Goal: Task Accomplishment & Management: Manage account settings

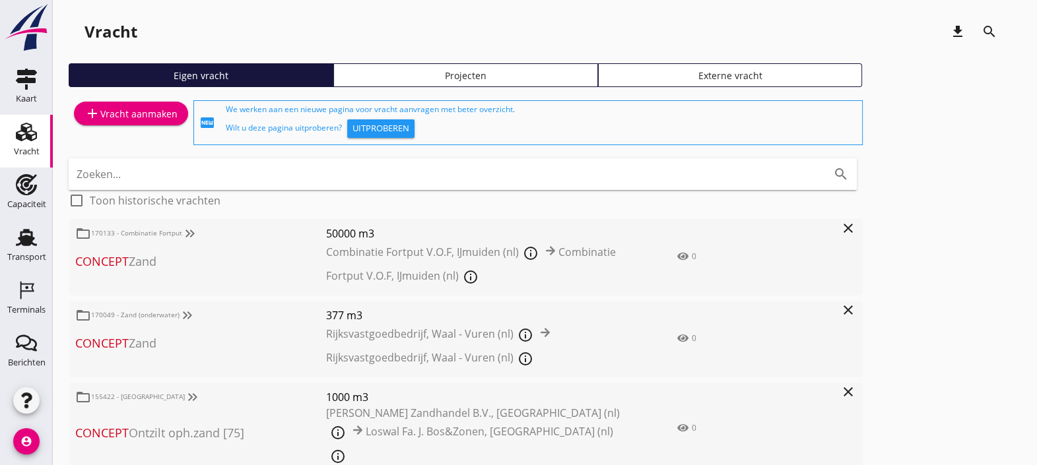
click at [23, 135] on use at bounding box center [26, 132] width 21 height 18
click at [448, 82] on link "Projecten" at bounding box center [465, 75] width 265 height 24
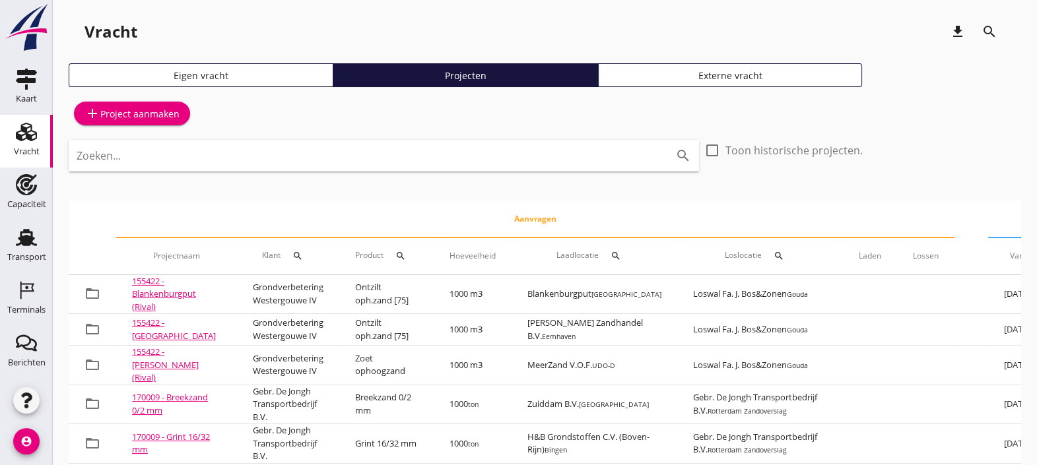
click at [412, 145] on input "Zoeken..." at bounding box center [365, 155] width 577 height 21
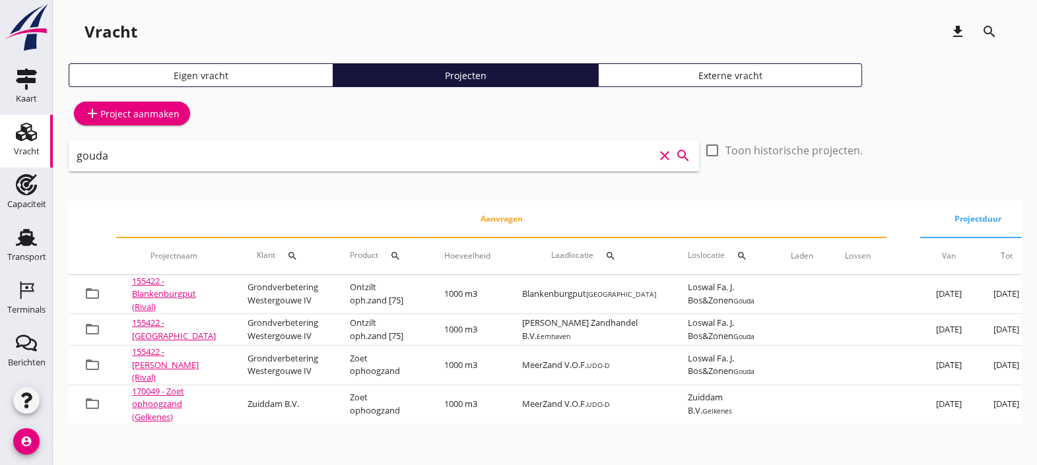
type input "gouda"
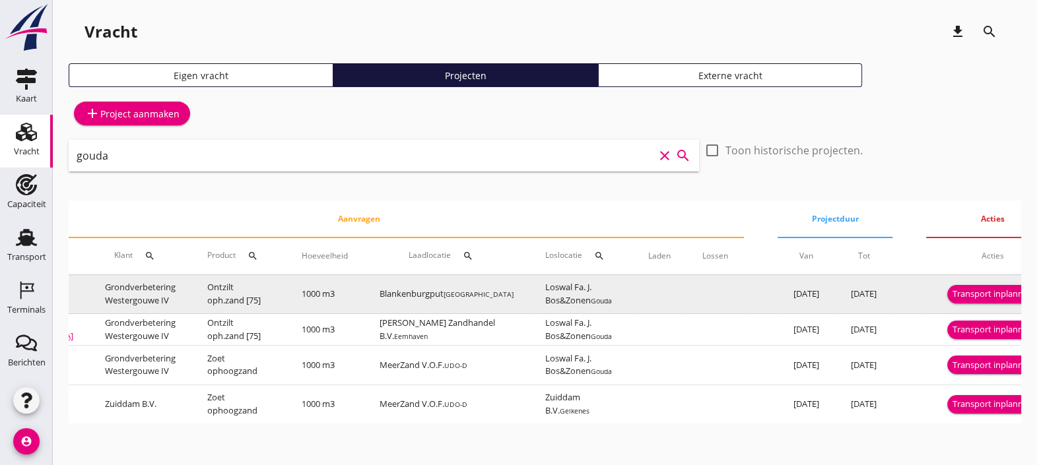
scroll to position [0, 158]
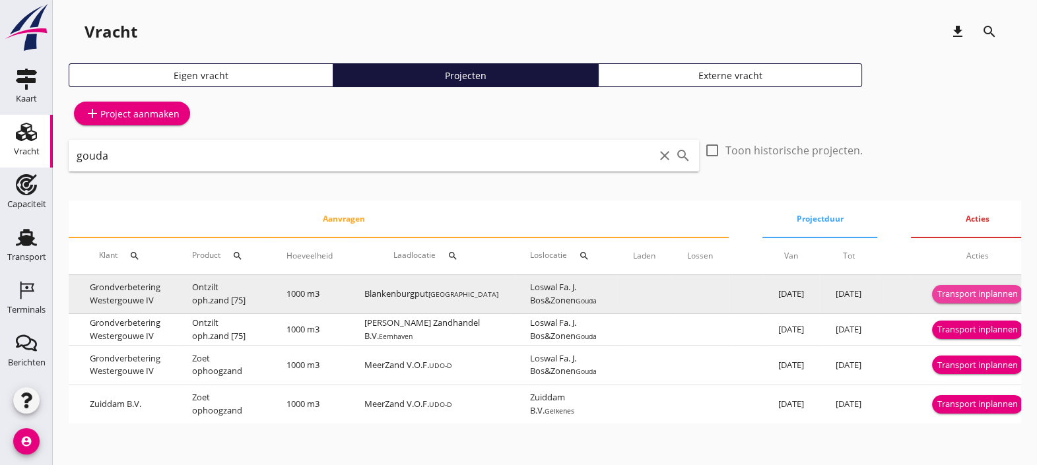
click at [982, 293] on div "Transport inplannen" at bounding box center [977, 294] width 81 height 13
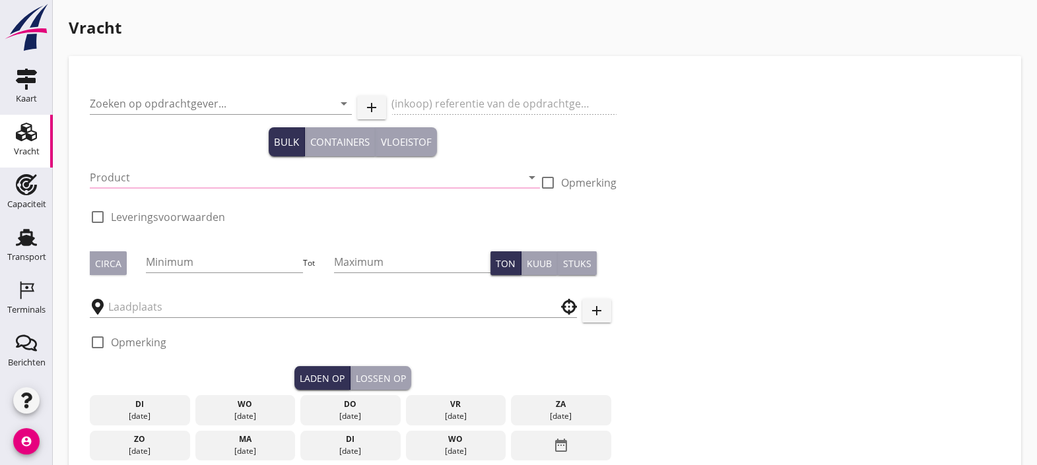
type input "Grondverbetering Westergouwe IV"
type input "Ontzilt oph.zand [75] (6120)"
type input "1000"
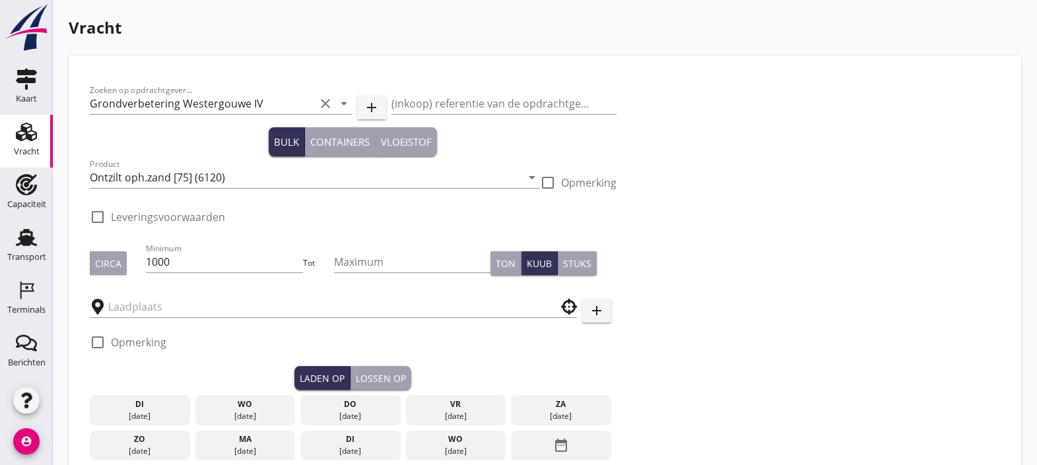
type input "Loswal Fa. J. Bos&Zonen"
checkbox input "true"
type input "Blankenburgput"
checkbox input "true"
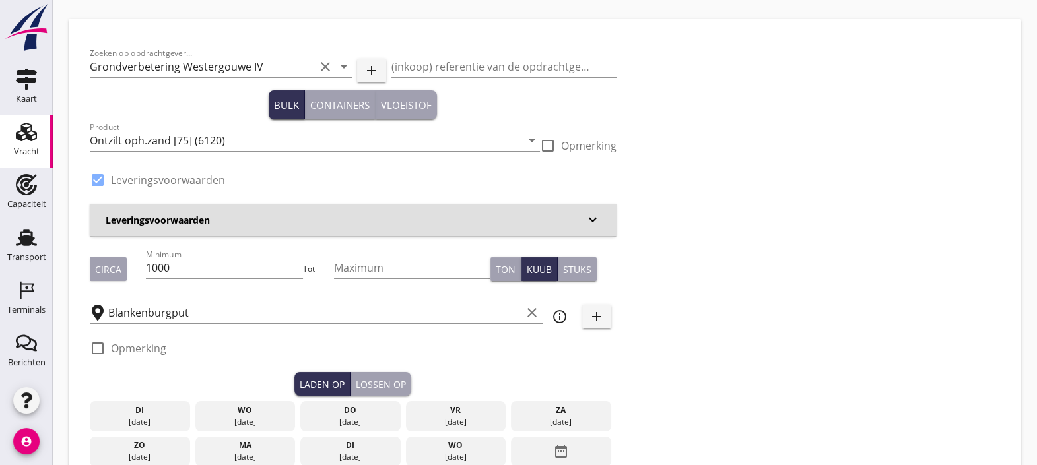
type input "2.2"
radio input "false"
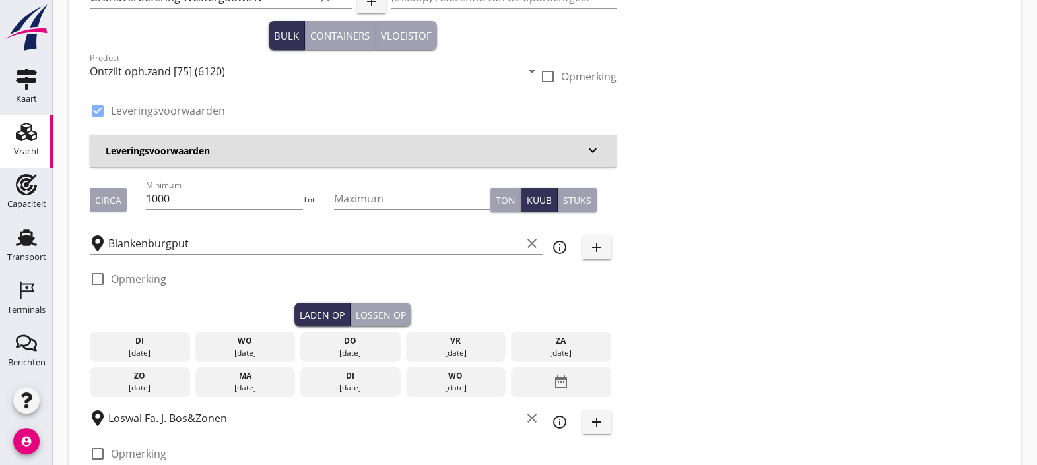
scroll to position [107, 0]
click at [395, 341] on div "do" at bounding box center [351, 341] width 94 height 12
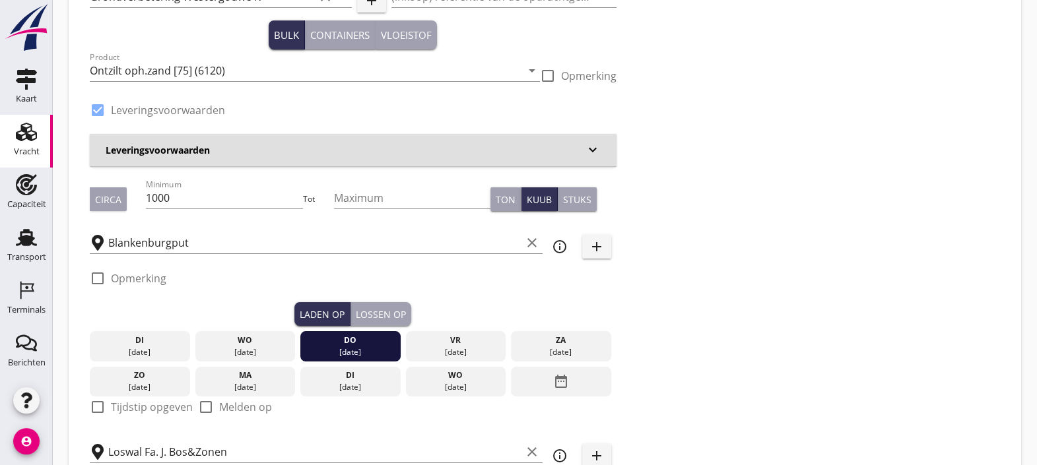
click at [455, 333] on div "vr 19 sep." at bounding box center [456, 346] width 100 height 30
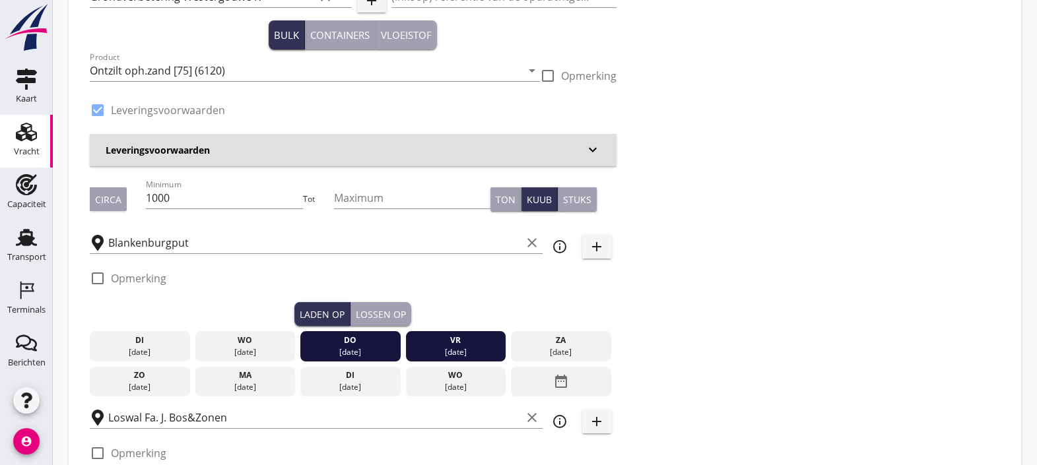
click at [443, 346] on div "[DATE]" at bounding box center [455, 352] width 94 height 12
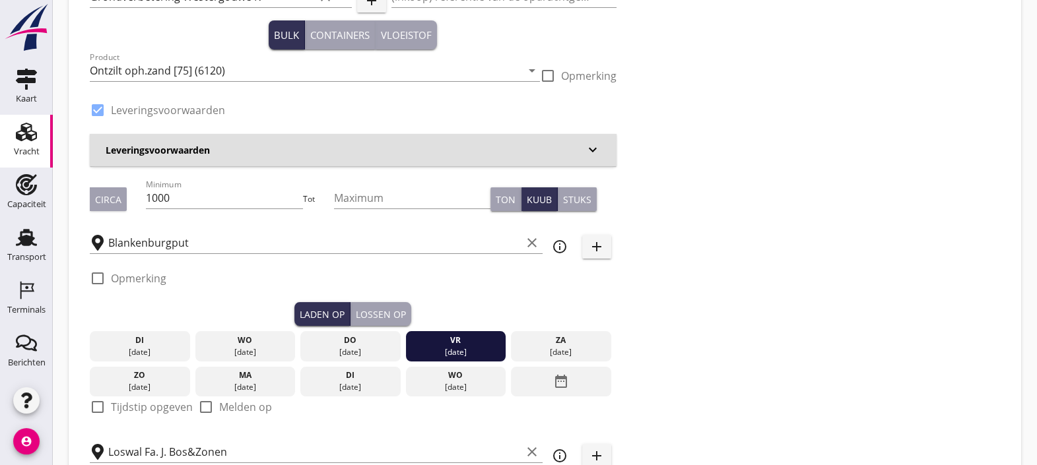
click at [443, 346] on div "[DATE]" at bounding box center [455, 352] width 94 height 12
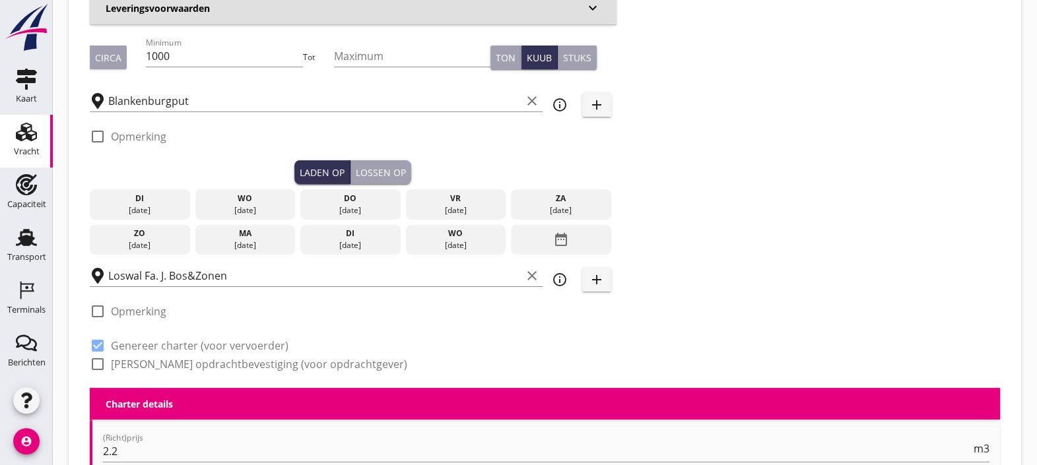
scroll to position [248, 0]
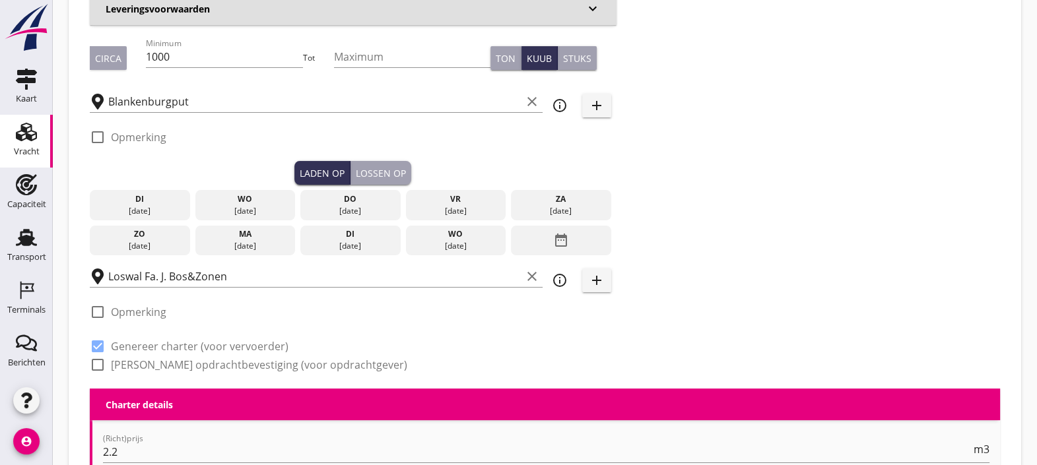
click at [341, 195] on div "do" at bounding box center [351, 199] width 94 height 12
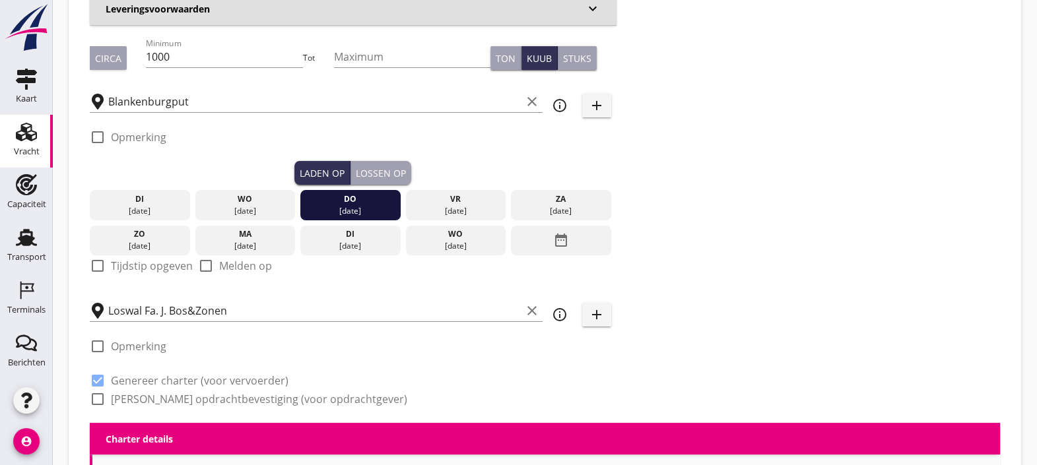
click at [154, 267] on label "Tijdstip opgeven" at bounding box center [152, 265] width 82 height 13
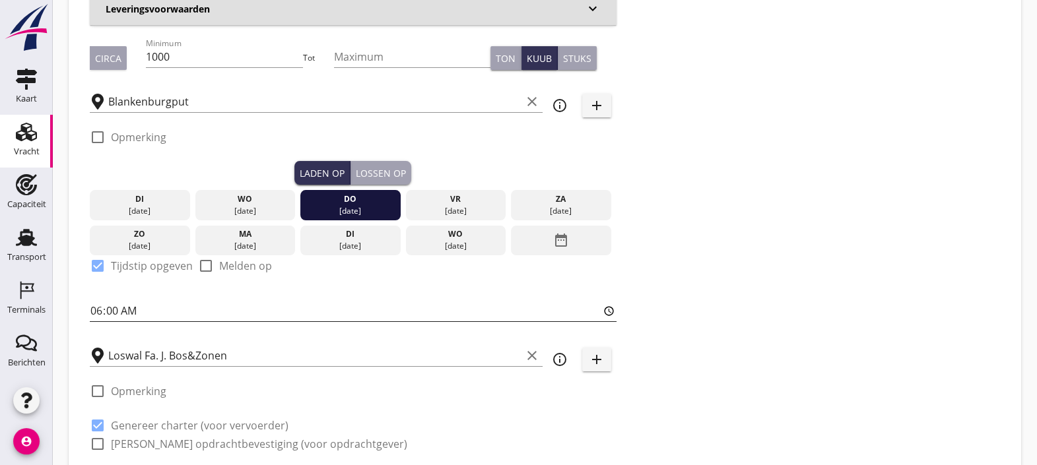
click at [147, 314] on input "06:00" at bounding box center [353, 310] width 527 height 21
drag, startPoint x: 168, startPoint y: 272, endPoint x: 158, endPoint y: 272, distance: 10.6
click at [158, 272] on label "Tijdstip opgeven" at bounding box center [152, 265] width 82 height 13
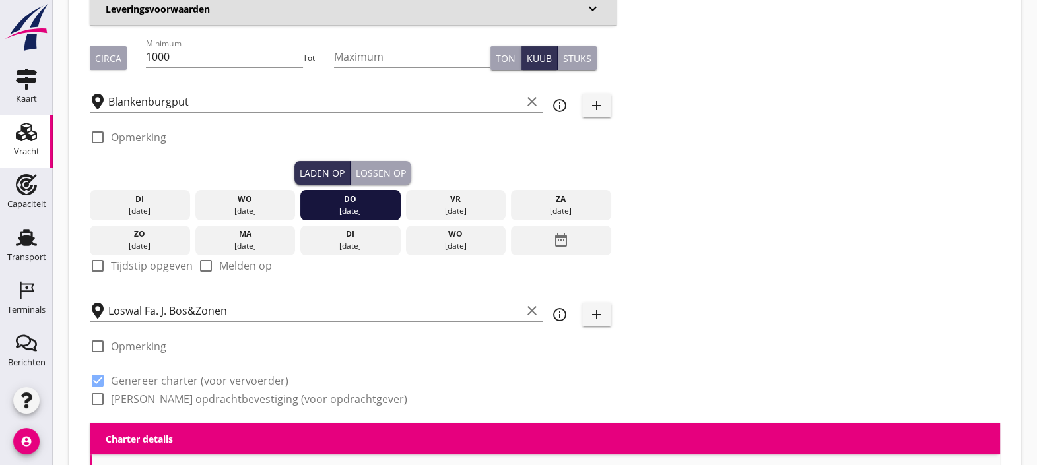
click at [158, 272] on label "Tijdstip opgeven" at bounding box center [152, 265] width 82 height 13
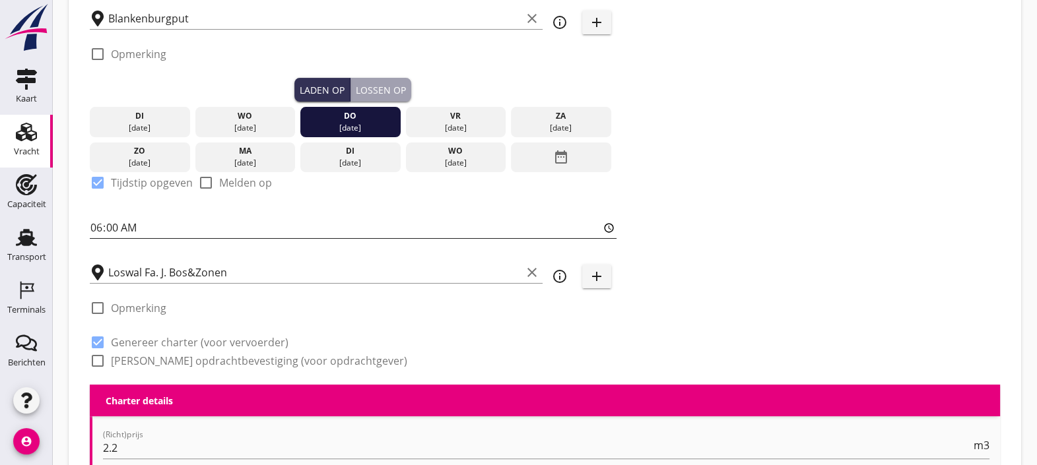
scroll to position [327, 0]
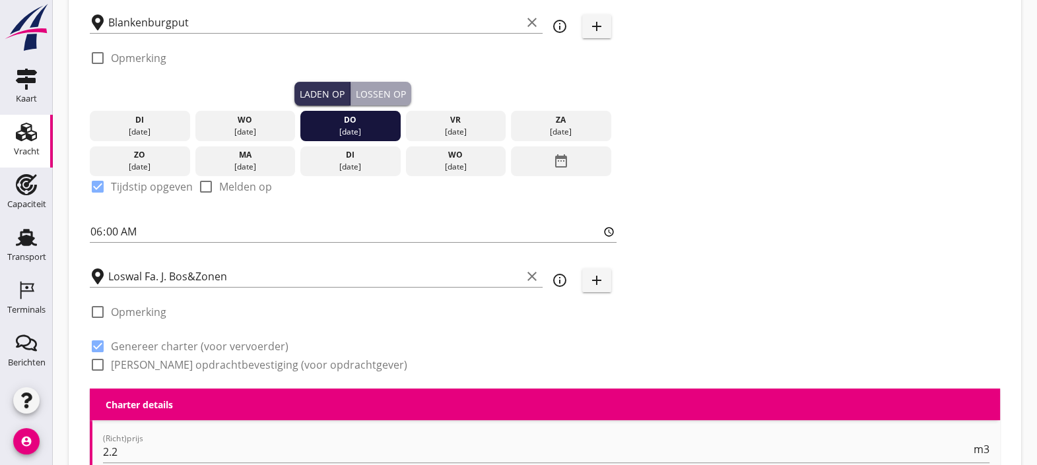
click at [129, 190] on label "Tijdstip opgeven" at bounding box center [152, 186] width 82 height 13
checkbox input "false"
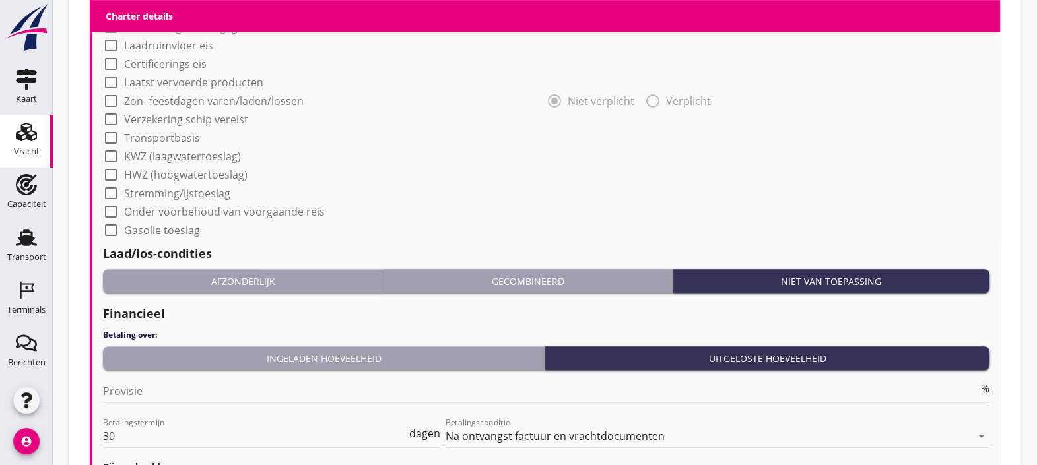
scroll to position [1135, 0]
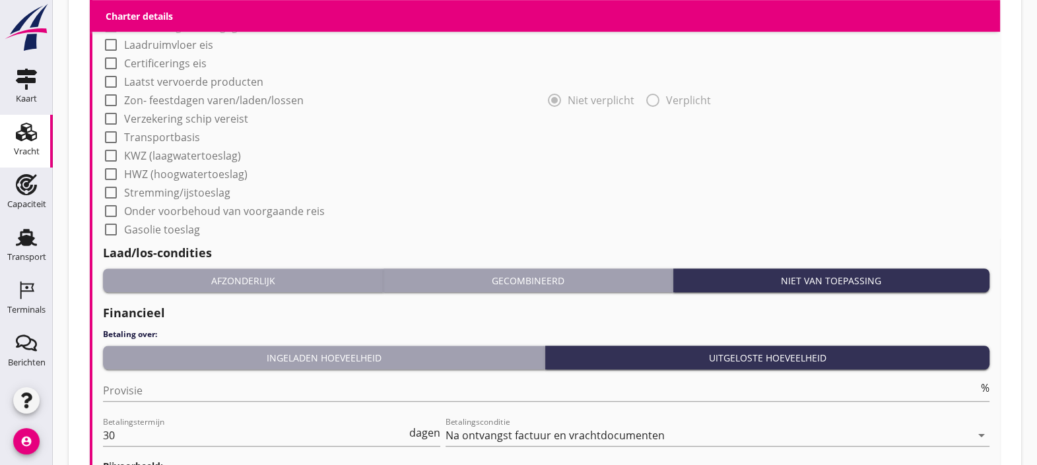
click at [204, 285] on div "Afzonderlijk" at bounding box center [242, 281] width 269 height 14
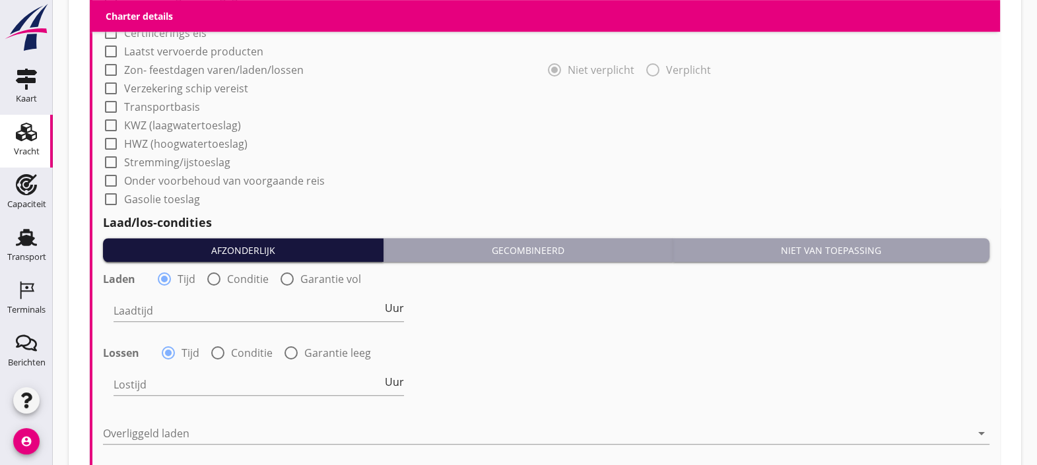
scroll to position [1171, 0]
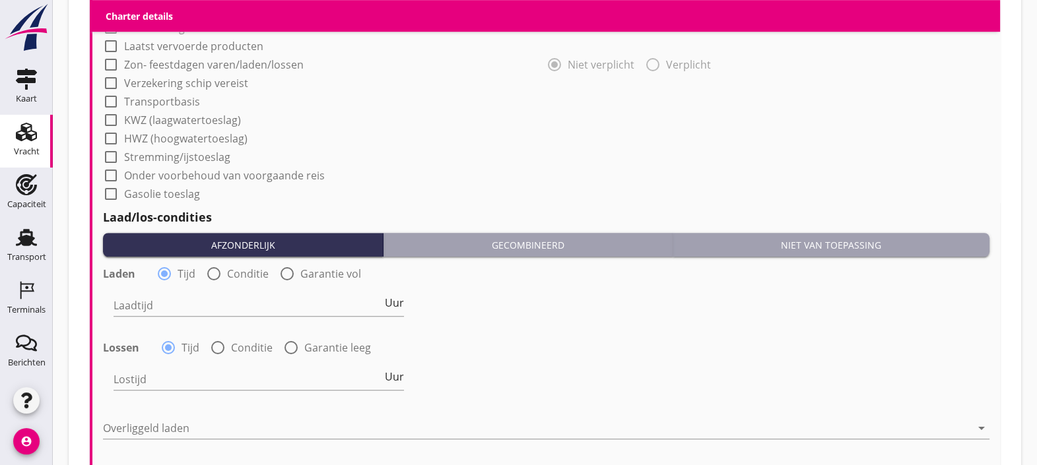
click at [715, 236] on button "Niet van toepassing" at bounding box center [831, 245] width 316 height 24
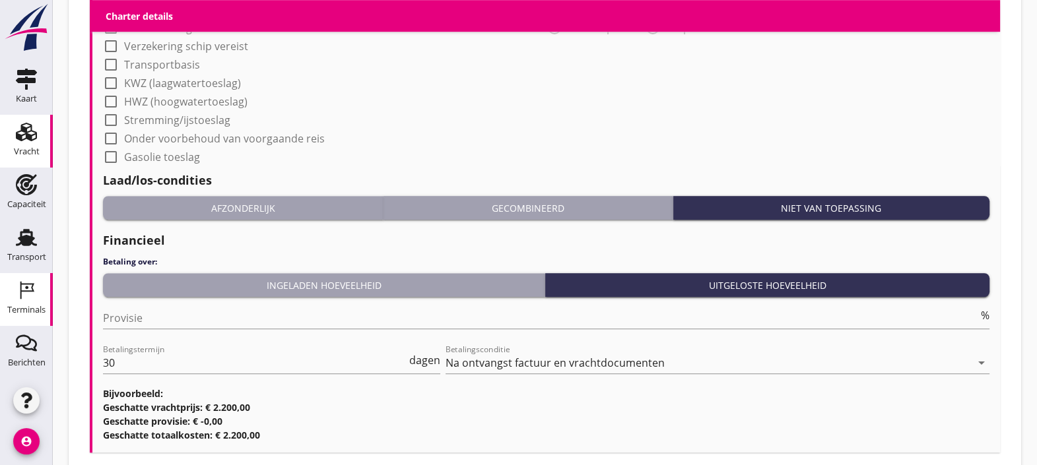
scroll to position [1208, 0]
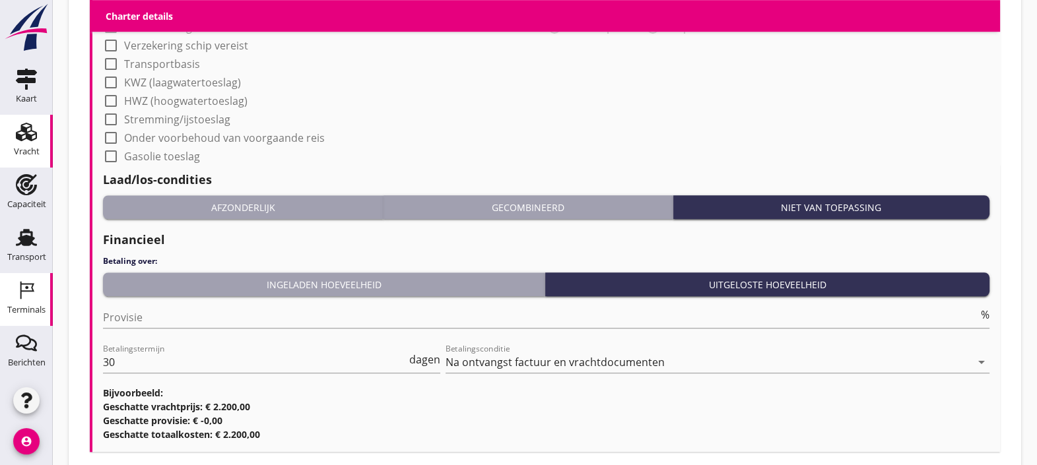
click at [12, 301] on div "Terminals" at bounding box center [26, 310] width 38 height 18
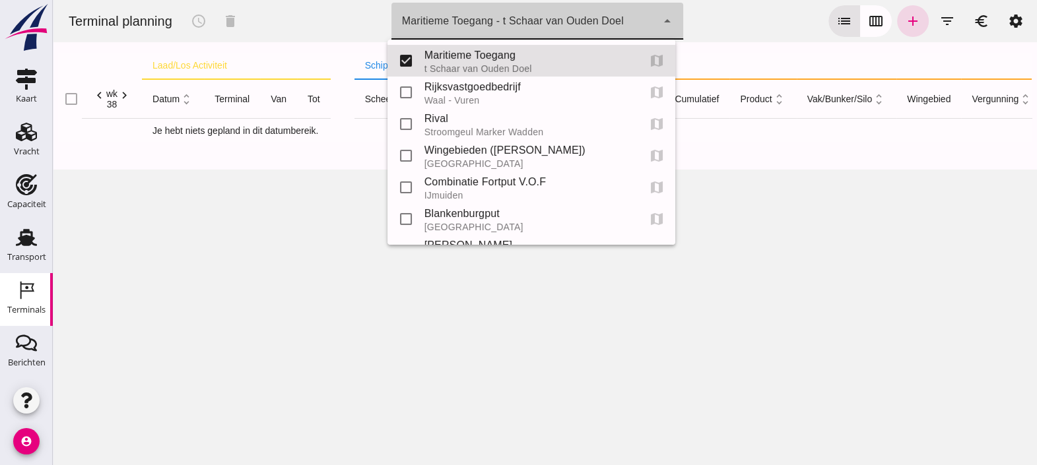
click at [602, 28] on div "Maritieme Toegang - t Schaar van Ouden Doel" at bounding box center [513, 21] width 222 height 16
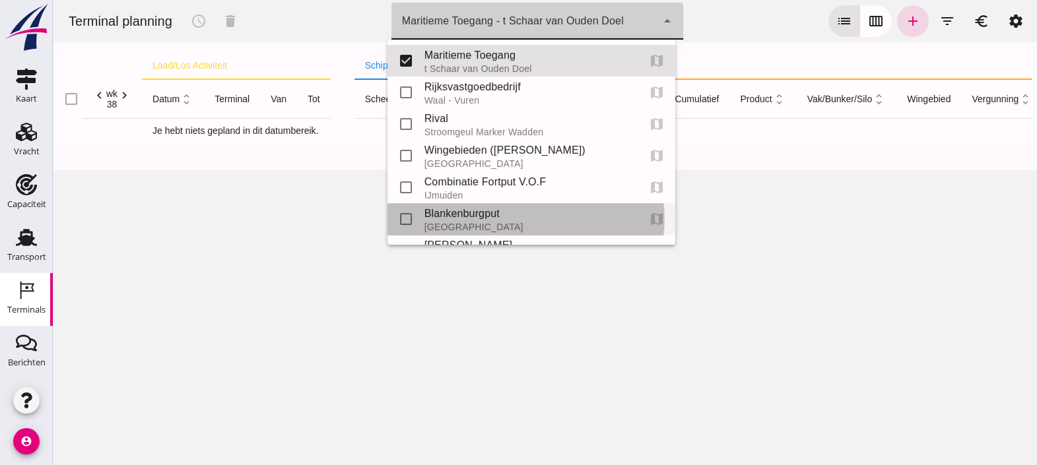
click at [474, 214] on div "Blankenburgput" at bounding box center [526, 214] width 204 height 16
type input "e6c78bfd-e3f1-4bb9-b01e-b37ce3668b52"
checkbox input "false"
checkbox input "true"
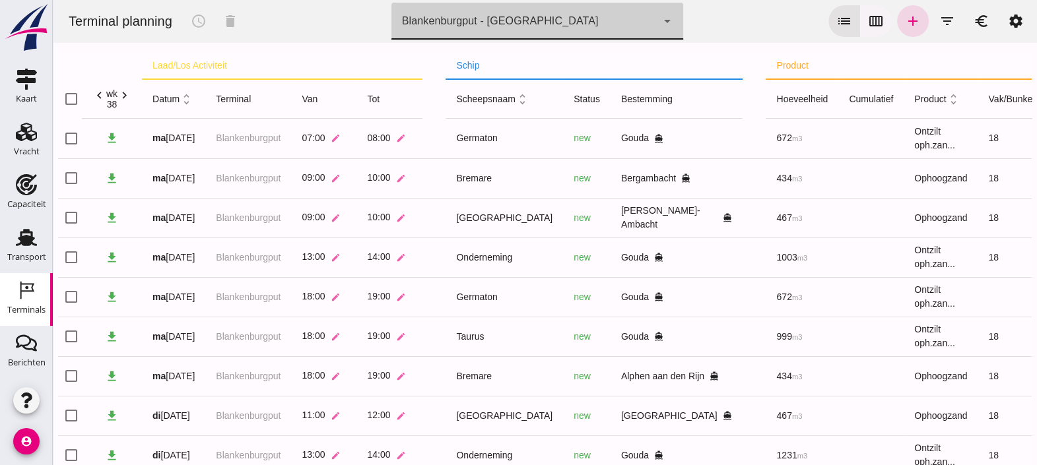
click at [868, 26] on icon "calendar_view_week" at bounding box center [876, 21] width 16 height 16
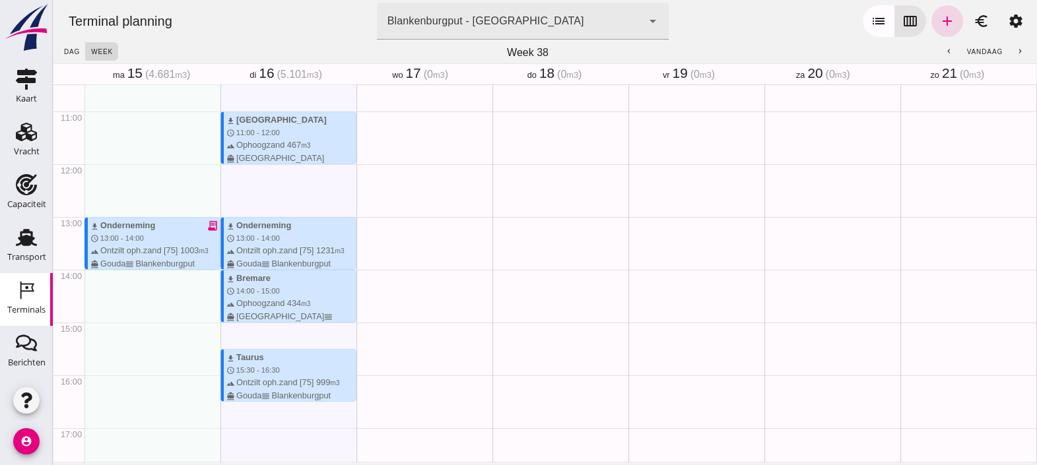
scroll to position [555, 0]
click at [939, 24] on icon "add" at bounding box center [947, 21] width 16 height 16
type input "Combinatie Noordzeezand V.O.F."
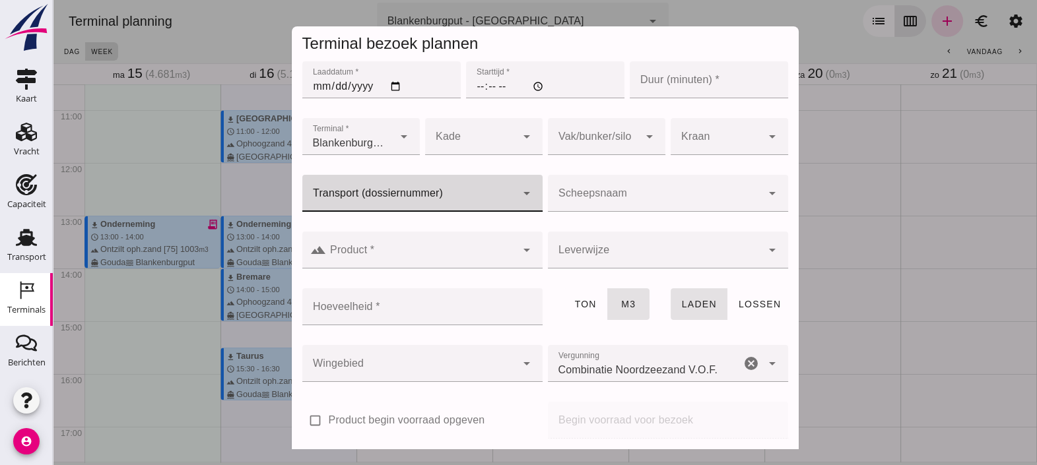
click at [496, 193] on input "Transport (dossiernummer)" at bounding box center [409, 200] width 214 height 16
click at [519, 197] on icon "arrow_drop_down" at bounding box center [527, 193] width 16 height 16
click at [487, 196] on input "Transport (dossiernummer)" at bounding box center [409, 200] width 214 height 16
click at [519, 195] on icon "arrow_drop_down" at bounding box center [527, 193] width 16 height 16
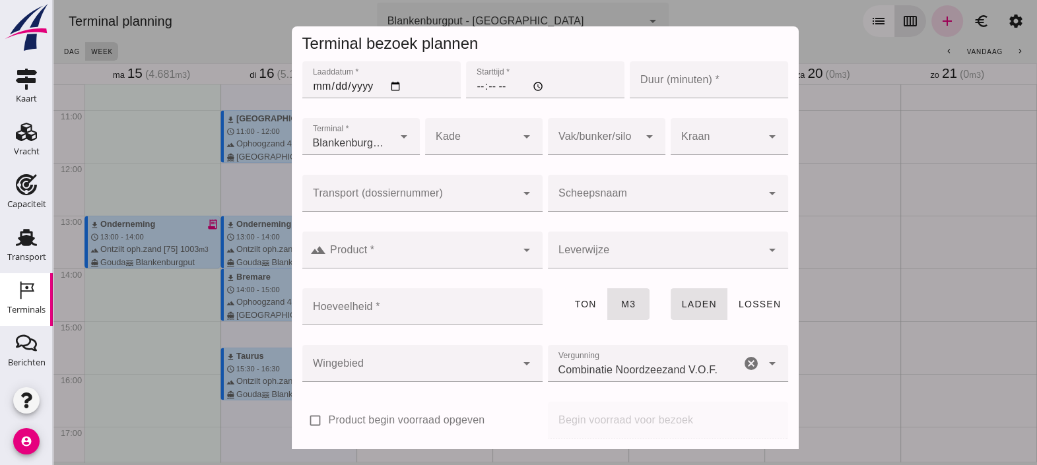
click at [426, 231] on div "landscape Product * Product * cancel arrow_drop_down" at bounding box center [422, 257] width 245 height 57
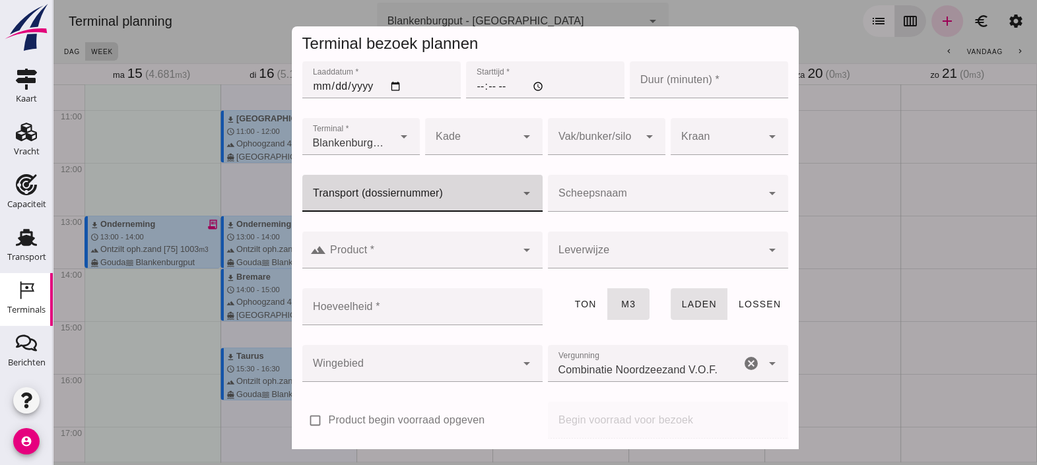
click at [478, 198] on input "Transport (dossiernummer)" at bounding box center [409, 200] width 214 height 16
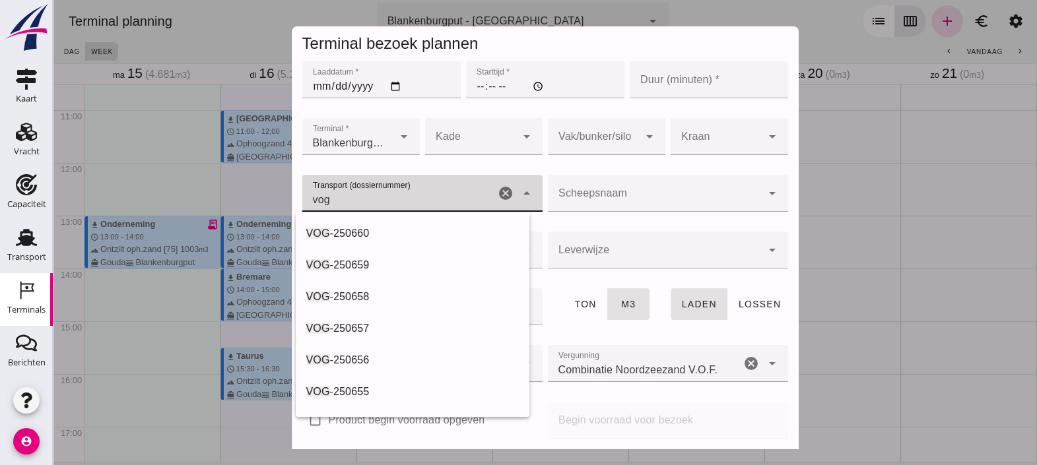
click at [344, 202] on input "vog" at bounding box center [398, 200] width 193 height 16
click at [350, 228] on span "-250660" at bounding box center [350, 233] width 40 height 11
type input "VOG-250660"
type input "franco_on_board"
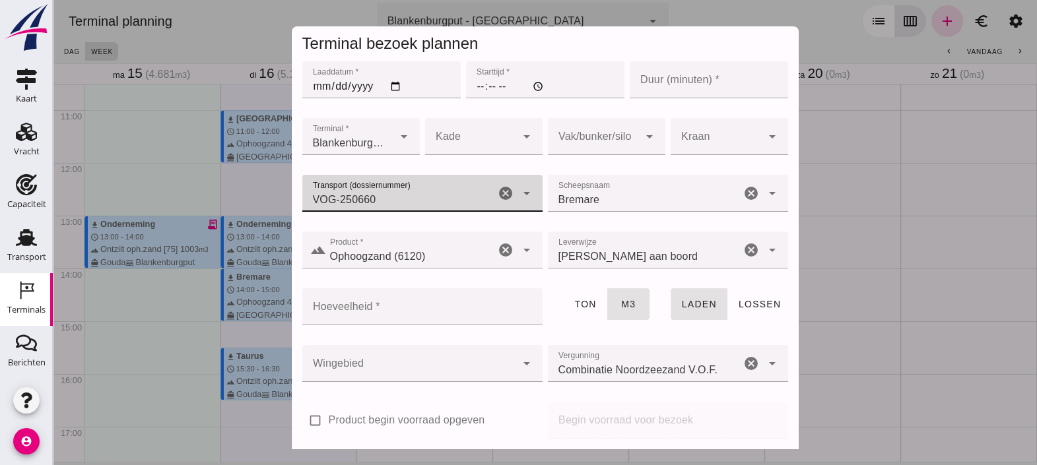
click at [498, 193] on icon "cancel" at bounding box center [506, 193] width 16 height 16
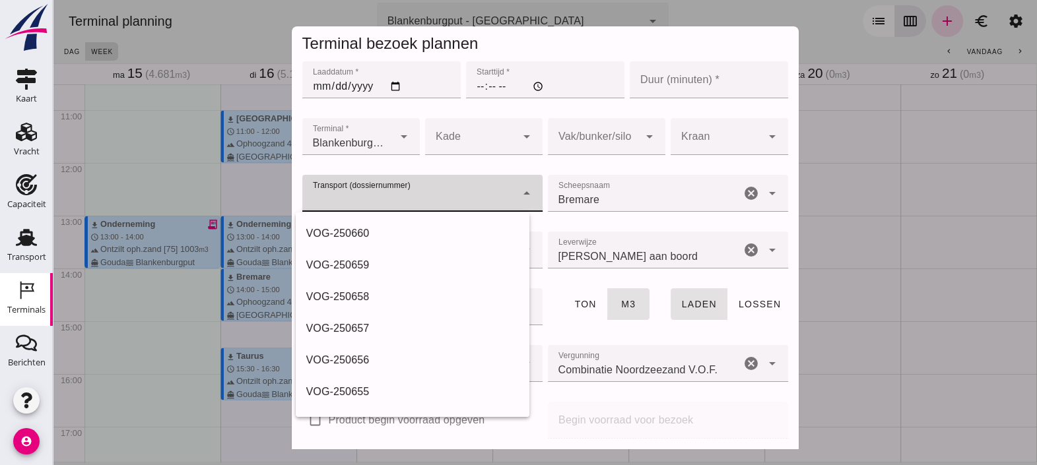
click at [520, 192] on icon "arrow_drop_down" at bounding box center [527, 193] width 16 height 16
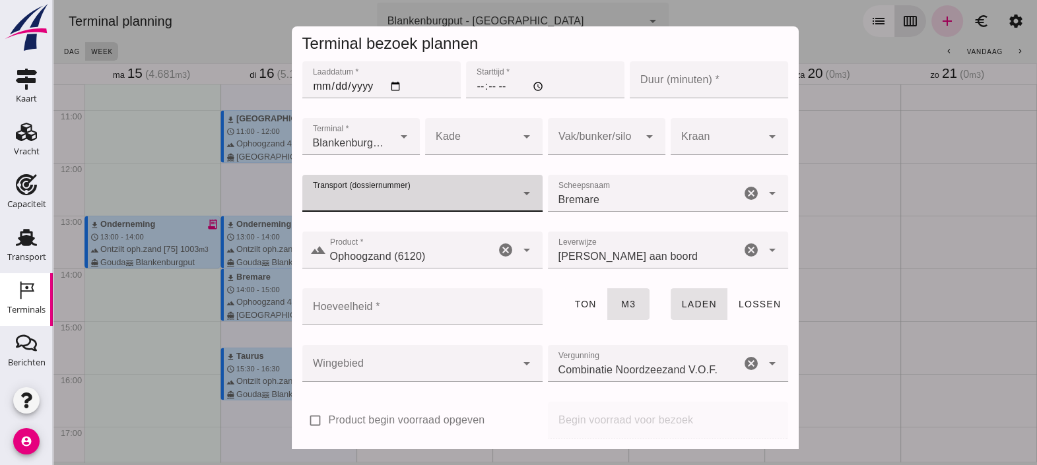
click at [520, 192] on icon "arrow_drop_down" at bounding box center [527, 193] width 16 height 16
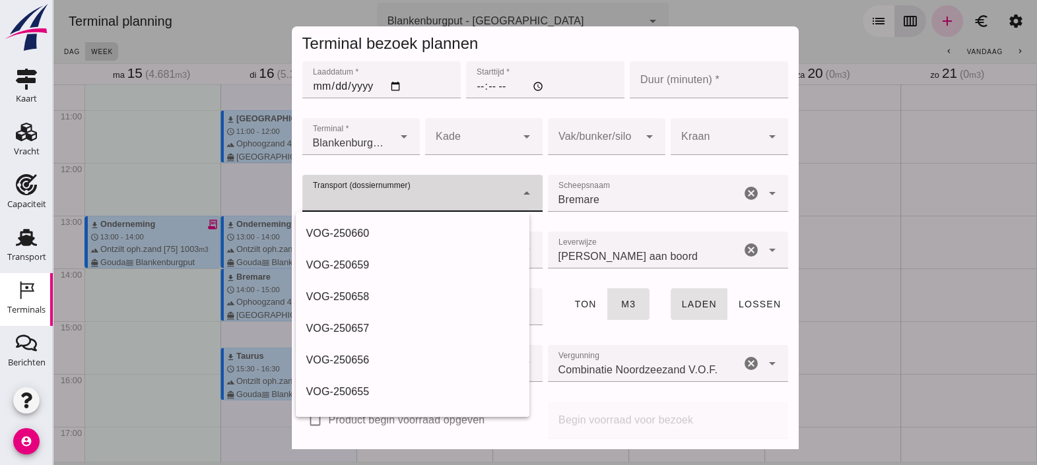
click at [520, 192] on icon "arrow_drop_down" at bounding box center [527, 193] width 16 height 16
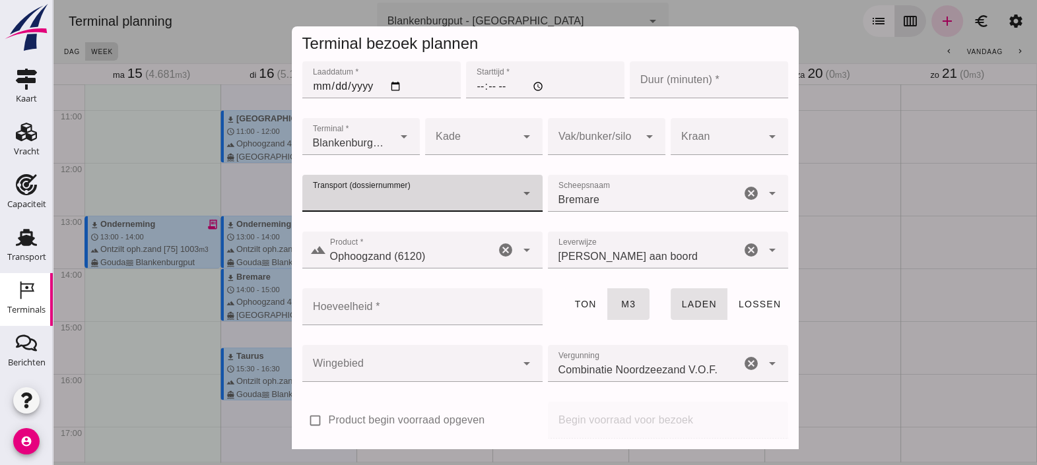
click at [520, 192] on icon "arrow_drop_down" at bounding box center [527, 193] width 16 height 16
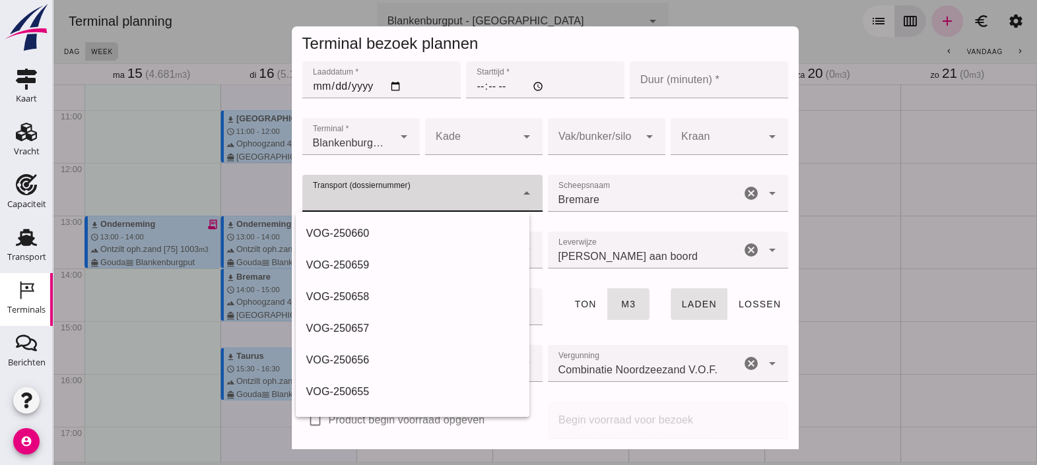
click at [520, 192] on icon "arrow_drop_down" at bounding box center [527, 193] width 16 height 16
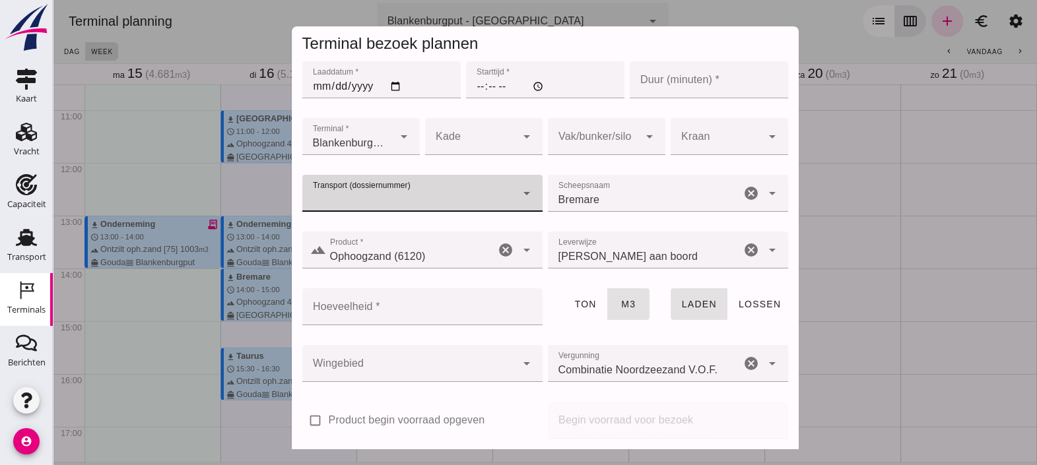
click at [520, 192] on icon "arrow_drop_down" at bounding box center [527, 193] width 16 height 16
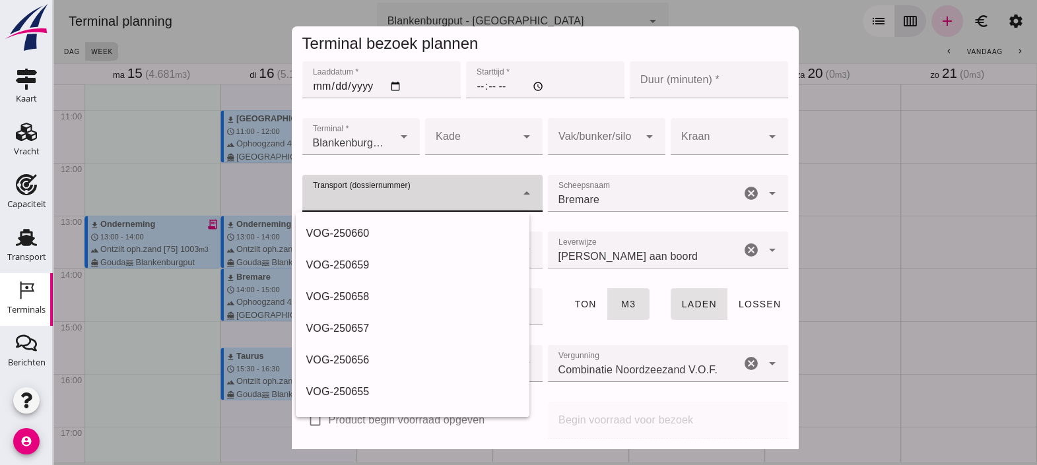
scroll to position [173, 0]
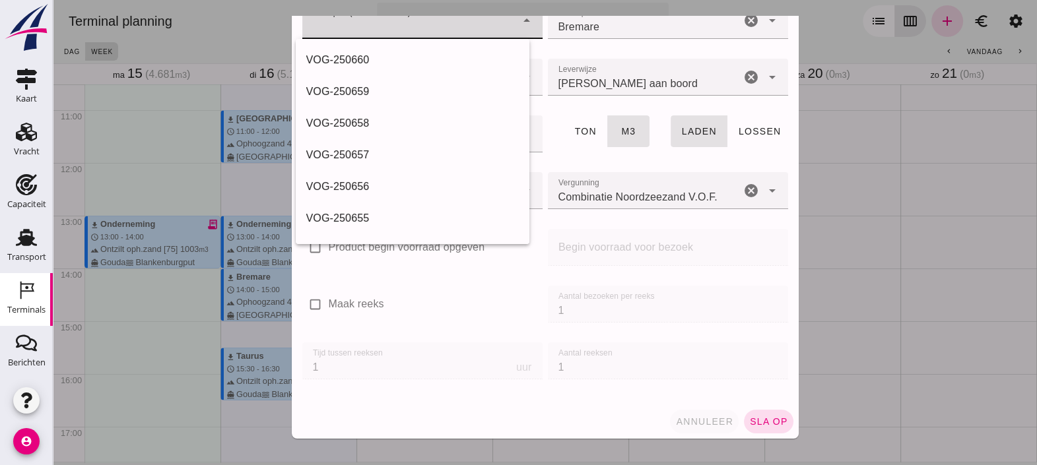
click at [698, 412] on button "annuleer" at bounding box center [704, 422] width 69 height 24
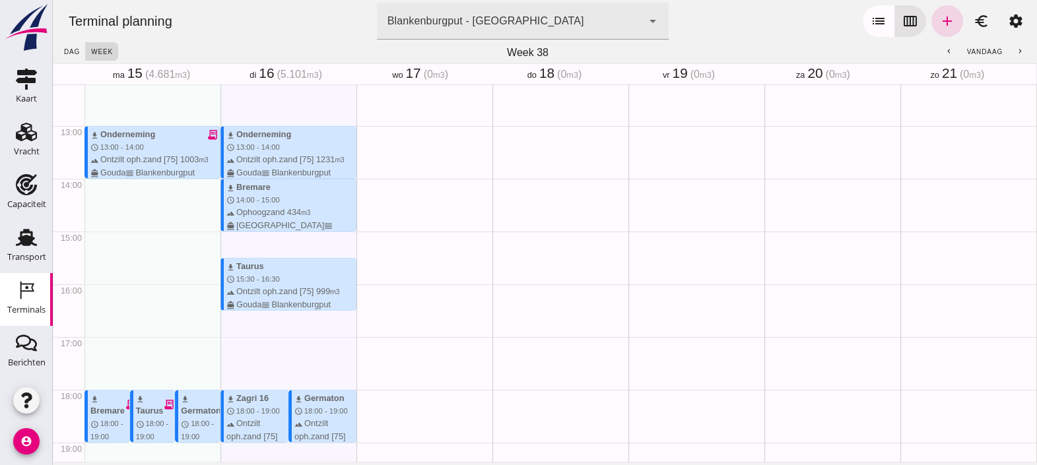
scroll to position [644, 0]
click at [314, 164] on div "terrain Ontzilt oph.zand [75] 1231 m3 directions_boat Gouda waves Blankenburgput" at bounding box center [290, 166] width 129 height 25
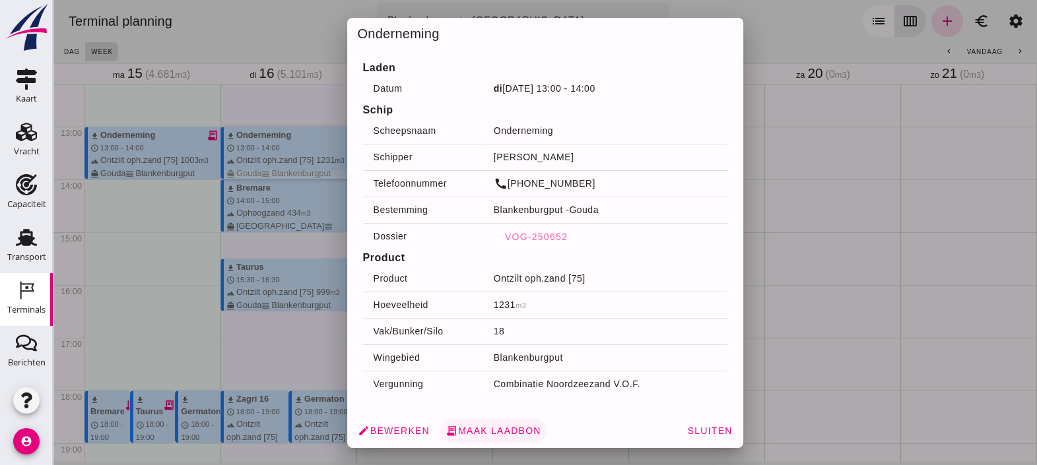
click at [470, 425] on span "receipt_long Maak laadbon" at bounding box center [493, 431] width 96 height 12
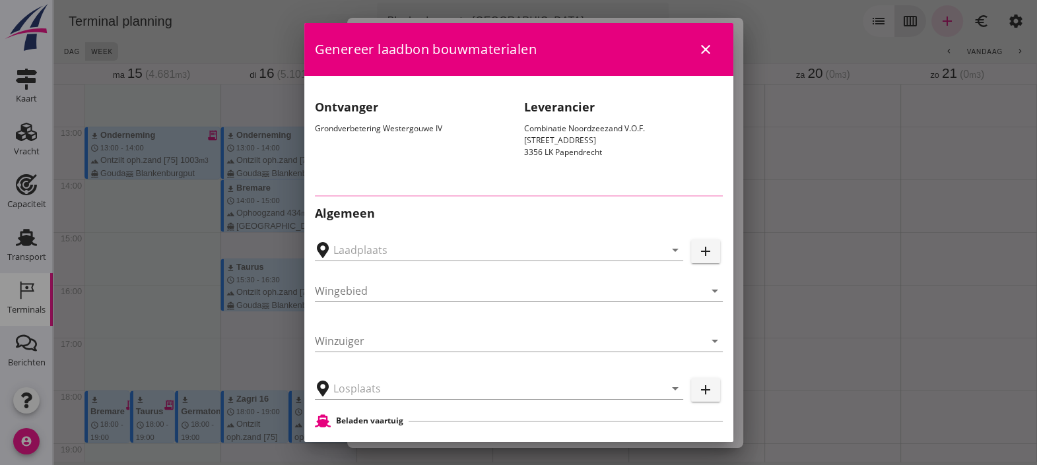
type input "[GEOGRAPHIC_DATA], [GEOGRAPHIC_DATA]"
type input "Loswal Fa. J. Bos&Zonen, [GEOGRAPHIC_DATA]"
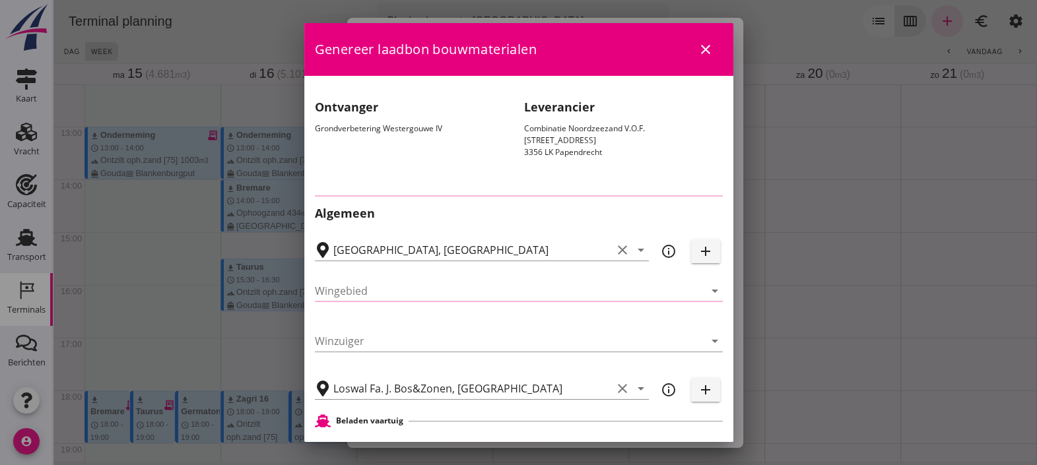
type input "Blankenburgput"
type input "Onderneming"
type input "Dino Martins"
type input "1231"
type input "Ontzilt oph.zand [75] (6120)"
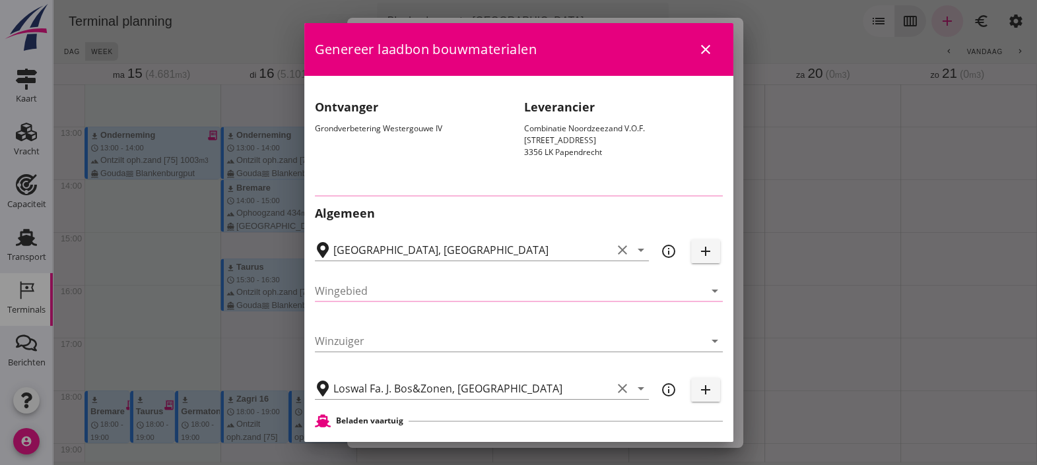
type input "Combinatie Noordzeezand V.O.F."
type input "K-0204577 - BRL9313 Niveau II"
type input "Combinatie Noordzeezand V.O.F."
type input "Voldoet aan achtergrondwaarden, met uitzondering van chloride."
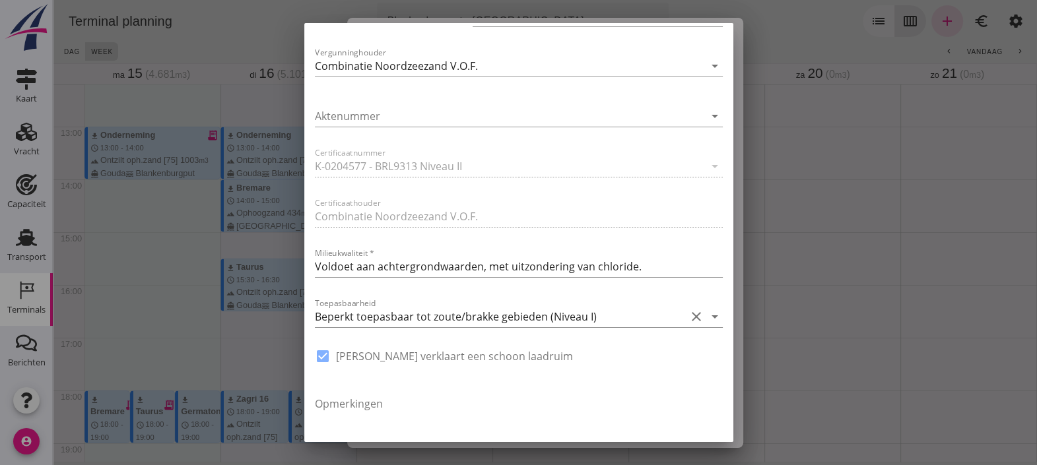
scroll to position [974, 0]
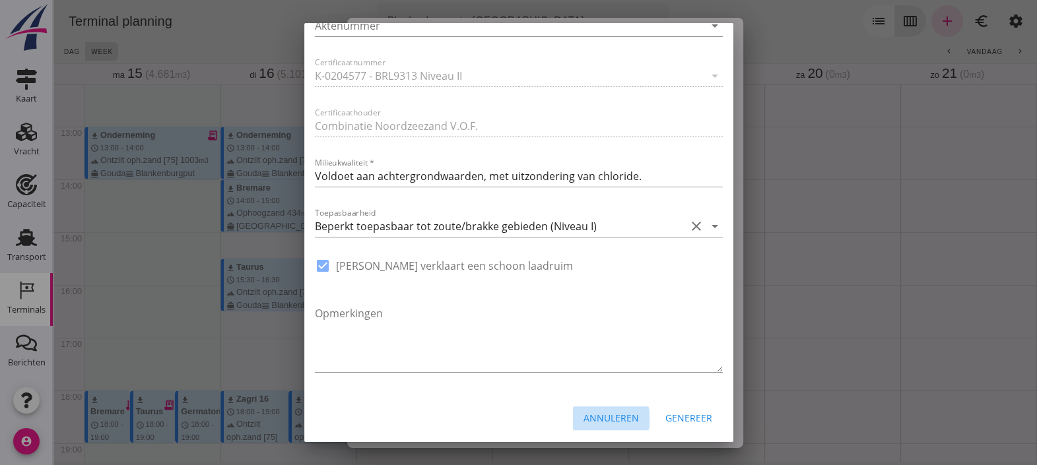
click at [594, 411] on div "Annuleren" at bounding box center [610, 418] width 55 height 14
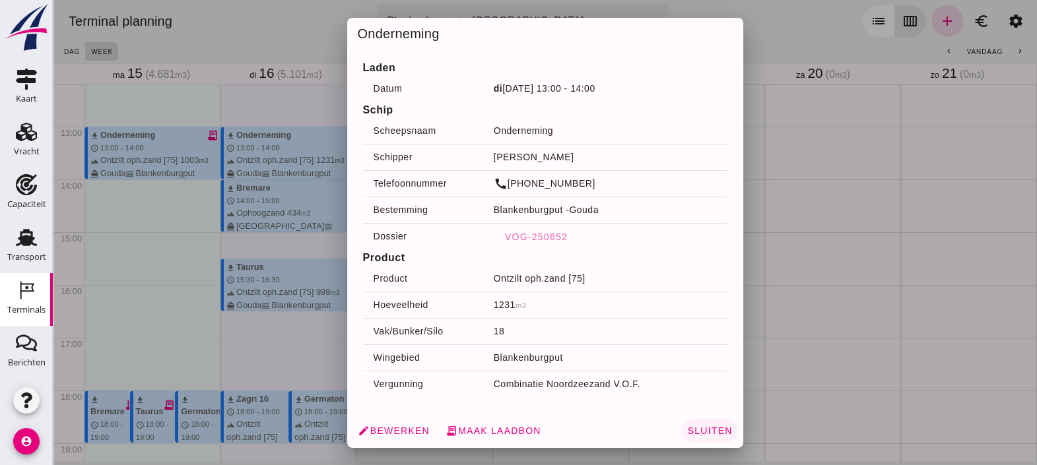
click at [693, 430] on span "Sluiten" at bounding box center [709, 431] width 46 height 11
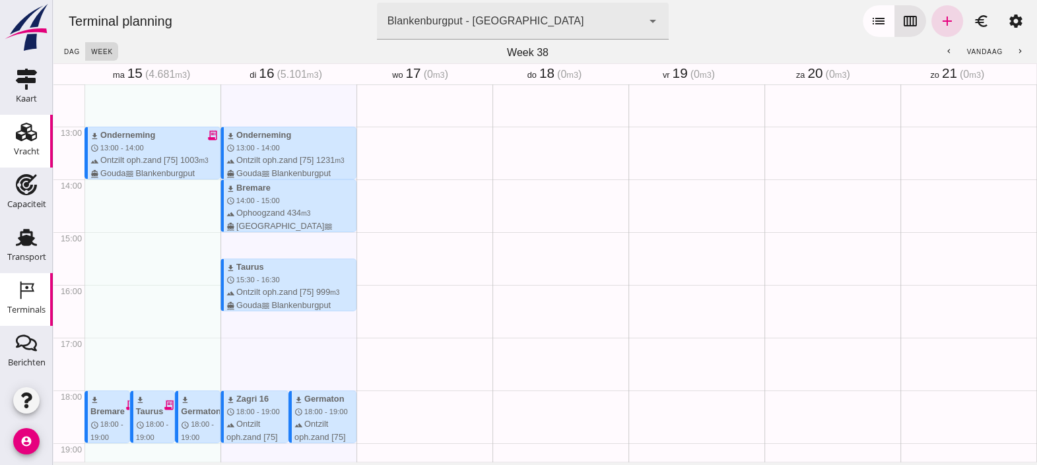
click at [26, 135] on use at bounding box center [26, 132] width 21 height 18
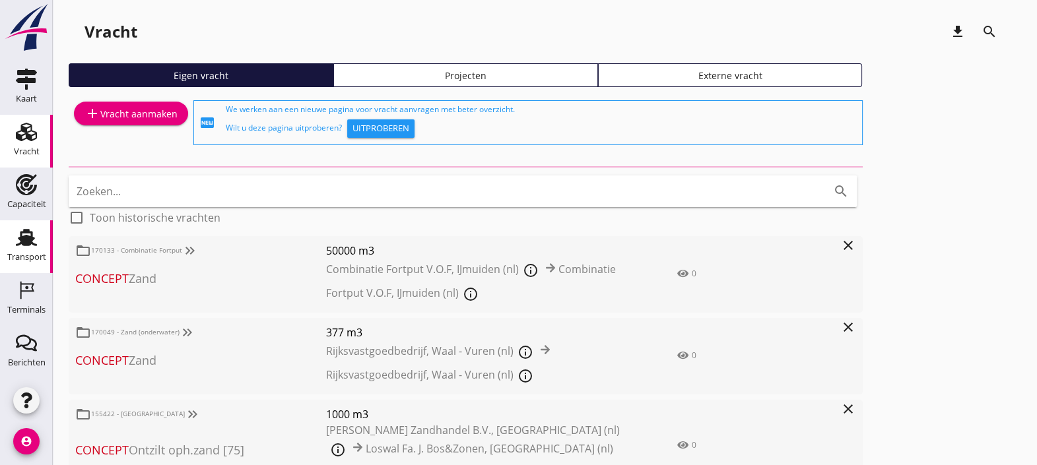
click at [22, 227] on icon "Transport" at bounding box center [26, 237] width 21 height 21
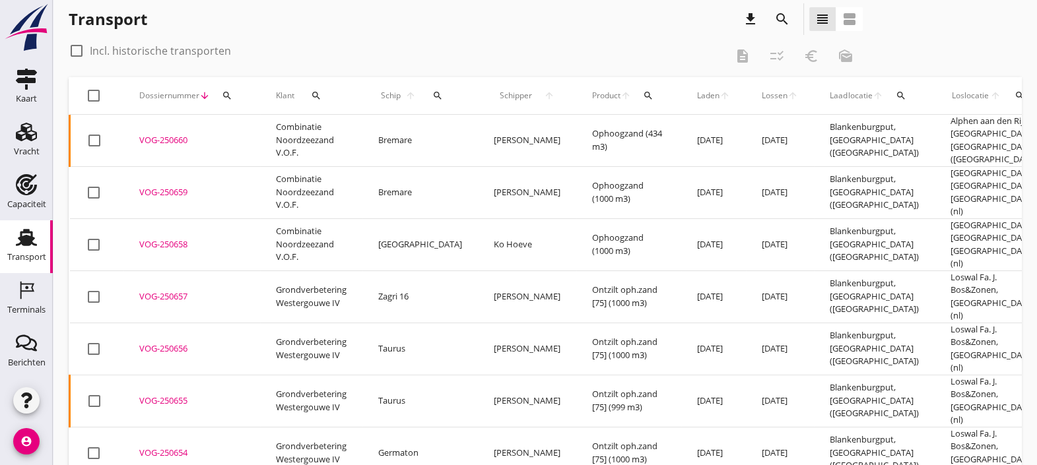
scroll to position [11, 0]
click at [92, 96] on div at bounding box center [93, 97] width 22 height 22
checkbox input "true"
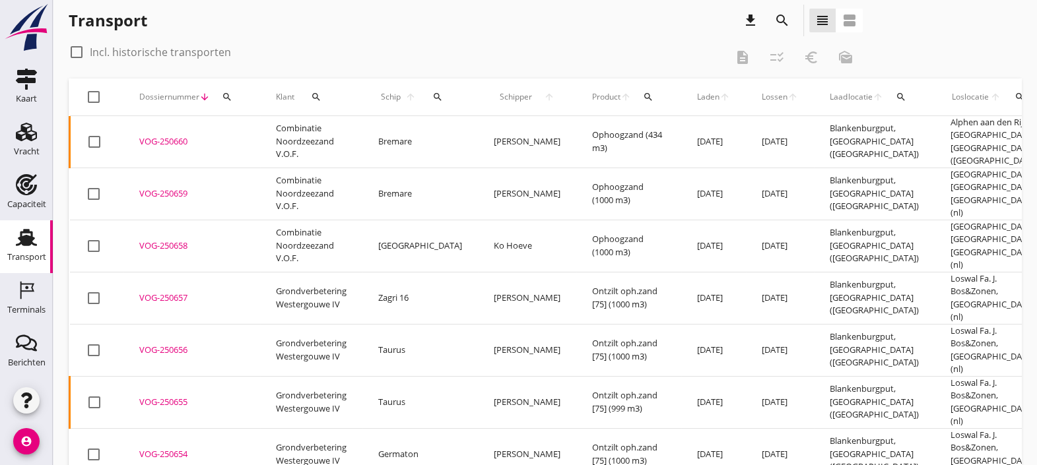
checkbox input "true"
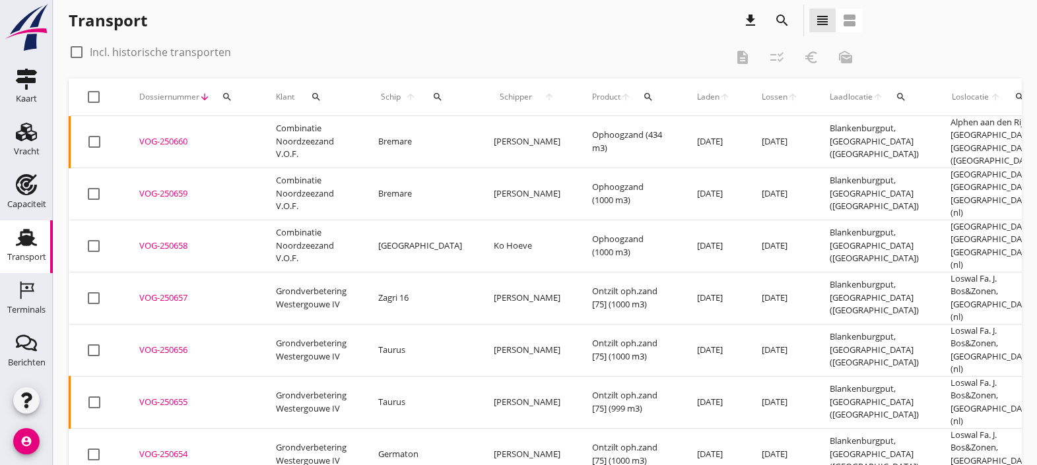
checkbox input "true"
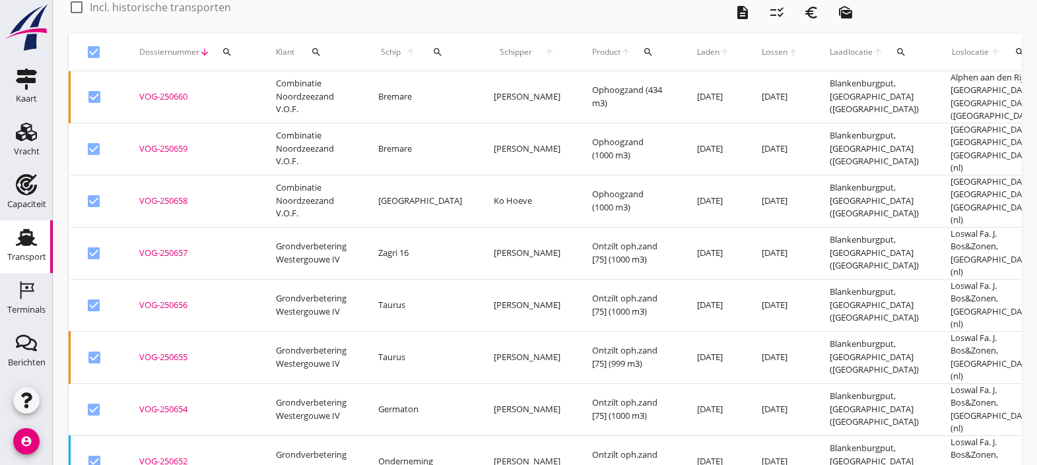
scroll to position [0, 0]
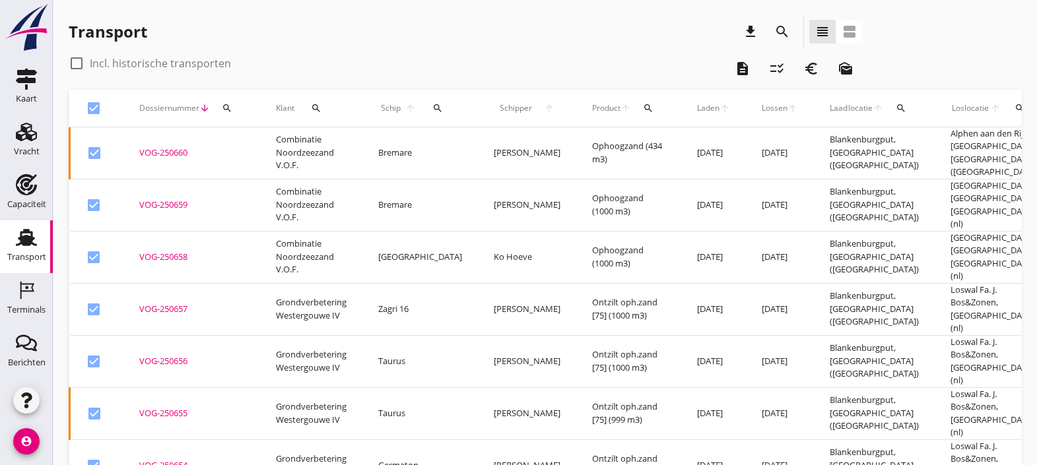
click at [88, 106] on div at bounding box center [93, 108] width 22 height 22
checkbox input "false"
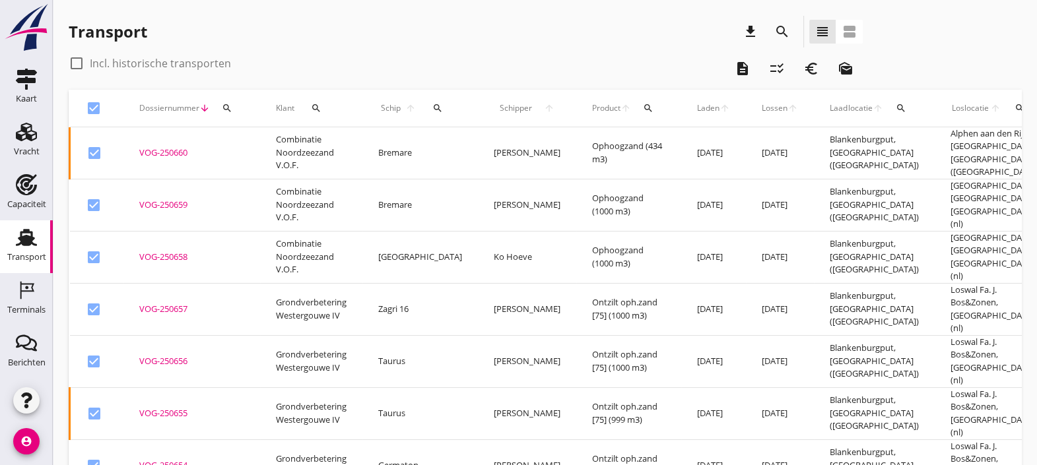
checkbox input "false"
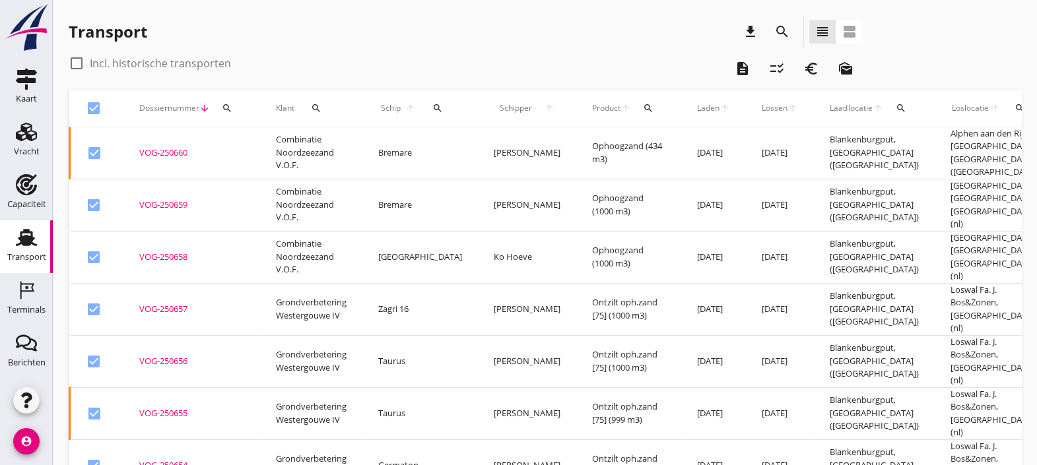
checkbox input "false"
click at [96, 152] on div at bounding box center [94, 153] width 22 height 22
click at [769, 67] on icon "checklist_rtl" at bounding box center [777, 69] width 16 height 16
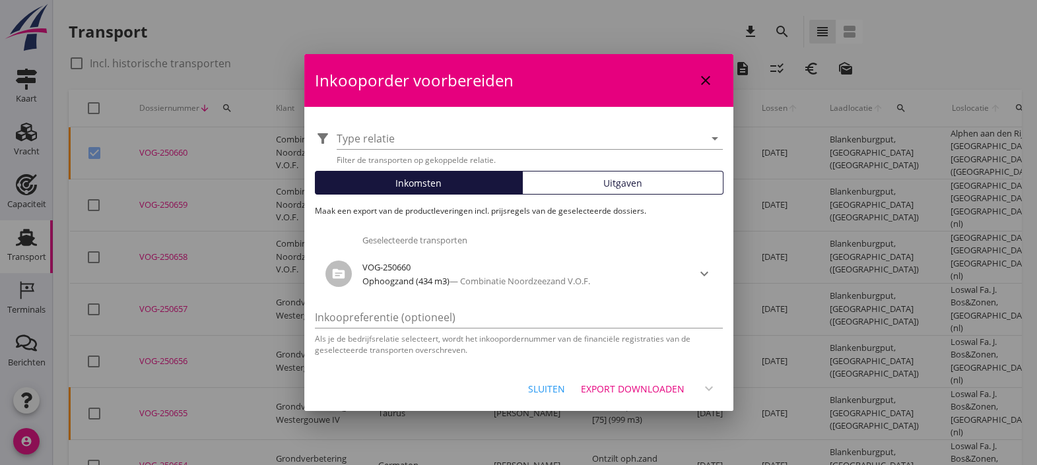
click at [598, 174] on button "Uitgaven" at bounding box center [622, 183] width 201 height 24
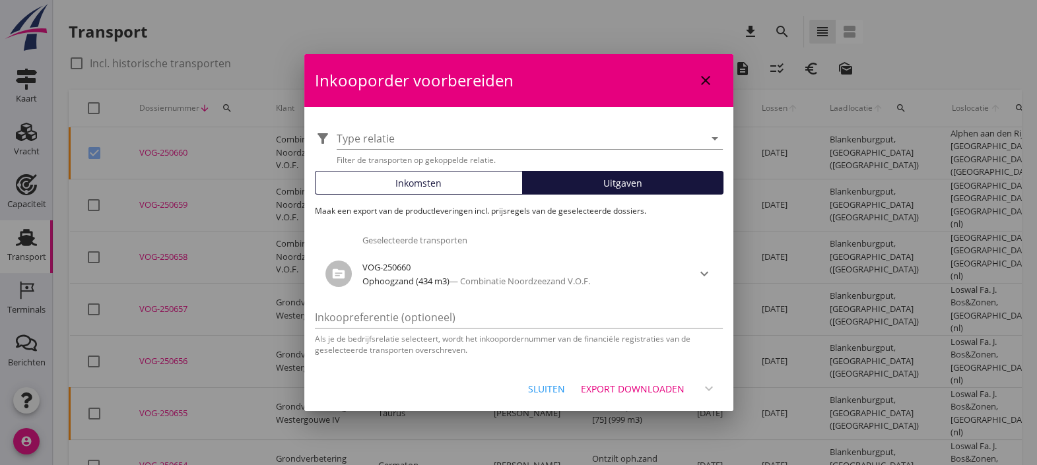
click at [633, 382] on div "Export downloaden" at bounding box center [633, 389] width 104 height 14
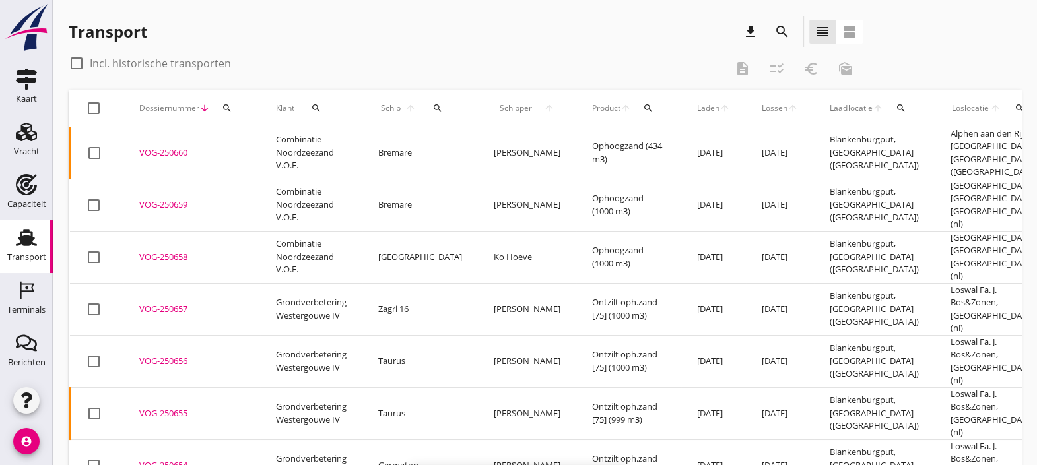
checkbox input "false"
click at [168, 152] on div "VOG-250660" at bounding box center [191, 152] width 105 height 13
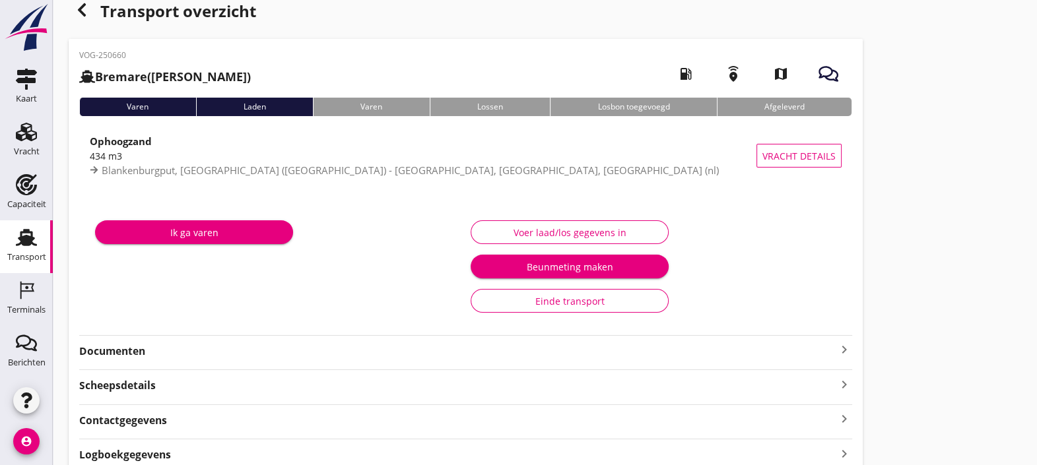
scroll to position [19, 0]
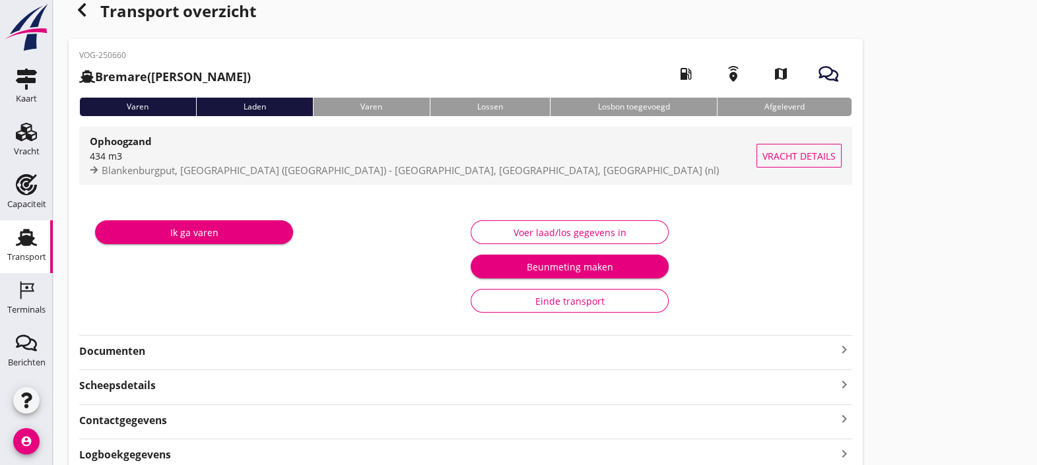
click at [777, 162] on span "Vracht details" at bounding box center [798, 156] width 73 height 14
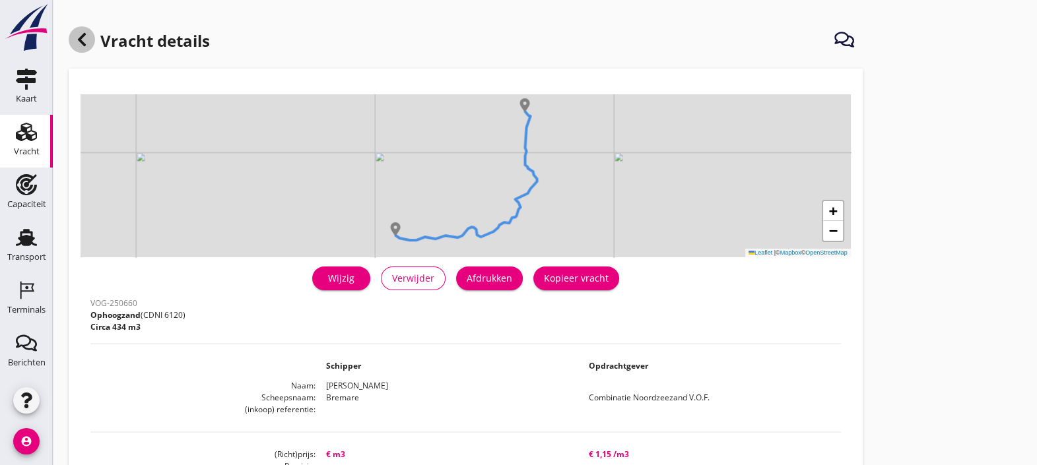
click at [81, 46] on icon at bounding box center [82, 40] width 16 height 16
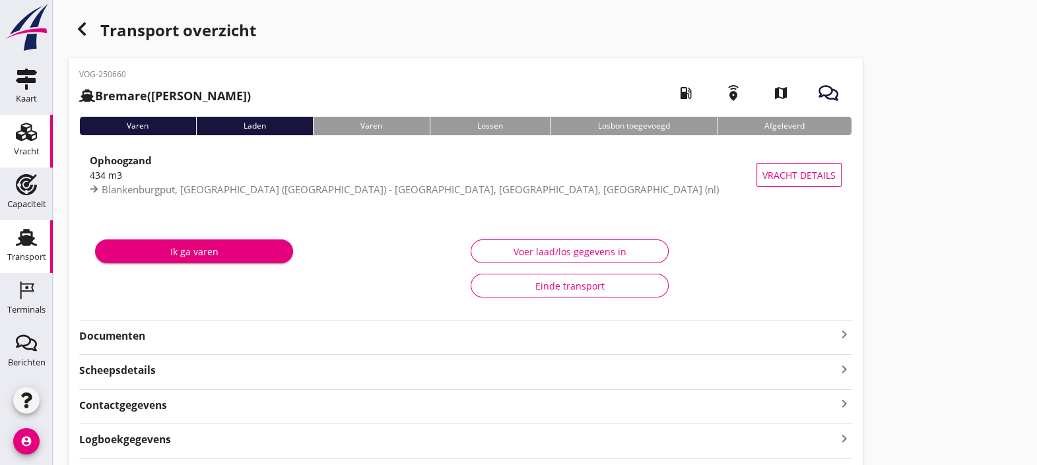
click at [14, 145] on div "Vracht" at bounding box center [27, 152] width 26 height 18
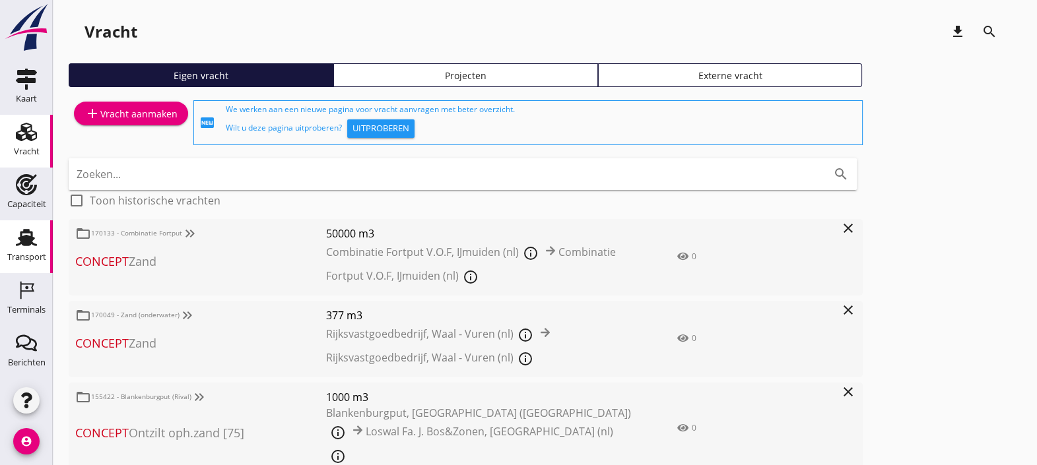
click at [27, 236] on icon "Transport" at bounding box center [26, 237] width 21 height 21
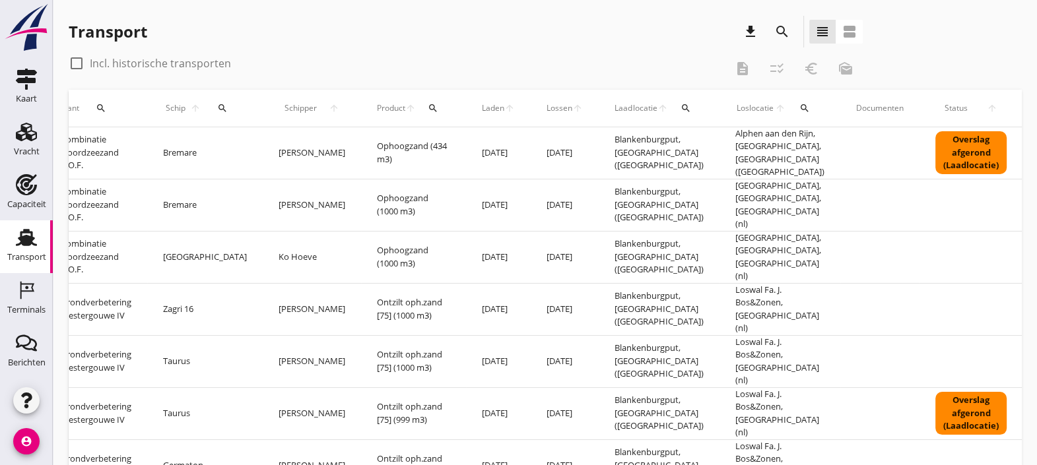
scroll to position [0, 331]
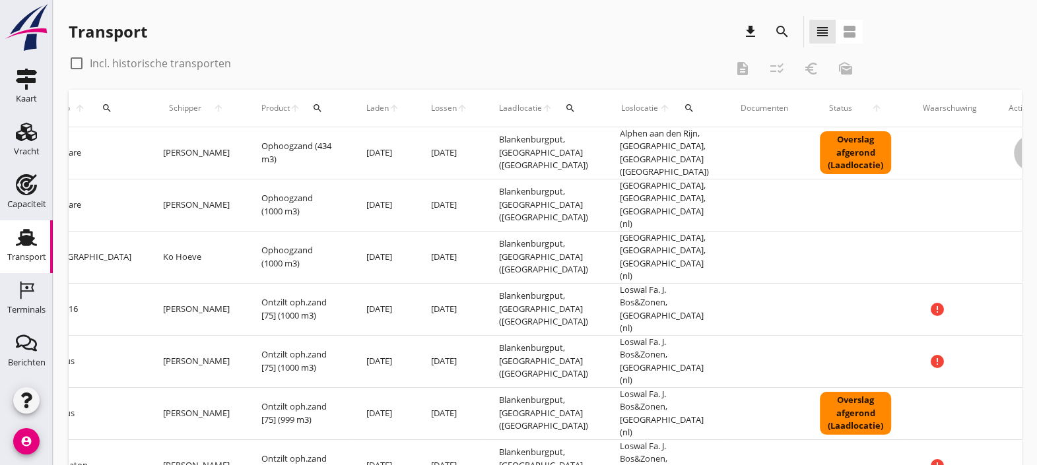
click at [1014, 145] on icon "more_horiz" at bounding box center [1032, 153] width 37 height 37
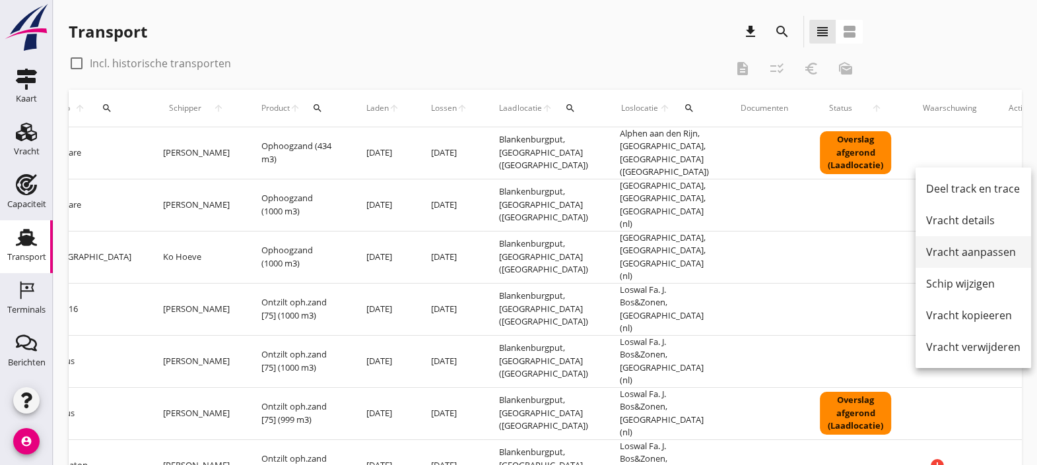
click at [983, 244] on div "Vracht aanpassen" at bounding box center [973, 252] width 94 height 16
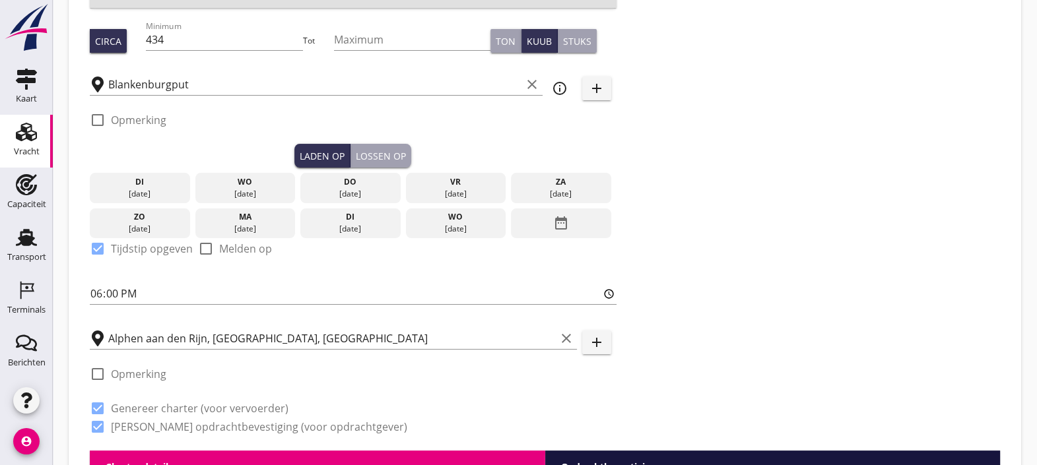
scroll to position [226, 0]
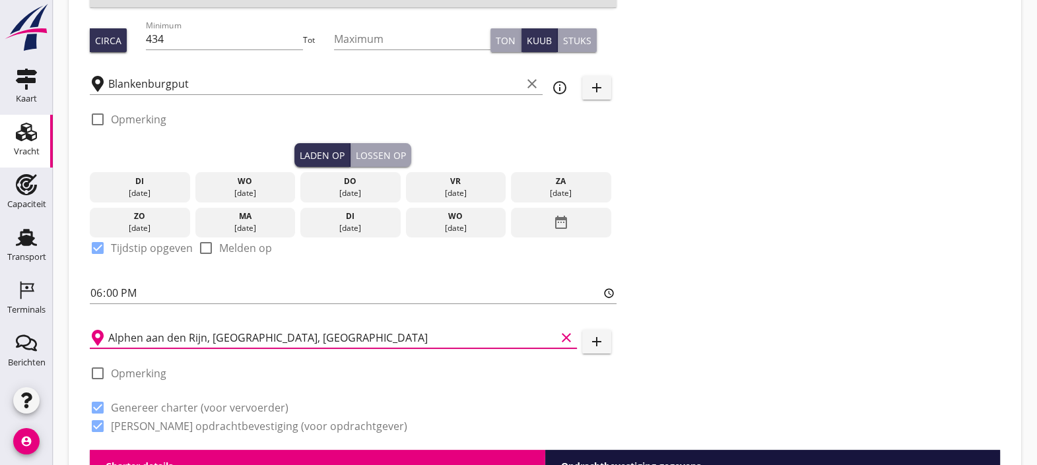
click at [366, 333] on input "Alphen aan den Rijn, South Holland, Netherlands" at bounding box center [331, 337] width 447 height 21
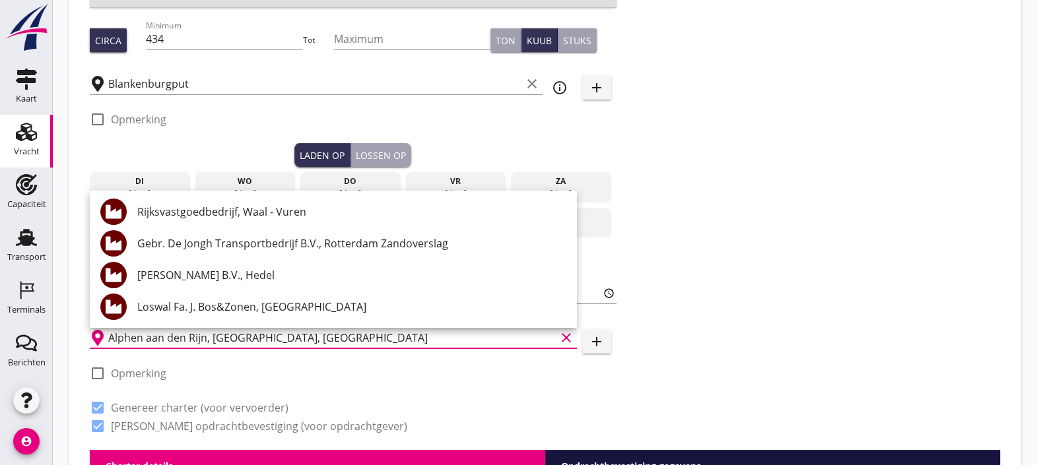
click at [738, 264] on div "Zoeken op opdrachtgever... Combinatie Noordzeezand V.O.F. clear arrow_drop_down…" at bounding box center [544, 130] width 920 height 639
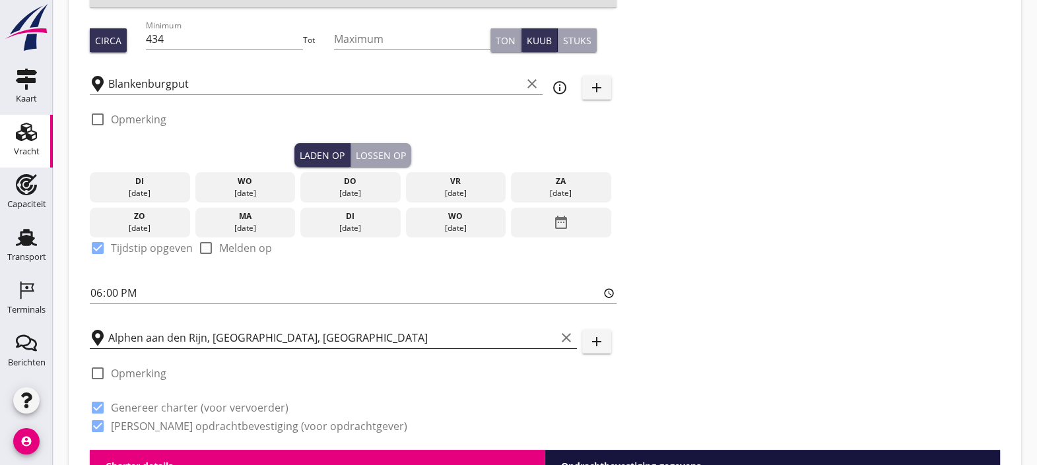
click at [429, 339] on input "Alphen aan den Rijn, South Holland, Netherlands" at bounding box center [331, 337] width 447 height 21
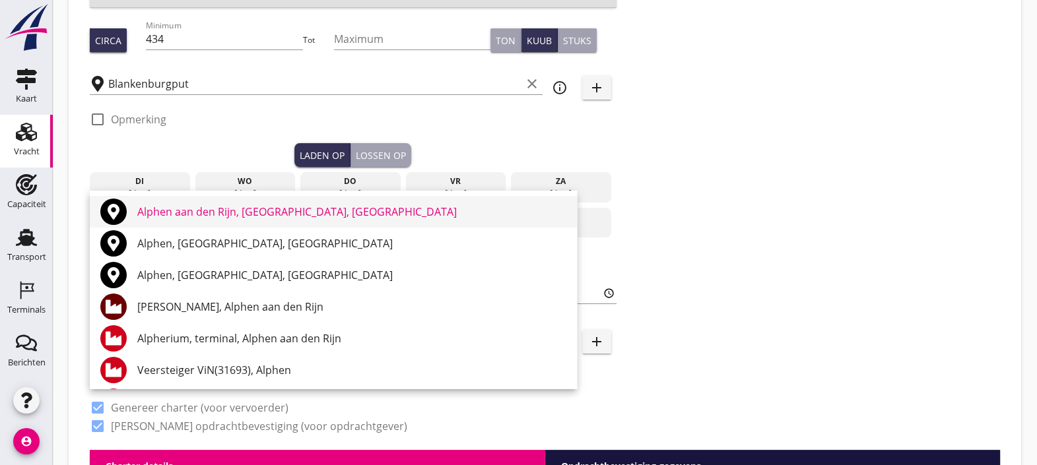
click at [310, 216] on div "Alphen aan den Rijn, South Holland, Netherlands" at bounding box center [351, 212] width 429 height 16
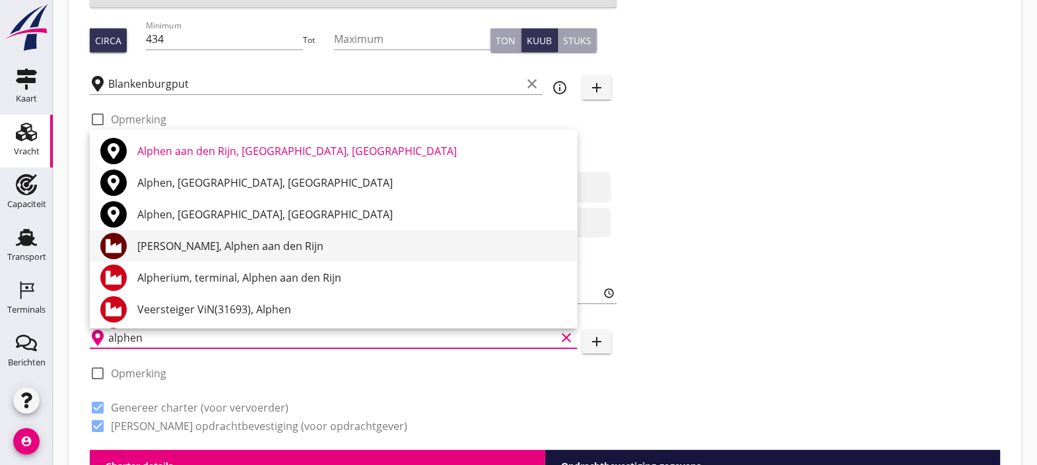
click at [274, 239] on div "Zeker Zand, Alphen aan den Rijn" at bounding box center [351, 246] width 429 height 16
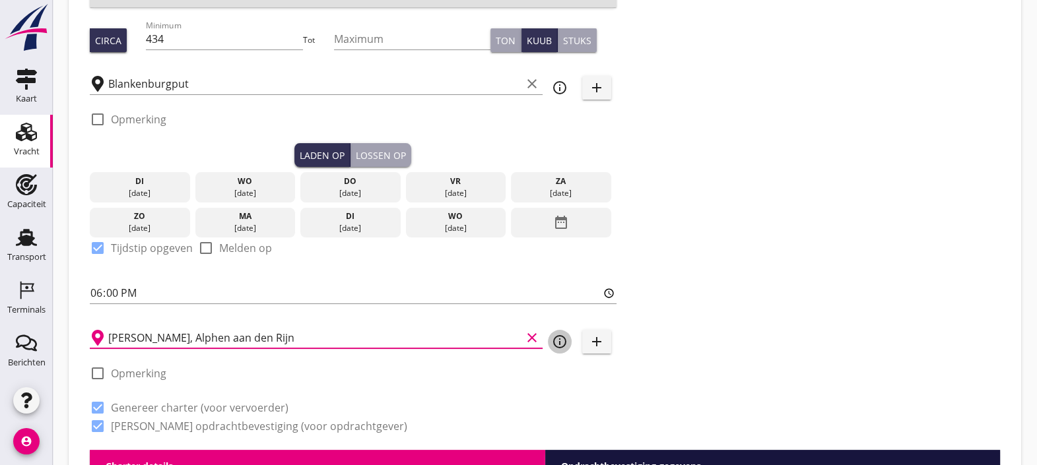
click at [560, 340] on icon "info_outline" at bounding box center [560, 342] width 16 height 16
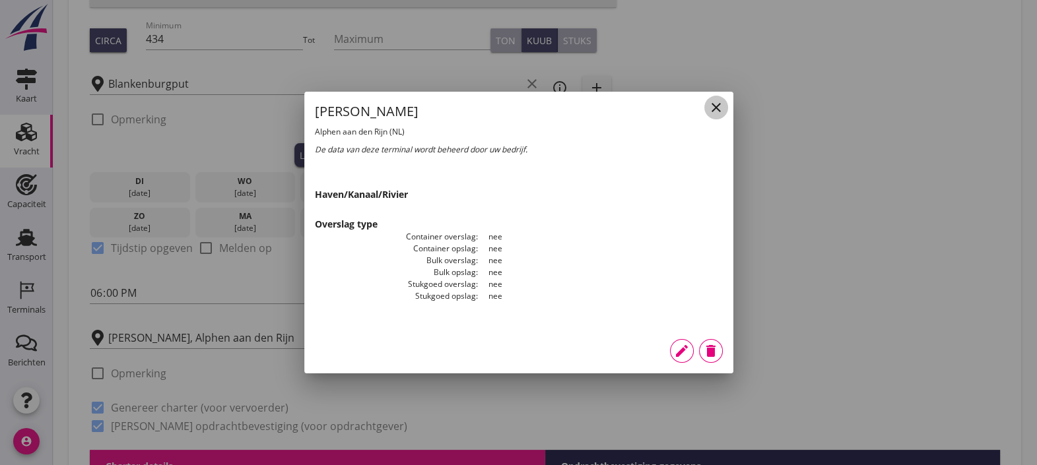
click at [713, 117] on button "close" at bounding box center [716, 108] width 24 height 24
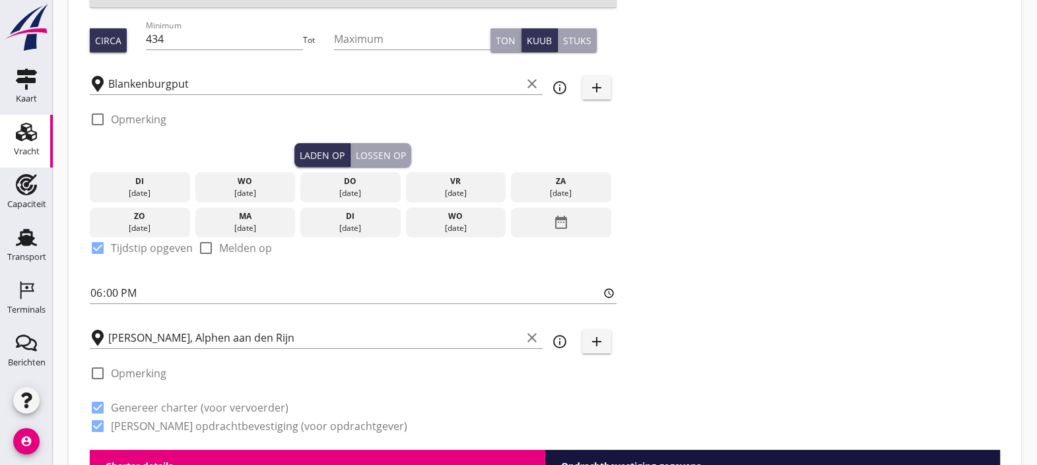
click at [600, 340] on icon "add" at bounding box center [597, 342] width 16 height 16
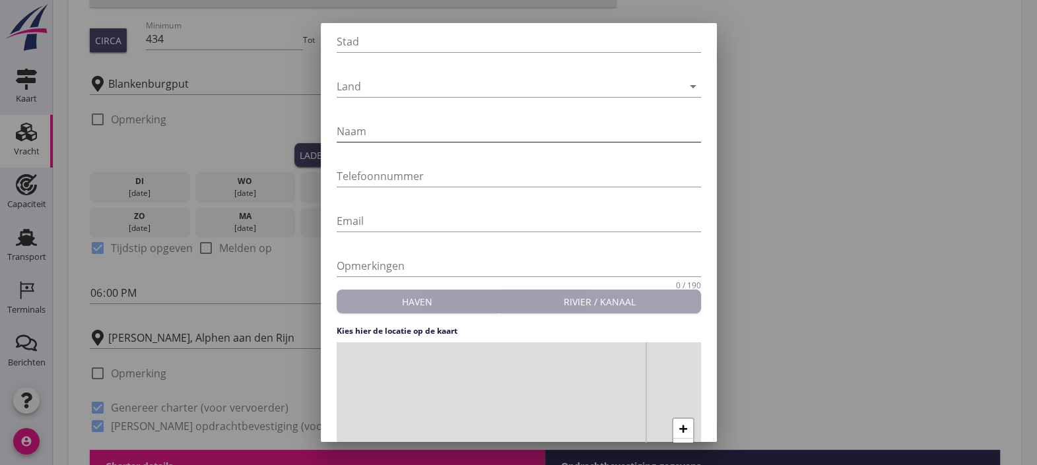
scroll to position [0, 0]
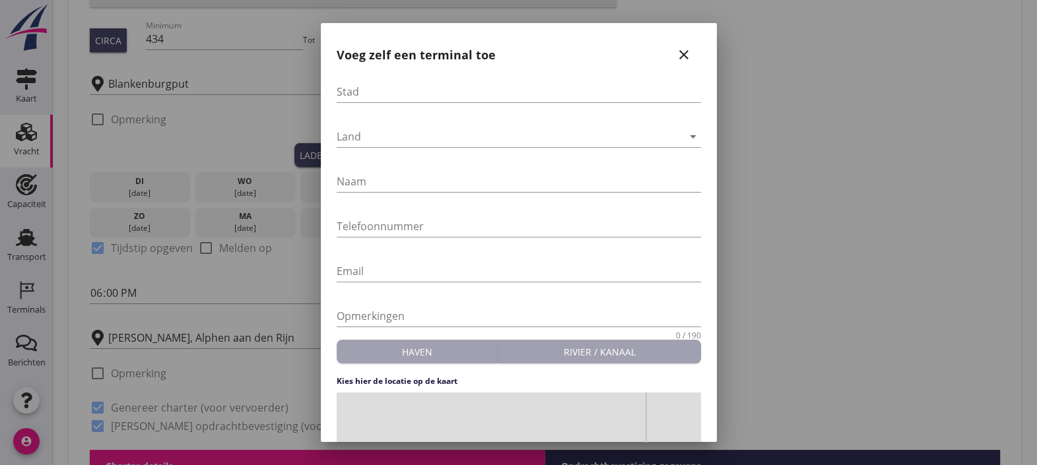
click at [676, 53] on icon "close" at bounding box center [684, 55] width 16 height 16
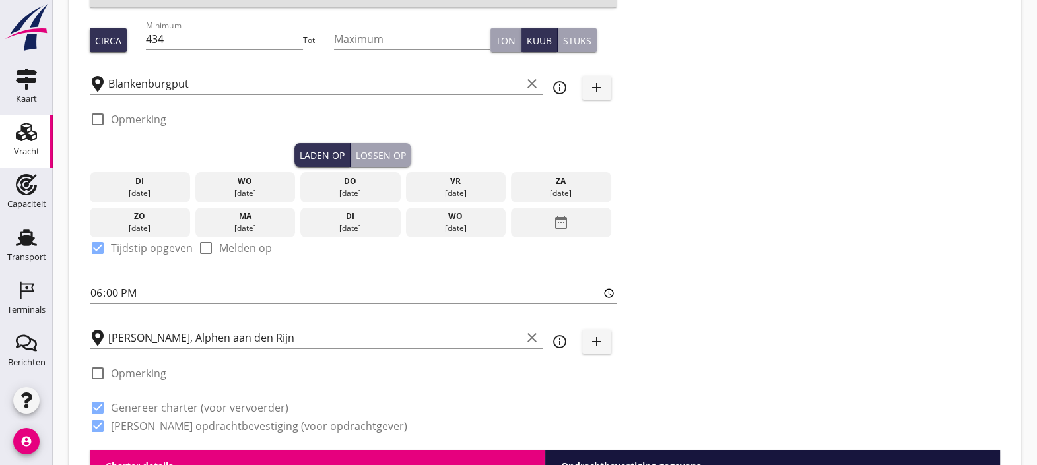
click at [563, 342] on icon "info_outline" at bounding box center [560, 342] width 16 height 16
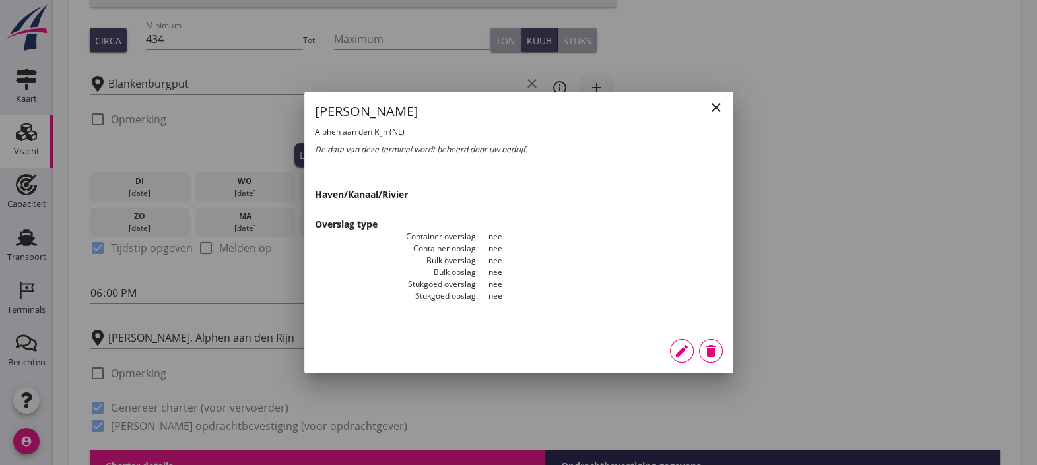
click at [713, 109] on icon "close" at bounding box center [716, 108] width 16 height 16
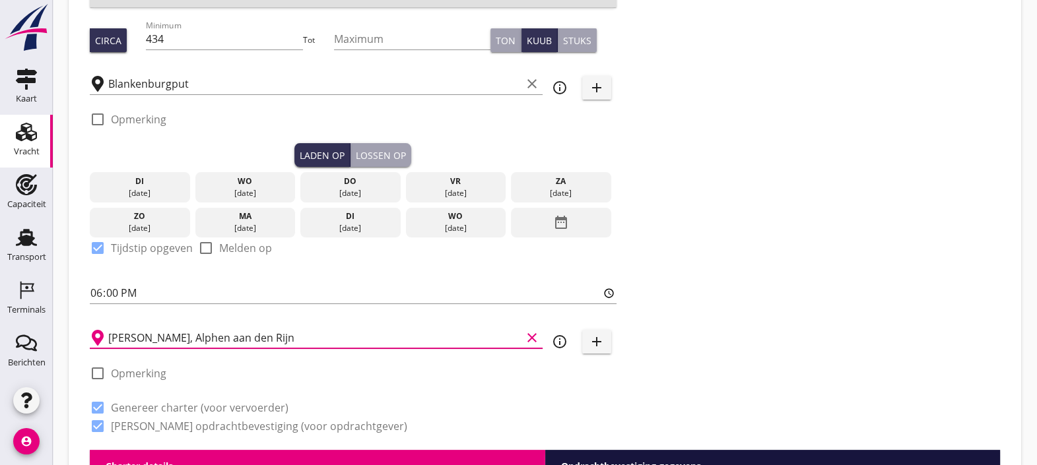
click at [432, 344] on input "Zeker Zand, Alphen aan den Rijn" at bounding box center [314, 337] width 413 height 21
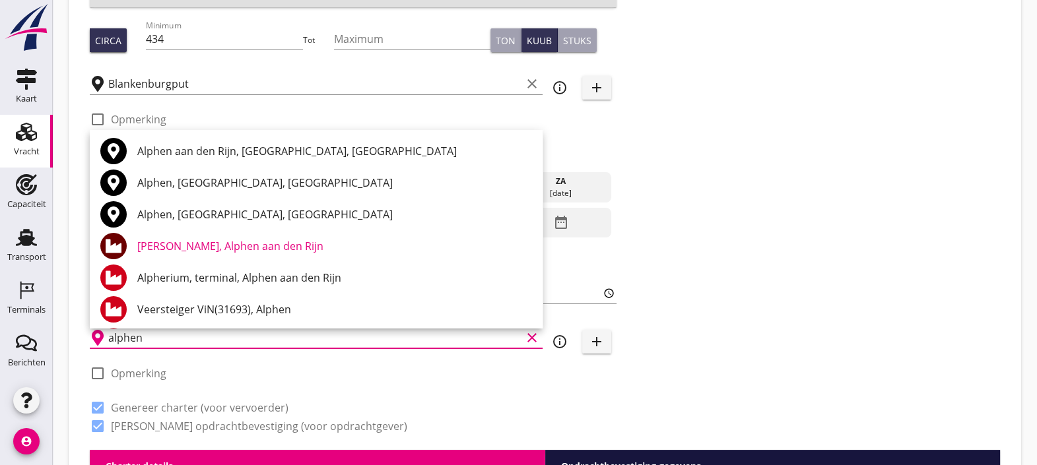
type input "alphen"
click at [657, 135] on div "Zoeken op opdrachtgever... Combinatie Noordzeezand V.O.F. clear arrow_drop_down…" at bounding box center [544, 130] width 920 height 639
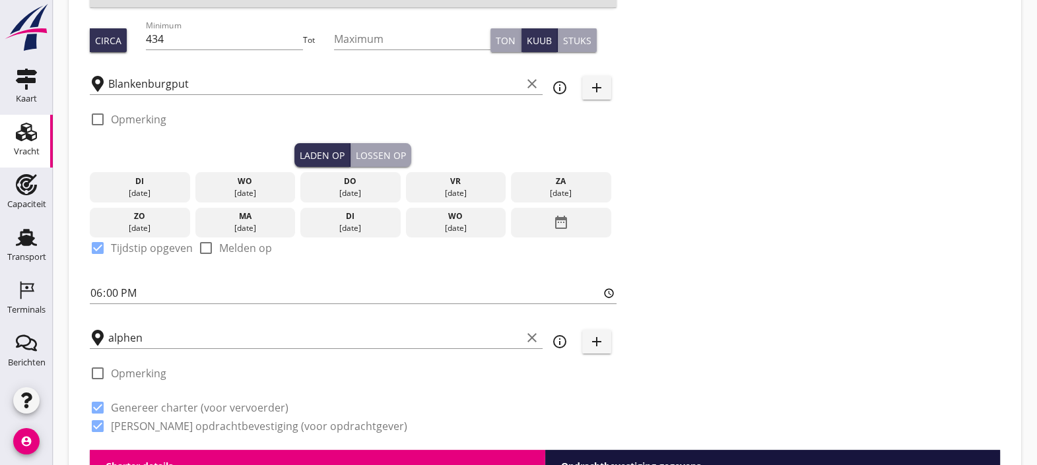
drag, startPoint x: 20, startPoint y: 98, endPoint x: 571, endPoint y: 63, distance: 552.1
click at [20, 97] on div "Kaart" at bounding box center [26, 98] width 21 height 9
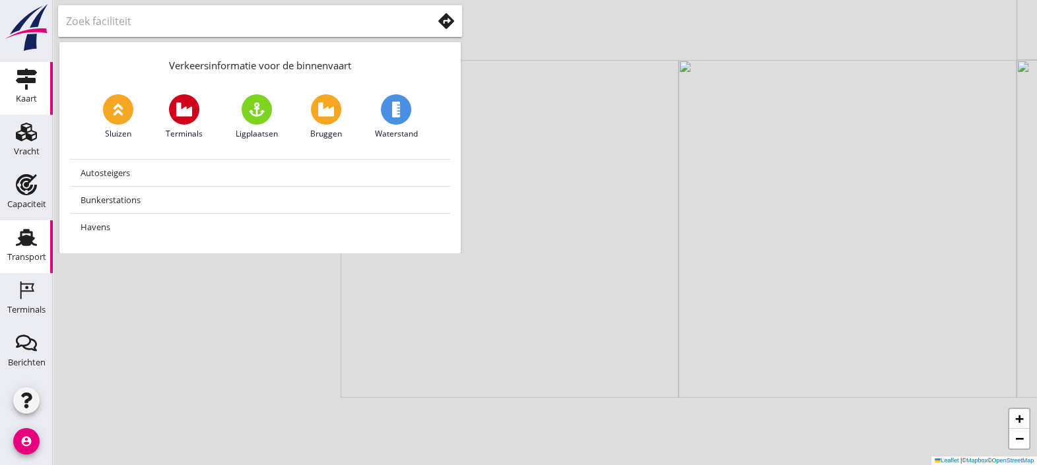
click at [30, 251] on div "Transport" at bounding box center [26, 257] width 39 height 18
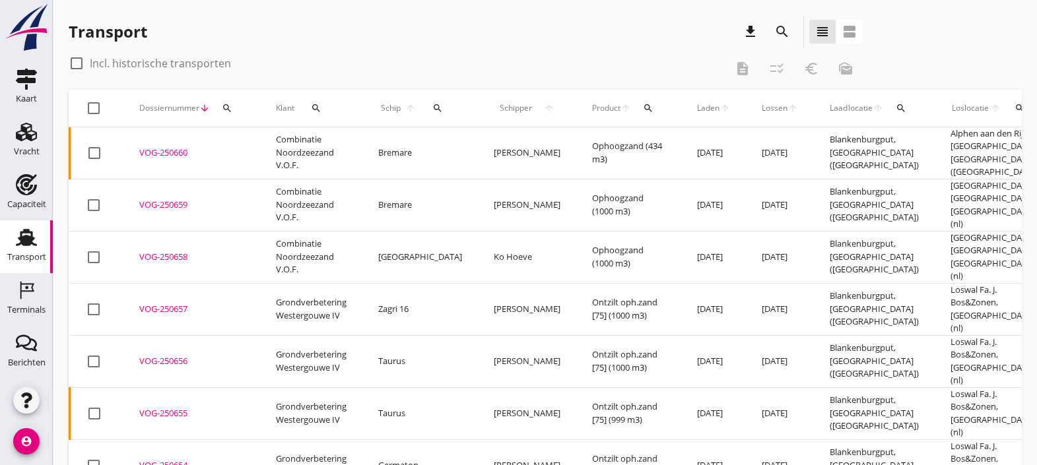
drag, startPoint x: 432, startPoint y: 108, endPoint x: 420, endPoint y: 99, distance: 15.2
click at [424, 99] on button "search" at bounding box center [438, 108] width 28 height 24
click at [455, 131] on div "Zoek op (scheeps)naam arrow_drop_down" at bounding box center [507, 149] width 174 height 42
click at [461, 140] on input "Zoek op (scheeps)naam" at bounding box center [488, 146] width 137 height 21
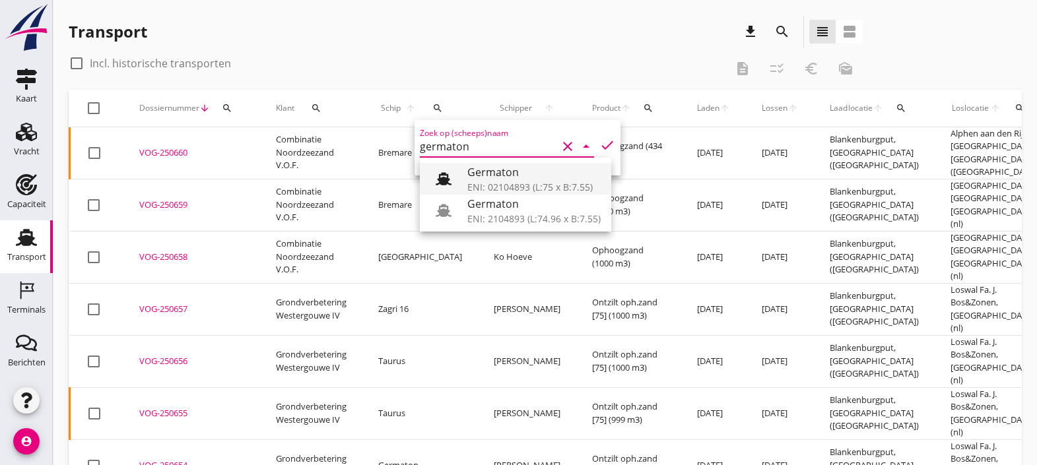
click at [470, 174] on div "Germaton" at bounding box center [533, 172] width 133 height 16
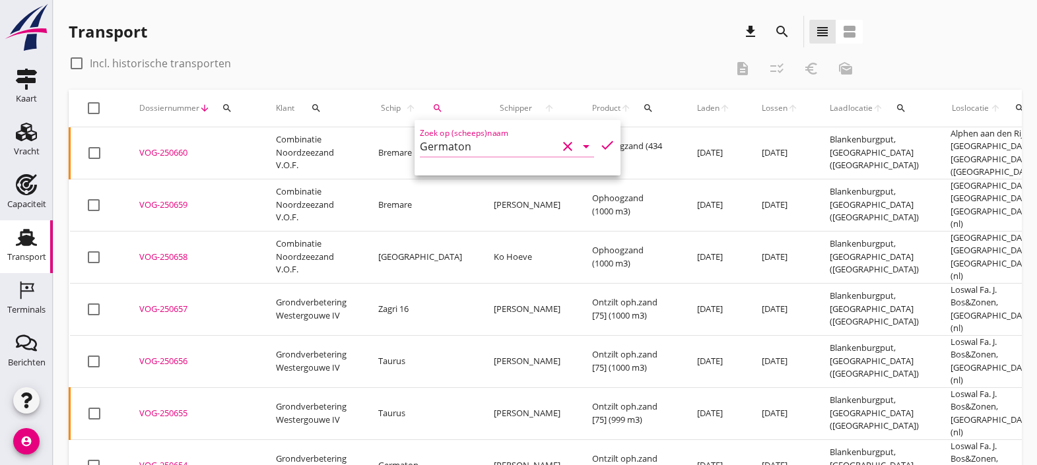
click at [583, 144] on div "Zoek op (scheeps)naam Germaton clear arrow_drop_down check" at bounding box center [517, 147] width 206 height 55
click at [599, 146] on icon "check" at bounding box center [607, 145] width 16 height 16
type input "Germaton"
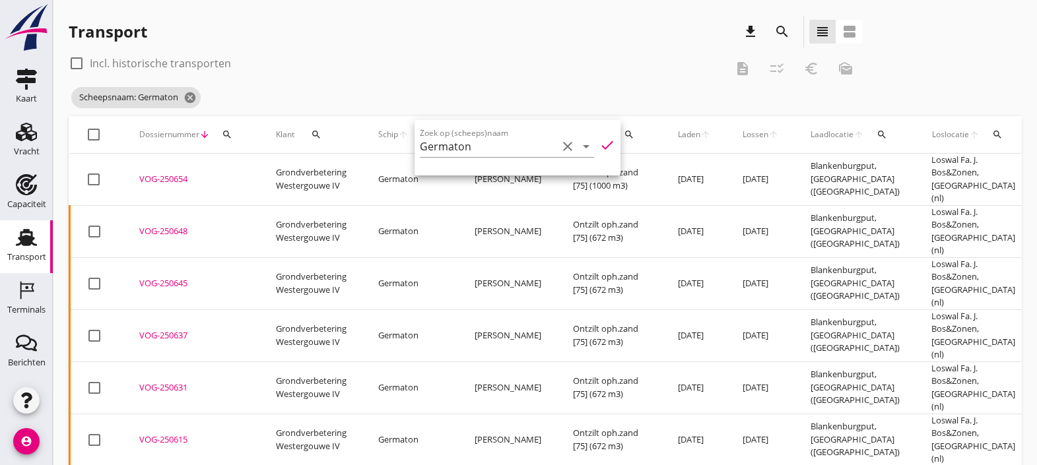
click at [565, 49] on div "Transport download search view_headline view_agenda" at bounding box center [466, 34] width 794 height 37
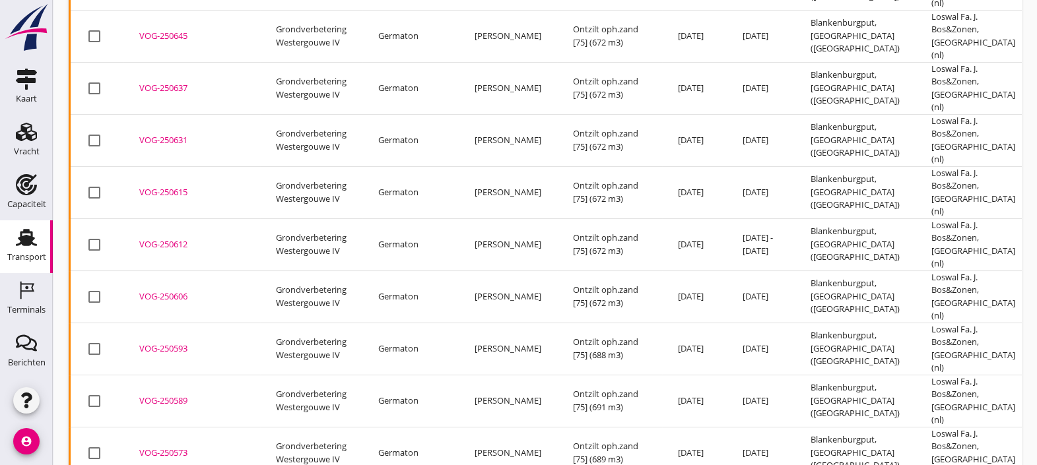
scroll to position [247, 0]
click at [92, 390] on div at bounding box center [94, 401] width 22 height 22
checkbox input "true"
click at [97, 442] on div at bounding box center [94, 453] width 22 height 22
checkbox input "true"
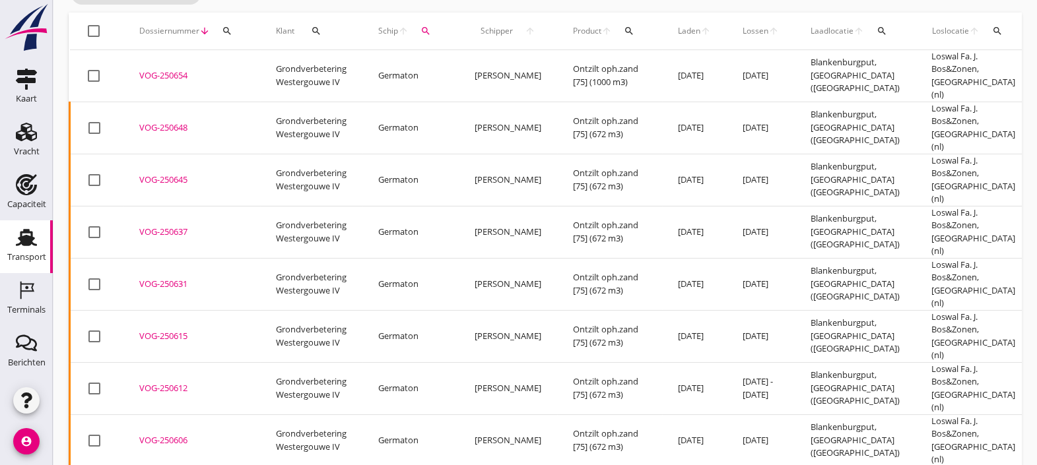
scroll to position [0, 0]
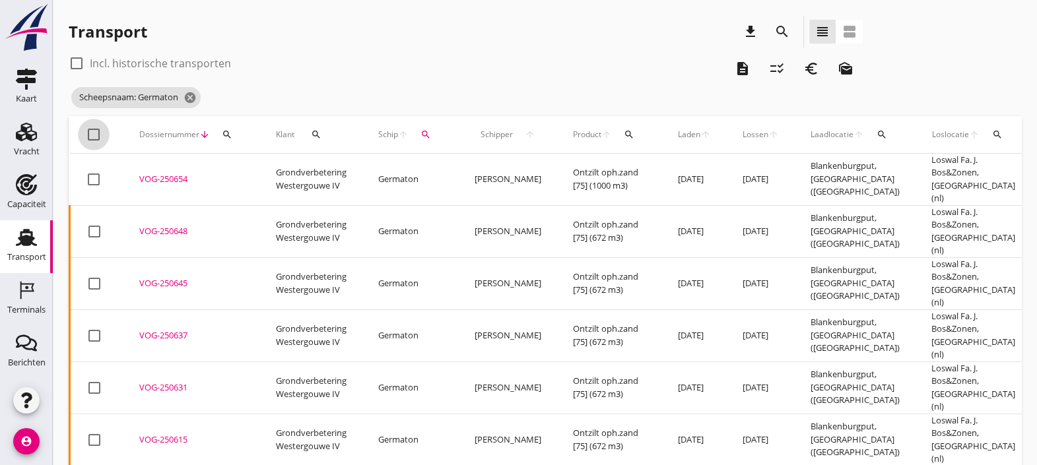
click at [94, 133] on div at bounding box center [93, 134] width 22 height 22
checkbox input "true"
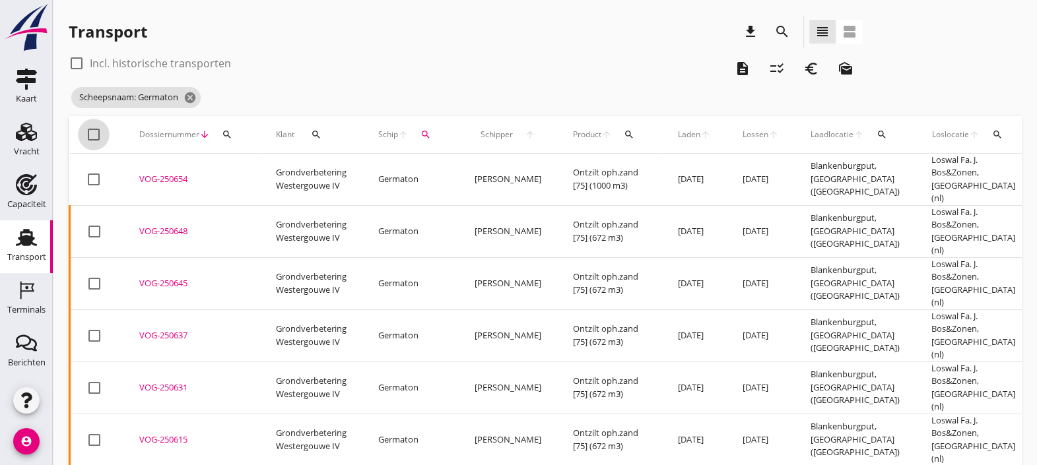
checkbox input "true"
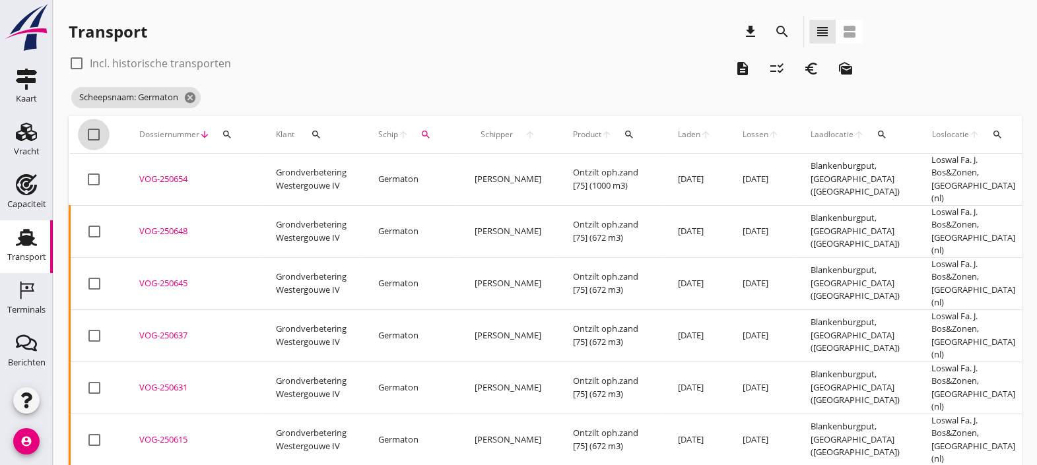
checkbox input "true"
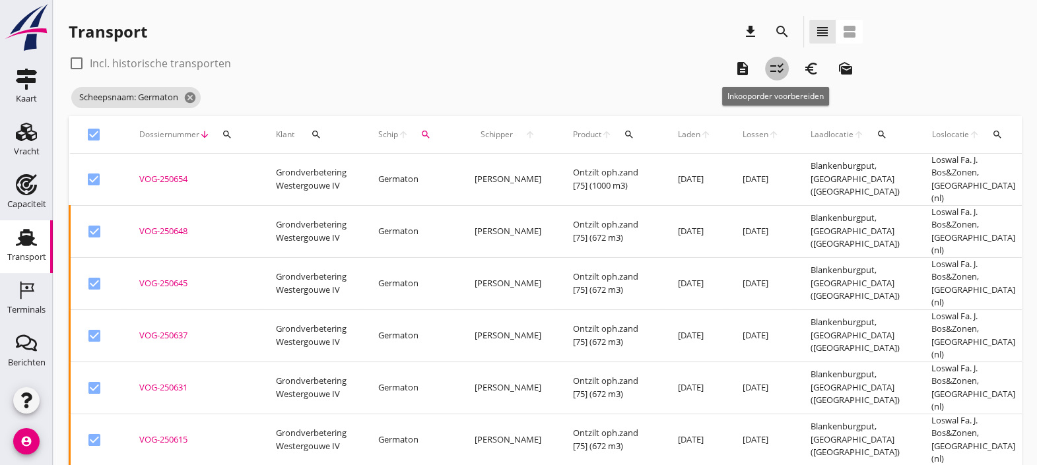
click at [776, 70] on icon "checklist_rtl" at bounding box center [777, 69] width 16 height 16
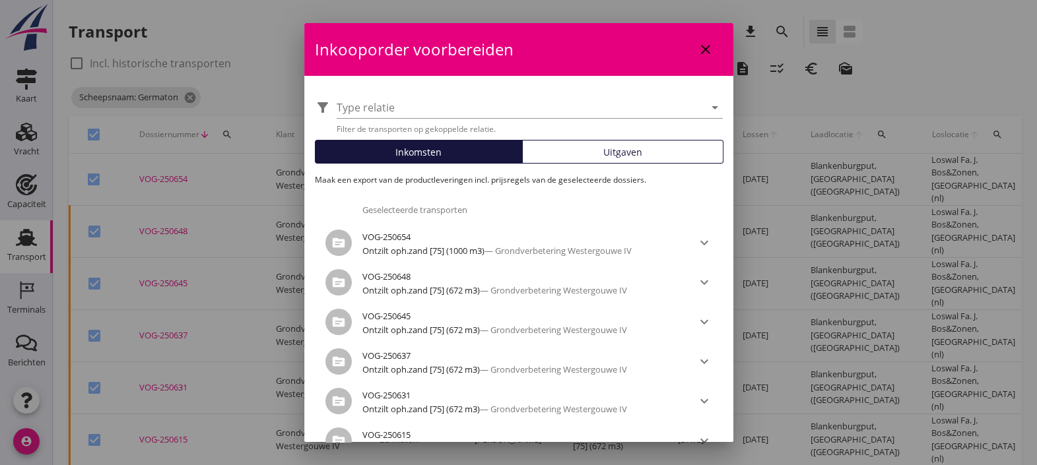
click at [623, 135] on div "filter_alt Type relatie arrow_drop_down Filter de transporten op gekoppelde rel…" at bounding box center [518, 463] width 429 height 774
click at [624, 148] on span "Uitgaven" at bounding box center [622, 152] width 39 height 14
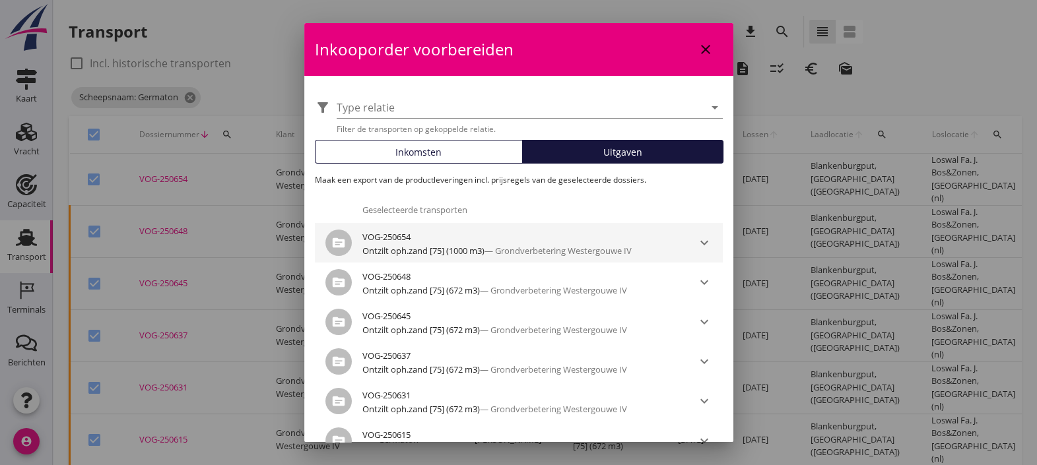
scroll to position [450, 0]
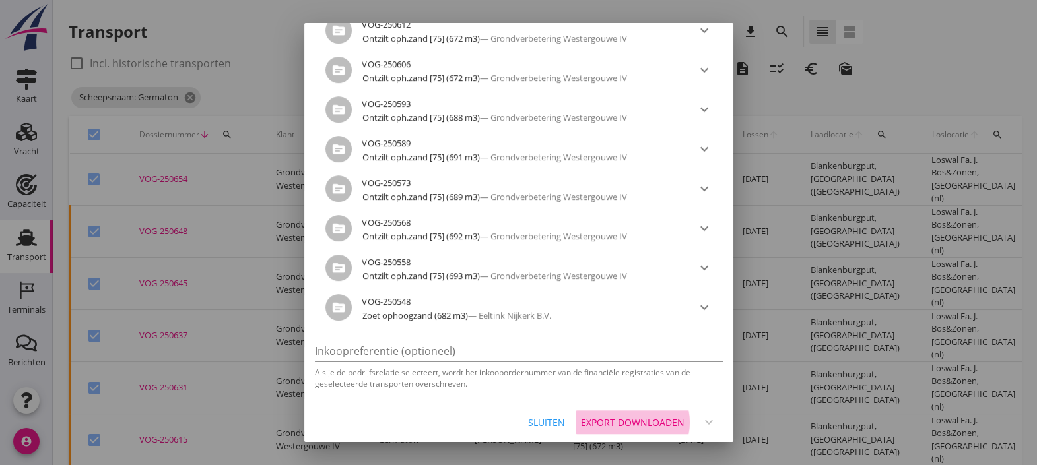
click at [610, 416] on div "Export downloaden" at bounding box center [633, 423] width 104 height 14
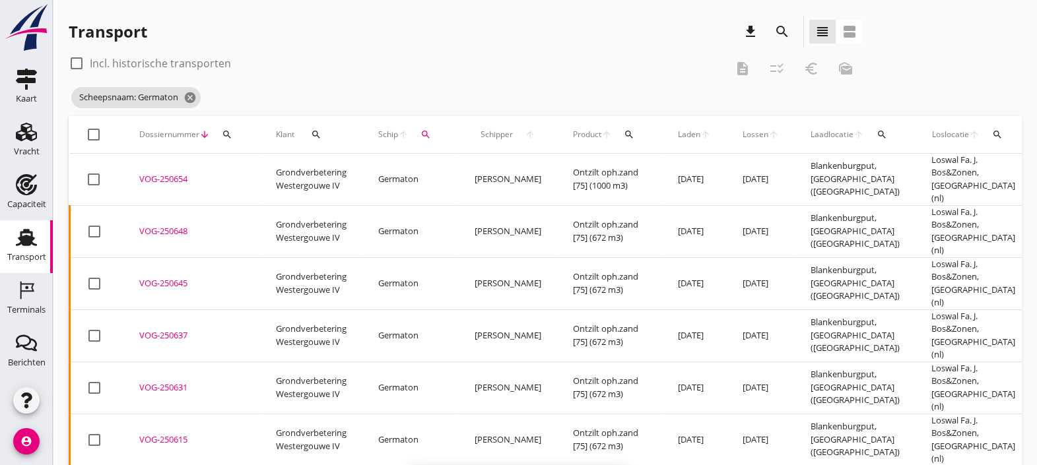
checkbox input "false"
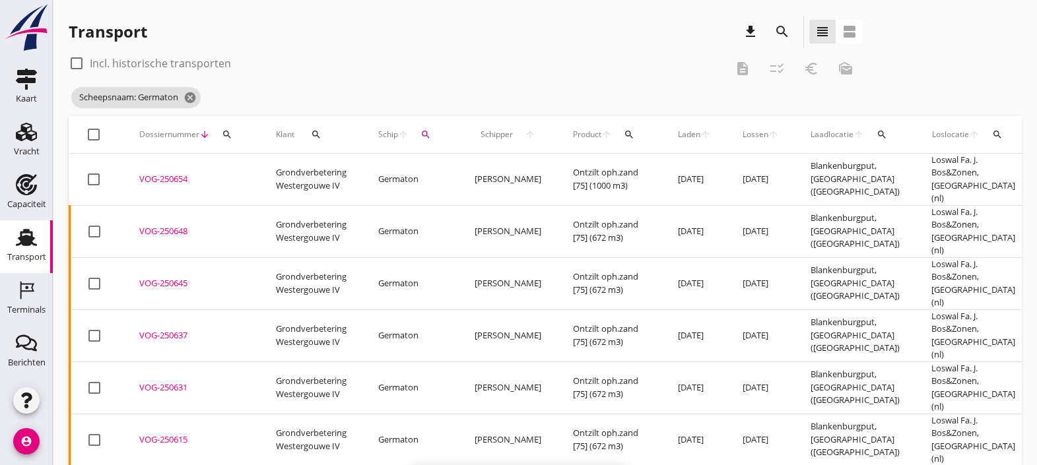
checkbox input "false"
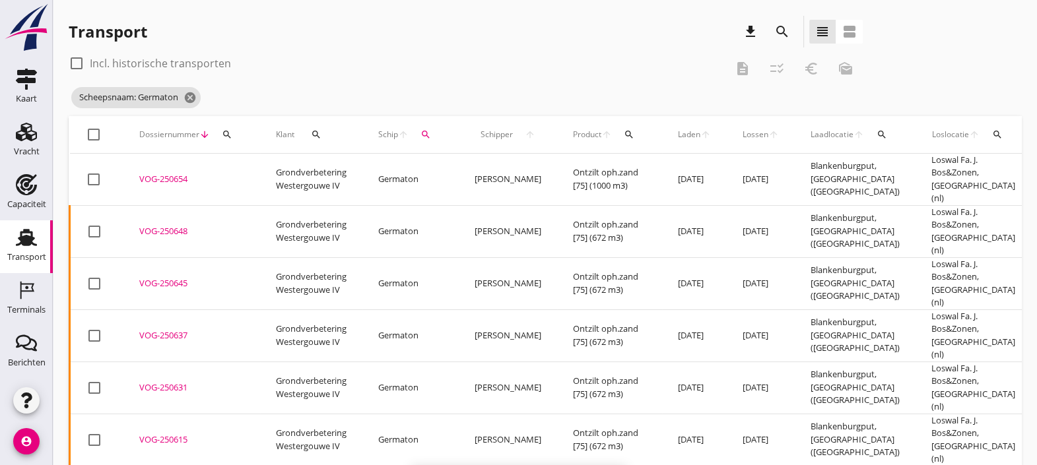
checkbox input "false"
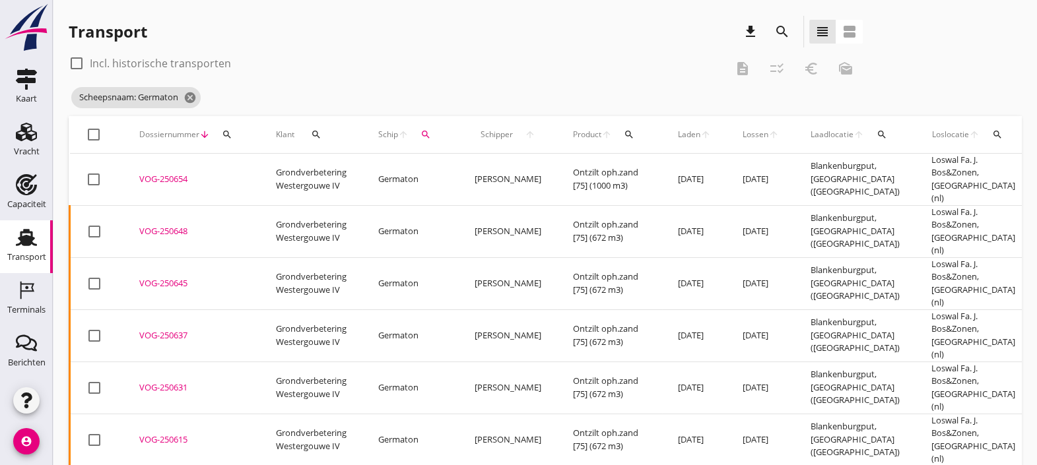
click at [462, 77] on div "check_box_outline_blank Incl. historische transporten description checklist_rtl…" at bounding box center [466, 69] width 794 height 32
click at [782, 35] on icon "search" at bounding box center [782, 32] width 16 height 16
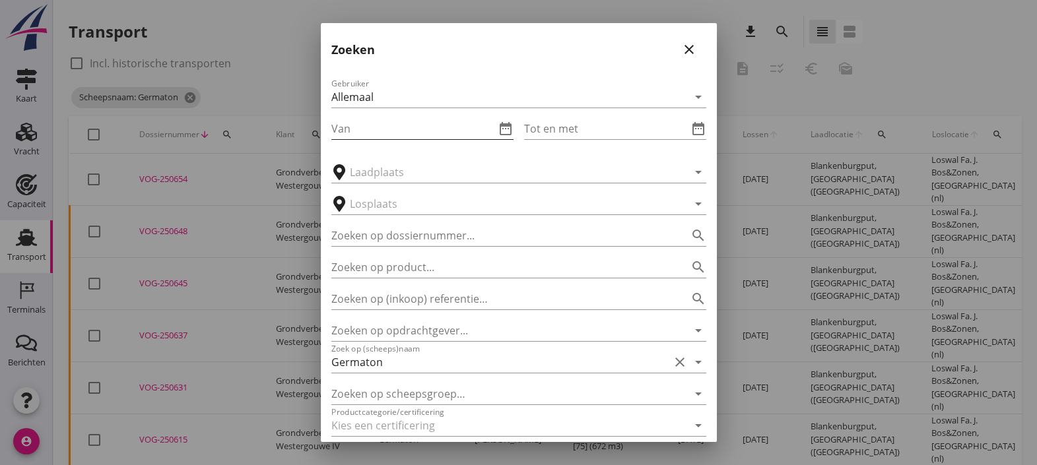
click at [498, 127] on icon "date_range" at bounding box center [506, 129] width 16 height 16
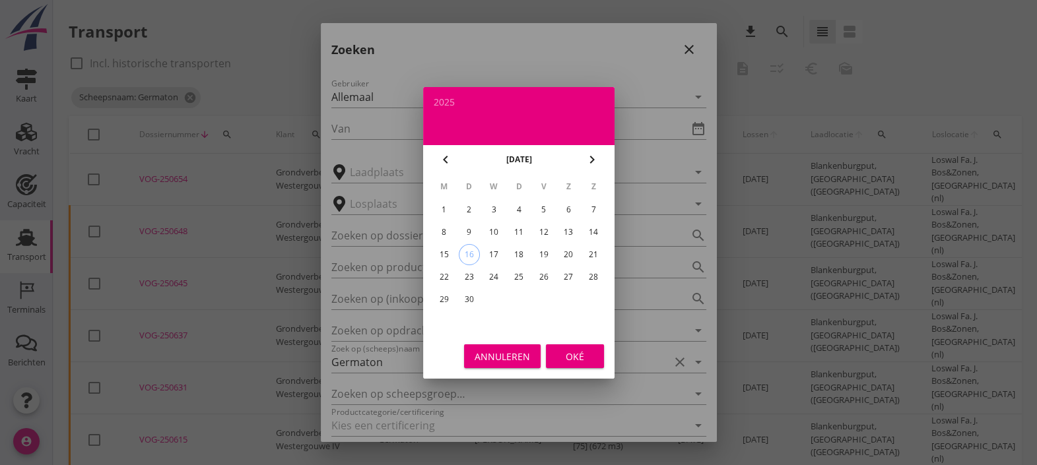
click at [455, 158] on div "chevron_left" at bounding box center [446, 160] width 24 height 16
click at [570, 298] on div "30" at bounding box center [568, 299] width 21 height 21
type input "2025-08-30"
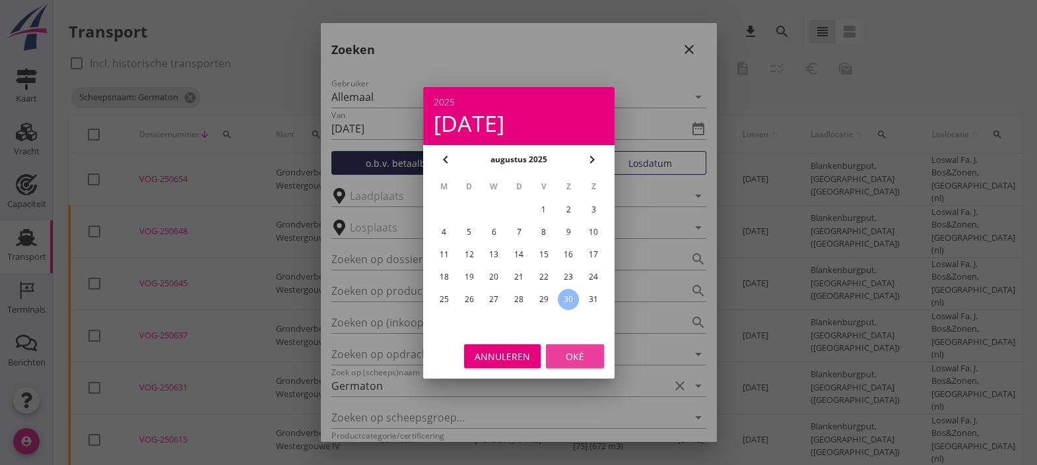
click at [577, 353] on div "Oké" at bounding box center [574, 356] width 37 height 14
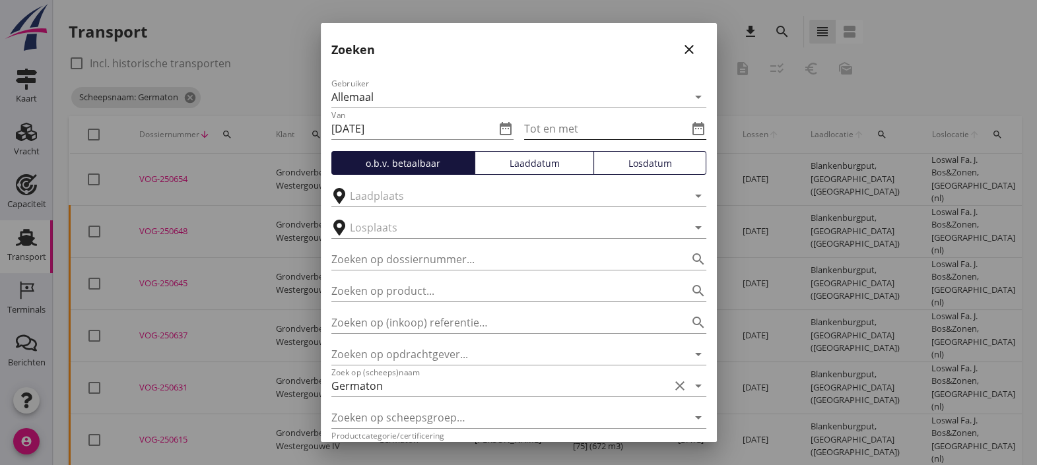
click at [691, 124] on icon "date_range" at bounding box center [698, 129] width 16 height 16
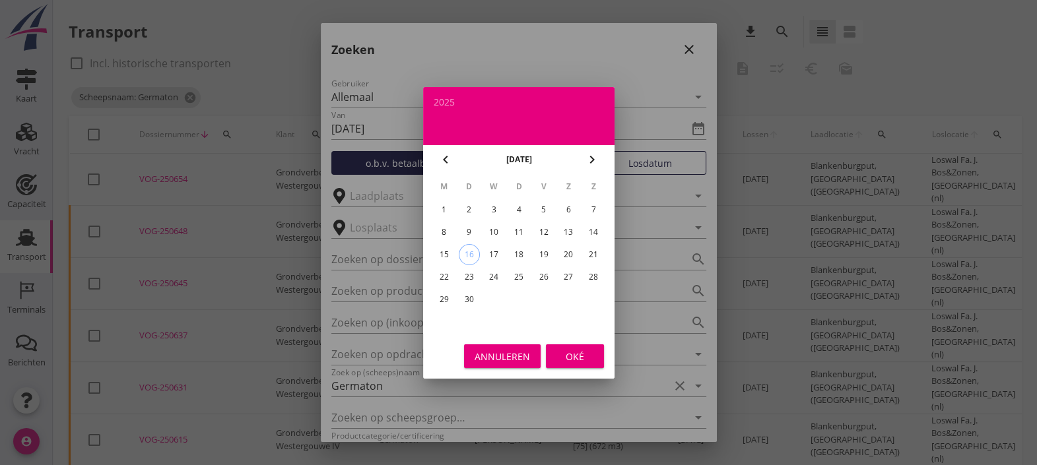
click at [591, 207] on div "7" at bounding box center [593, 209] width 21 height 21
type input "2025-09-07"
click at [561, 350] on div "Oké" at bounding box center [574, 356] width 37 height 14
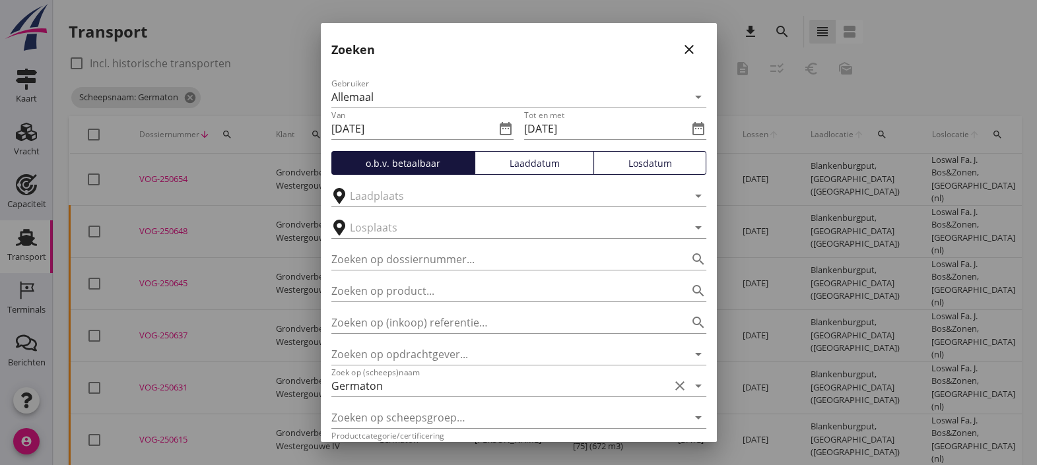
click at [556, 162] on div "Laaddatum" at bounding box center [534, 163] width 108 height 14
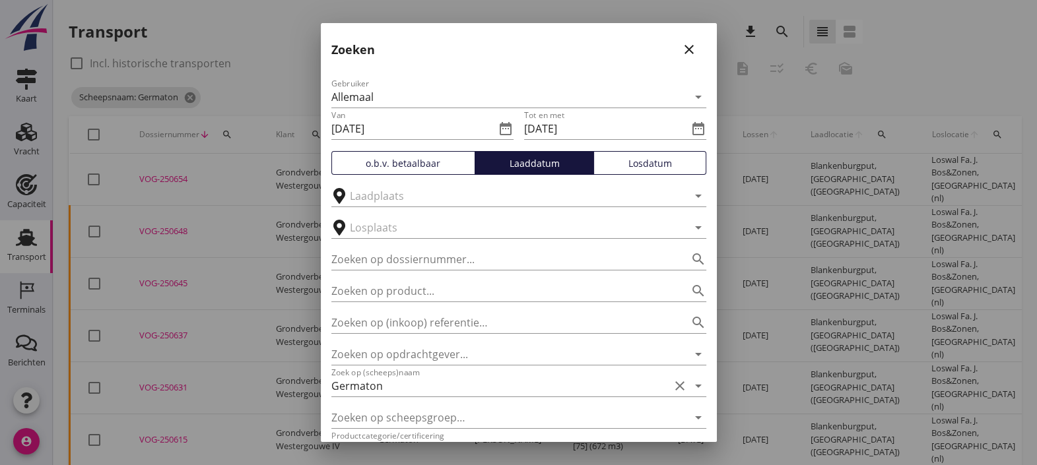
scroll to position [105, 0]
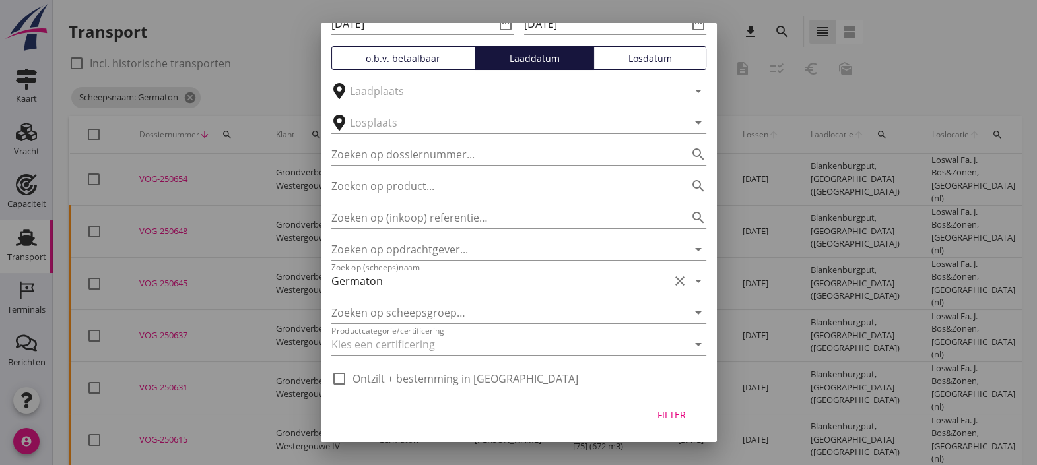
click at [653, 418] on div "Filter" at bounding box center [671, 415] width 37 height 14
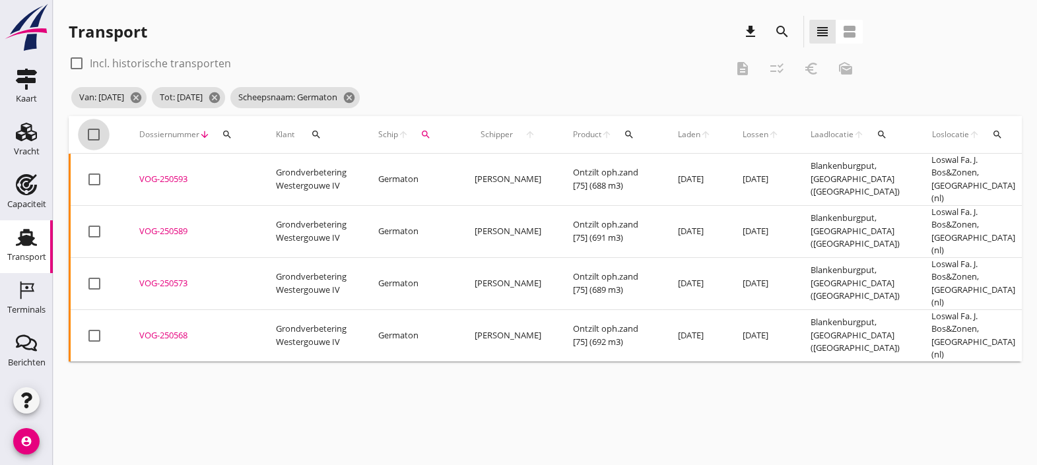
click at [89, 136] on div at bounding box center [93, 134] width 22 height 22
checkbox input "true"
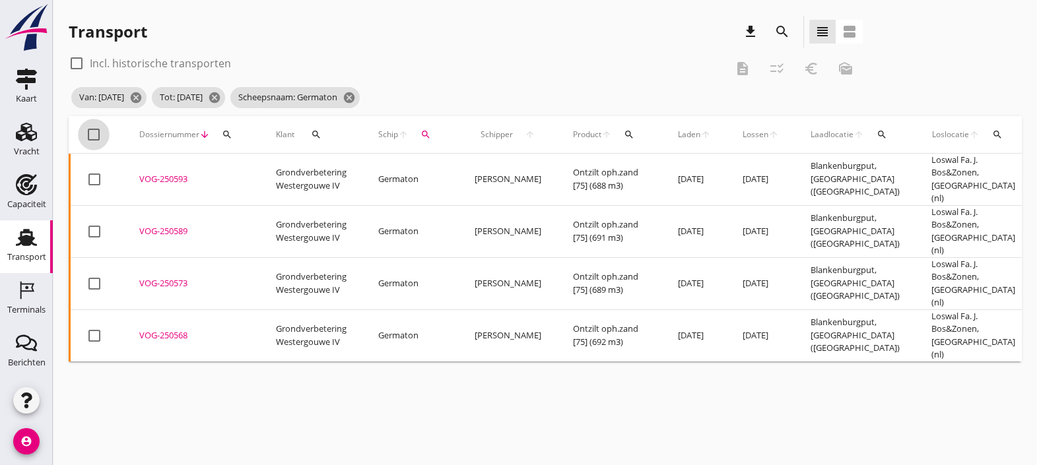
checkbox input "true"
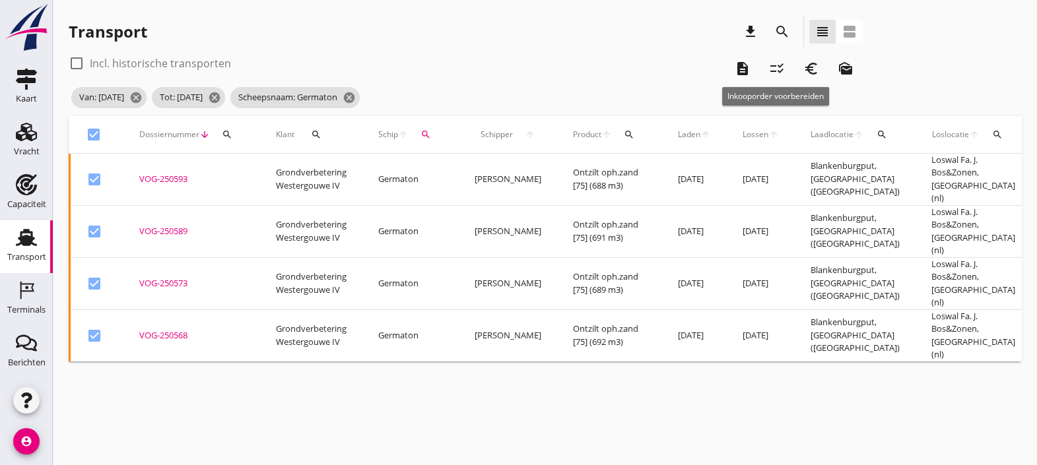
click at [781, 63] on icon "checklist_rtl" at bounding box center [777, 69] width 16 height 16
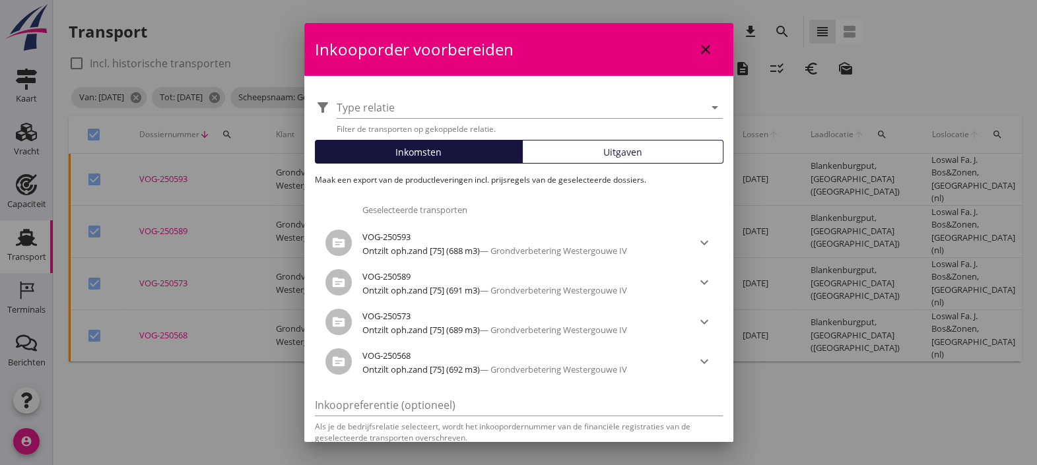
click at [636, 279] on div "VOG-250589" at bounding box center [518, 277] width 313 height 16
click at [620, 160] on button "Uitgaven" at bounding box center [622, 152] width 201 height 24
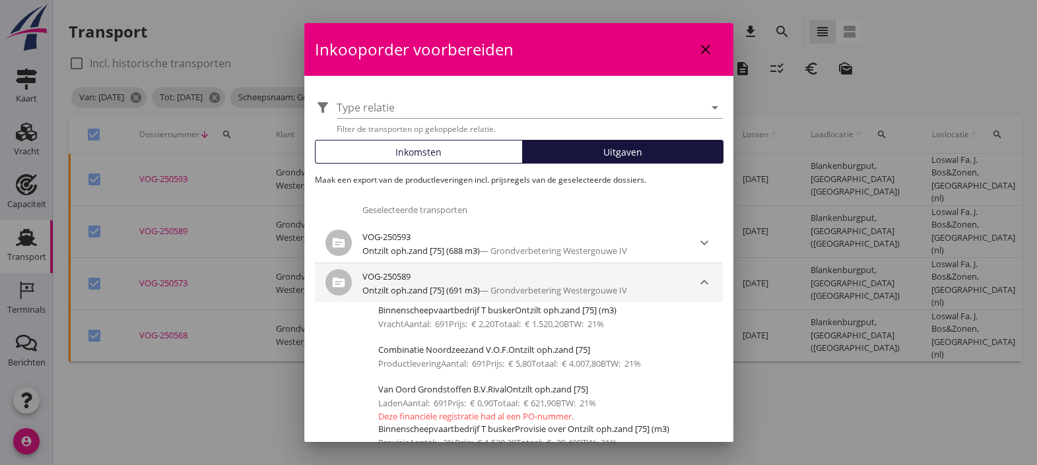
scroll to position [212, 0]
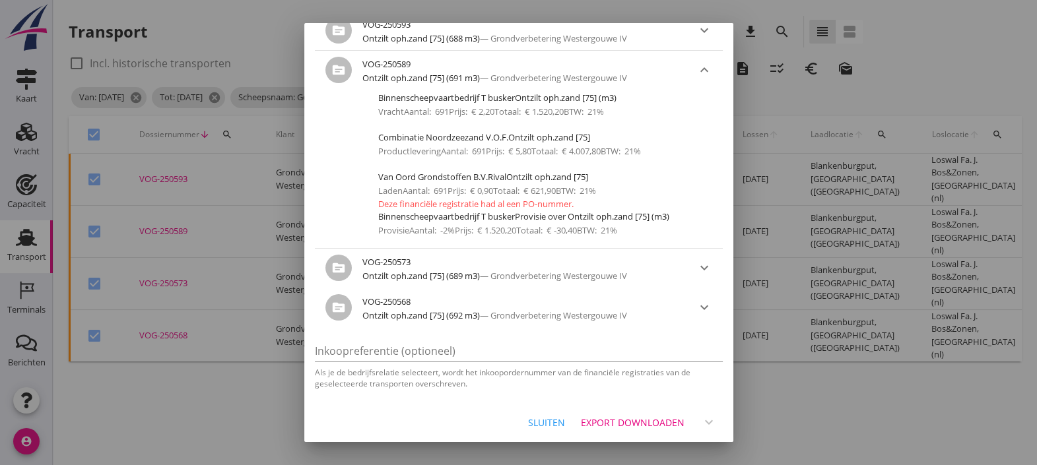
click at [637, 422] on div "Export downloaden" at bounding box center [633, 423] width 104 height 14
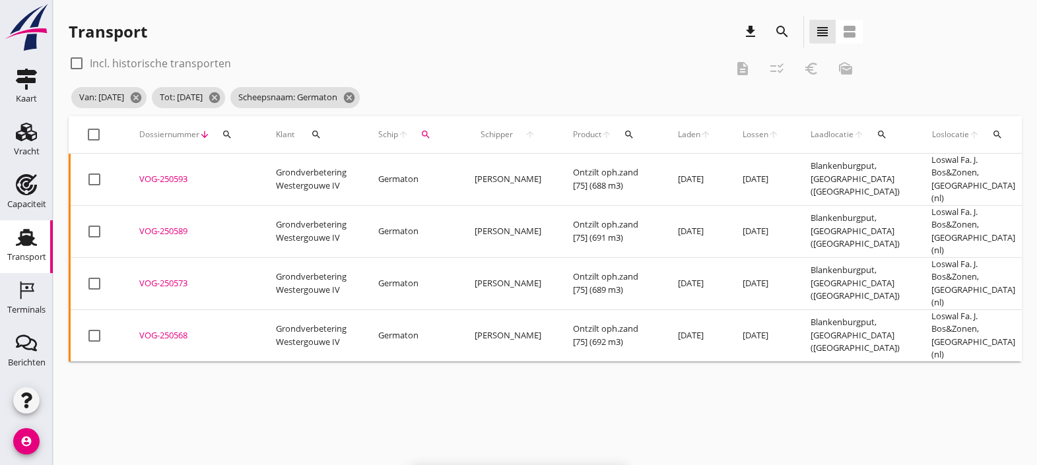
checkbox input "false"
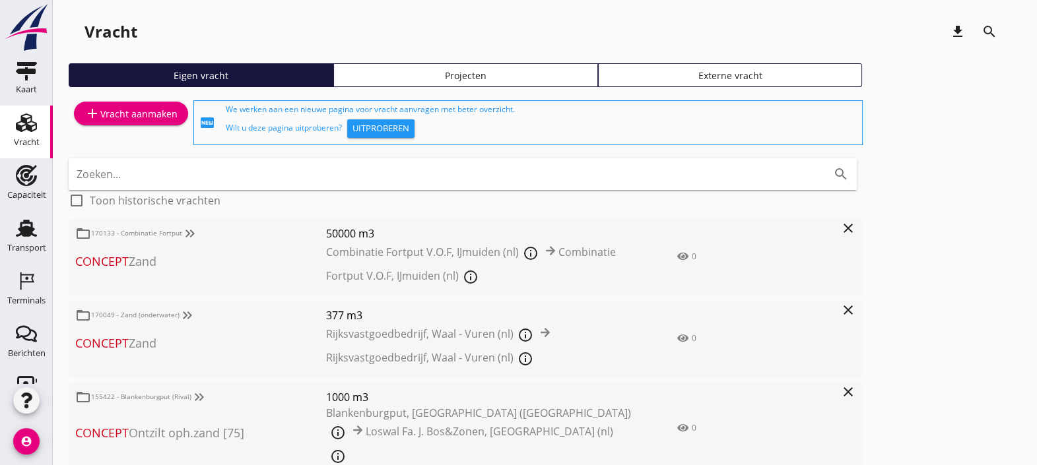
scroll to position [16, 0]
click at [11, 116] on div "Vracht" at bounding box center [27, 116] width 32 height 21
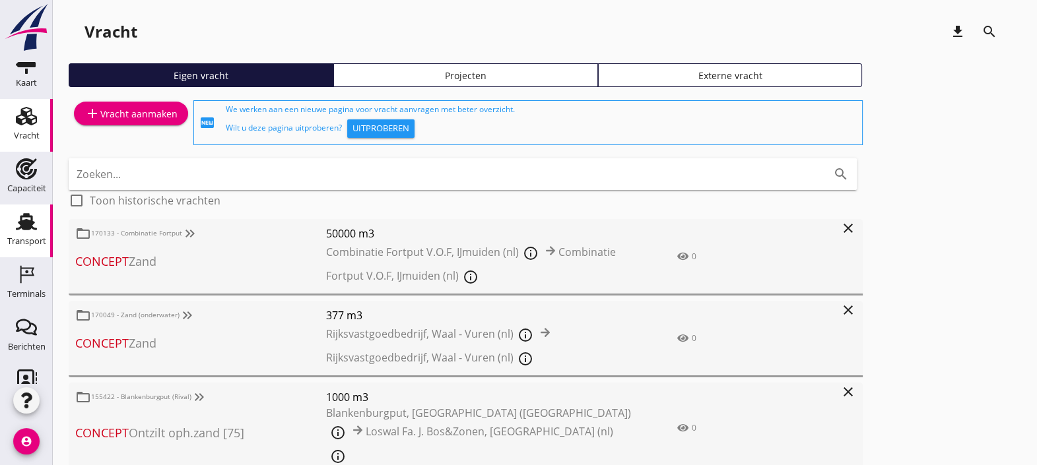
click at [34, 244] on div "Transport" at bounding box center [26, 241] width 39 height 9
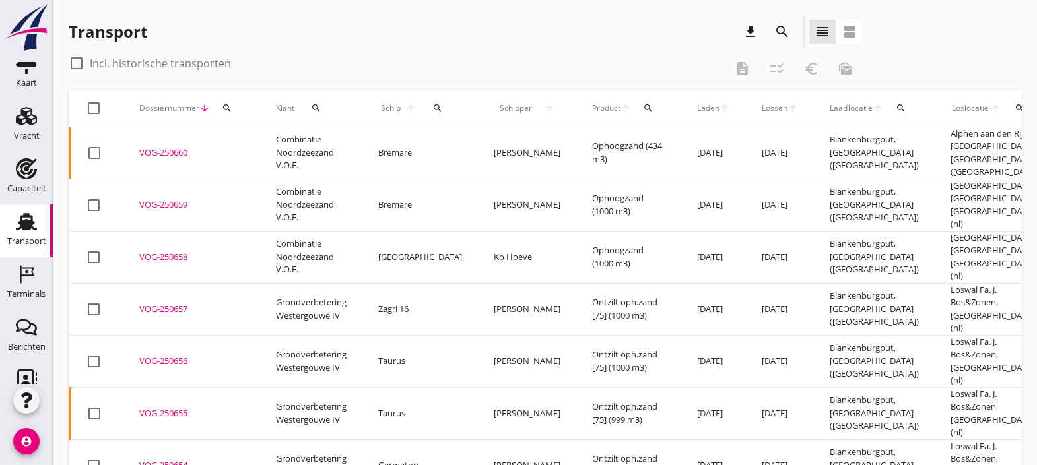
click at [432, 109] on icon "search" at bounding box center [437, 108] width 11 height 11
click at [457, 140] on input "Zoek op (scheeps)naam" at bounding box center [488, 146] width 137 height 21
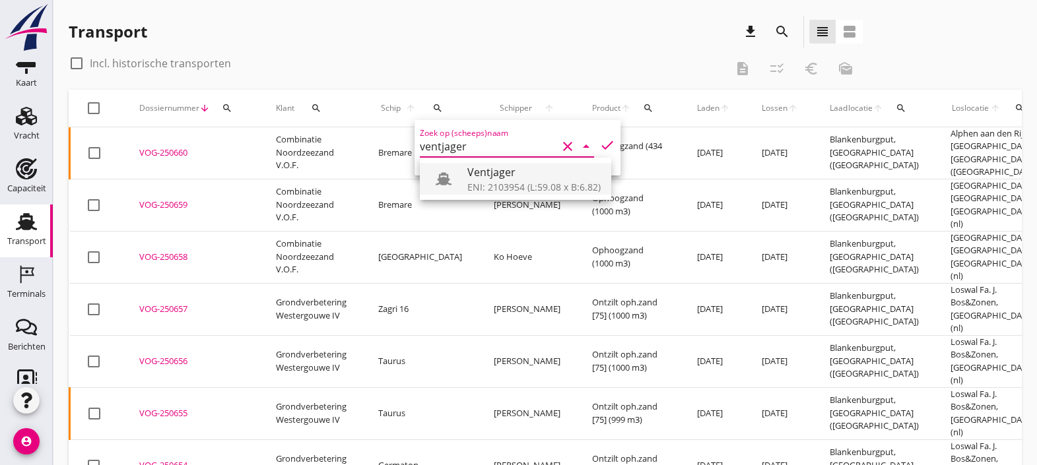
click at [476, 177] on div "Ventjager" at bounding box center [533, 172] width 133 height 16
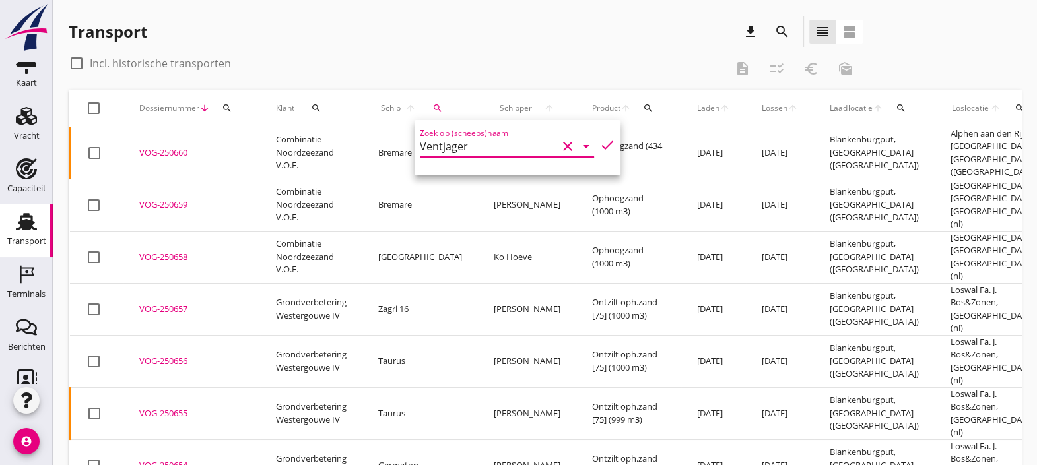
click at [599, 144] on icon "check" at bounding box center [607, 145] width 16 height 16
type input "Ventjager"
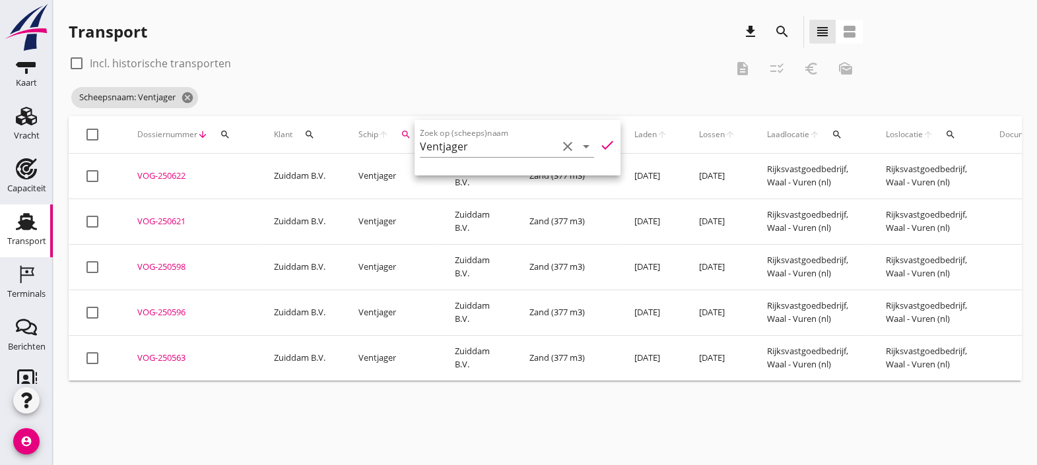
click at [389, 88] on div "Scheepsnaam: Ventjager cancel" at bounding box center [466, 97] width 794 height 26
click at [87, 130] on div at bounding box center [92, 134] width 22 height 22
checkbox input "true"
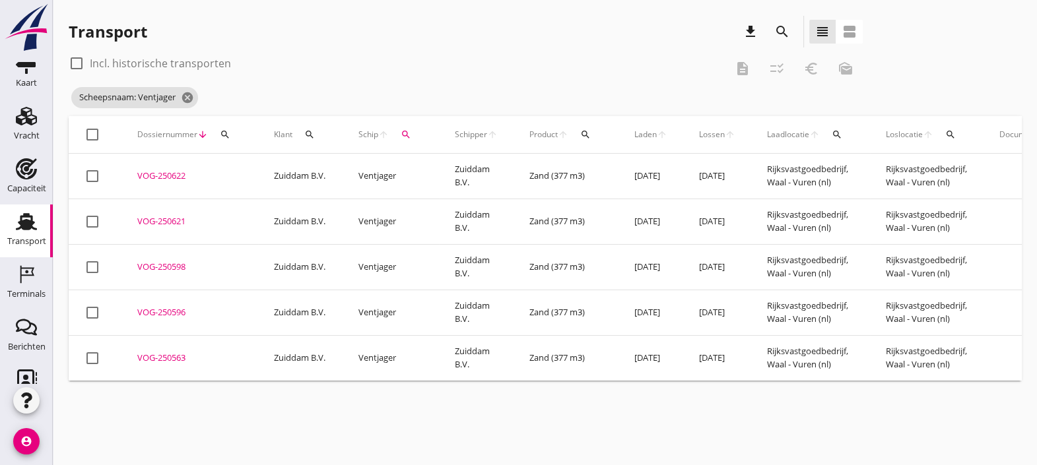
checkbox input "true"
click at [777, 65] on icon "checklist_rtl" at bounding box center [777, 69] width 16 height 16
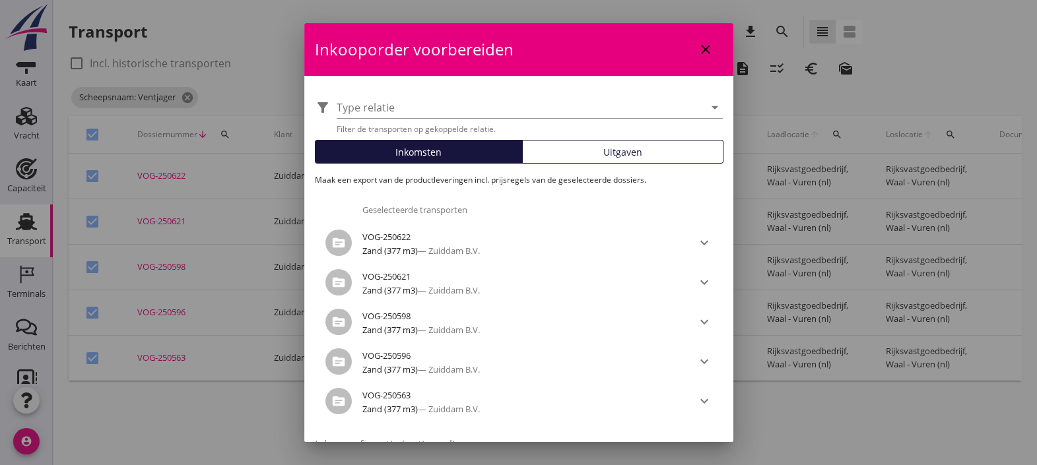
click at [587, 156] on div "Uitgaven" at bounding box center [622, 152] width 189 height 14
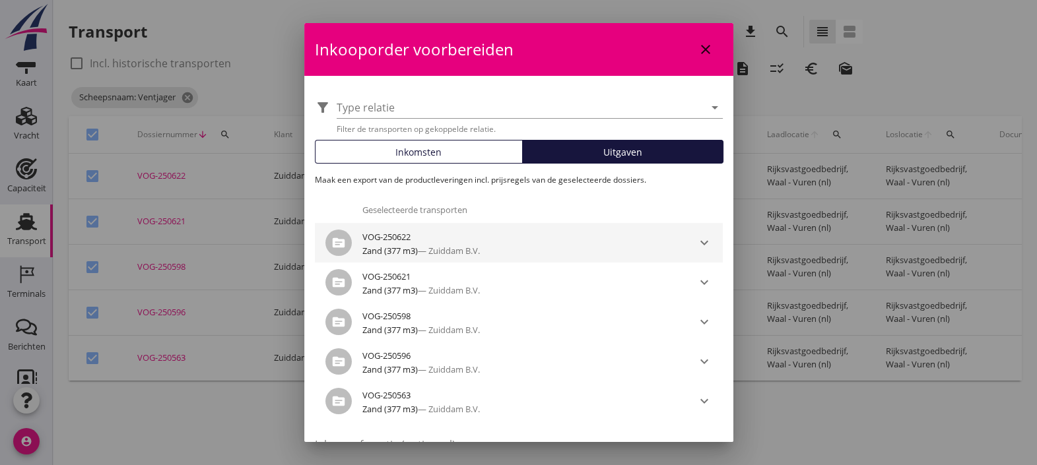
scroll to position [94, 0]
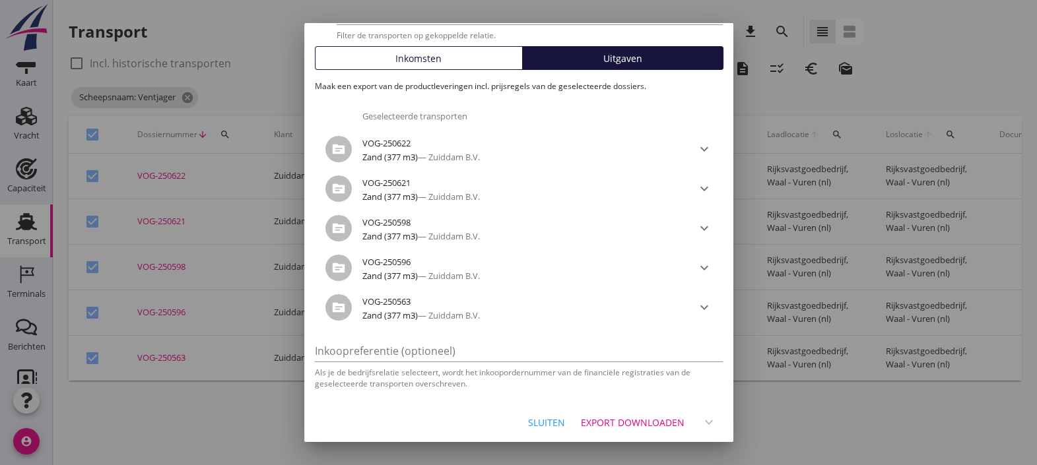
click at [632, 419] on div "Export downloaden" at bounding box center [633, 423] width 104 height 14
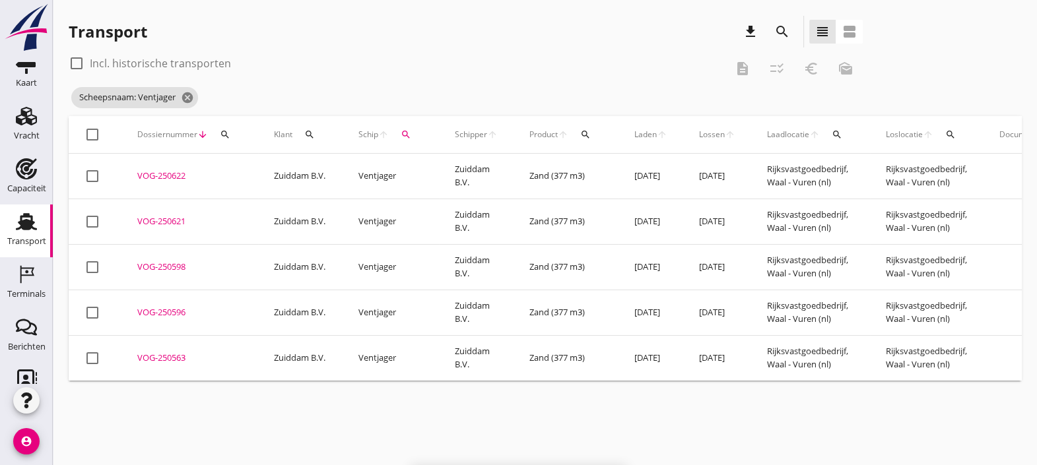
checkbox input "false"
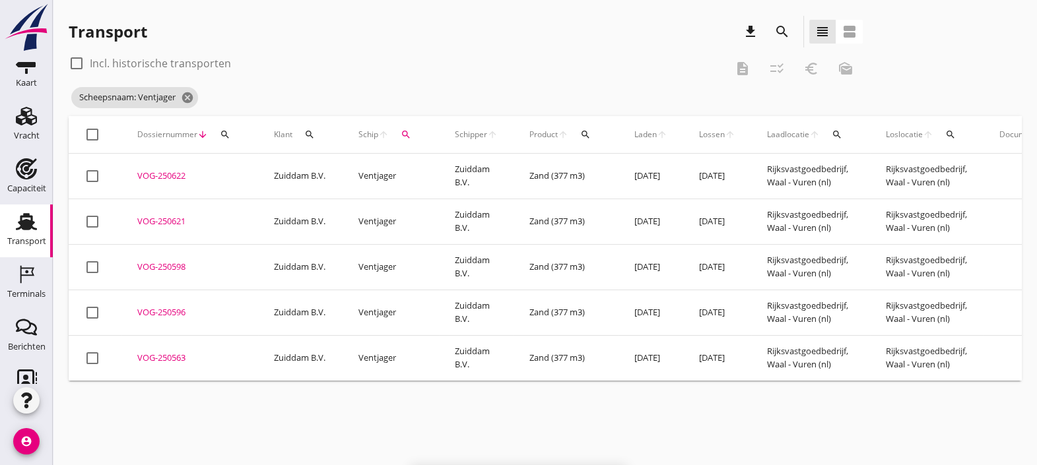
checkbox input "false"
click at [187, 178] on div "VOG-250622" at bounding box center [189, 176] width 105 height 13
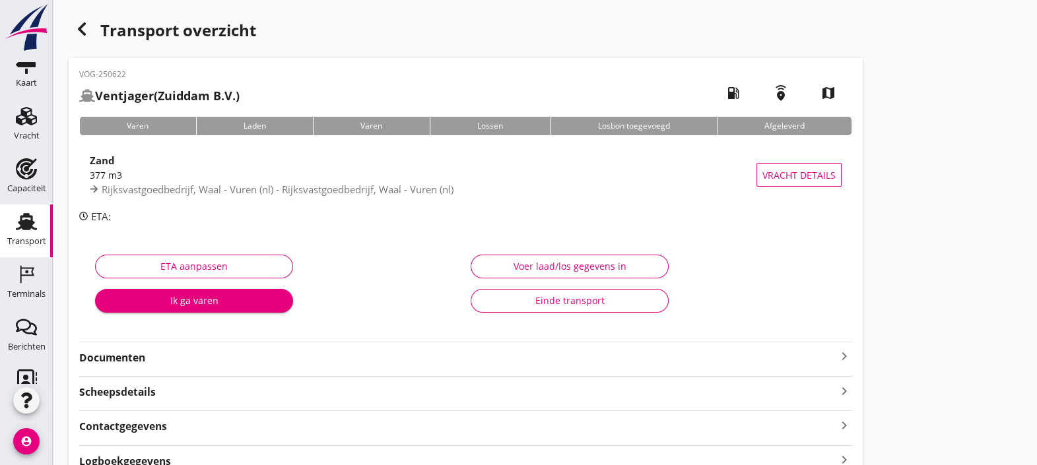
scroll to position [98, 0]
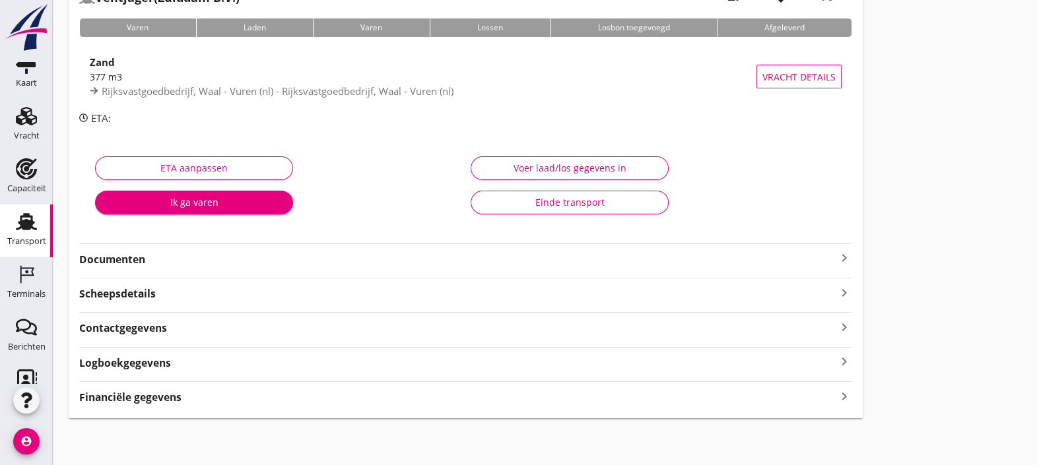
click at [236, 396] on div "Financiële gegevens keyboard_arrow_right" at bounding box center [465, 396] width 773 height 18
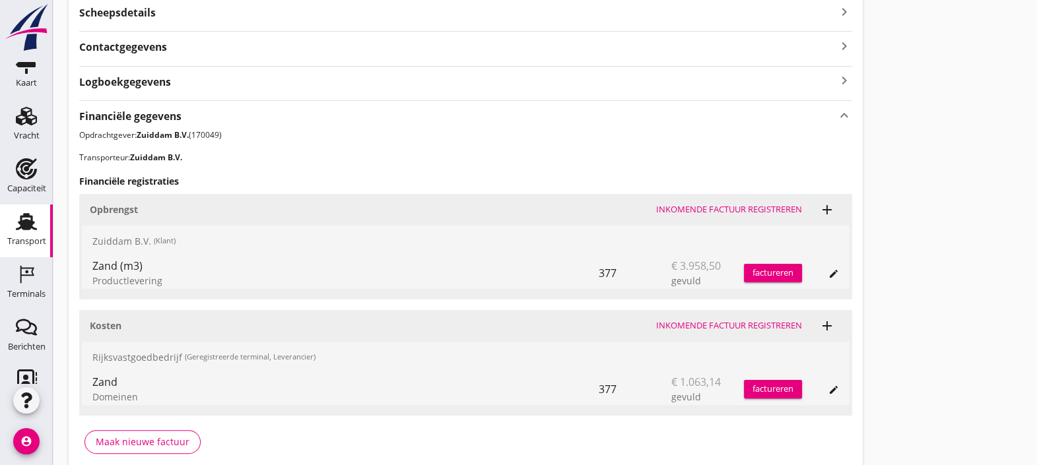
scroll to position [380, 0]
click at [610, 269] on div "377" at bounding box center [634, 273] width 73 height 32
drag, startPoint x: 610, startPoint y: 269, endPoint x: 633, endPoint y: 274, distance: 24.2
click at [633, 274] on div "377" at bounding box center [634, 273] width 73 height 32
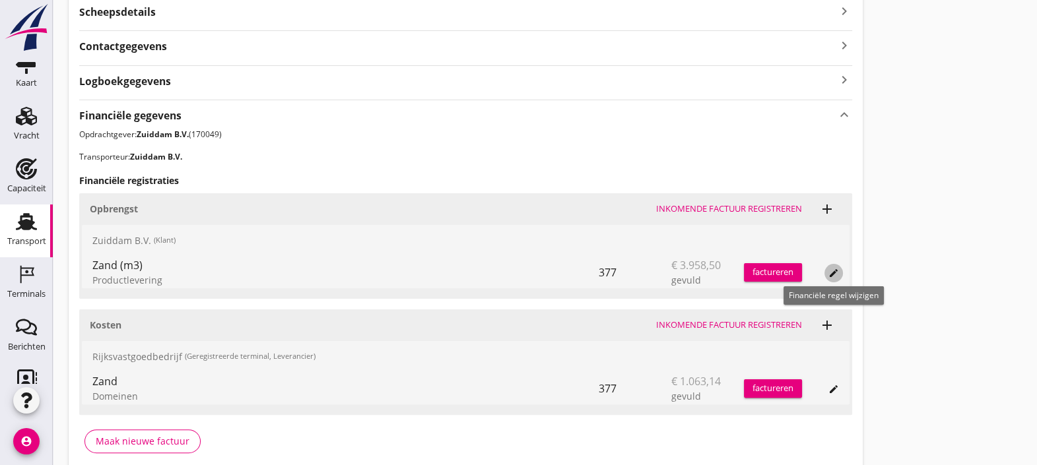
click at [839, 268] on div "edit" at bounding box center [833, 273] width 18 height 11
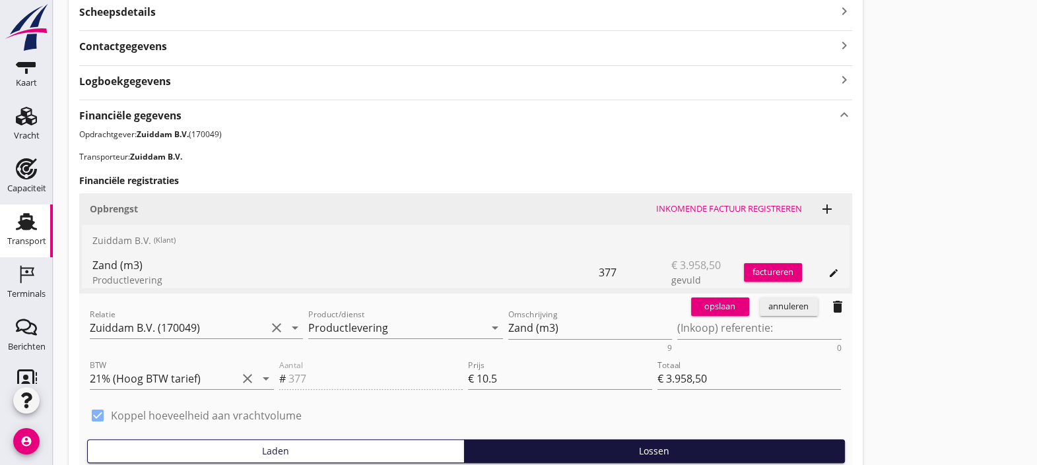
scroll to position [377, 0]
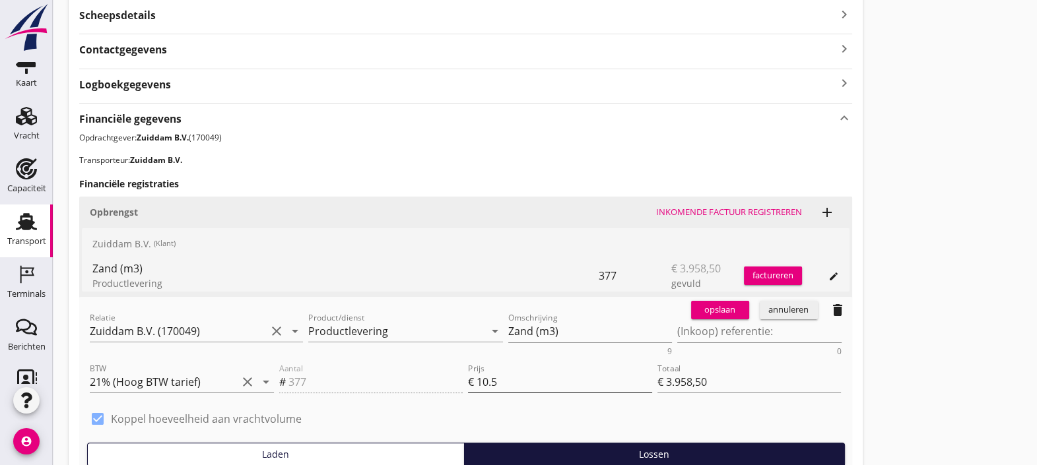
click at [547, 383] on input "10.5" at bounding box center [564, 381] width 176 height 21
click at [781, 309] on div "annuleren" at bounding box center [789, 310] width 48 height 13
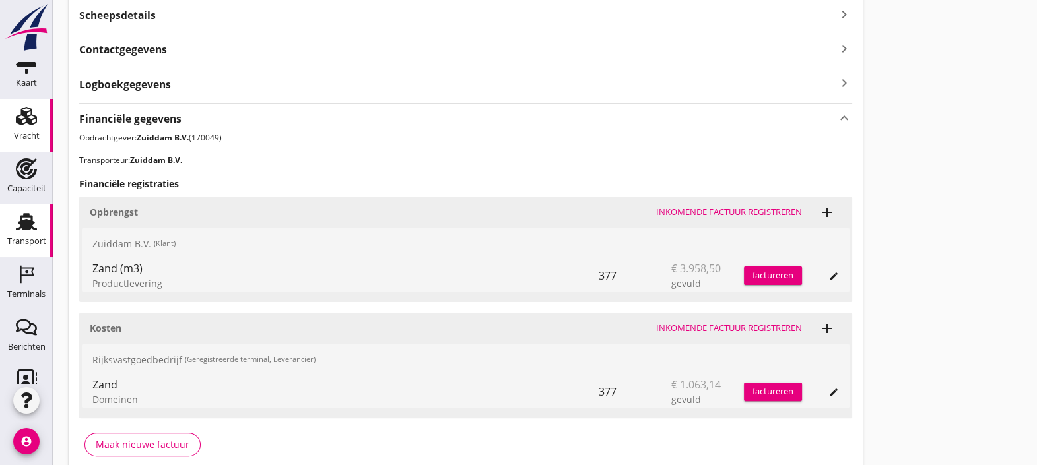
click at [23, 121] on use at bounding box center [26, 116] width 21 height 18
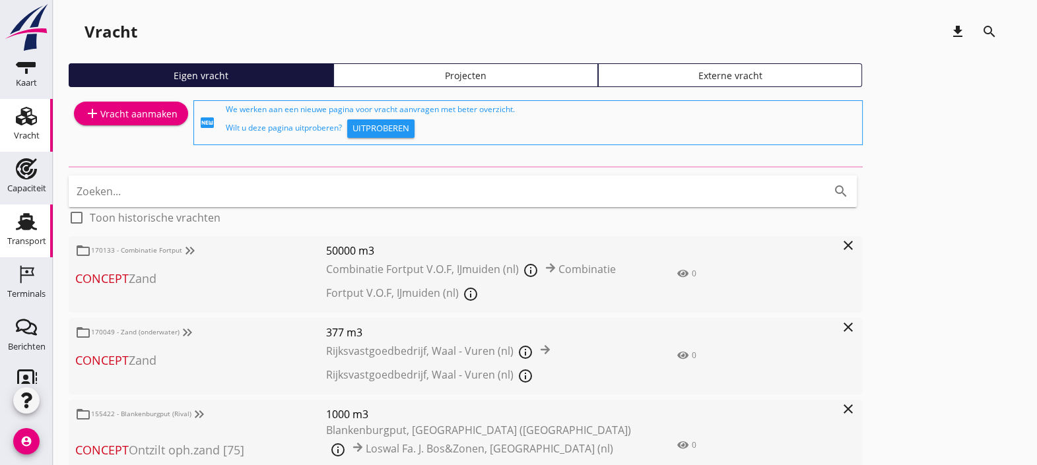
click at [23, 211] on icon "Transport" at bounding box center [26, 221] width 21 height 21
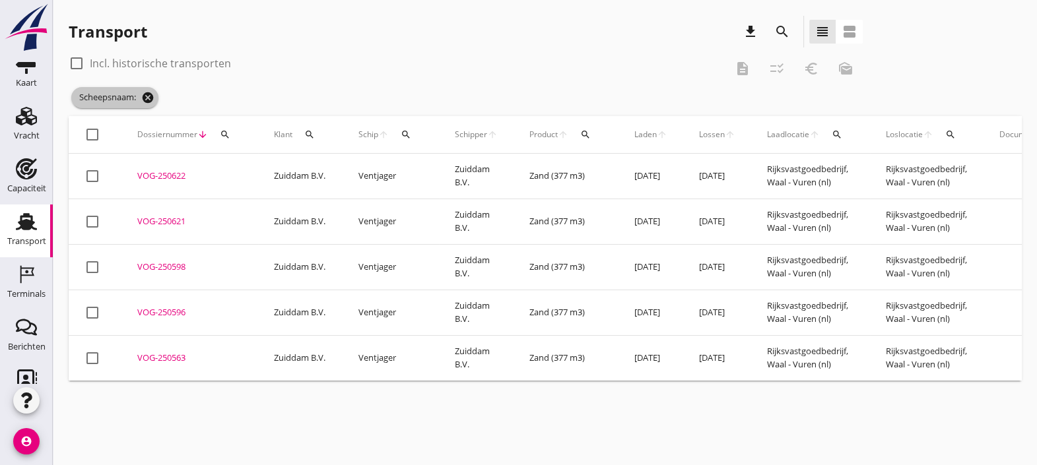
click at [154, 101] on icon "cancel" at bounding box center [147, 97] width 13 height 13
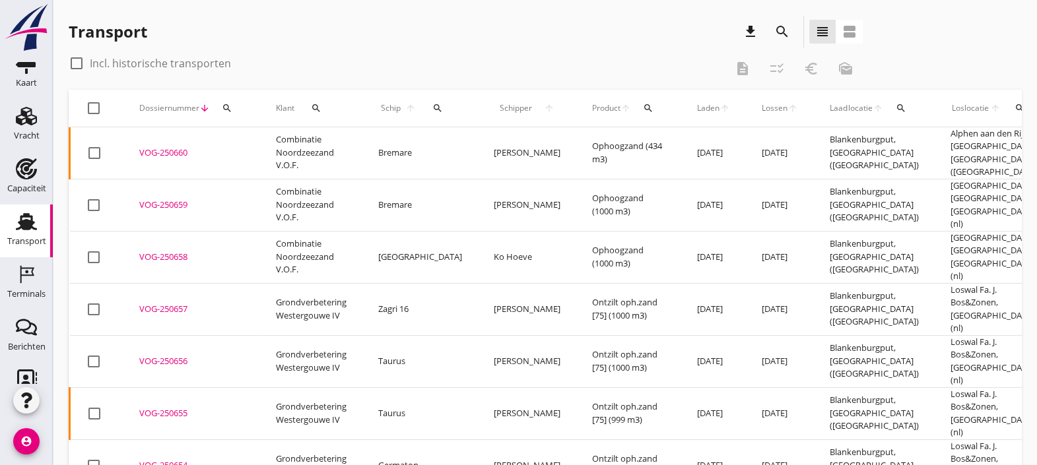
click at [412, 108] on div "Schip arrow_upward search" at bounding box center [420, 108] width 84 height 32
click at [432, 109] on icon "search" at bounding box center [437, 108] width 11 height 11
click at [440, 145] on input "Zoek op (scheeps)naam" at bounding box center [488, 146] width 137 height 21
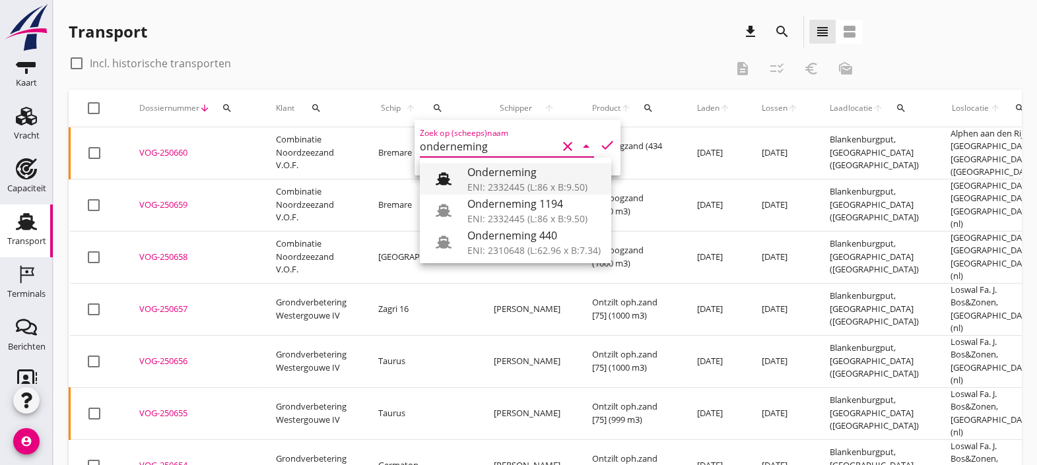
click at [462, 180] on div at bounding box center [448, 179] width 37 height 26
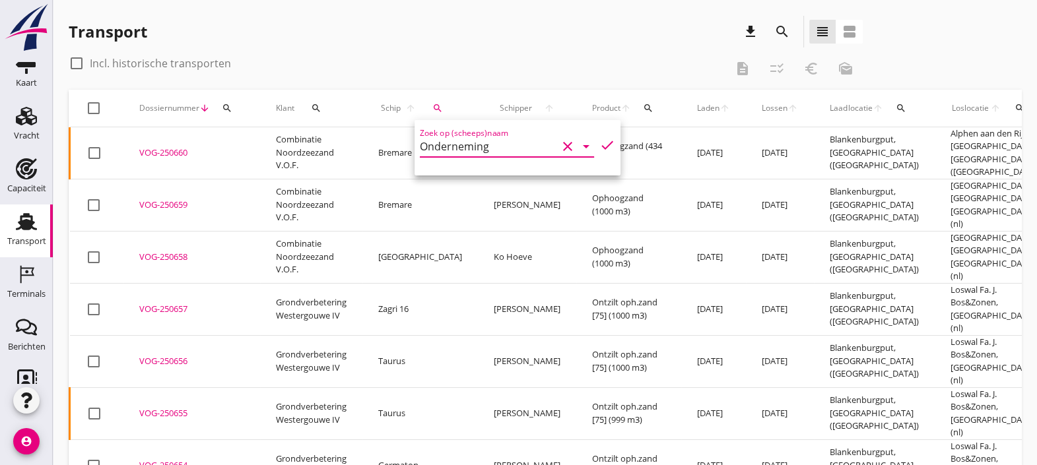
click at [599, 139] on icon "check" at bounding box center [607, 145] width 16 height 16
type input "Onderneming"
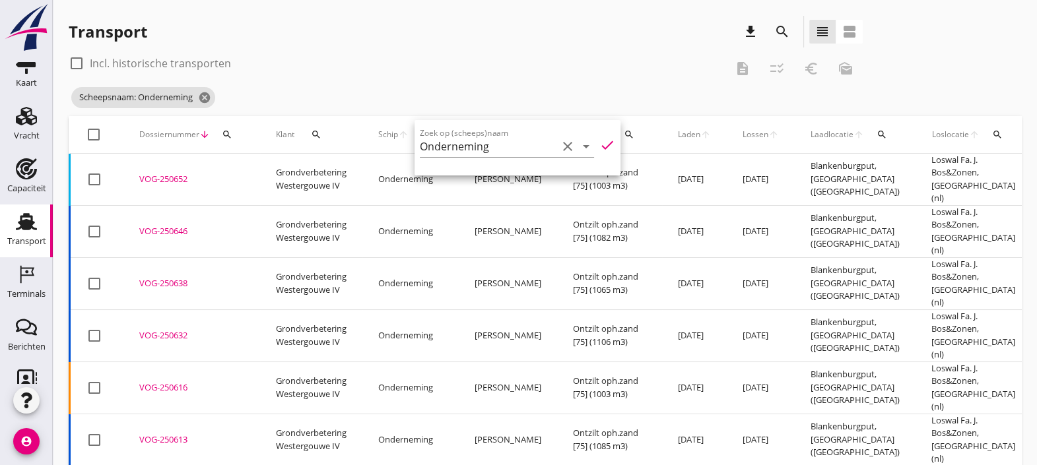
click at [160, 277] on div "VOG-250638" at bounding box center [191, 283] width 105 height 13
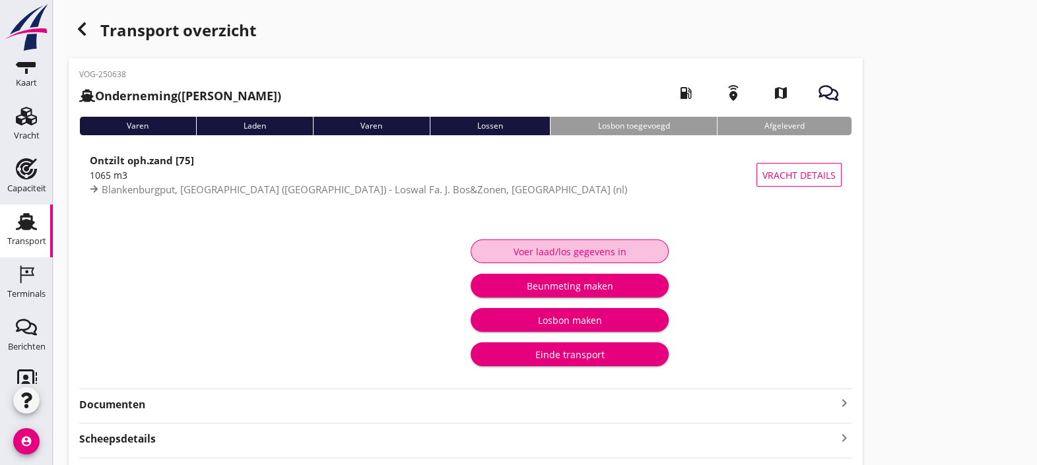
click at [649, 251] on div "Voer laad/los gegevens in" at bounding box center [570, 252] width 176 height 14
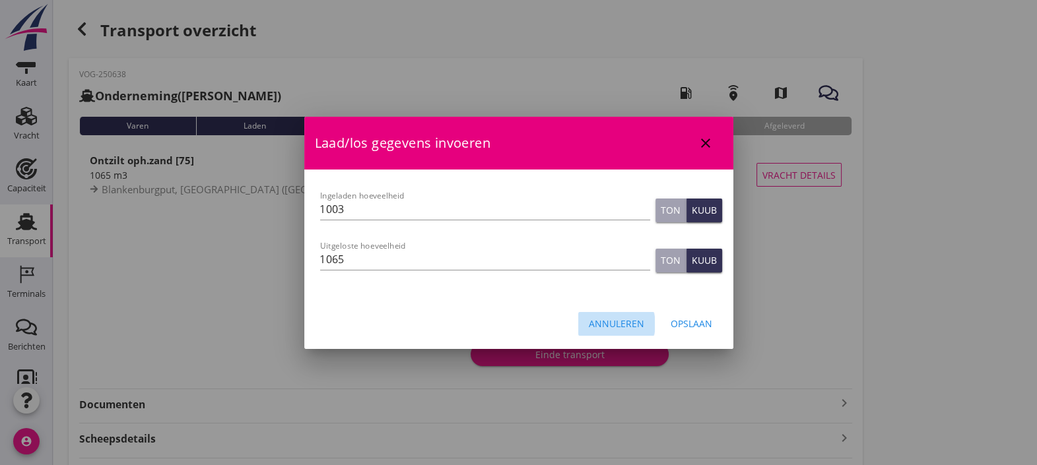
click at [628, 312] on button "Annuleren" at bounding box center [616, 324] width 77 height 24
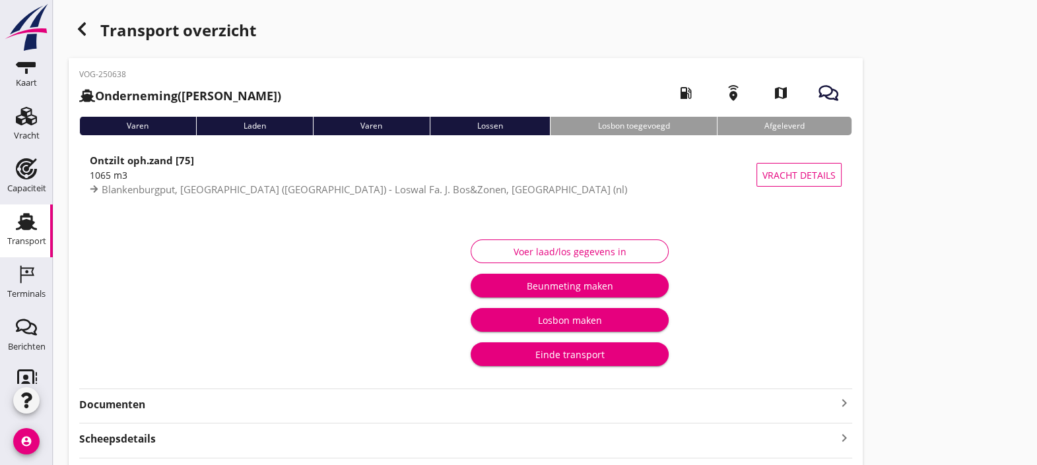
click at [86, 30] on icon "button" at bounding box center [82, 29] width 16 height 16
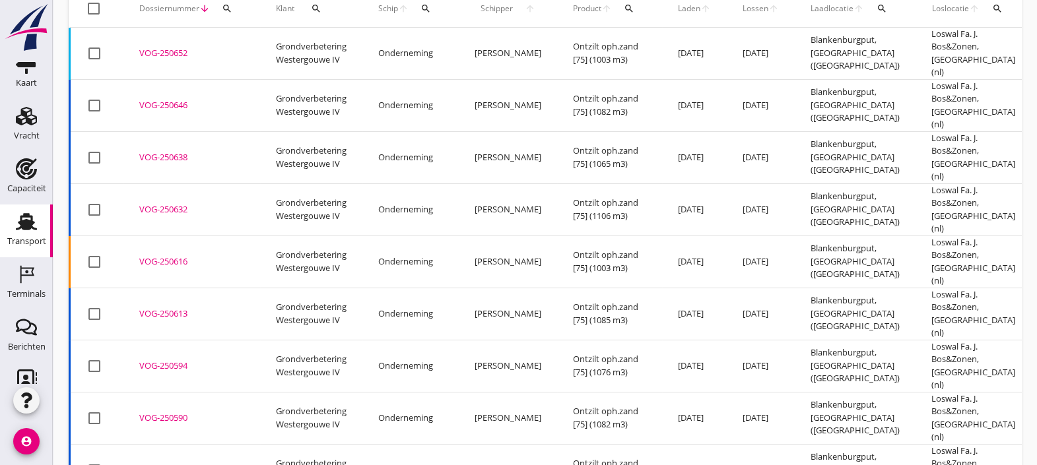
scroll to position [130, 0]
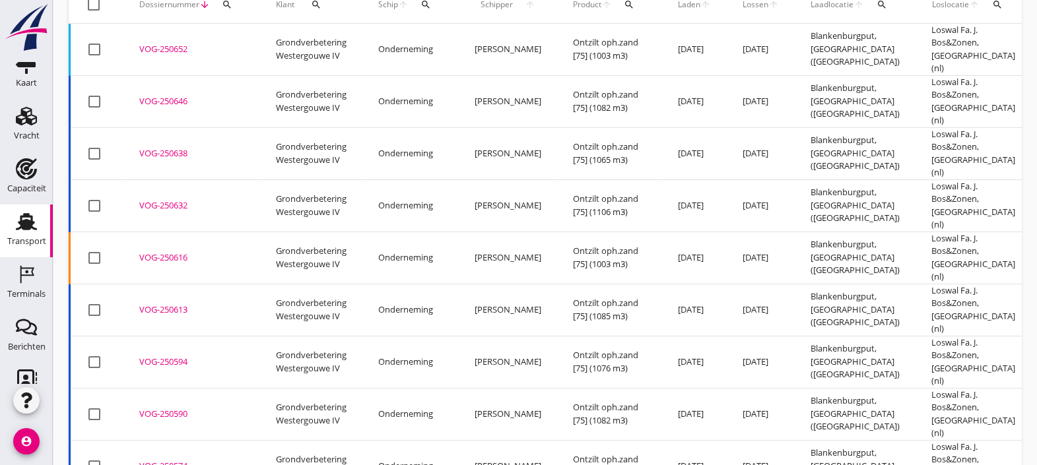
click at [168, 356] on div "VOG-250594" at bounding box center [191, 362] width 105 height 13
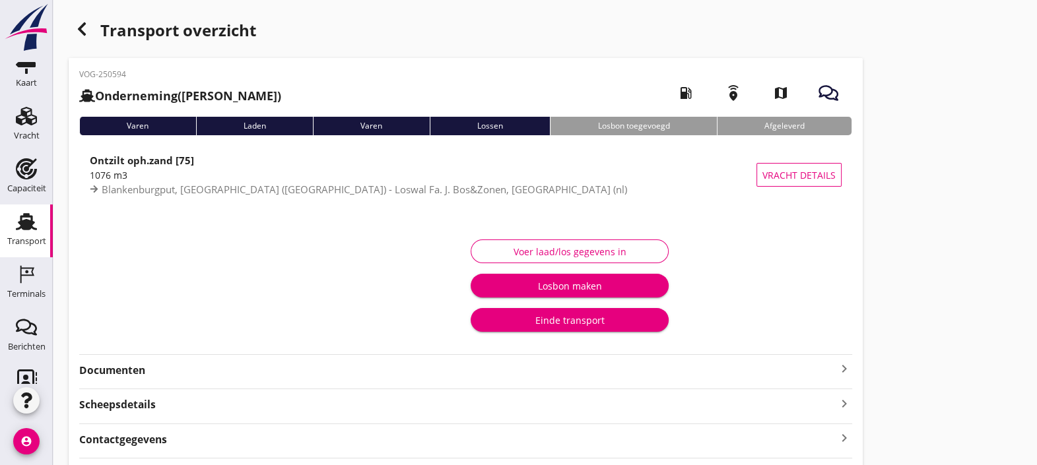
type input "1076"
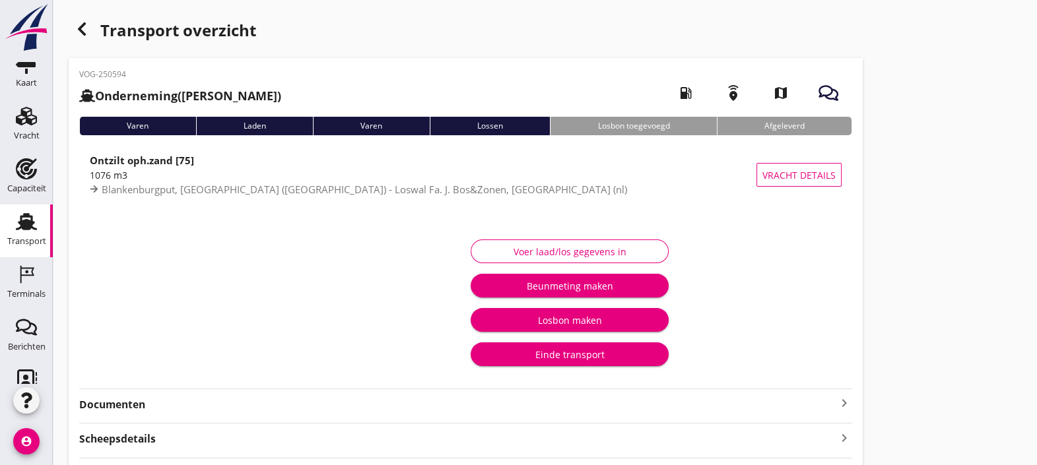
click at [532, 255] on div "Voer laad/los gegevens in" at bounding box center [570, 252] width 176 height 14
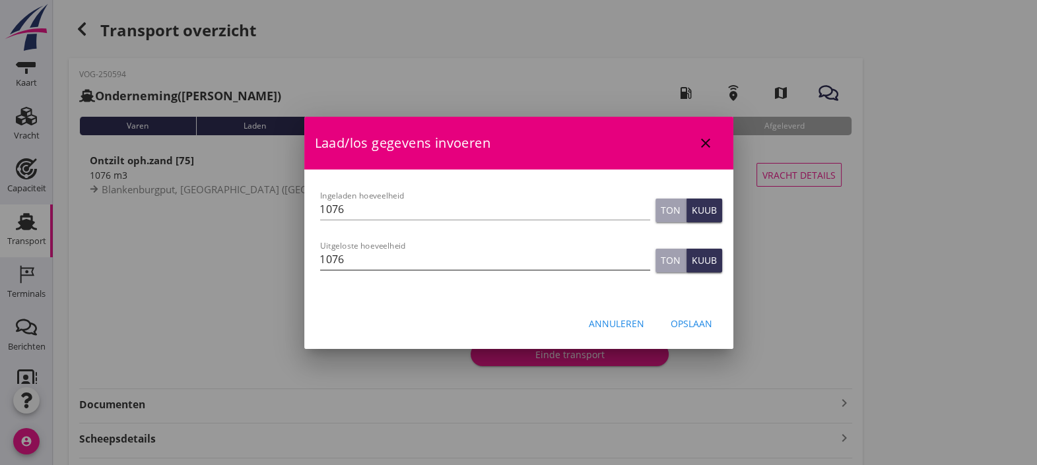
click at [510, 254] on input "1076" at bounding box center [485, 259] width 330 height 21
click at [340, 258] on input "1076" at bounding box center [485, 259] width 330 height 21
click at [379, 262] on input "1076" at bounding box center [485, 259] width 330 height 21
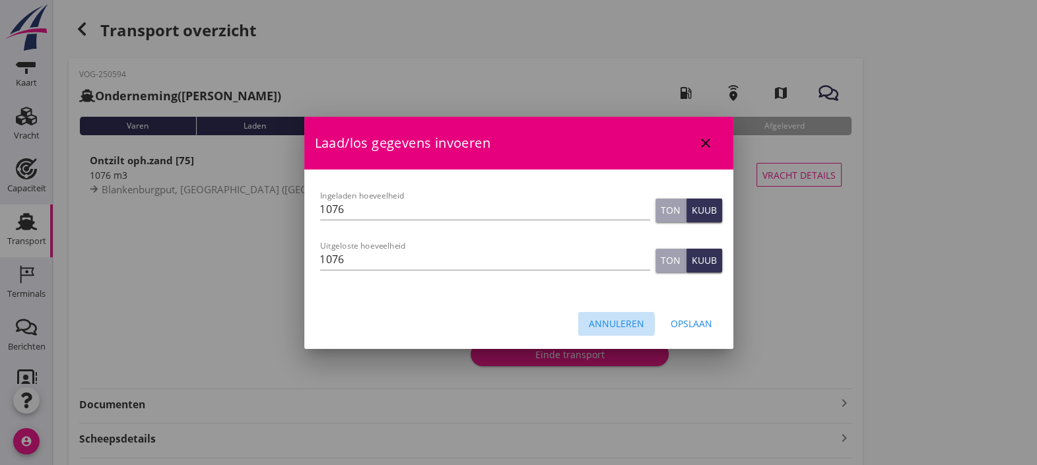
click at [593, 321] on div "Annuleren" at bounding box center [616, 324] width 55 height 14
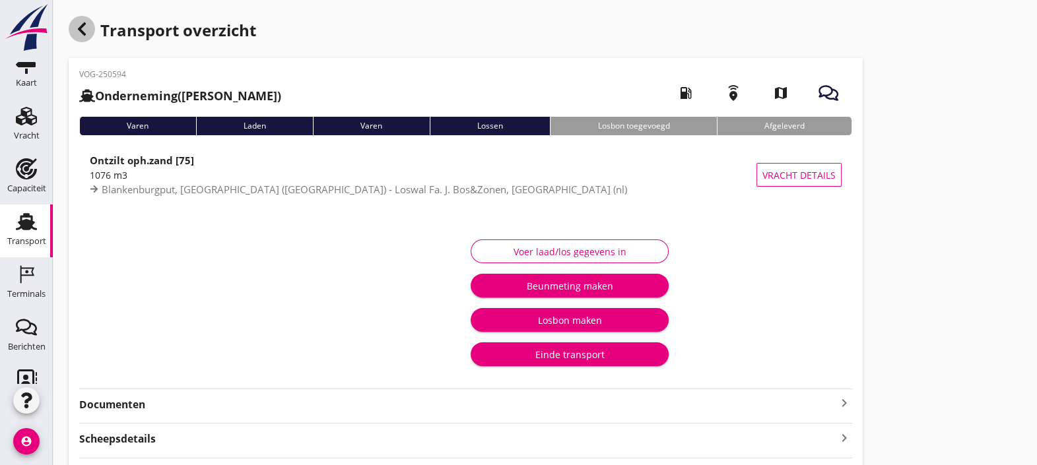
click at [81, 28] on use "button" at bounding box center [82, 28] width 8 height 13
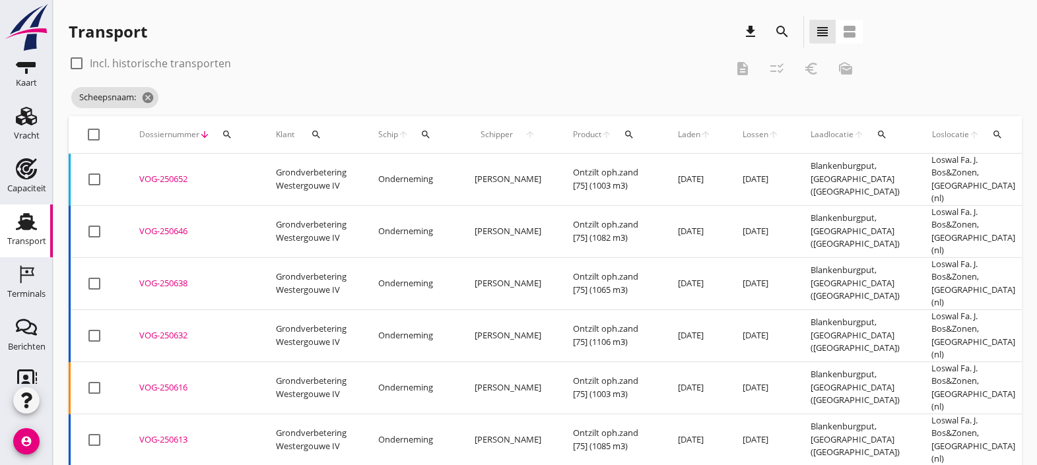
click at [181, 176] on div "VOG-250652" at bounding box center [191, 179] width 105 height 13
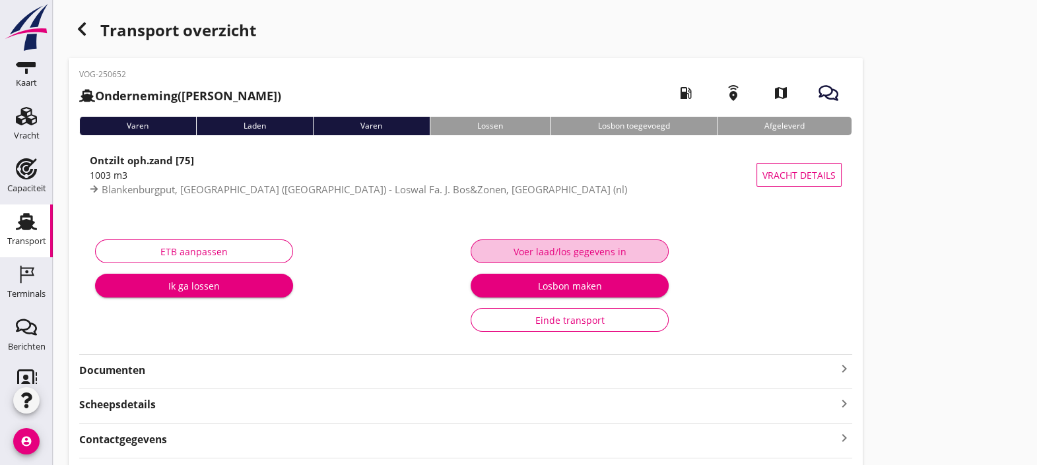
click at [566, 251] on div "Voer laad/los gegevens in" at bounding box center [570, 252] width 176 height 14
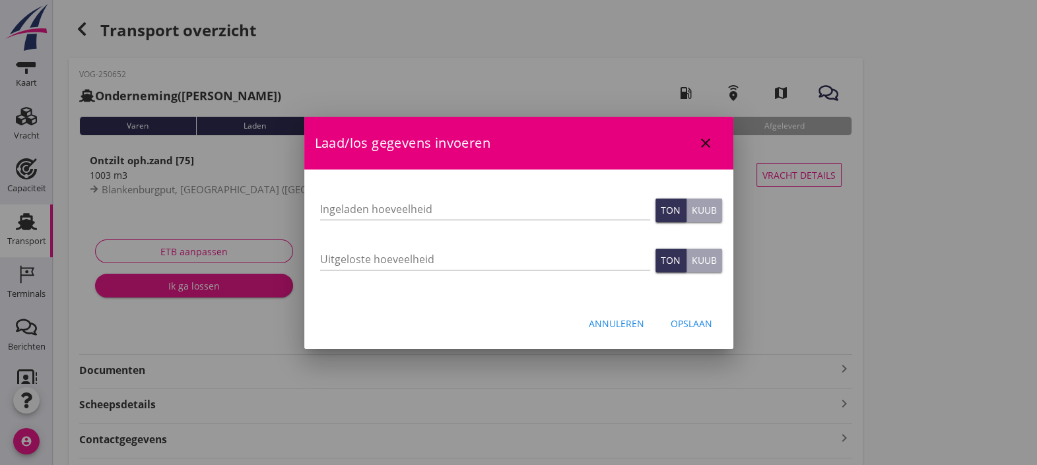
type input "1003"
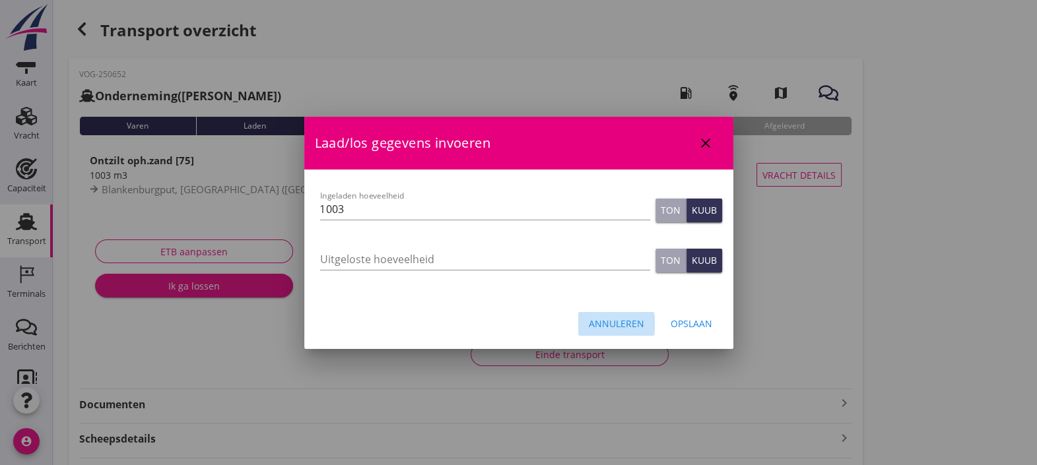
click at [619, 325] on div "Annuleren" at bounding box center [616, 324] width 55 height 14
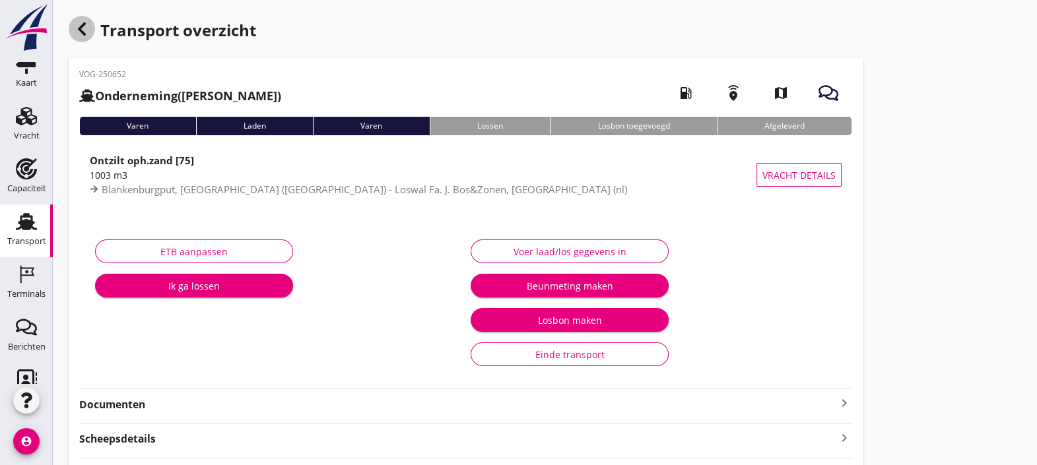
click at [88, 26] on icon "button" at bounding box center [82, 29] width 16 height 16
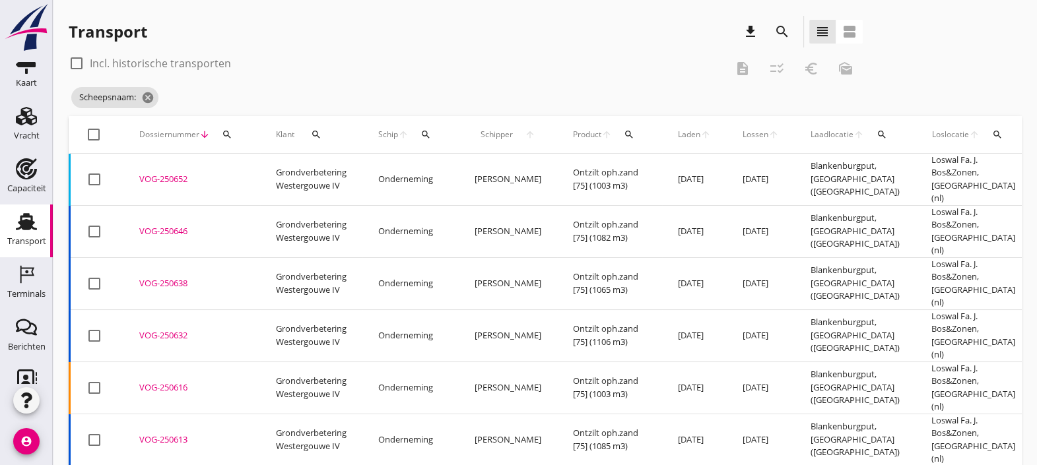
click at [188, 225] on div "VOG-250646" at bounding box center [191, 231] width 105 height 13
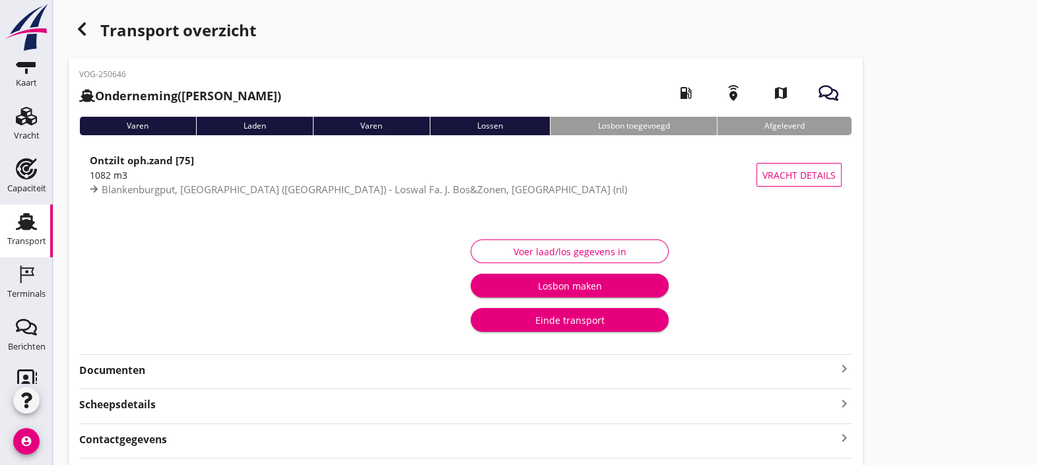
type input "1003"
type input "1082"
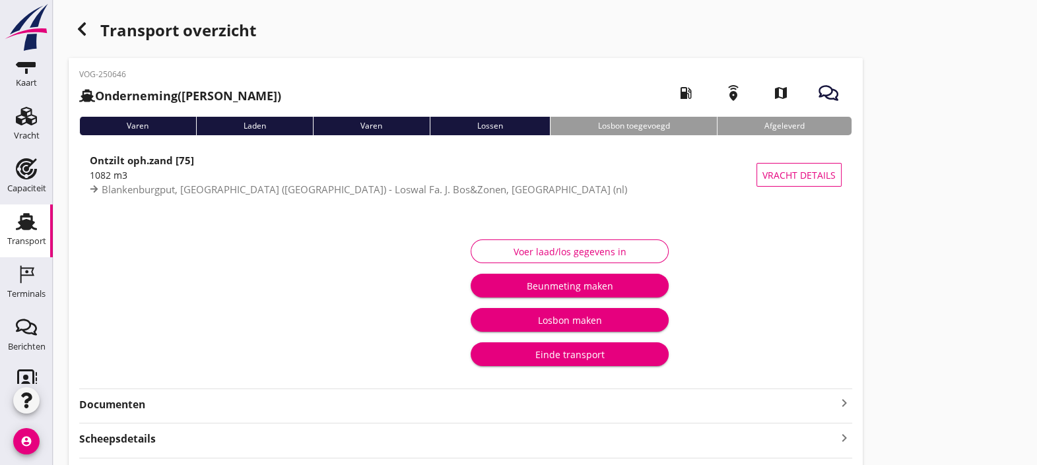
click at [479, 245] on button "Voer laad/los gegevens in" at bounding box center [569, 252] width 198 height 24
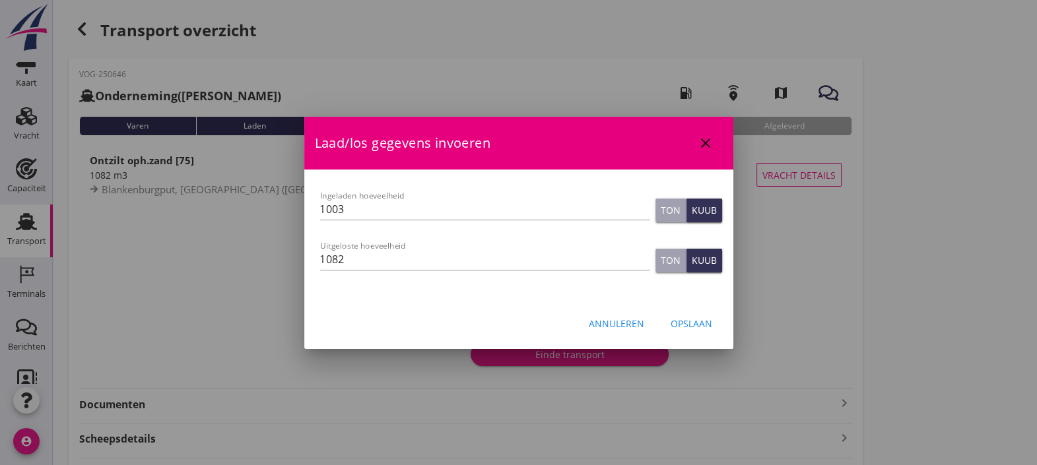
click at [607, 317] on div "Annuleren" at bounding box center [616, 324] width 55 height 14
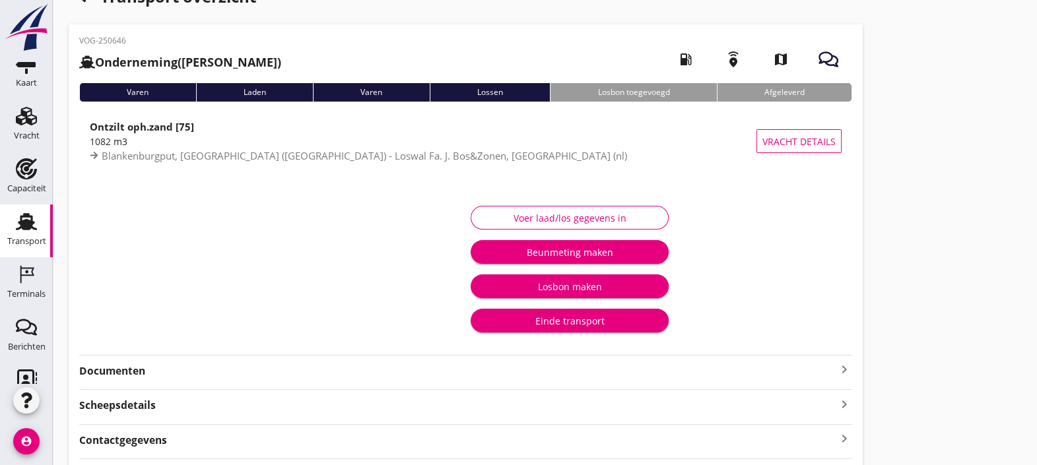
scroll to position [145, 0]
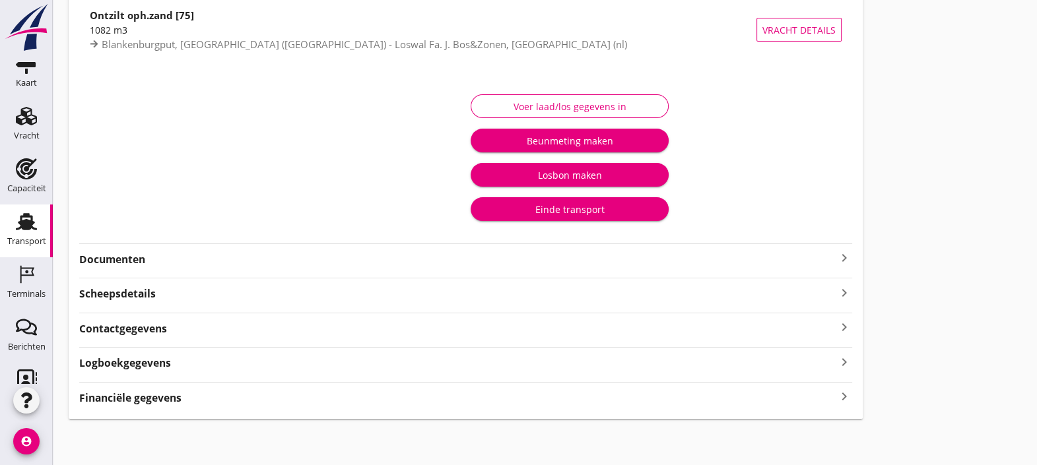
click at [688, 402] on div "Financiële gegevens keyboard_arrow_right" at bounding box center [465, 397] width 773 height 18
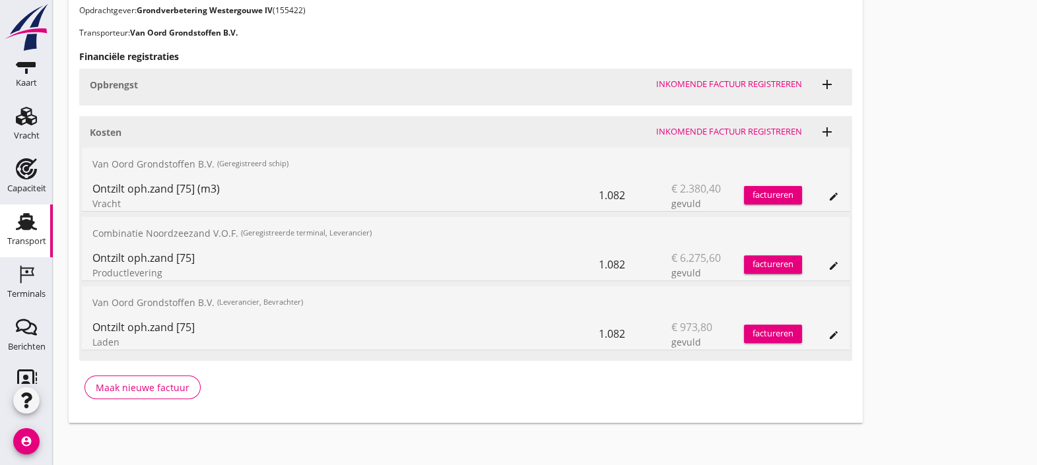
scroll to position [550, 0]
click at [622, 196] on div "1.082" at bounding box center [634, 197] width 73 height 32
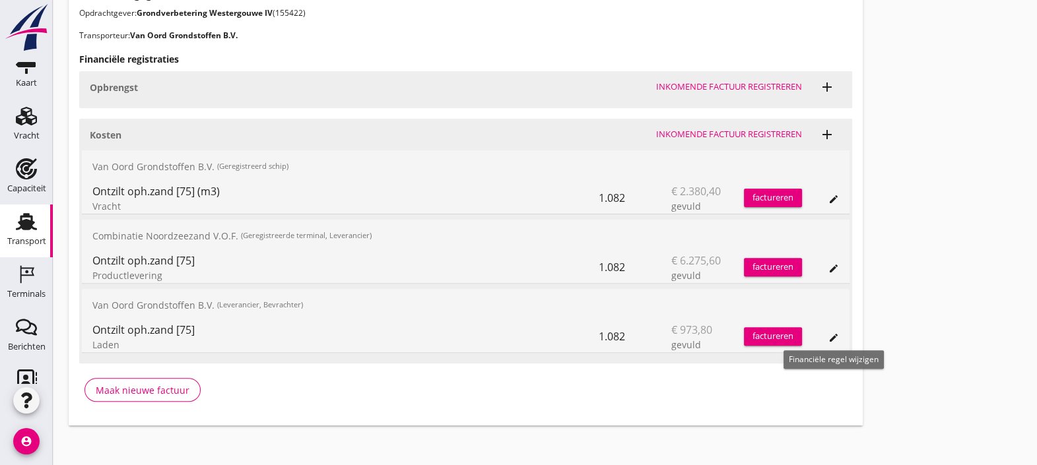
click at [841, 337] on div "edit" at bounding box center [833, 338] width 18 height 11
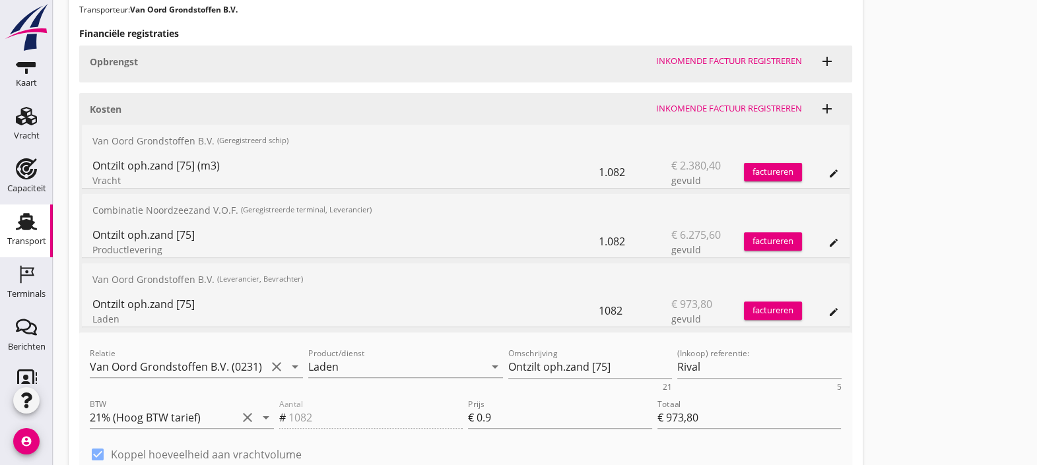
scroll to position [634, 0]
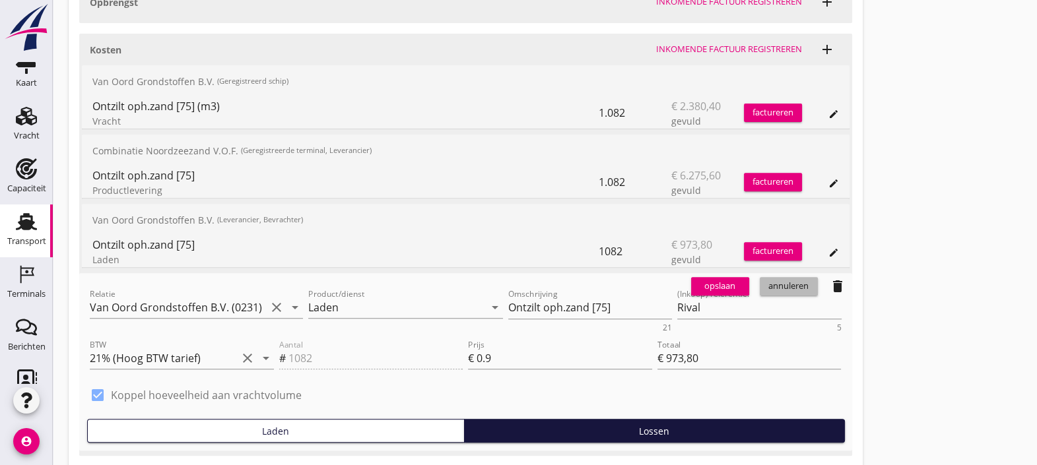
click at [795, 287] on div "annuleren" at bounding box center [789, 286] width 48 height 13
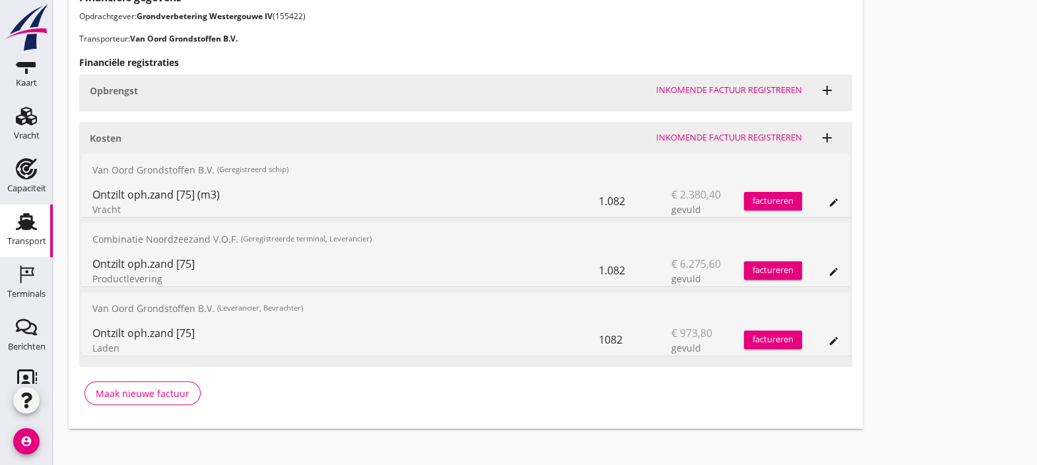
scroll to position [541, 0]
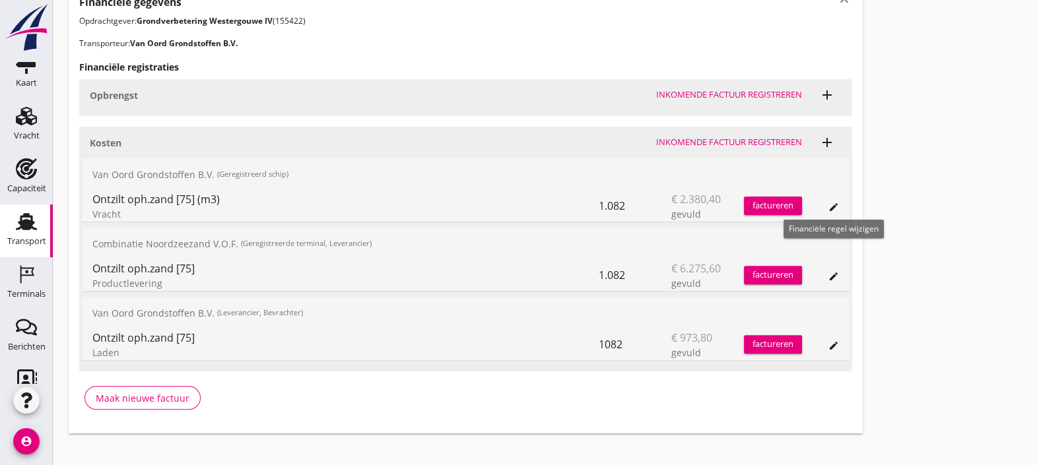
click at [836, 203] on icon "edit" at bounding box center [833, 207] width 11 height 11
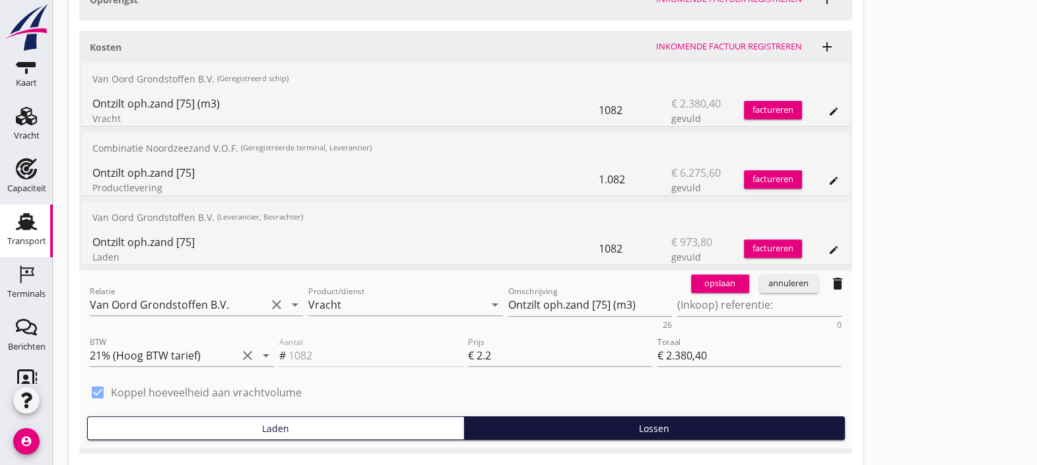
scroll to position [638, 0]
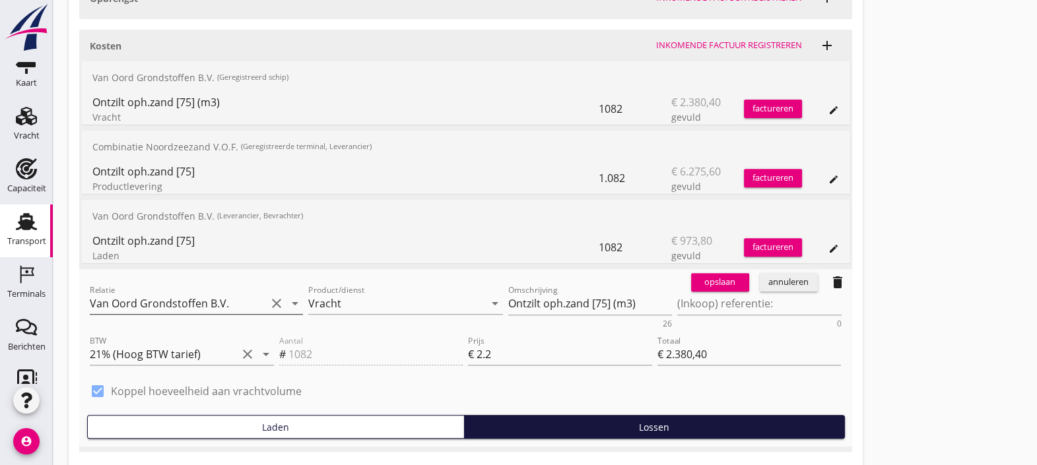
click at [220, 302] on input "Van Oord Grondstoffen B.V." at bounding box center [178, 303] width 176 height 21
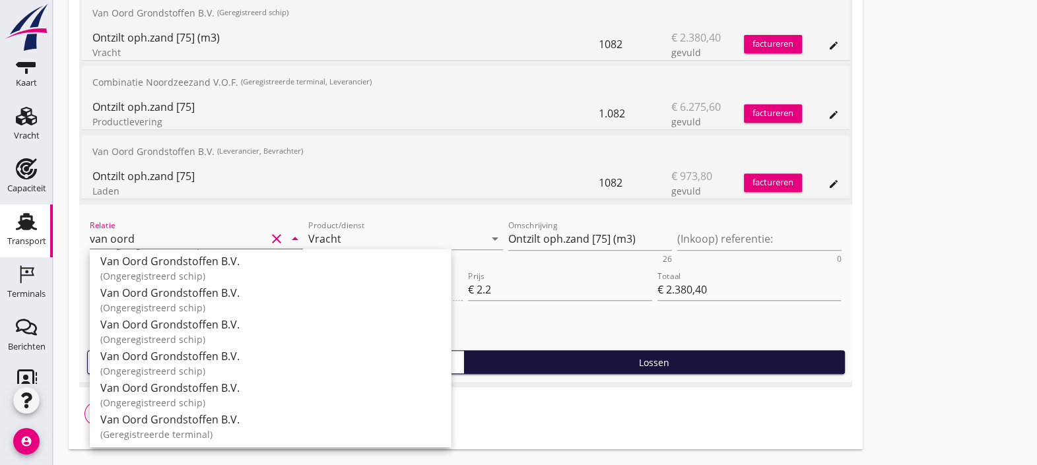
scroll to position [732, 0]
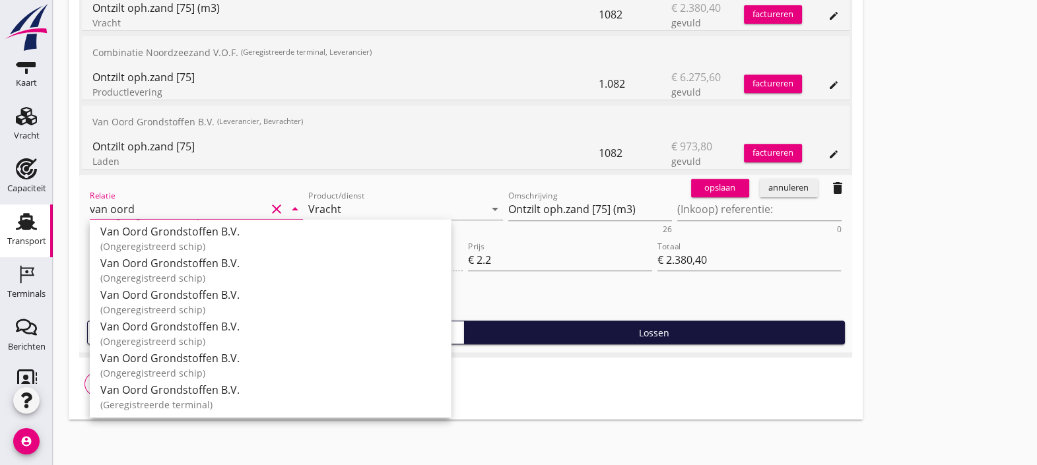
drag, startPoint x: 179, startPoint y: 208, endPoint x: 44, endPoint y: 181, distance: 137.8
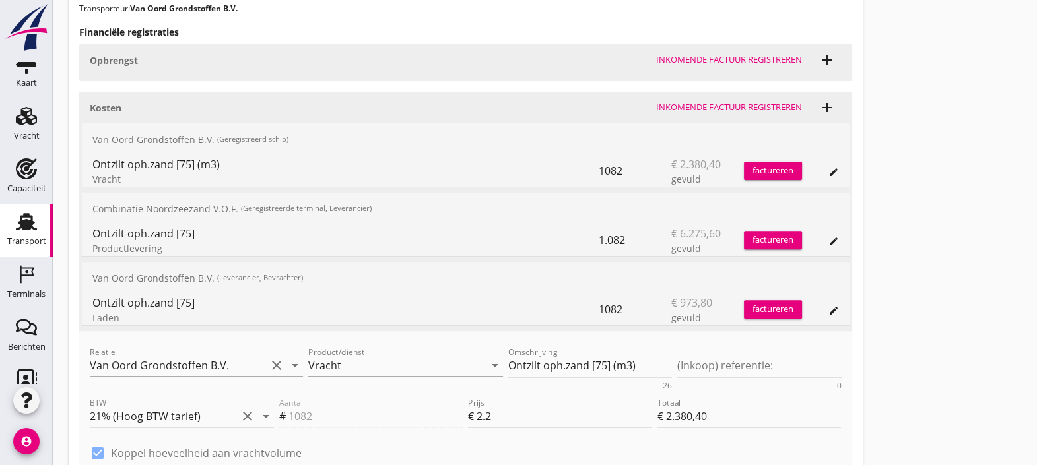
scroll to position [600, 0]
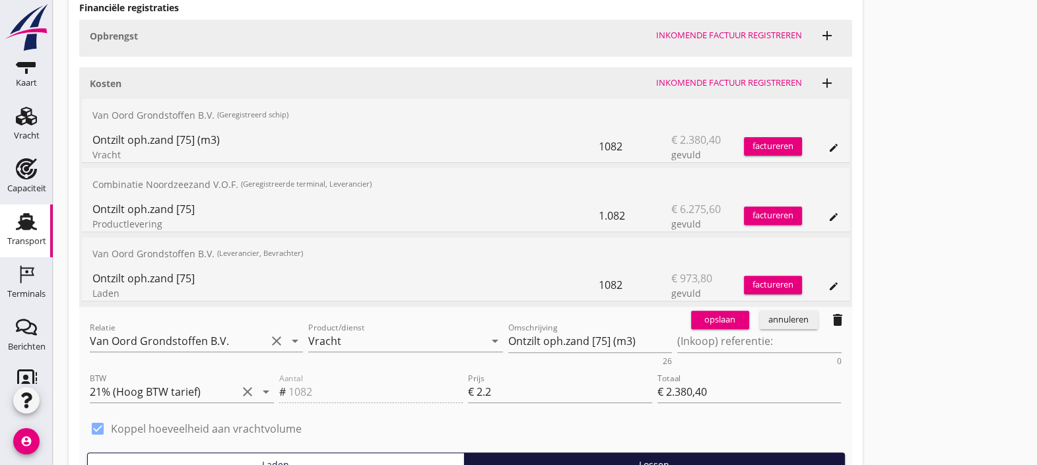
click at [253, 327] on div "Relatie Van Oord Grondstoffen B.V. clear arrow_drop_down" at bounding box center [196, 344] width 213 height 42
click at [251, 335] on input "Van Oord Grondstoffen B.V." at bounding box center [178, 341] width 176 height 21
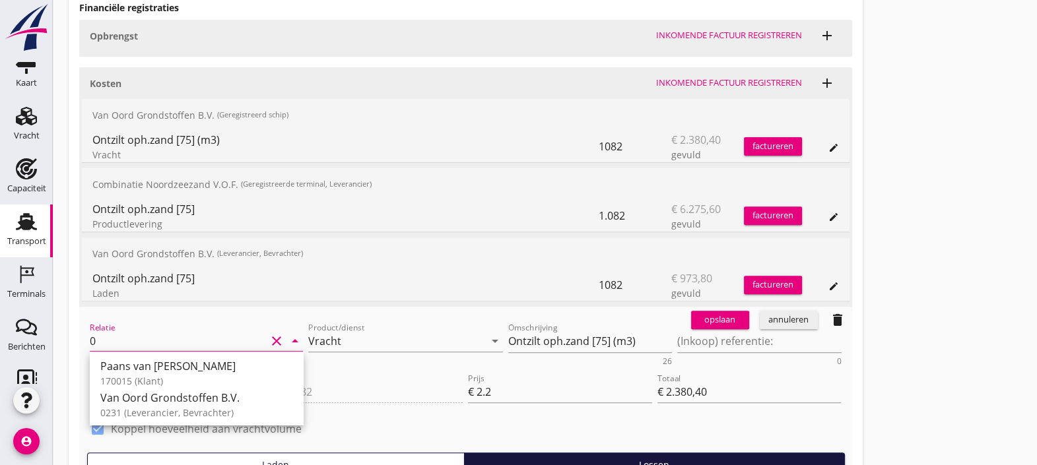
scroll to position [0, 0]
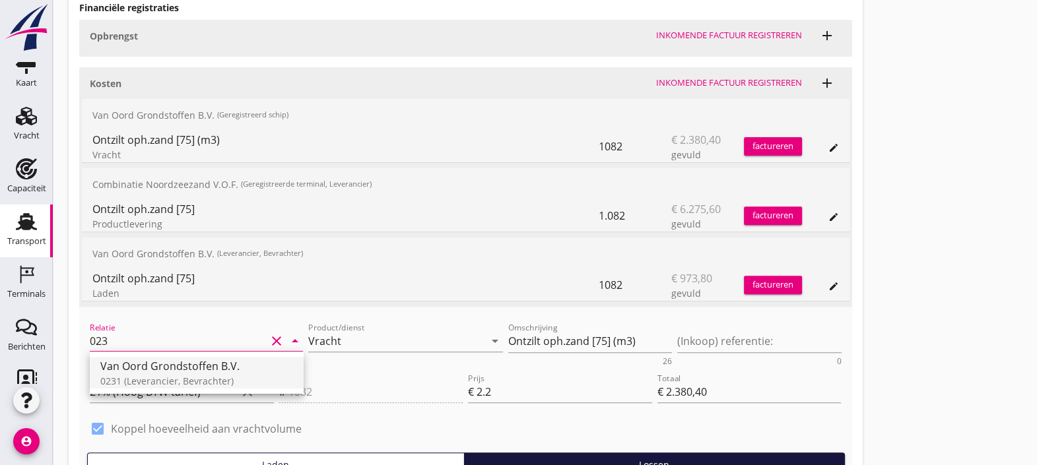
click at [244, 365] on div "Van Oord Grondstoffen B.V." at bounding box center [196, 366] width 193 height 16
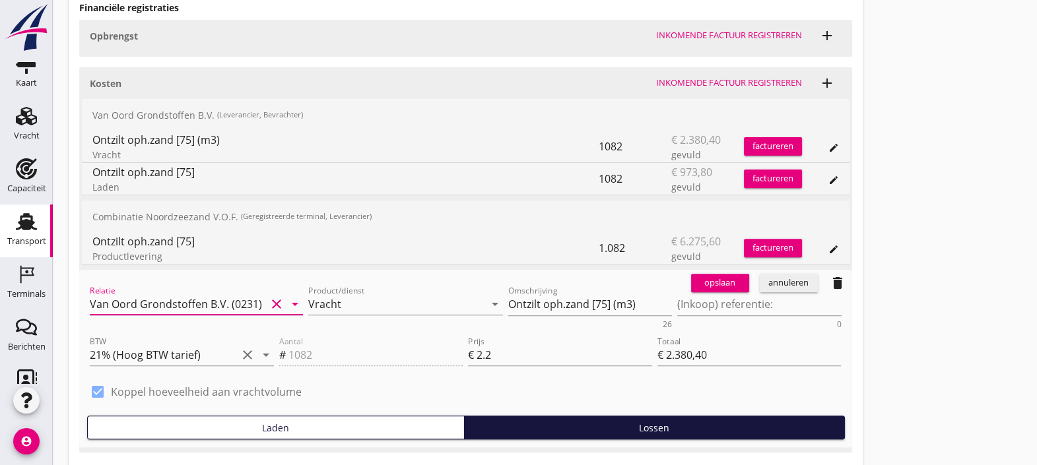
type input "Van Oord Grondstoffen B.V. (0231)"
click at [715, 284] on div "opslaan" at bounding box center [720, 282] width 48 height 13
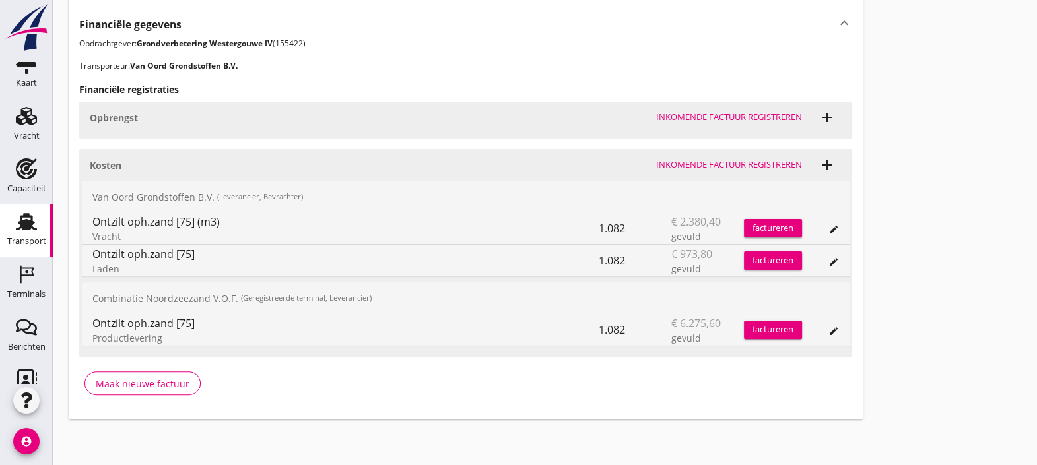
click at [11, 226] on div "Transport" at bounding box center [27, 221] width 32 height 21
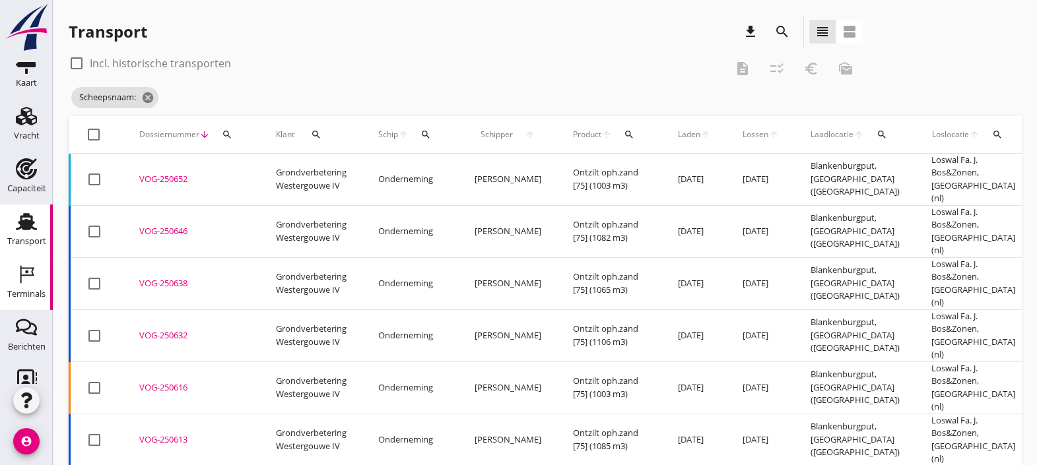
click at [26, 280] on icon "Terminals" at bounding box center [26, 274] width 21 height 21
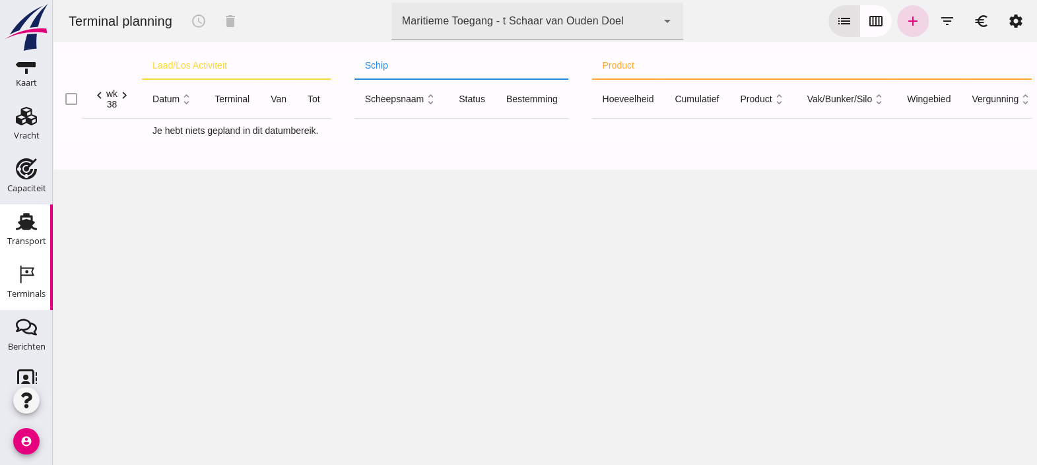
click at [24, 234] on div "Transport" at bounding box center [26, 241] width 39 height 18
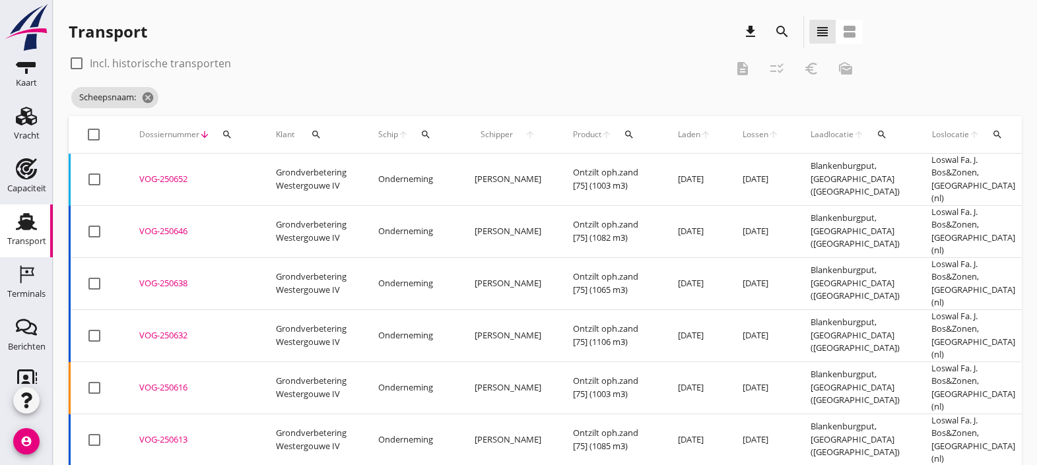
click at [75, 69] on div at bounding box center [76, 63] width 22 height 22
checkbox input "true"
click at [28, 294] on div "Terminals" at bounding box center [26, 294] width 38 height 9
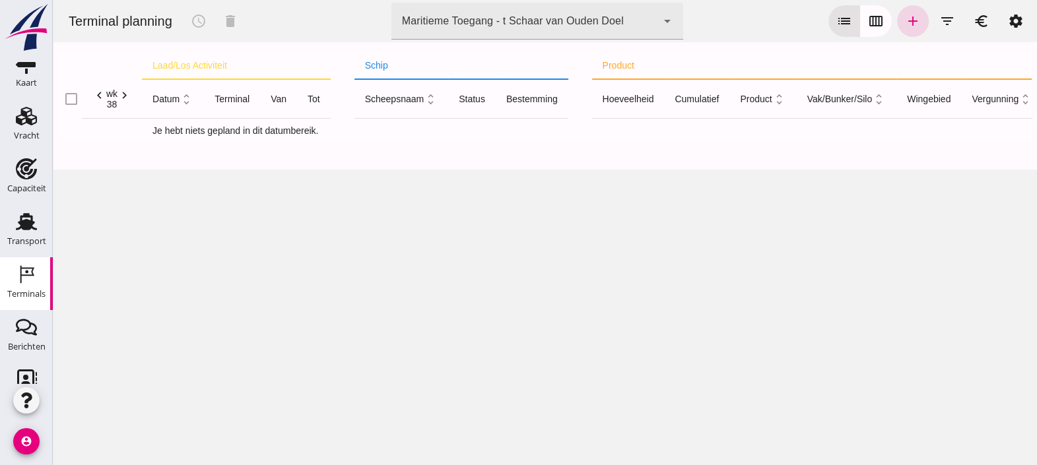
click at [645, 11] on div "Maritieme Toegang - t Schaar van Ouden Doel 453b08e2-5afb-49e8-a076-b9bc6000f457" at bounding box center [524, 21] width 266 height 37
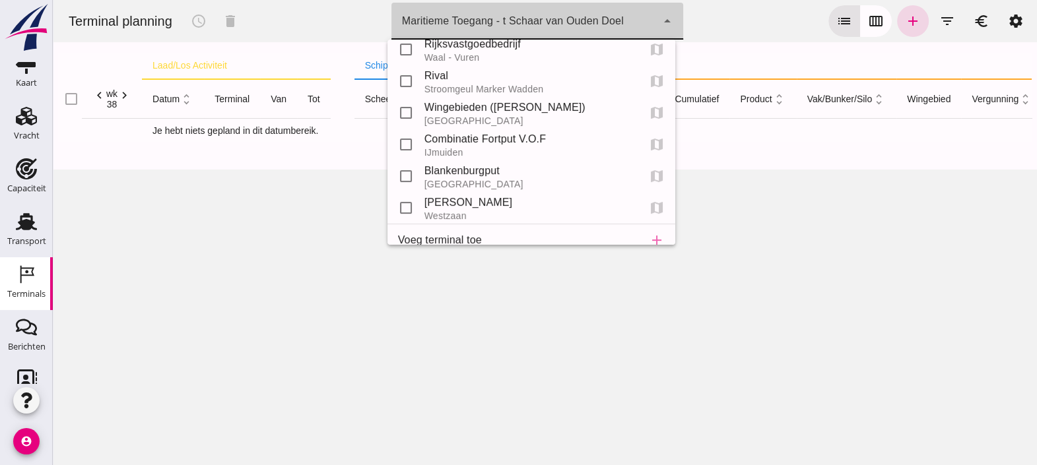
scroll to position [43, 0]
click at [518, 188] on div "[GEOGRAPHIC_DATA]" at bounding box center [526, 184] width 204 height 11
type input "e6c78bfd-e3f1-4bb9-b01e-b37ce3668b52"
checkbox input "false"
checkbox input "true"
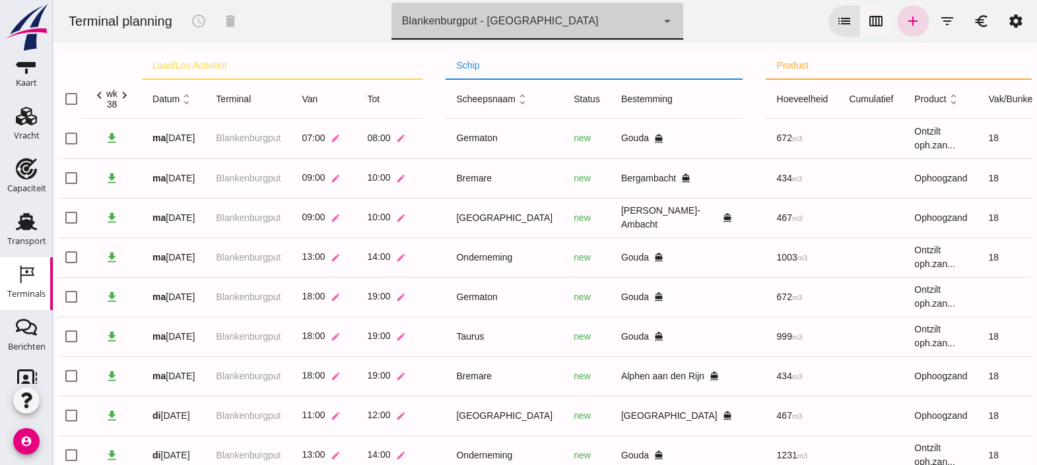
click at [868, 20] on icon "calendar_view_week" at bounding box center [876, 21] width 16 height 16
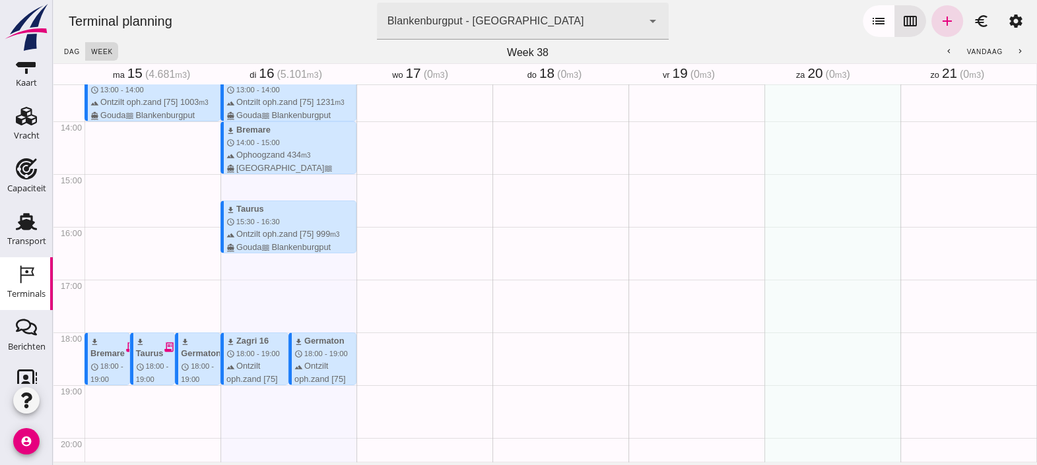
scroll to position [720, 0]
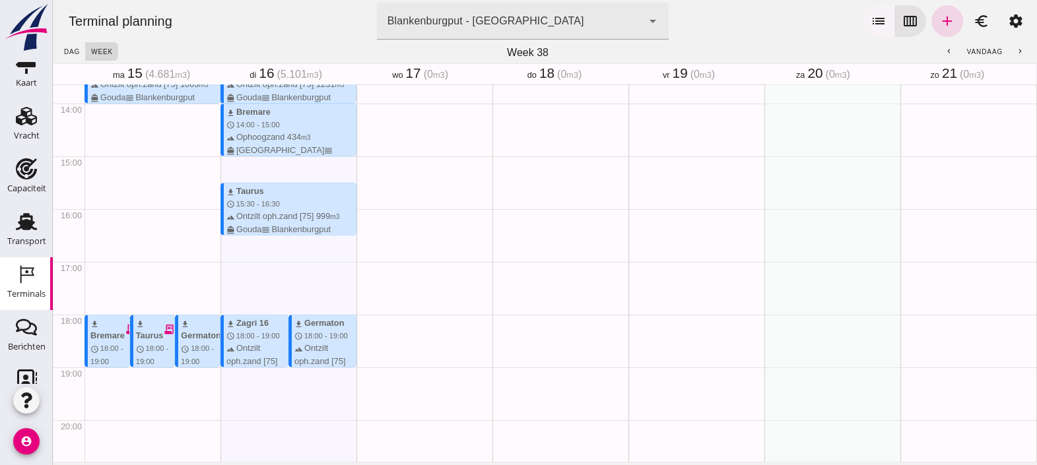
click at [862, 32] on button "list" at bounding box center [878, 21] width 32 height 32
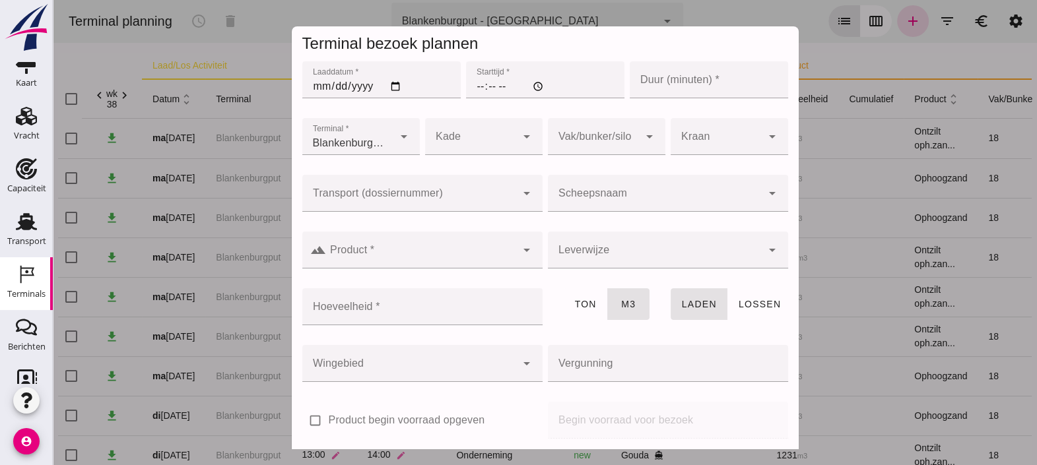
type input "Combinatie Noordzeezand V.O.F."
click at [854, 72] on div at bounding box center [545, 232] width 984 height 465
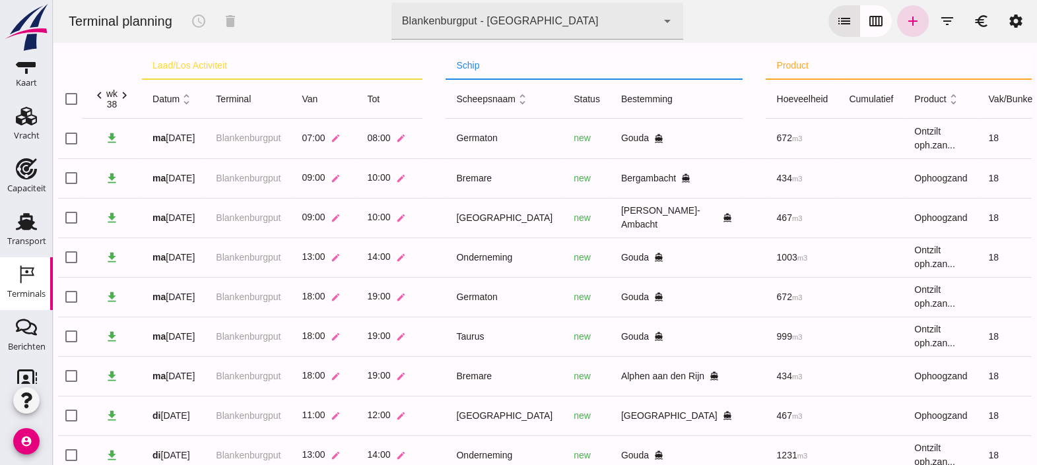
click at [977, 296] on td at bounding box center [1027, 297] width 100 height 40
click at [527, 300] on td "Germaton" at bounding box center [503, 297] width 117 height 40
click at [71, 294] on input "checkbox" at bounding box center [71, 297] width 26 height 26
click at [73, 300] on input "checkbox" at bounding box center [71, 297] width 26 height 26
click at [71, 301] on input "checkbox" at bounding box center [71, 297] width 26 height 26
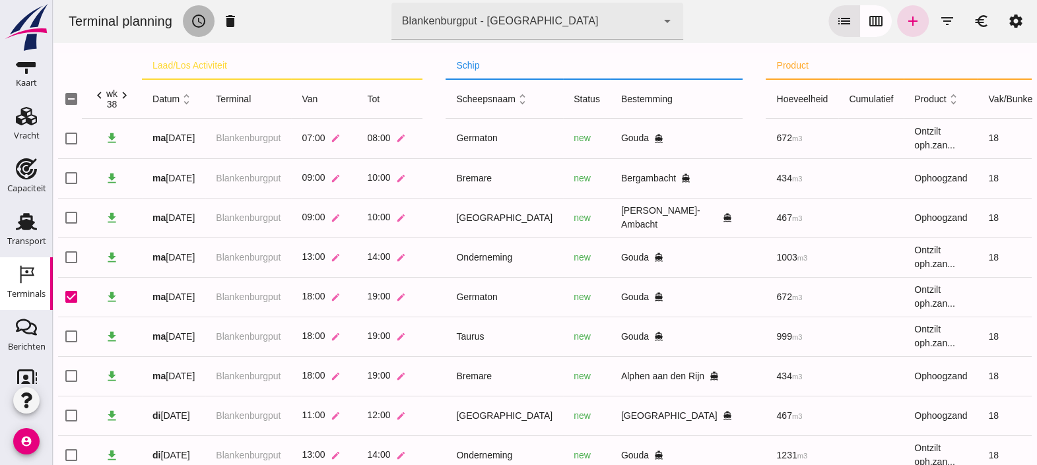
click at [189, 24] on button "schedule" at bounding box center [199, 21] width 32 height 32
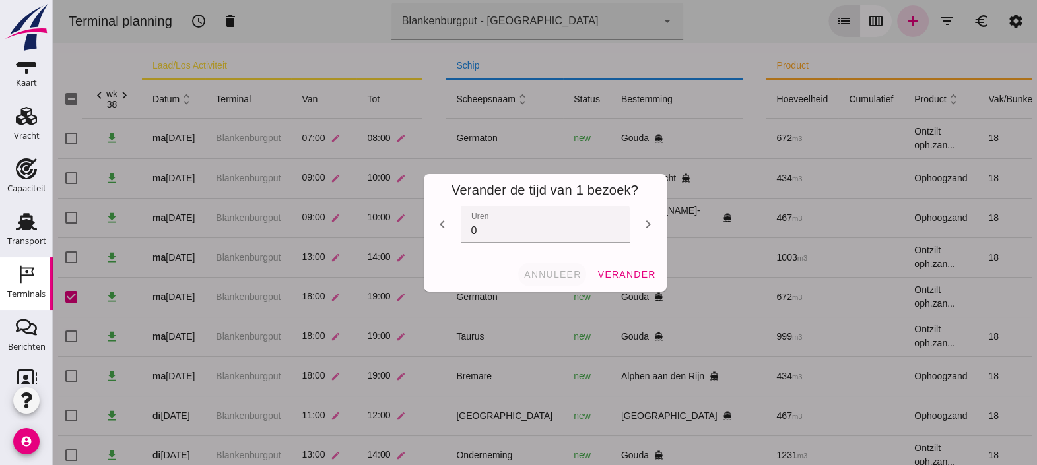
click at [541, 273] on span "annuleer" at bounding box center [552, 274] width 58 height 11
checkbox input "false"
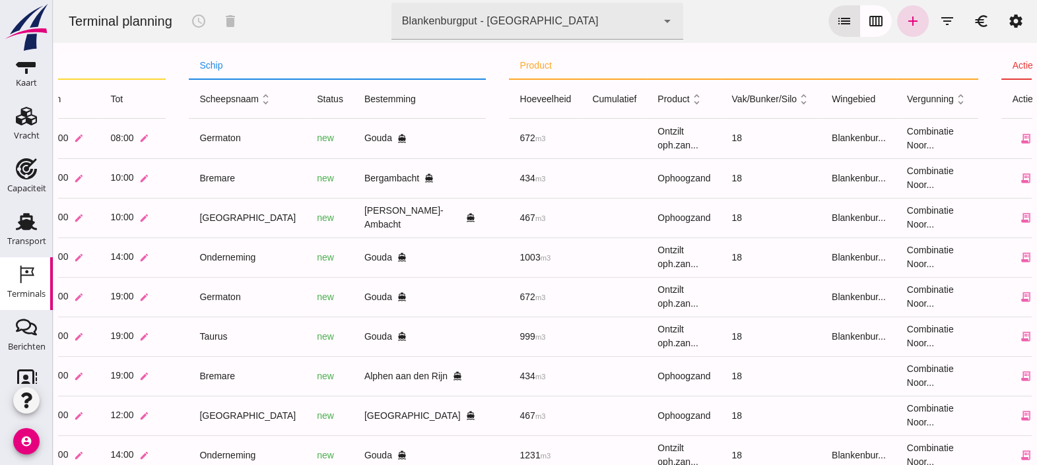
scroll to position [0, 271]
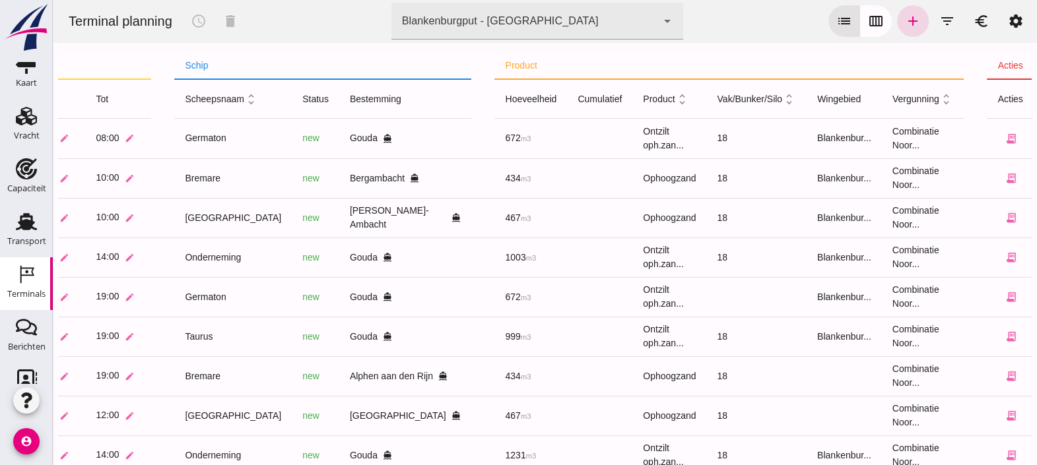
click at [1031, 297] on icon "edit" at bounding box center [1037, 297] width 12 height 12
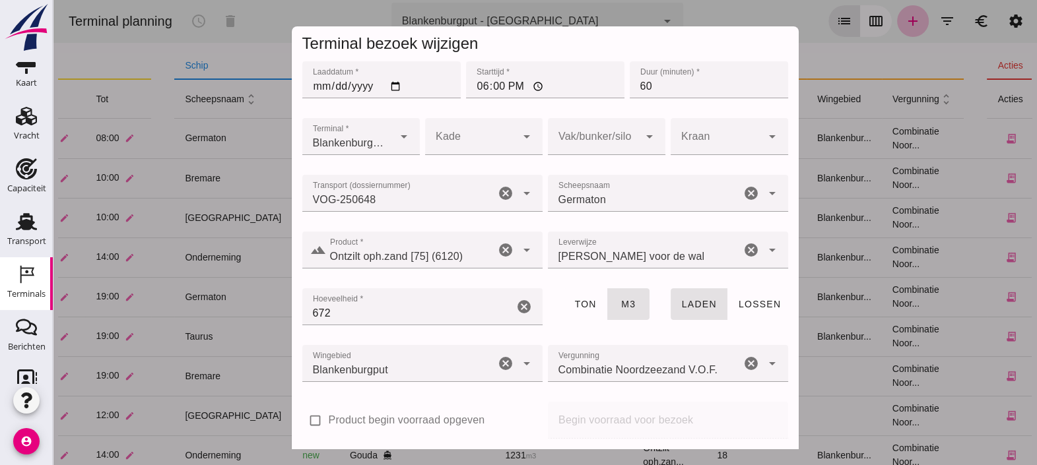
click at [617, 142] on div at bounding box center [593, 136] width 91 height 37
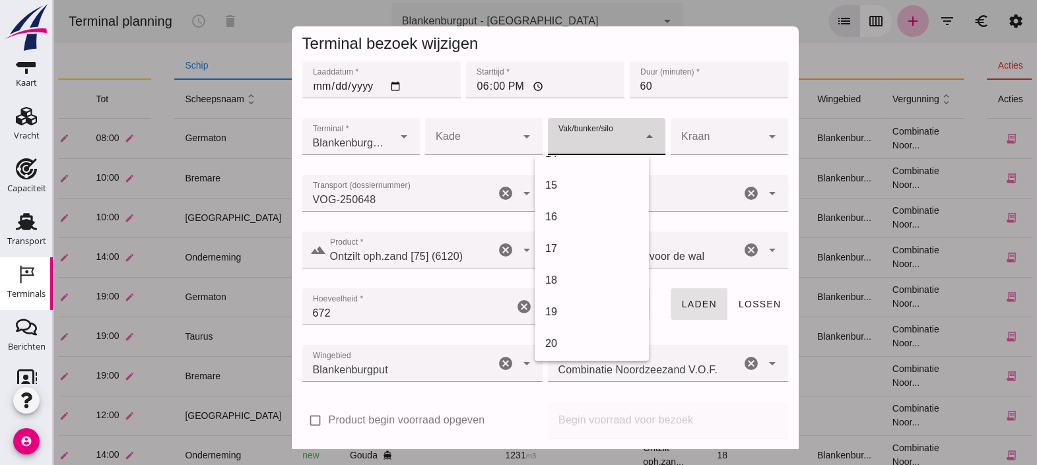
scroll to position [436, 0]
click at [591, 280] on div "18" at bounding box center [591, 279] width 93 height 16
type input "366"
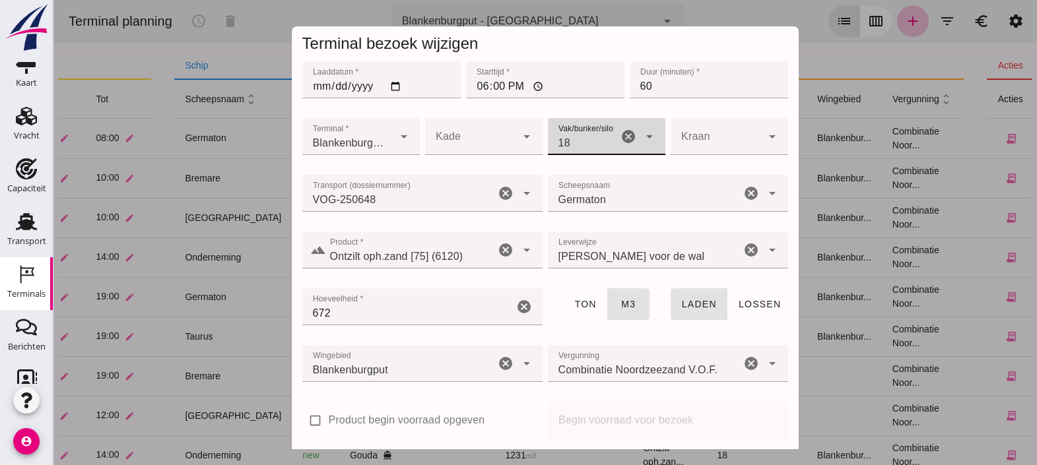
scroll to position [59, 0]
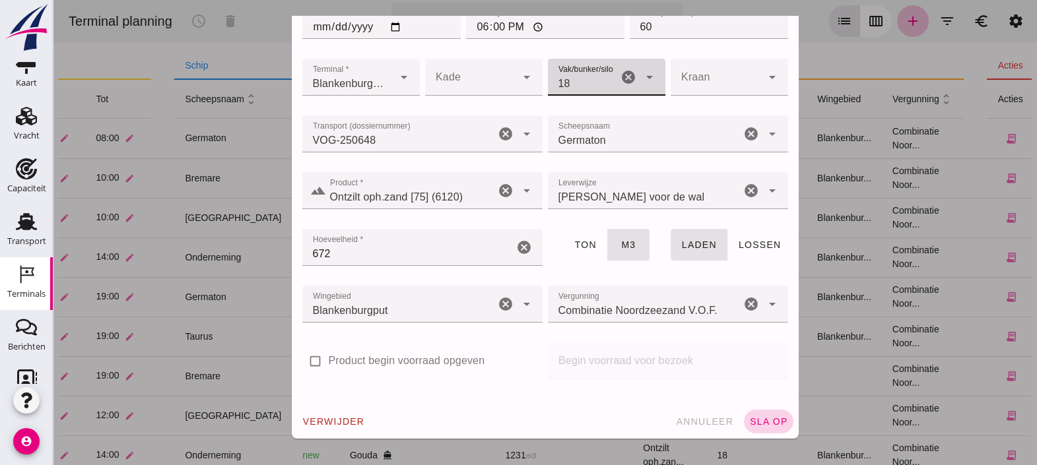
click at [754, 428] on button "sla op" at bounding box center [768, 422] width 49 height 24
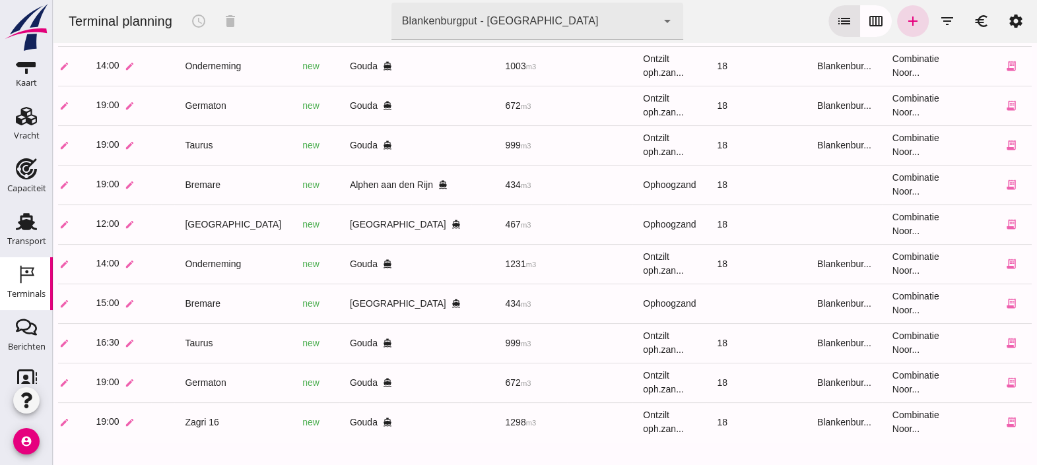
scroll to position [208, 0]
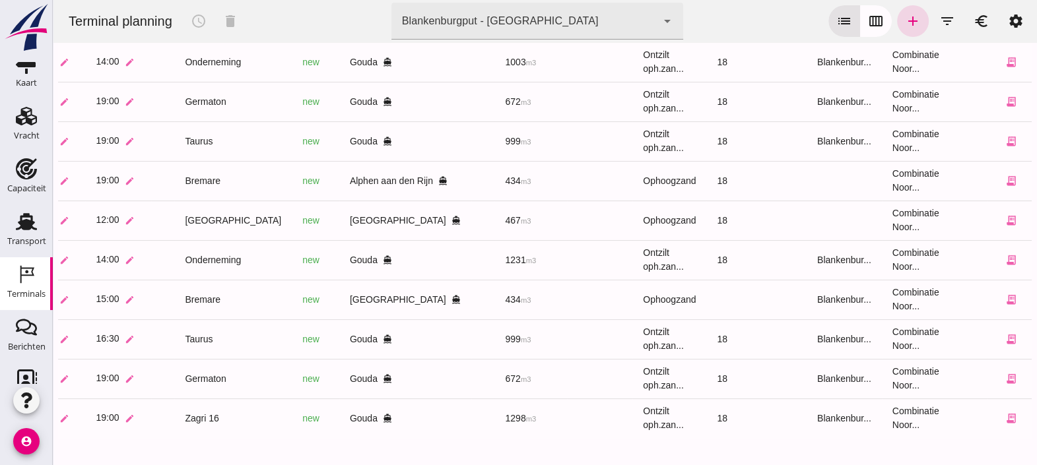
click at [1031, 294] on icon "edit" at bounding box center [1037, 300] width 12 height 12
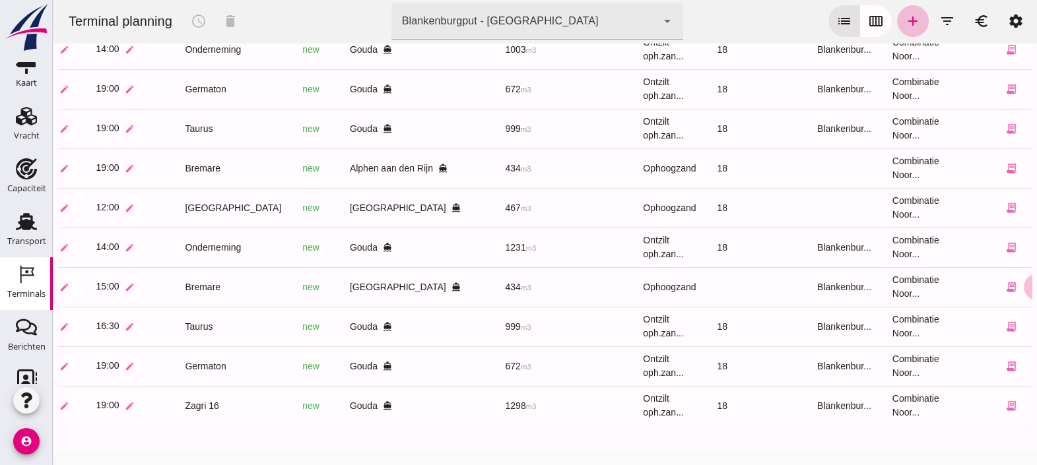
scroll to position [0, 0]
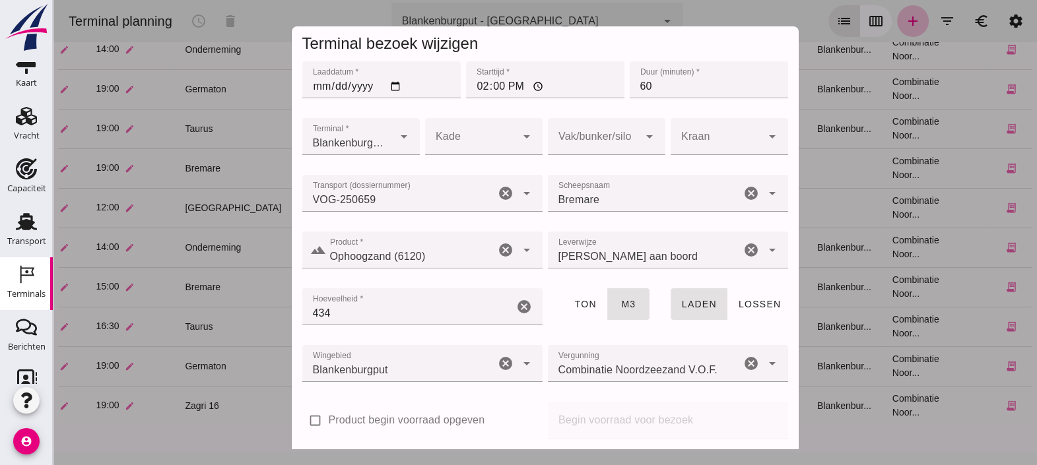
click at [608, 137] on div at bounding box center [593, 136] width 91 height 37
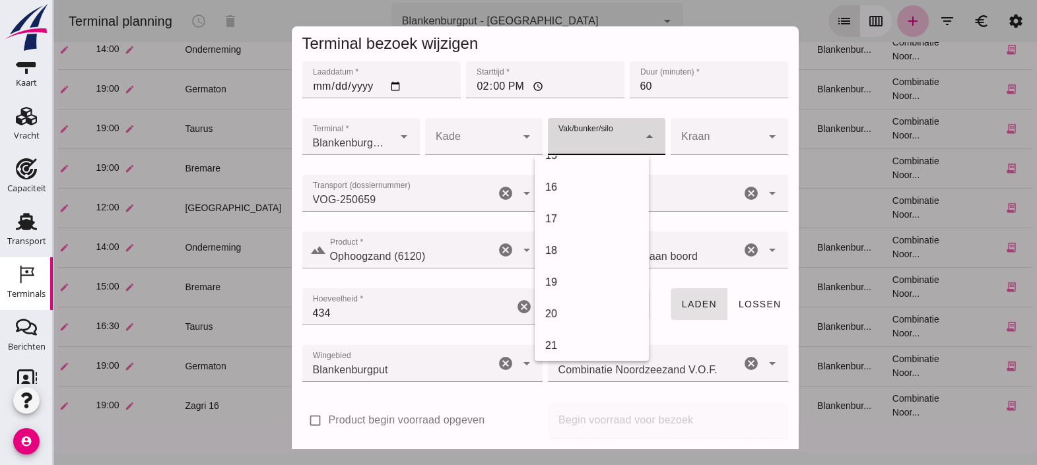
scroll to position [467, 0]
click at [591, 258] on div "18" at bounding box center [591, 248] width 114 height 32
type input "366"
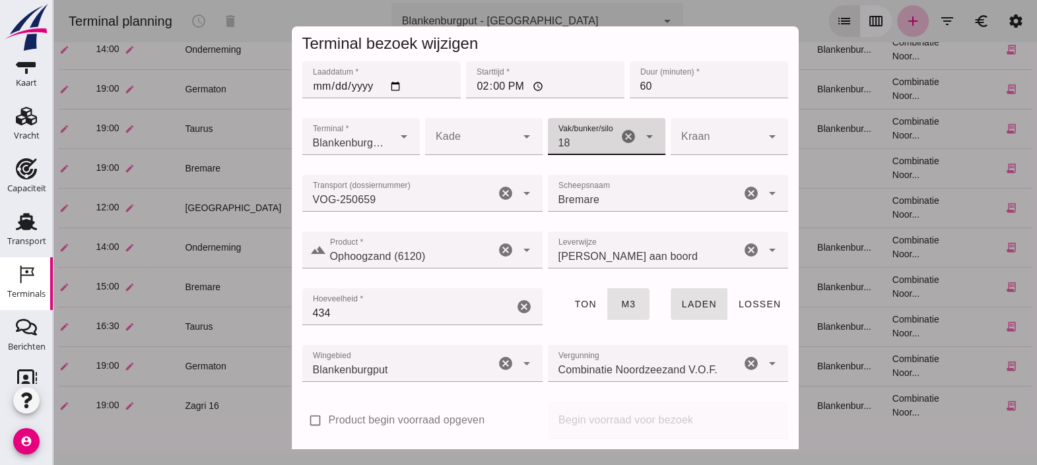
scroll to position [59, 0]
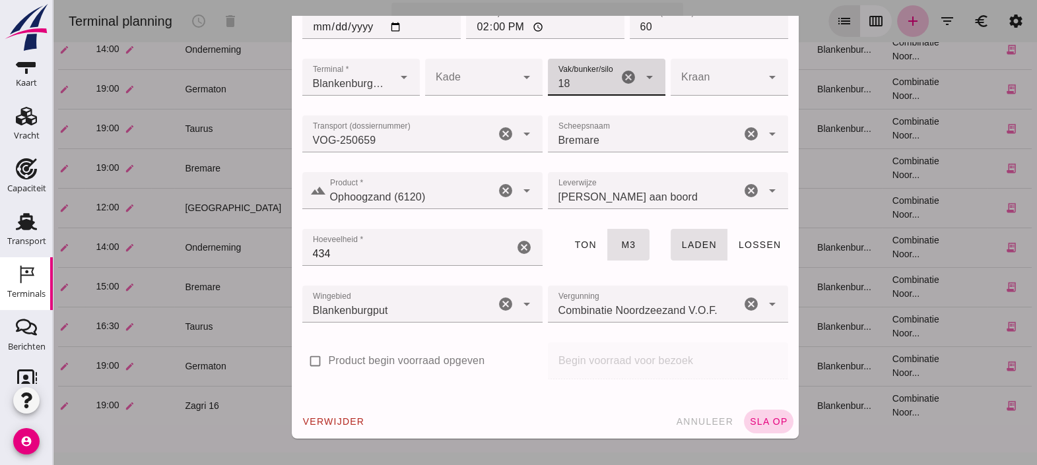
click at [755, 424] on span "sla op" at bounding box center [768, 421] width 39 height 11
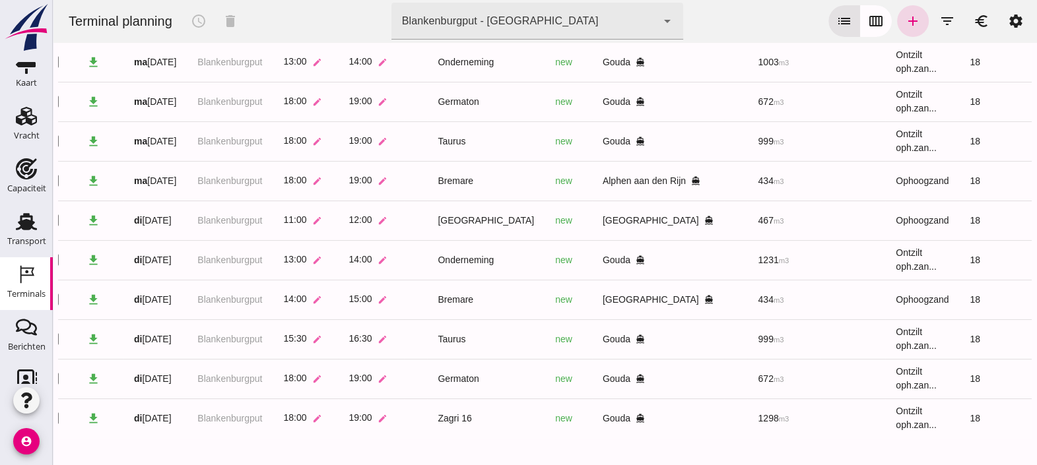
scroll to position [0, 0]
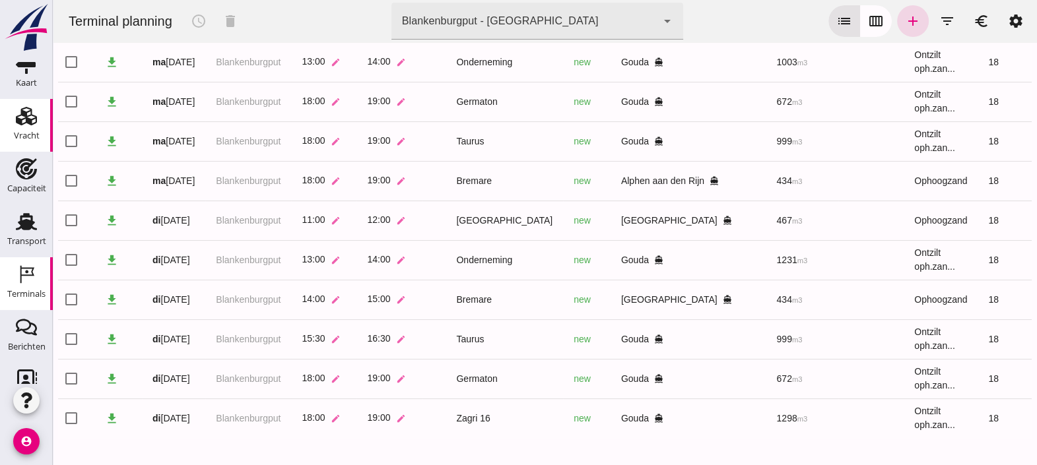
click at [30, 133] on div "Vracht" at bounding box center [27, 135] width 26 height 9
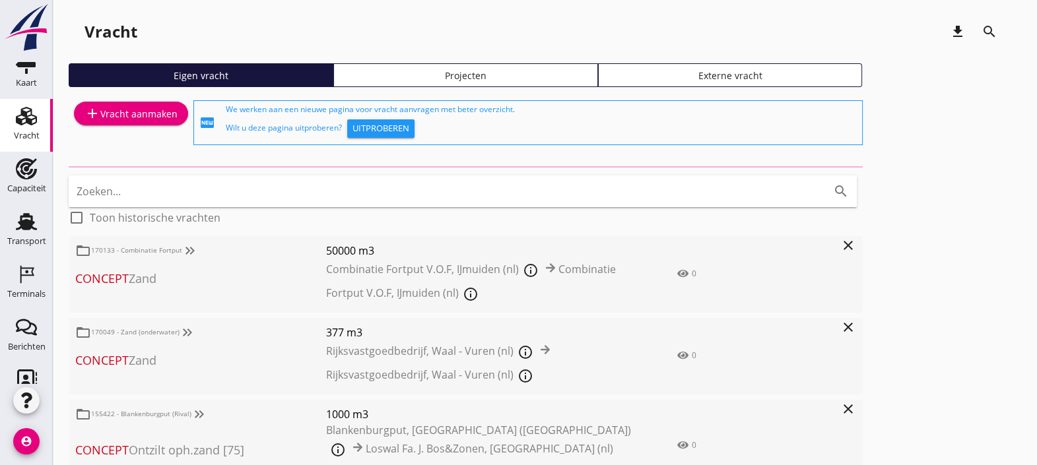
drag, startPoint x: 439, startPoint y: 78, endPoint x: 426, endPoint y: 63, distance: 20.6
click at [426, 63] on div "Vracht download search Eigen vracht Projecten Externe vracht add Vracht aanmake…" at bounding box center [545, 316] width 984 height 632
click at [426, 76] on div "Projecten" at bounding box center [465, 76] width 253 height 14
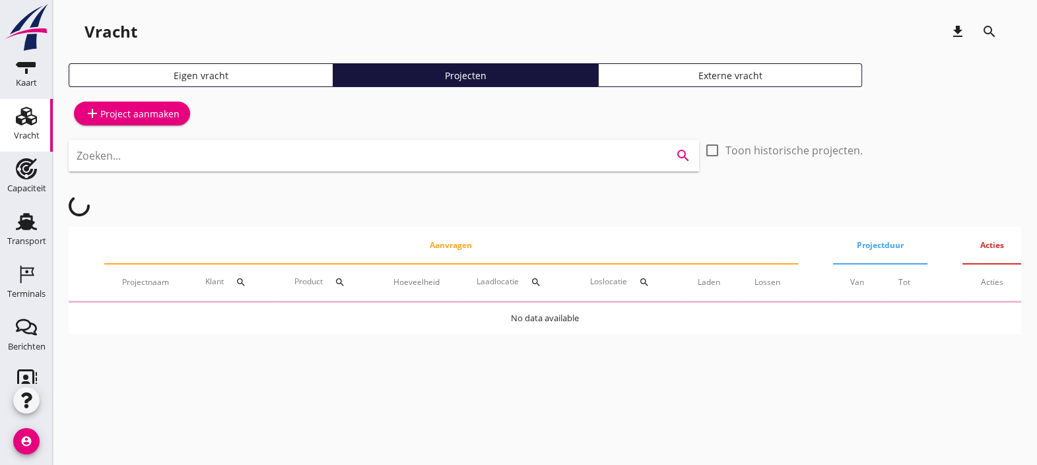
click at [373, 152] on input "Zoeken..." at bounding box center [365, 155] width 577 height 21
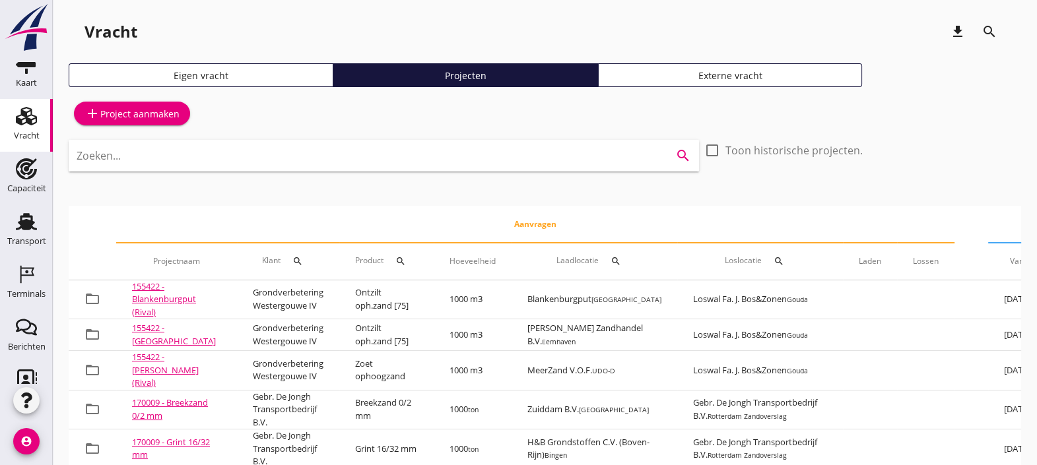
click at [373, 152] on input "Zoeken..." at bounding box center [365, 155] width 577 height 21
paste input "170015 - Blankenburgput (derden"
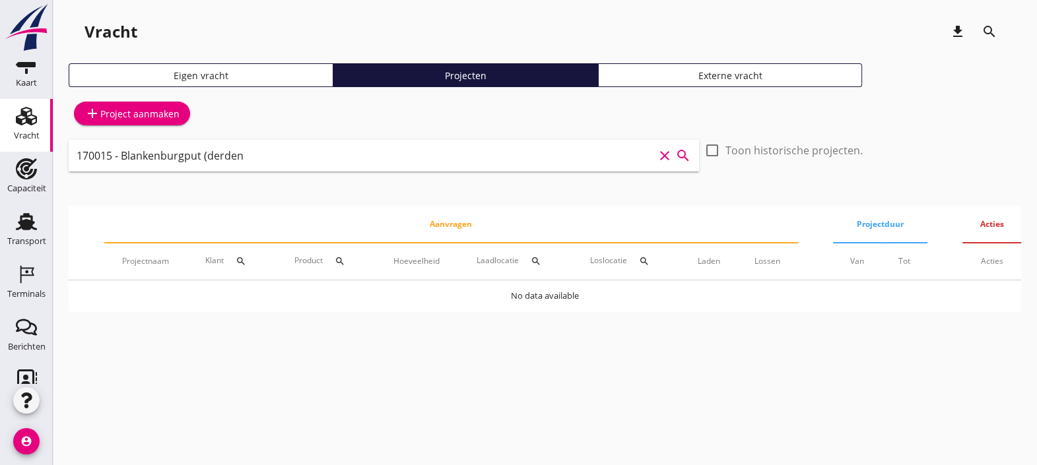
drag, startPoint x: 373, startPoint y: 152, endPoint x: 24, endPoint y: 122, distance: 349.7
click at [24, 122] on div "Kaart Kaart Vracht Vracht Capaciteit Capaciteit Transport Transport Terminals T…" at bounding box center [518, 232] width 1037 height 465
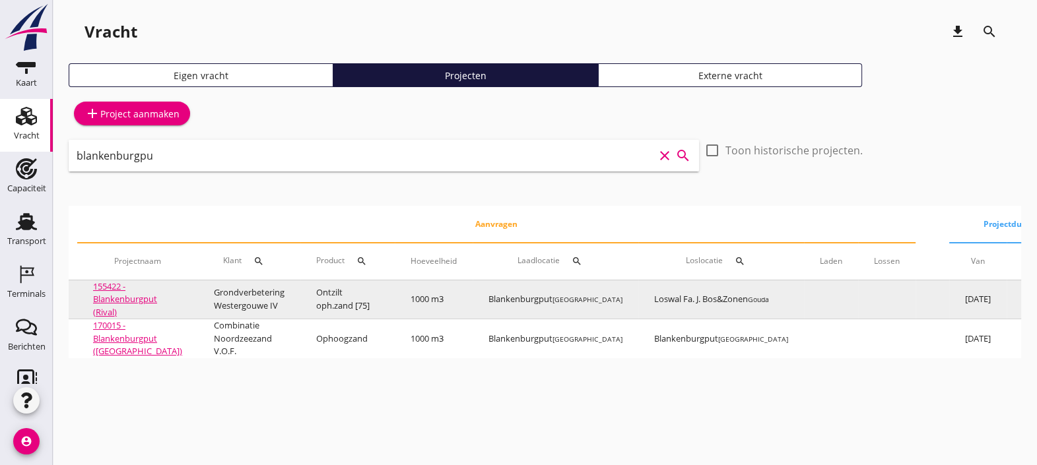
scroll to position [0, 39]
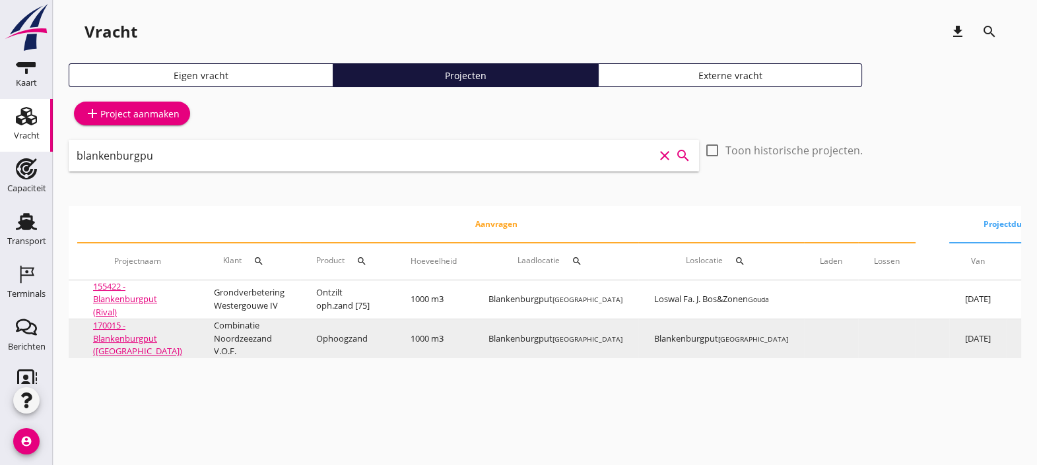
type input "blankenburgpu"
click at [131, 337] on link "170015 - Blankenburgput ([GEOGRAPHIC_DATA])" at bounding box center [137, 338] width 89 height 38
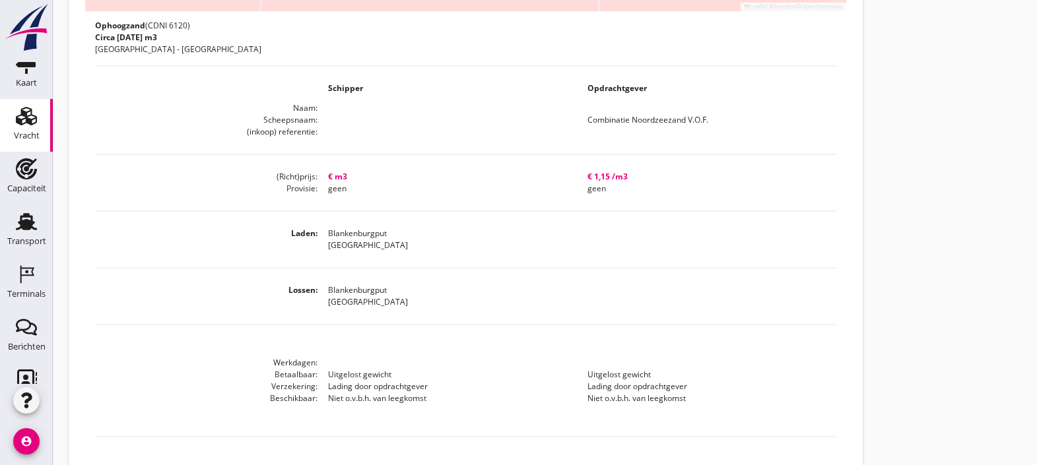
scroll to position [595, 0]
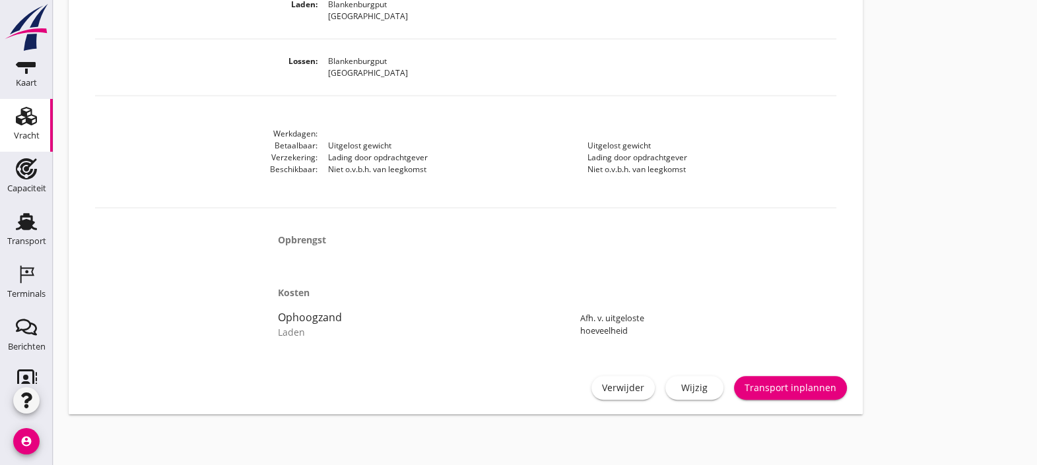
click at [694, 383] on div "Wijzig" at bounding box center [694, 388] width 37 height 14
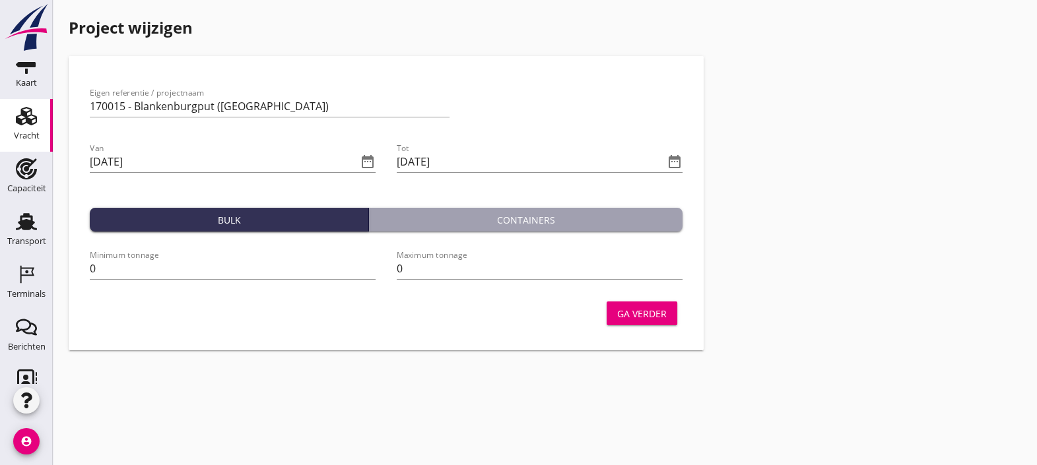
click at [659, 320] on div "Ga verder" at bounding box center [641, 314] width 49 height 14
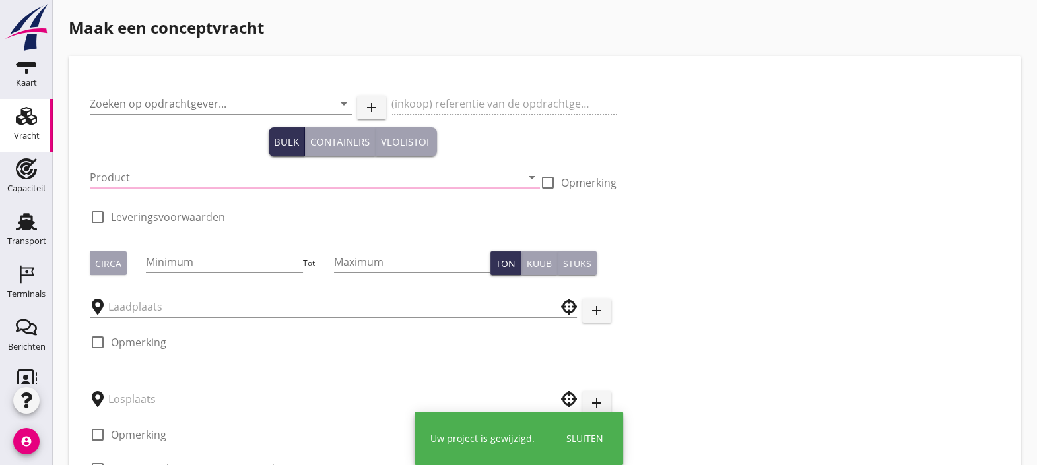
type input "Combinatie Noordzeezand V.O.F."
type input "Ophoogzand (6120)"
type input "1000"
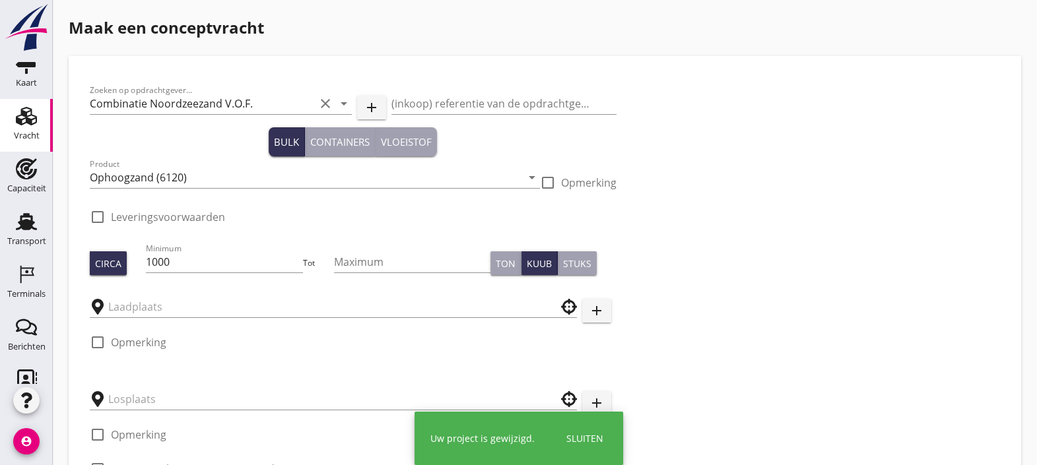
type input "Blankenburgput"
checkbox input "true"
type input "Blankenburgput"
checkbox input "true"
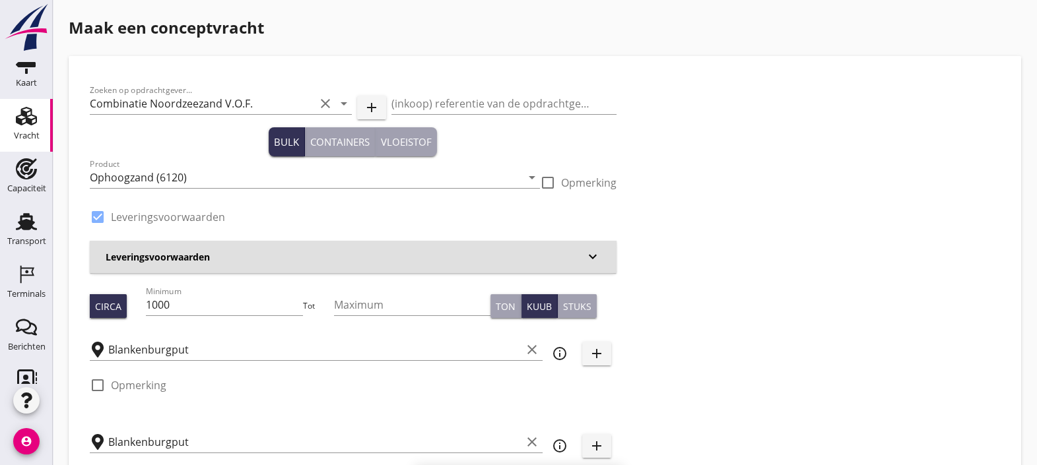
radio input "false"
type input "1.15"
radio input "false"
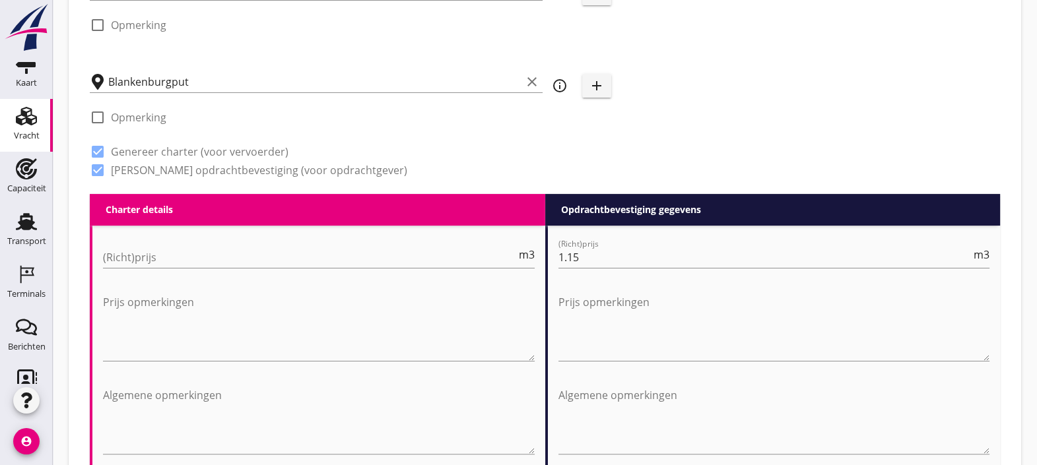
scroll to position [362, 0]
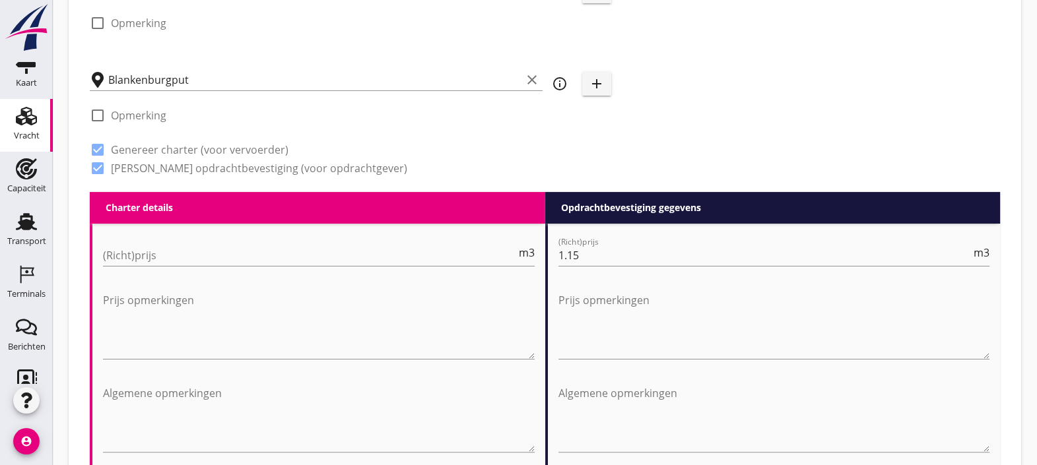
click at [404, 270] on div "(Richt)prijs m3" at bounding box center [319, 262] width 432 height 34
click at [404, 267] on div "(Richt)prijs m3" at bounding box center [319, 262] width 432 height 34
click at [379, 255] on input "(Richt)prijs" at bounding box center [309, 255] width 413 height 21
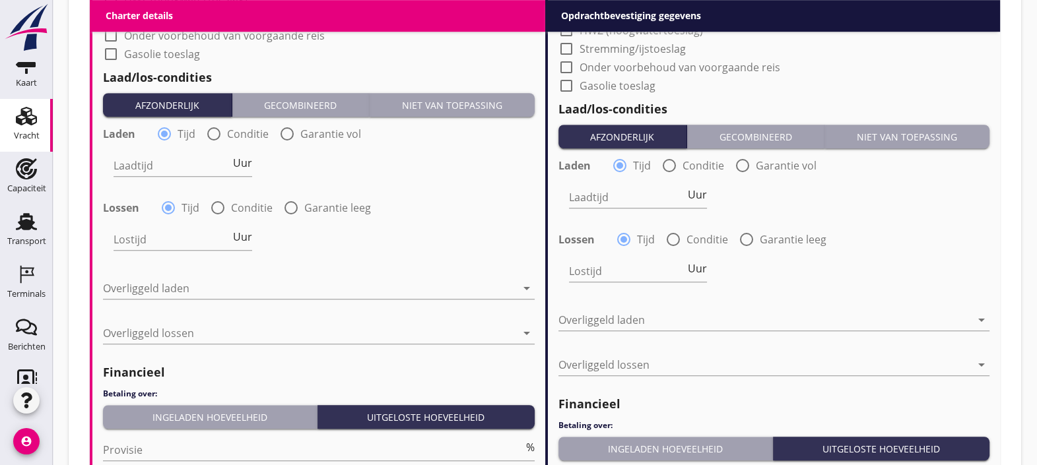
scroll to position [1192, 0]
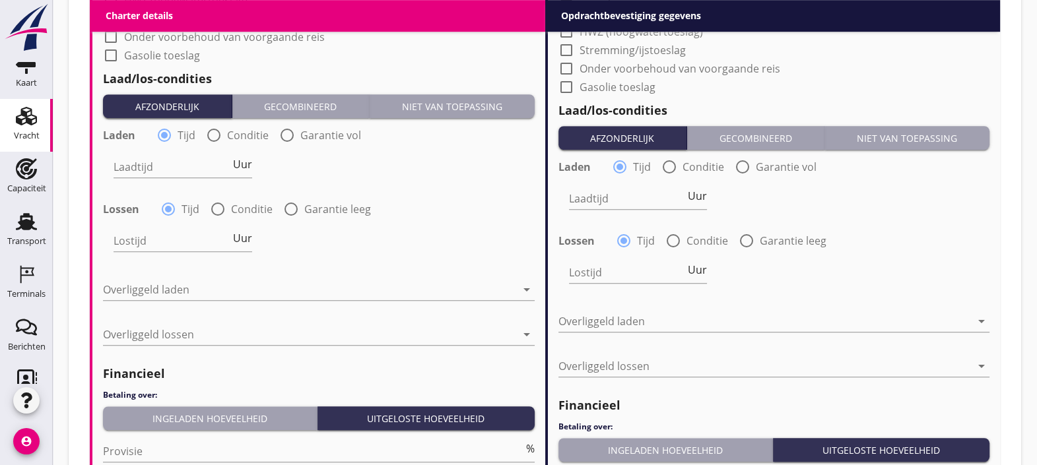
type input "1.15"
click at [484, 112] on button "Niet van toepassing" at bounding box center [452, 106] width 165 height 24
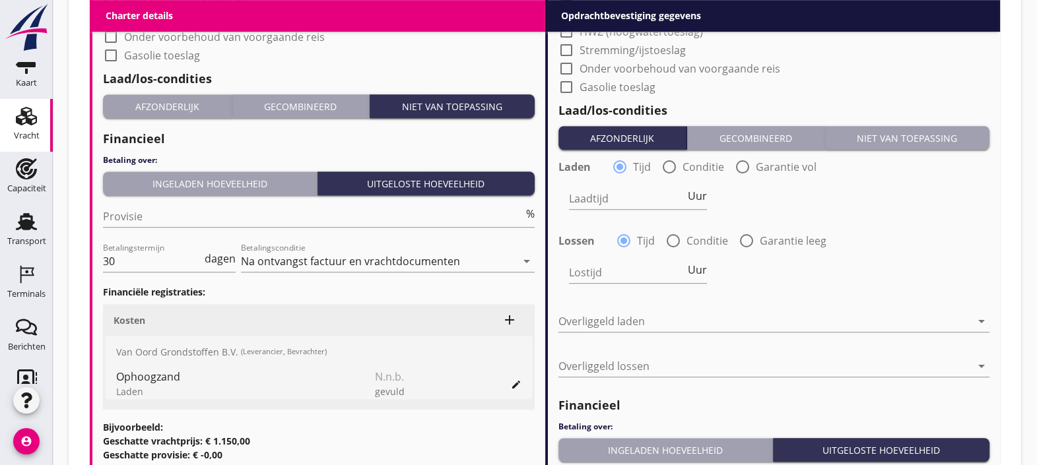
click at [846, 135] on div "Niet van toepassing" at bounding box center [907, 138] width 154 height 14
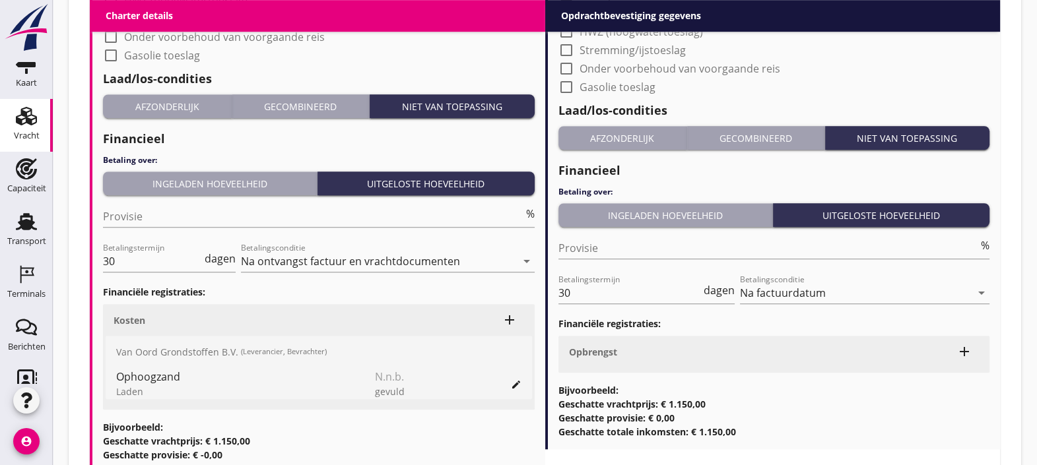
scroll to position [1303, 0]
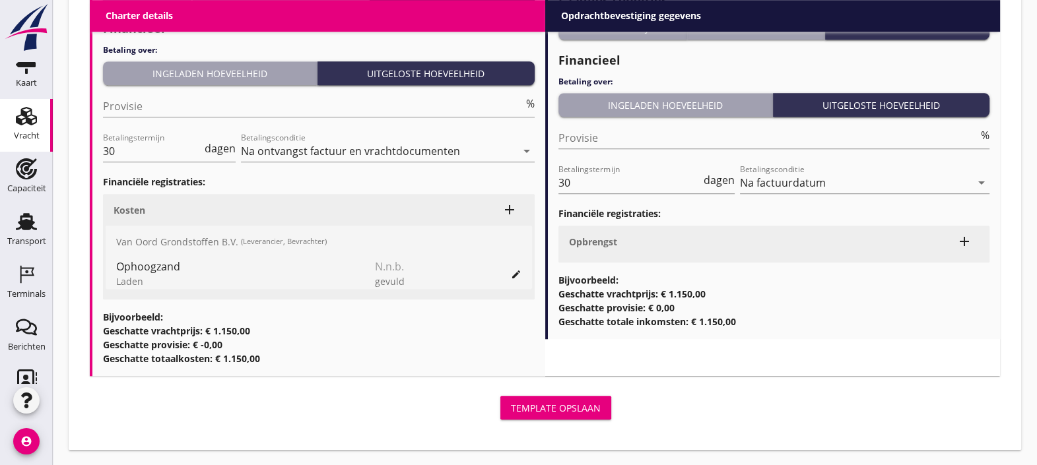
click at [570, 410] on div "Template opslaan" at bounding box center [556, 408] width 90 height 14
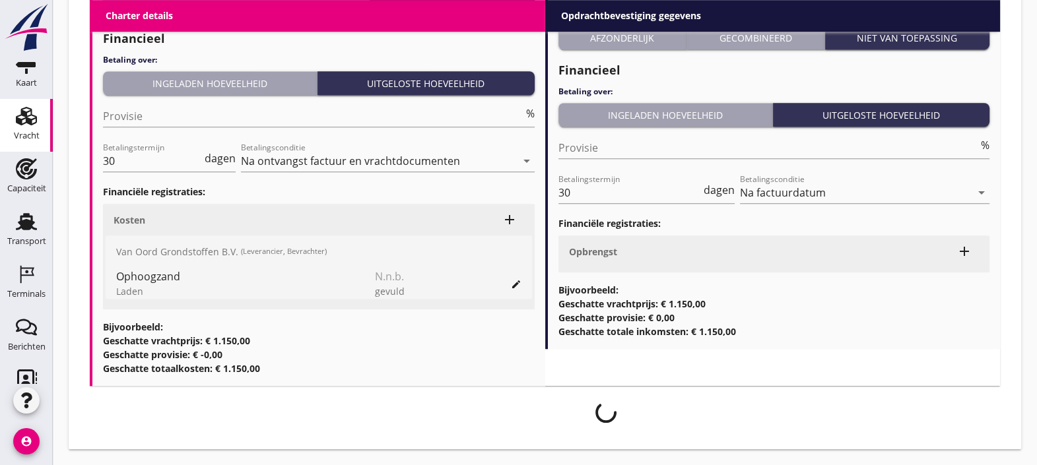
scroll to position [1292, 0]
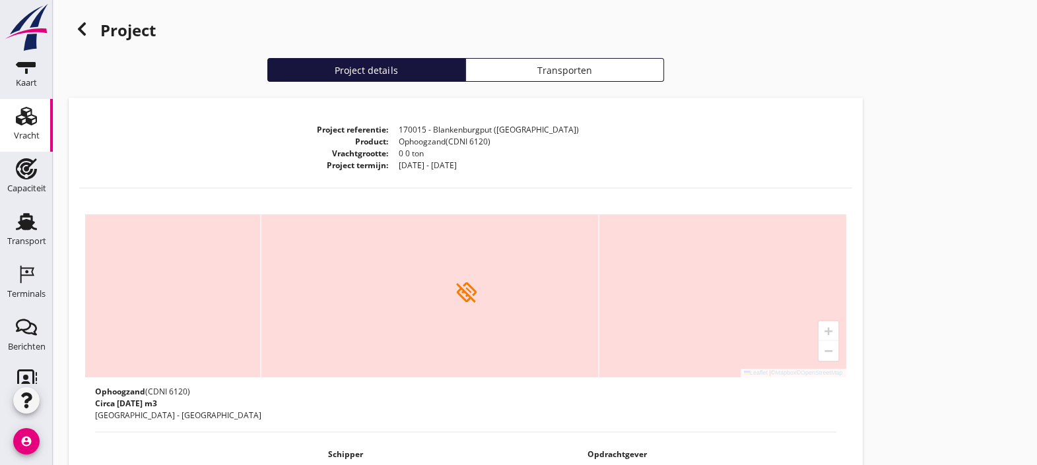
click at [26, 122] on icon "Vracht" at bounding box center [26, 116] width 21 height 21
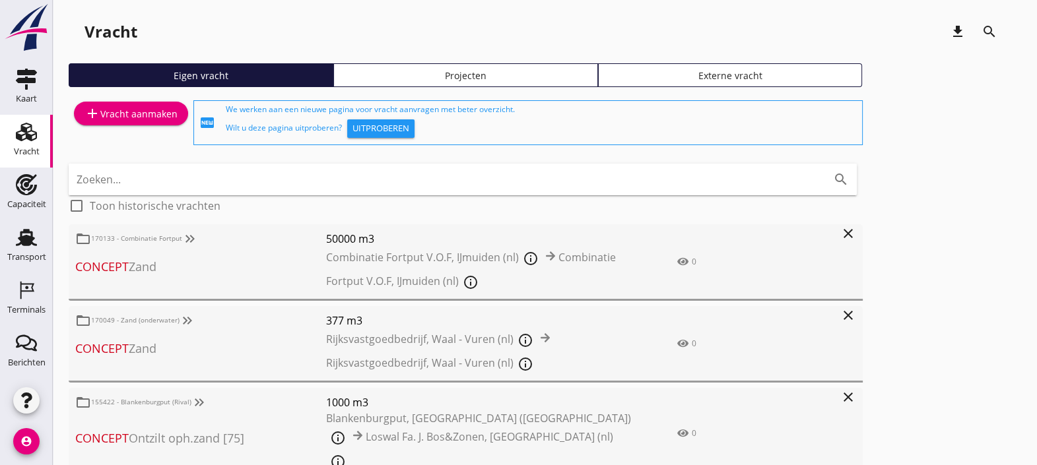
click at [377, 82] on link "Projecten" at bounding box center [465, 75] width 265 height 24
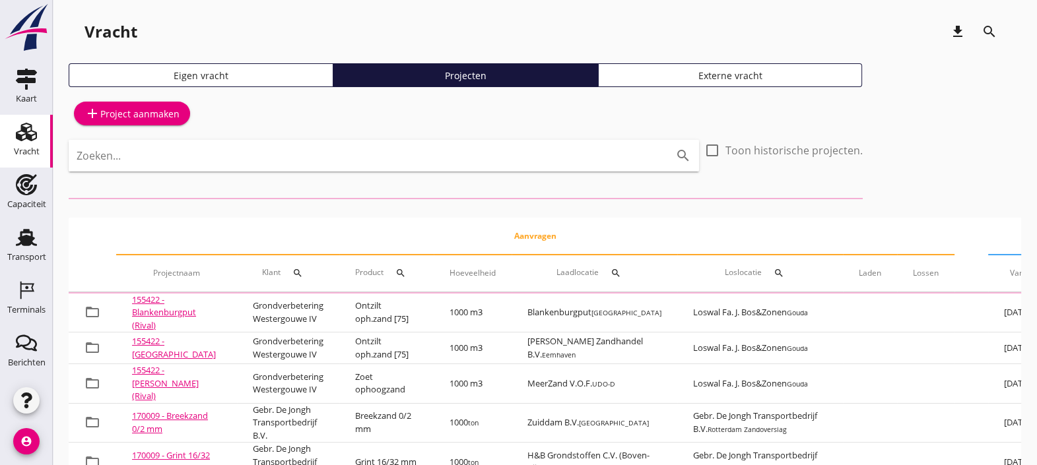
click at [424, 161] on input "Zoeken..." at bounding box center [365, 155] width 577 height 21
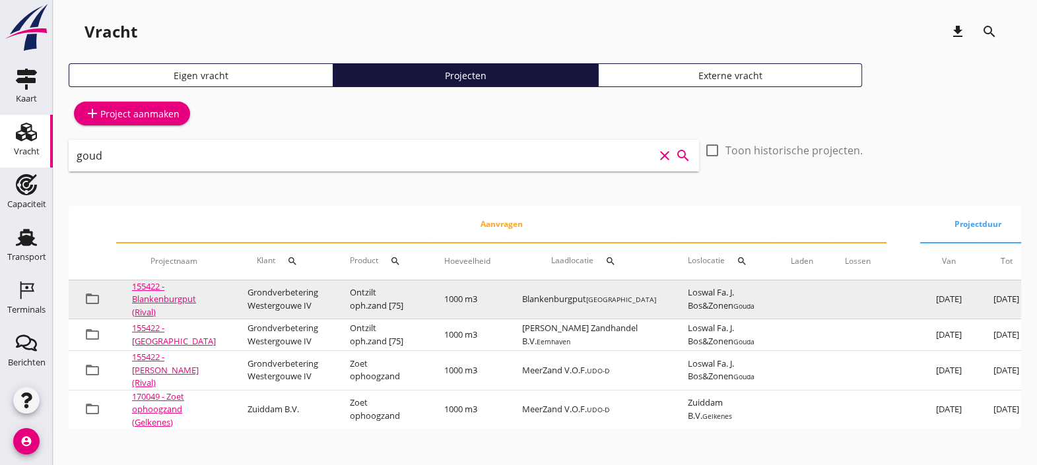
type input "goud"
click at [155, 295] on link "155422 - Blankenburgput (Rival)" at bounding box center [164, 299] width 64 height 38
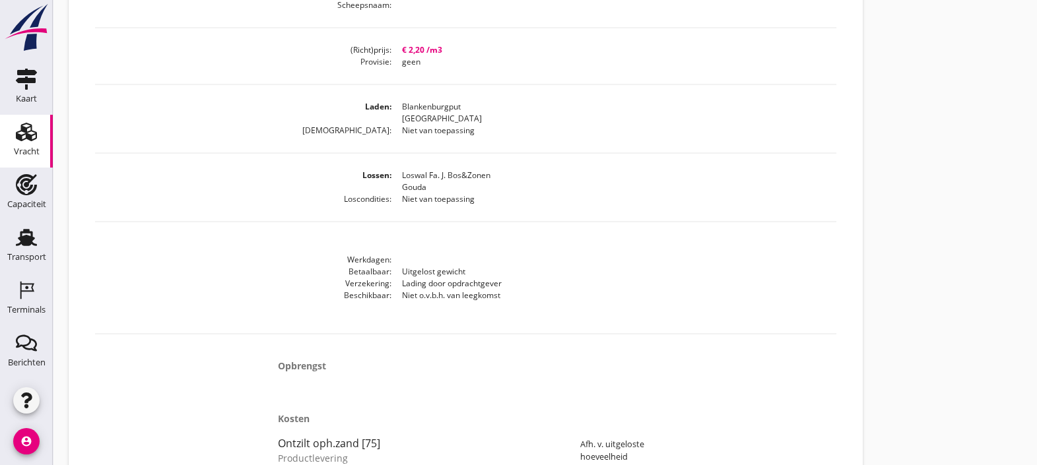
scroll to position [619, 0]
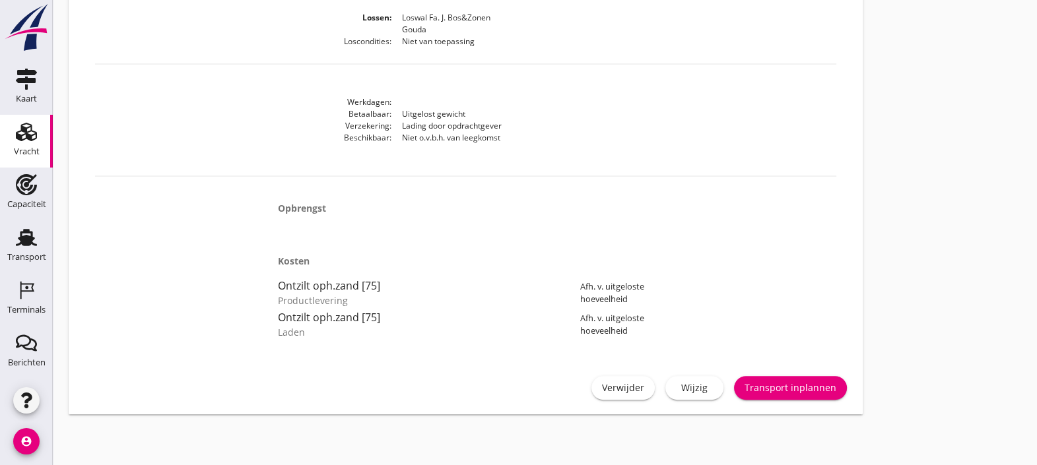
click at [706, 373] on div "Verwijder Wijzig Transport inplannen" at bounding box center [465, 388] width 773 height 32
click at [703, 383] on div "Wijzig" at bounding box center [694, 388] width 37 height 14
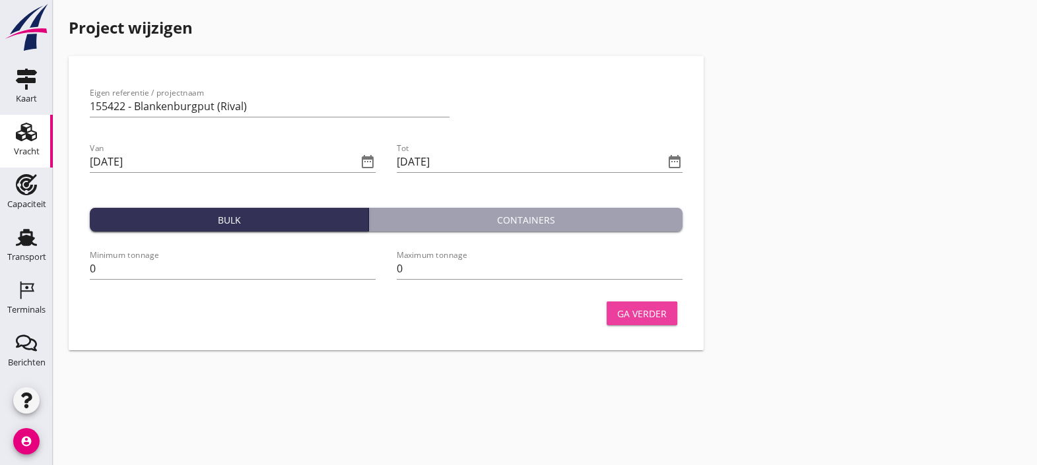
click at [655, 310] on div "Ga verder" at bounding box center [641, 314] width 49 height 14
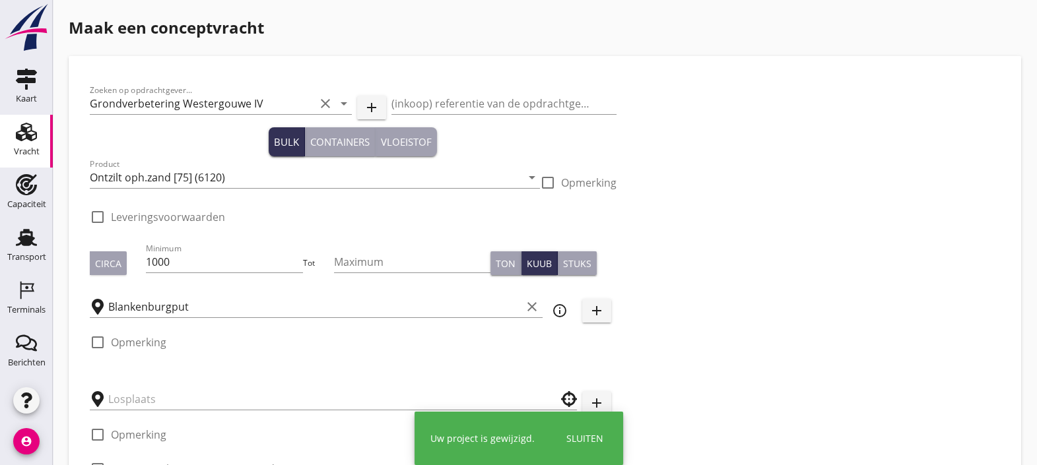
checkbox input "true"
type input "Loswal Fa. J. Bos&Zonen"
checkbox input "true"
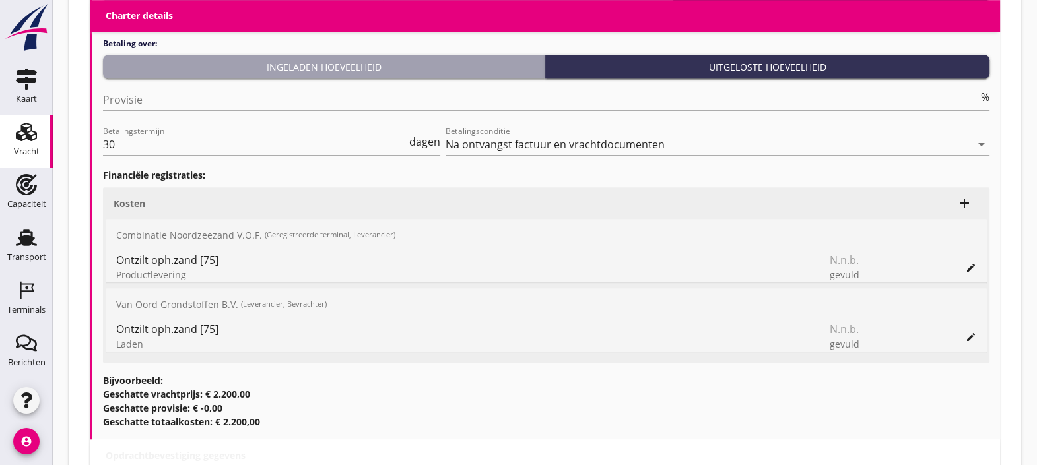
scroll to position [1404, 0]
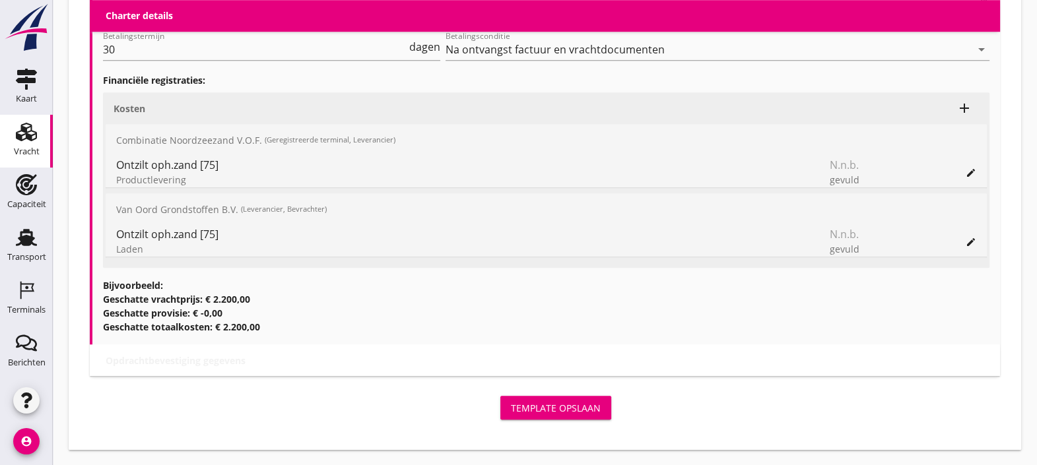
click at [18, 122] on icon "Vracht" at bounding box center [26, 131] width 21 height 21
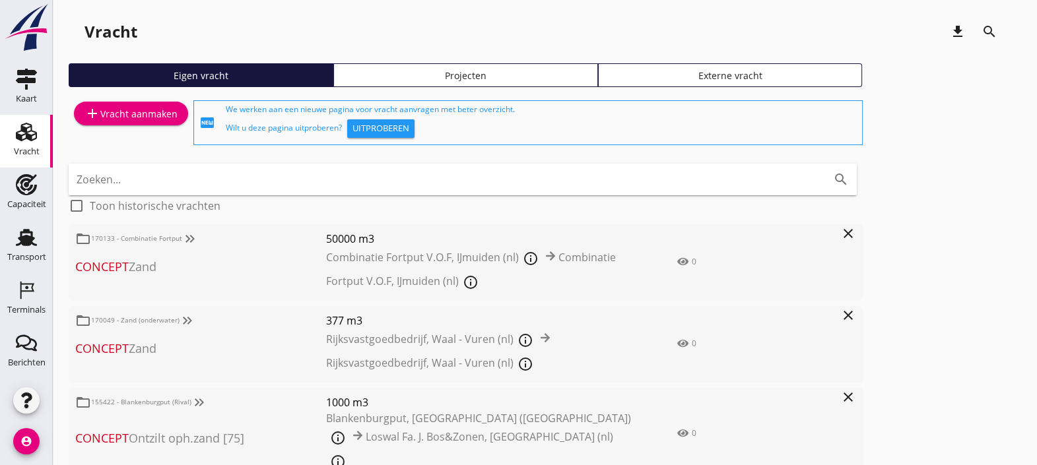
click at [387, 82] on link "Projecten" at bounding box center [465, 75] width 265 height 24
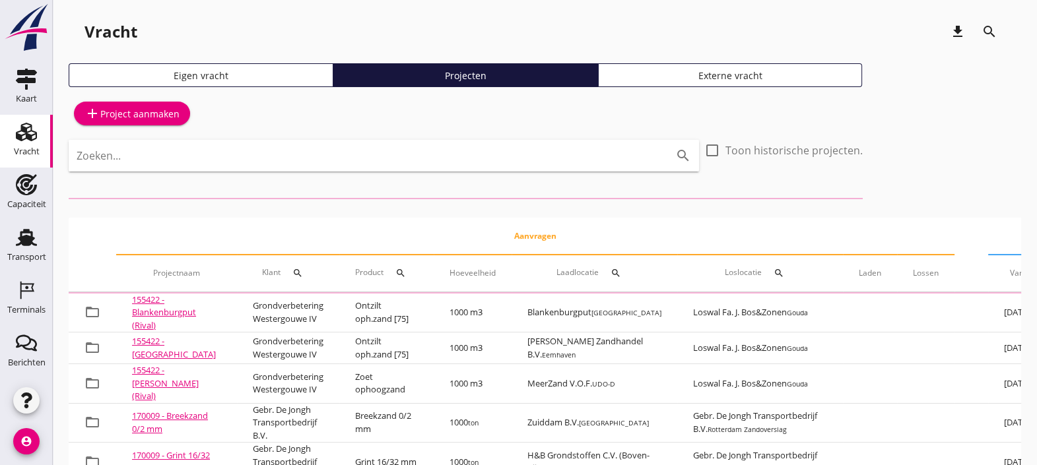
click at [346, 166] on input "Zoeken..." at bounding box center [365, 155] width 577 height 21
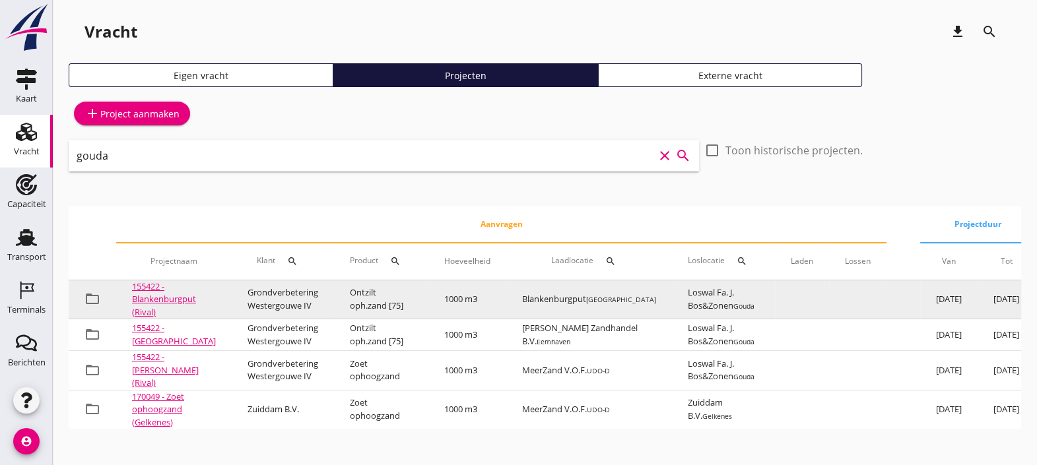
scroll to position [0, 161]
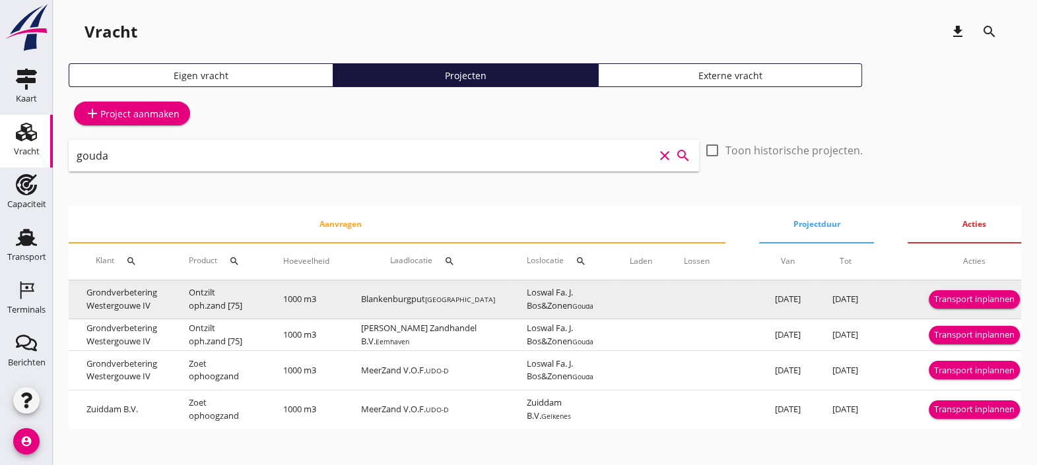
type input "gouda"
click at [960, 300] on div "Transport inplannen" at bounding box center [974, 299] width 81 height 13
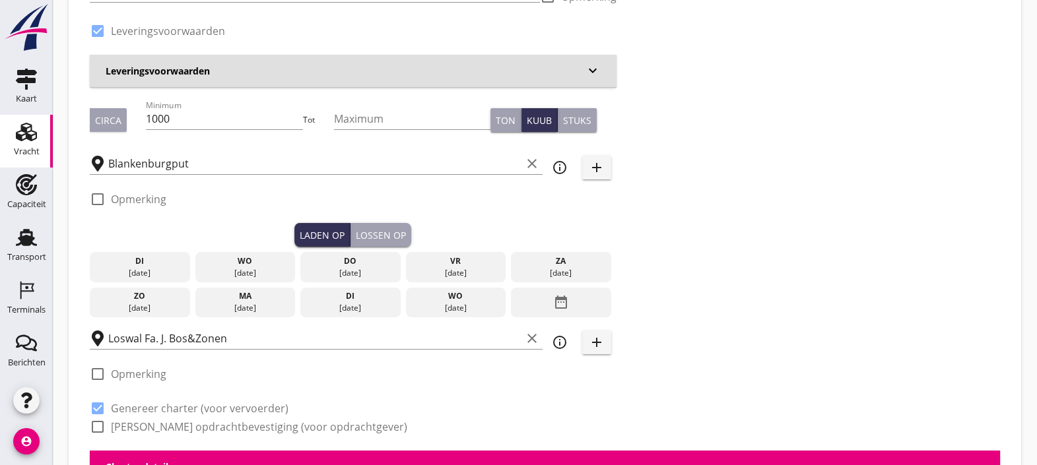
scroll to position [185, 0]
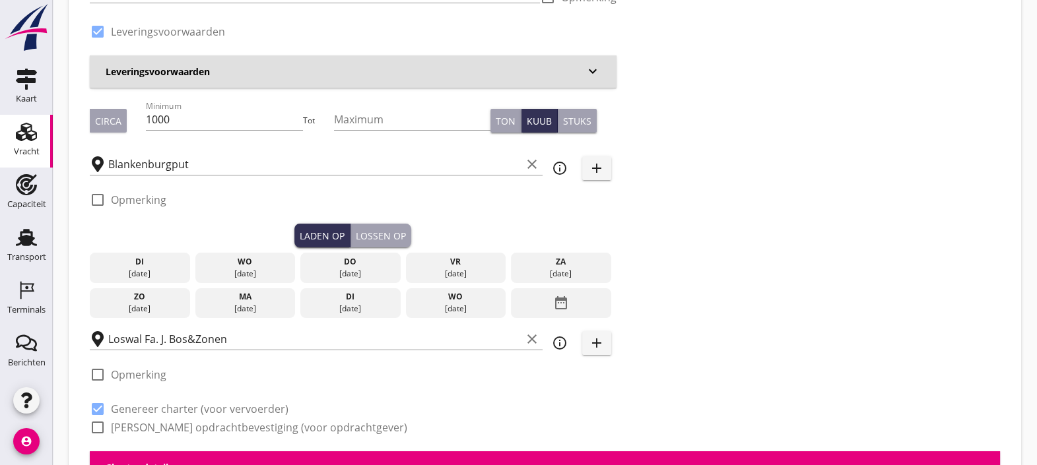
click at [158, 265] on div "di" at bounding box center [140, 262] width 94 height 12
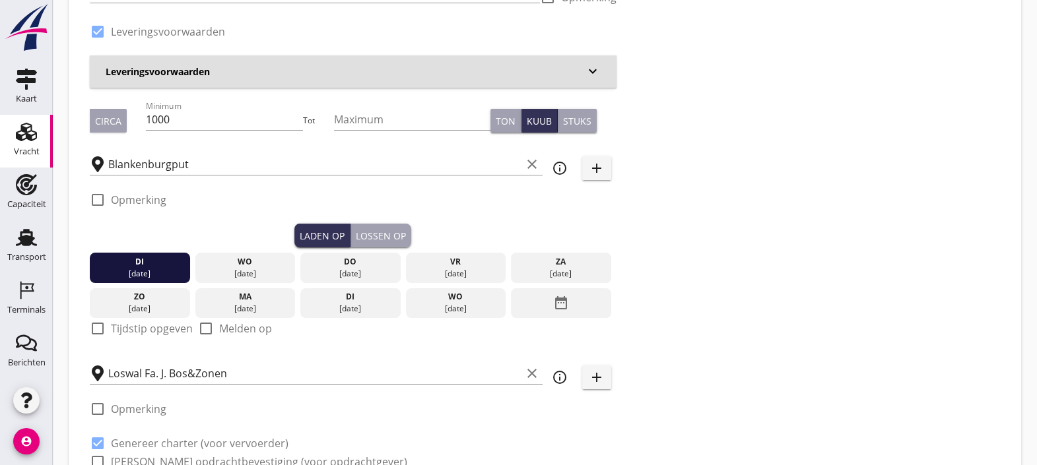
click at [113, 321] on div "check_box_outline_blank Tijdstip opgeven" at bounding box center [141, 329] width 103 height 16
click at [114, 322] on label "Tijdstip opgeven" at bounding box center [152, 328] width 82 height 13
checkbox input "true"
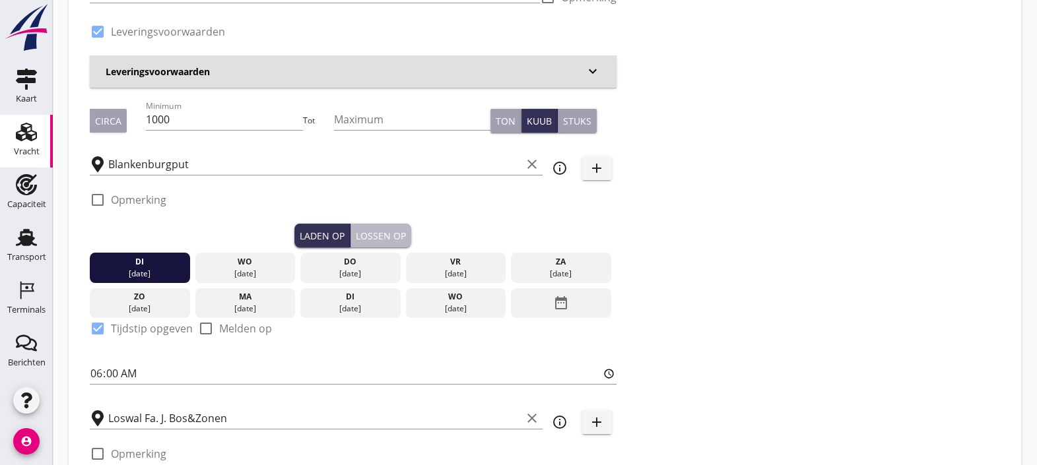
click at [386, 224] on button "Lossen op" at bounding box center [380, 236] width 61 height 24
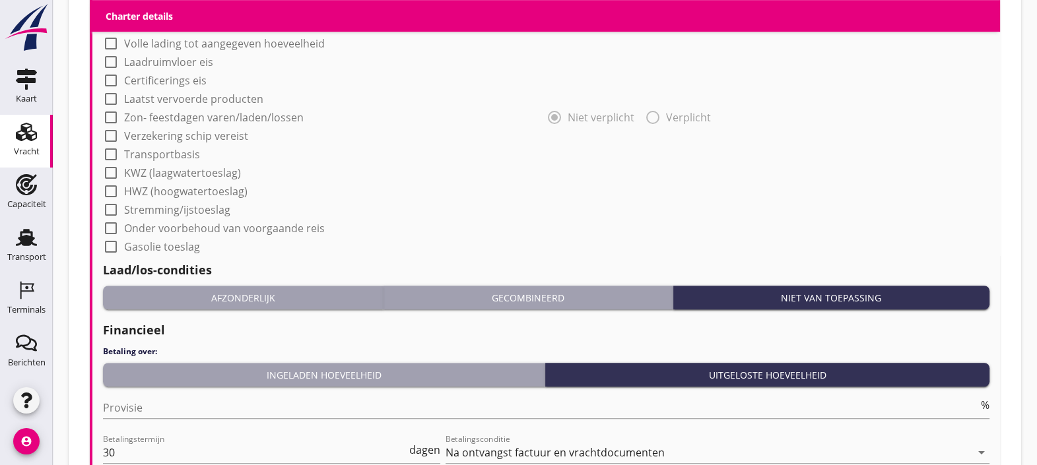
scroll to position [1272, 0]
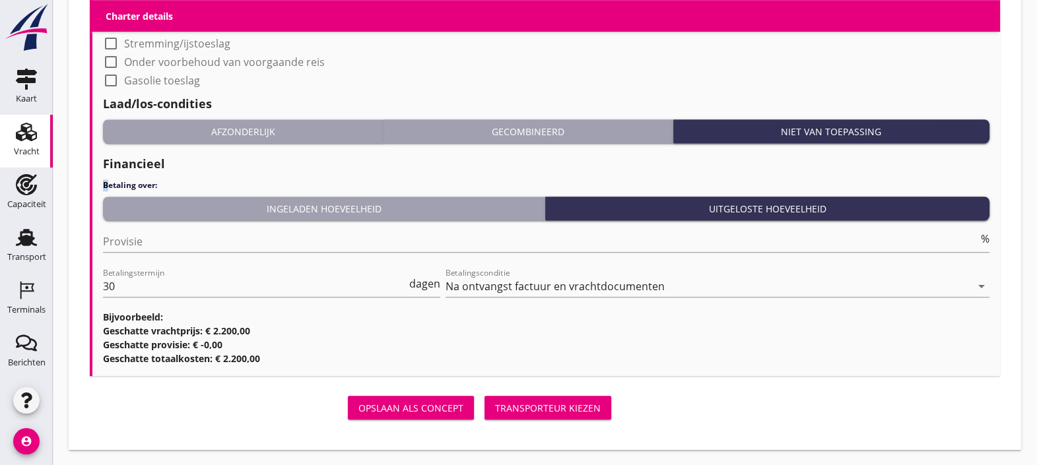
drag, startPoint x: 639, startPoint y: 165, endPoint x: 90, endPoint y: 198, distance: 550.0
drag, startPoint x: 90, startPoint y: 198, endPoint x: 16, endPoint y: 234, distance: 81.7
click at [16, 234] on icon "Transport" at bounding box center [26, 237] width 21 height 21
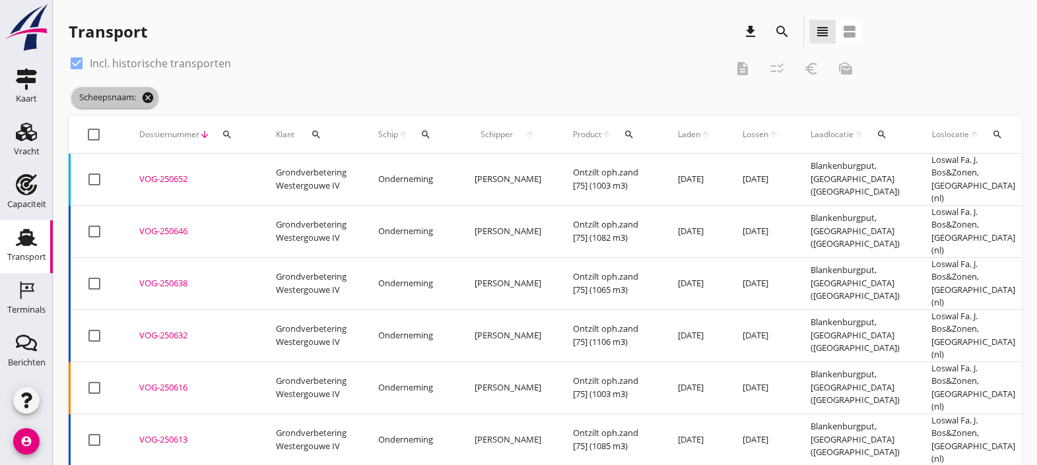
click at [147, 98] on icon "cancel" at bounding box center [147, 97] width 13 height 13
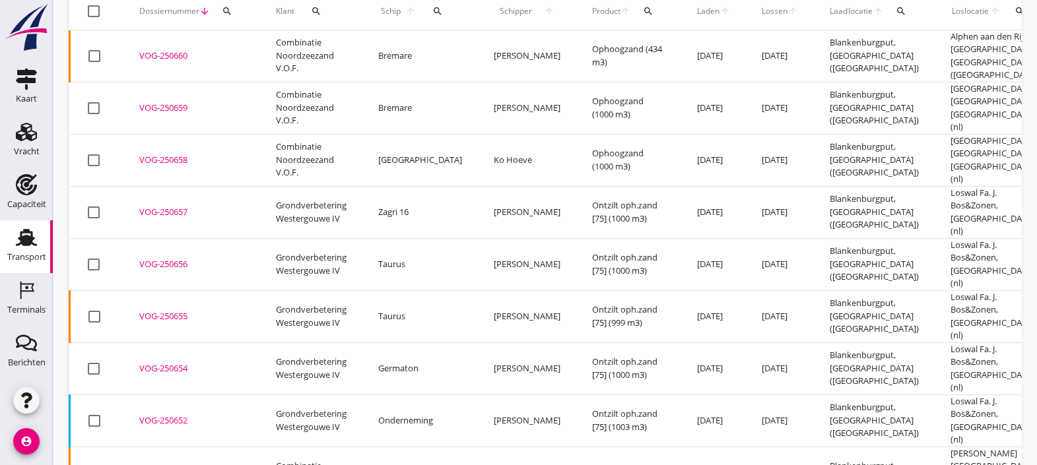
scroll to position [100, 0]
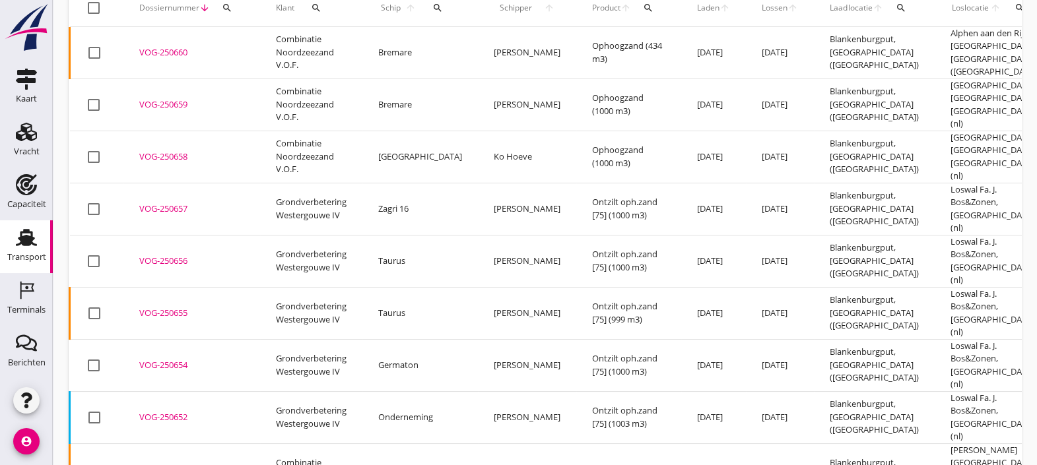
click at [172, 359] on div "VOG-250654" at bounding box center [191, 365] width 105 height 13
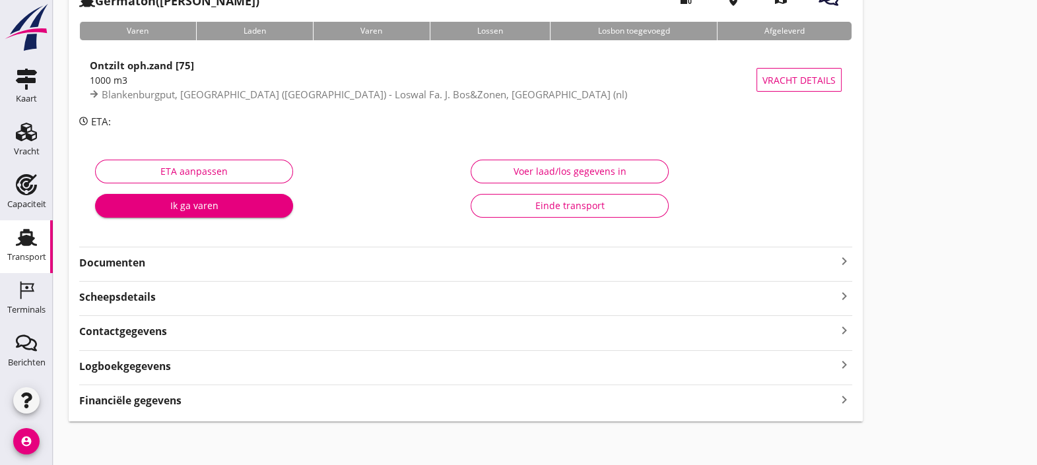
scroll to position [98, 0]
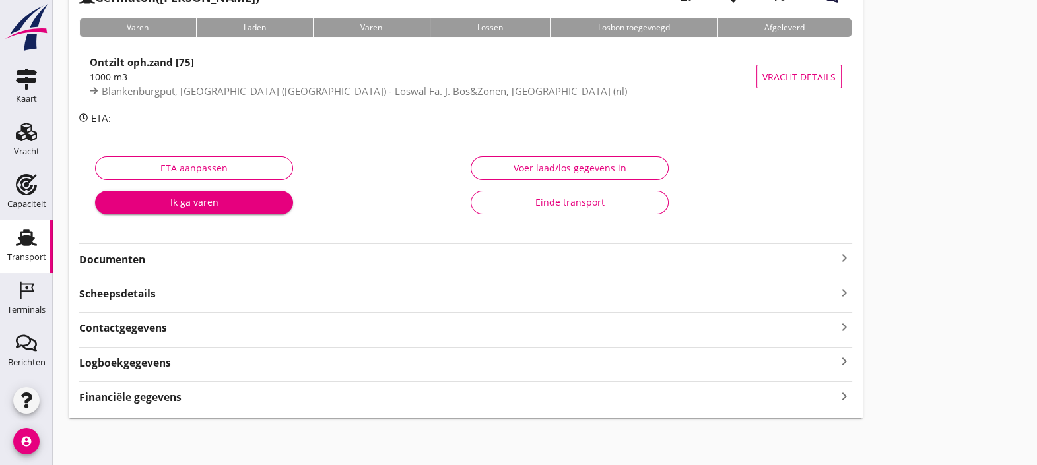
click at [216, 395] on div "Financiële gegevens keyboard_arrow_right" at bounding box center [465, 396] width 773 height 18
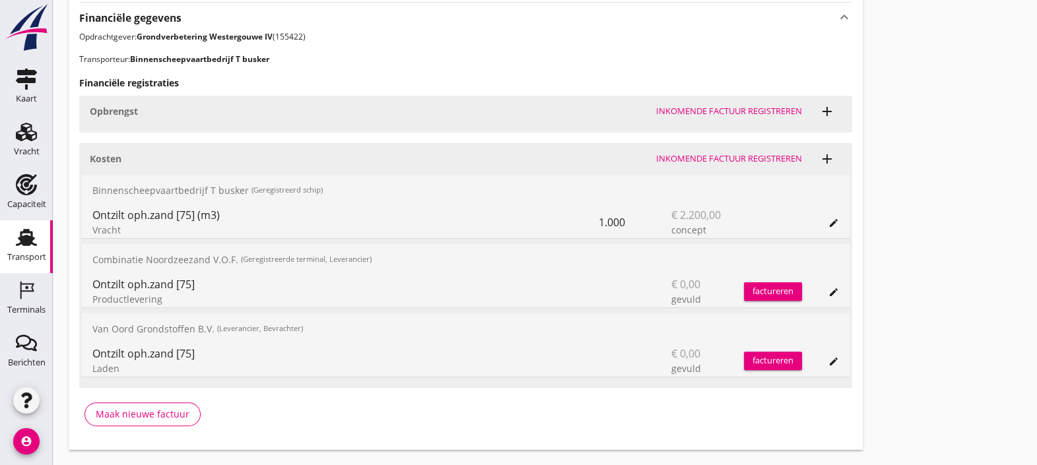
scroll to position [478, 0]
click at [32, 243] on div "Transport" at bounding box center [27, 237] width 32 height 21
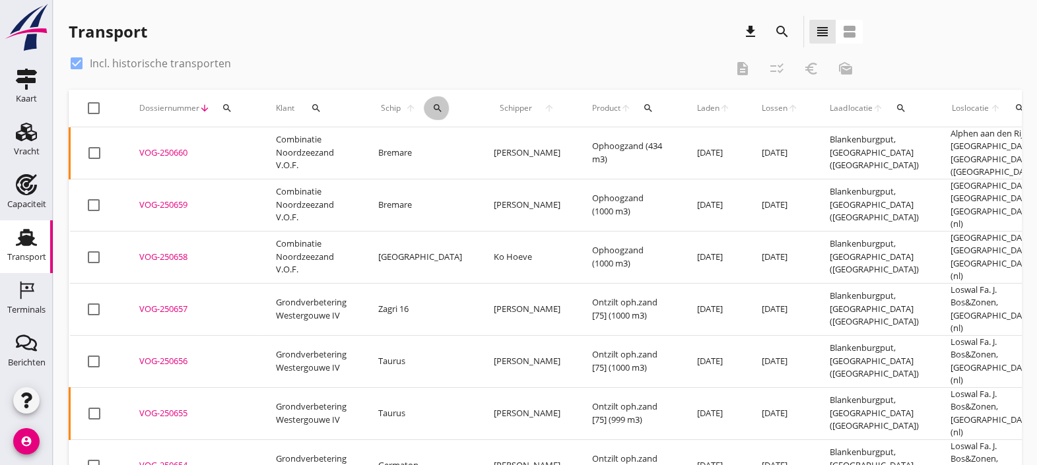
click at [432, 110] on icon "search" at bounding box center [437, 108] width 11 height 11
click at [452, 146] on input "Zoek op (scheeps)naam" at bounding box center [488, 146] width 137 height 21
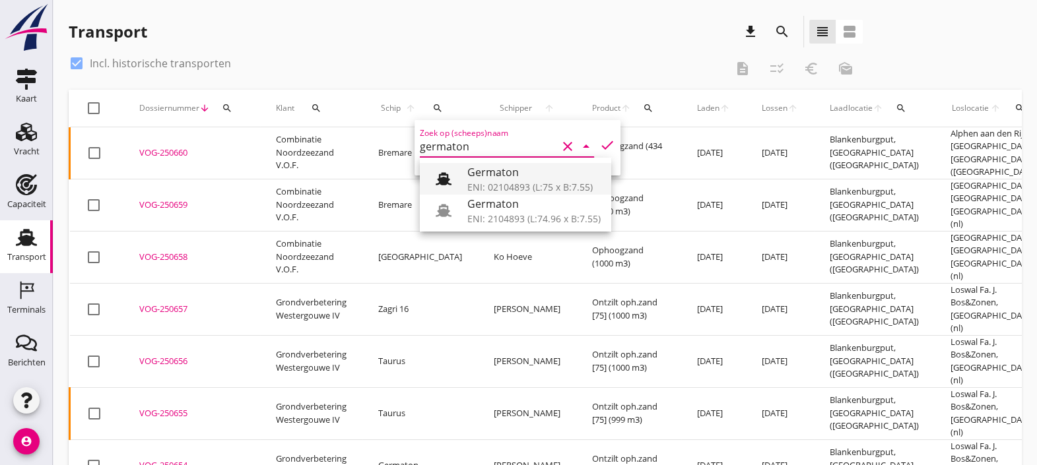
click at [499, 172] on div "Germaton" at bounding box center [533, 172] width 133 height 16
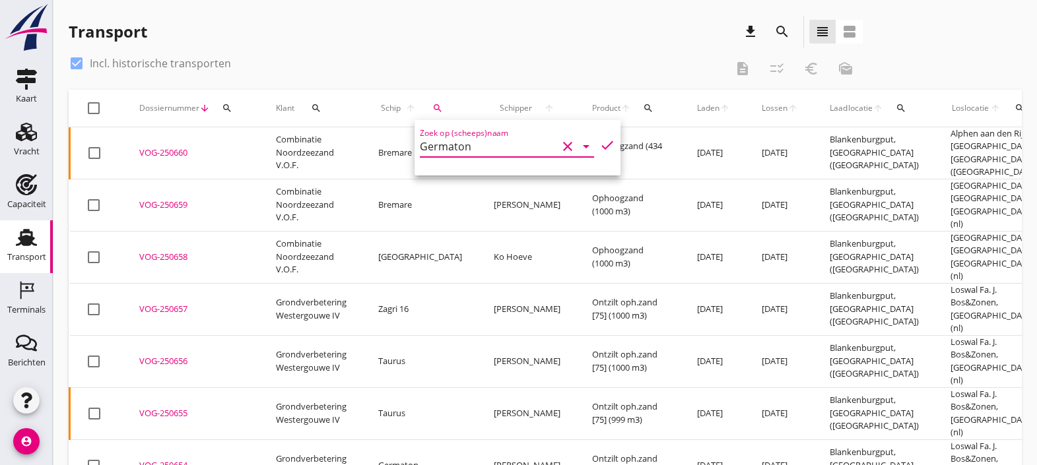
click at [599, 141] on icon "check" at bounding box center [607, 145] width 16 height 16
type input "Germaton"
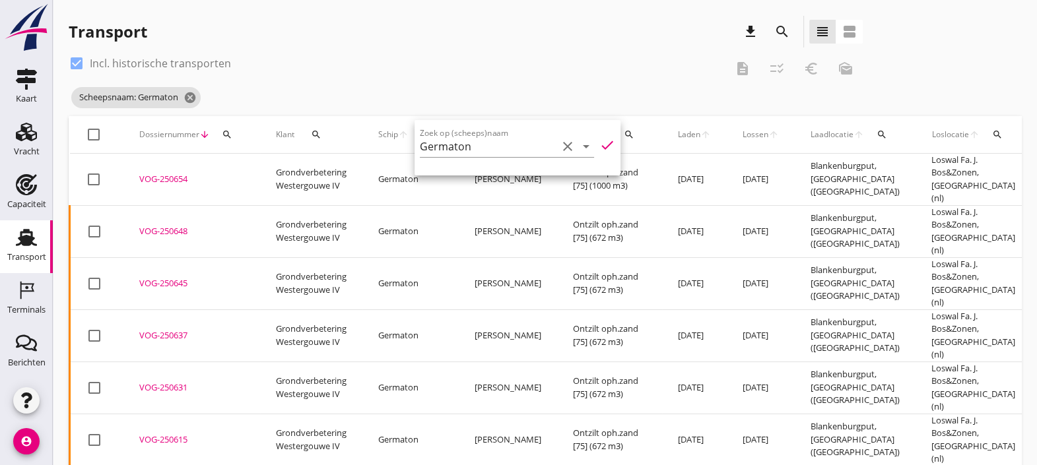
click at [548, 79] on div "check_box Incl. historische transporten description checklist_rtl euro_symbol m…" at bounding box center [466, 69] width 794 height 32
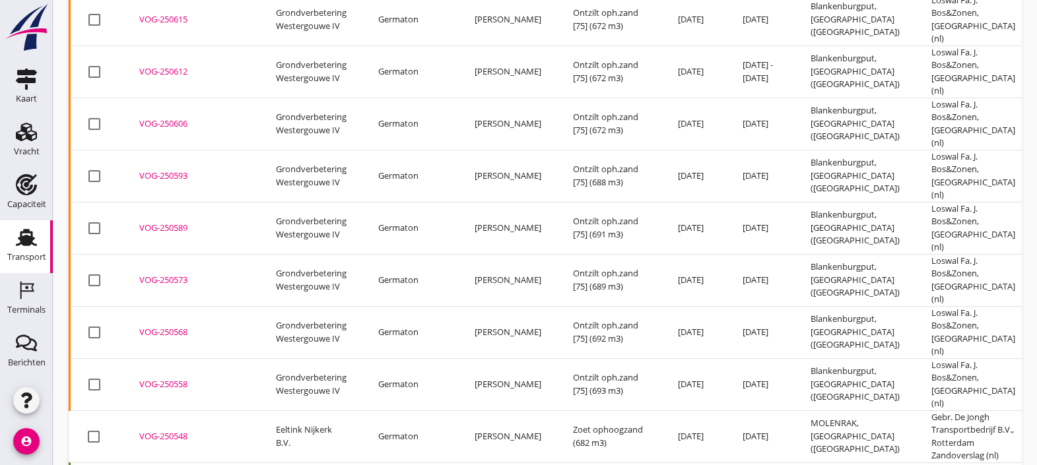
scroll to position [422, 0]
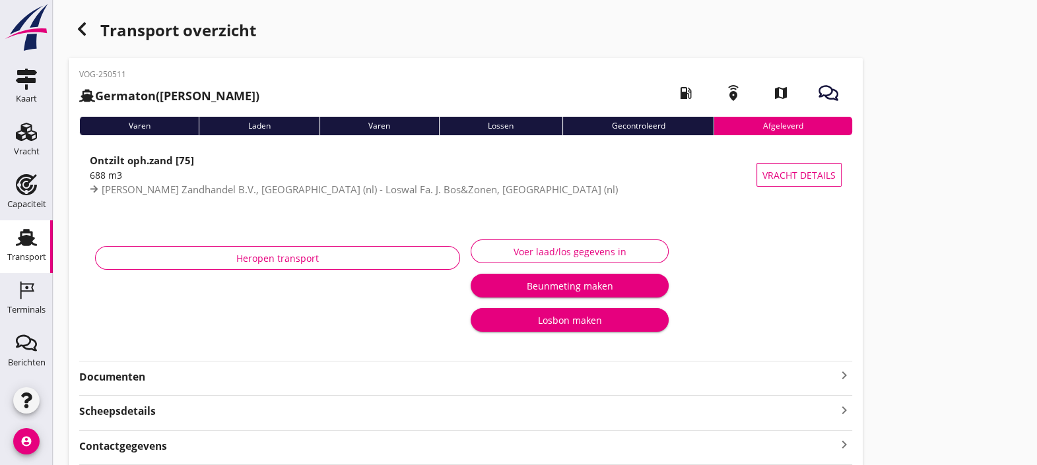
scroll to position [118, 0]
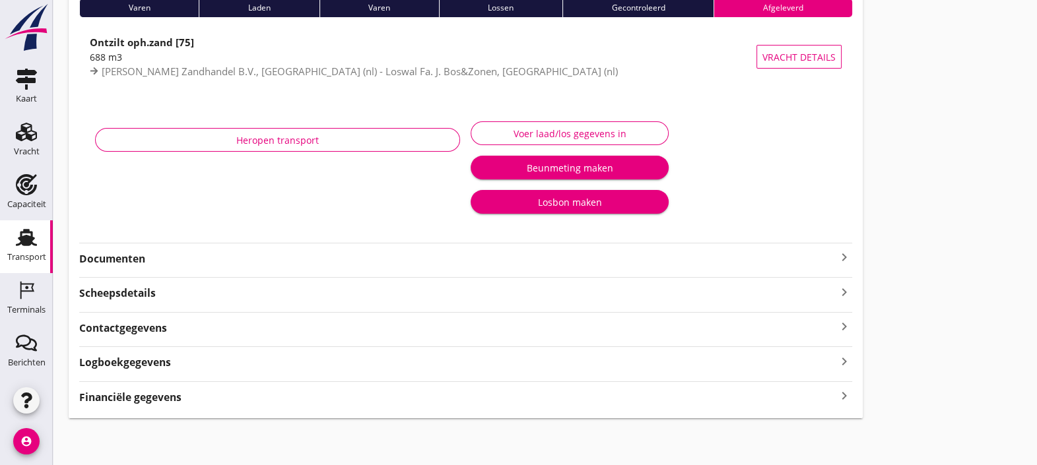
click at [381, 405] on div "VOG-250511 Germaton ([PERSON_NAME]) local_gas_station emergency_share map Varen…" at bounding box center [466, 179] width 794 height 478
click at [381, 403] on div "Financiële gegevens keyboard_arrow_right" at bounding box center [465, 396] width 773 height 18
click at [381, 403] on div "Financiële gegevens keyboard_arrow_up" at bounding box center [465, 396] width 773 height 18
click at [381, 403] on div "Financiële gegevens keyboard_arrow_right" at bounding box center [465, 396] width 773 height 18
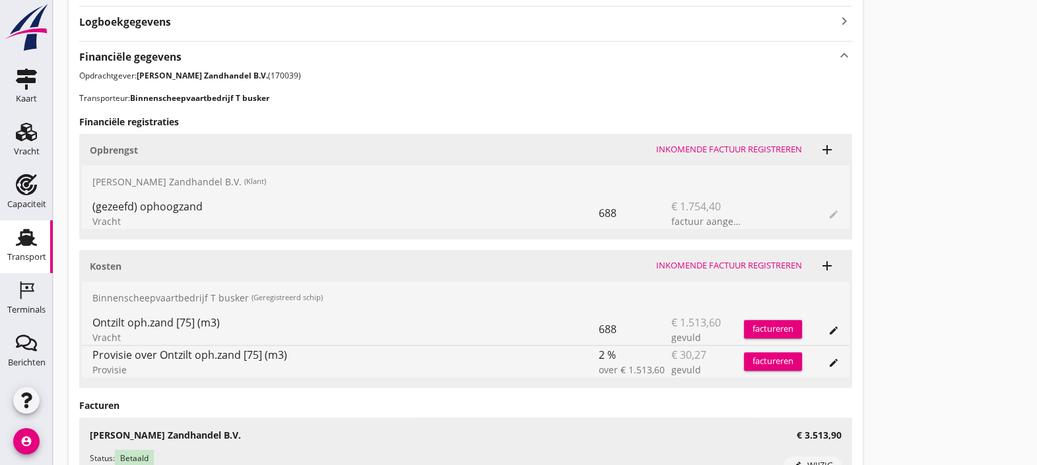
scroll to position [465, 0]
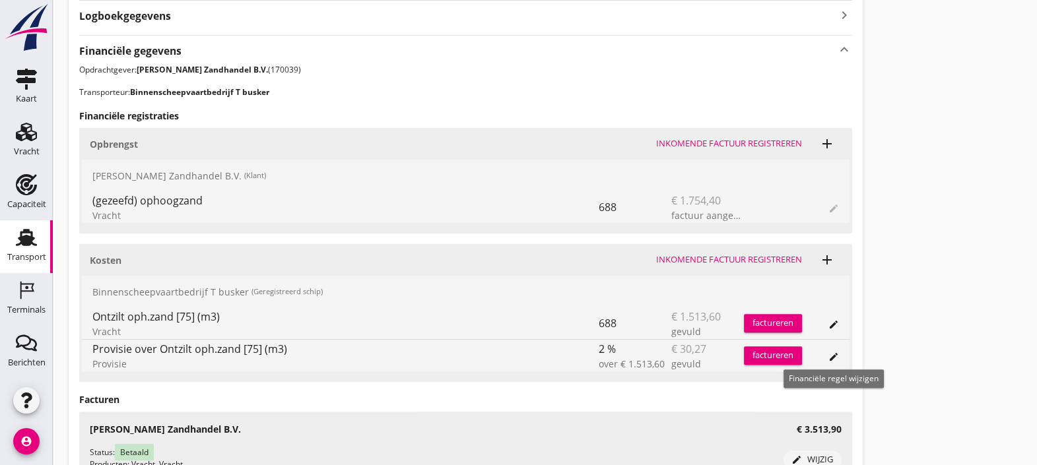
click at [833, 354] on icon "edit" at bounding box center [833, 357] width 11 height 11
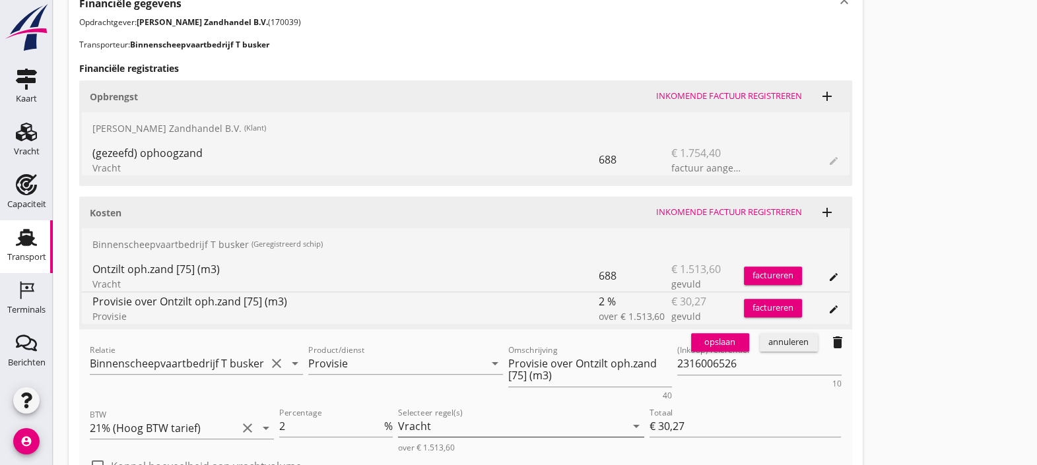
scroll to position [513, 0]
click at [282, 422] on input "2" at bounding box center [330, 424] width 102 height 21
type input "-2"
type input "€ -30,27"
type input "2"
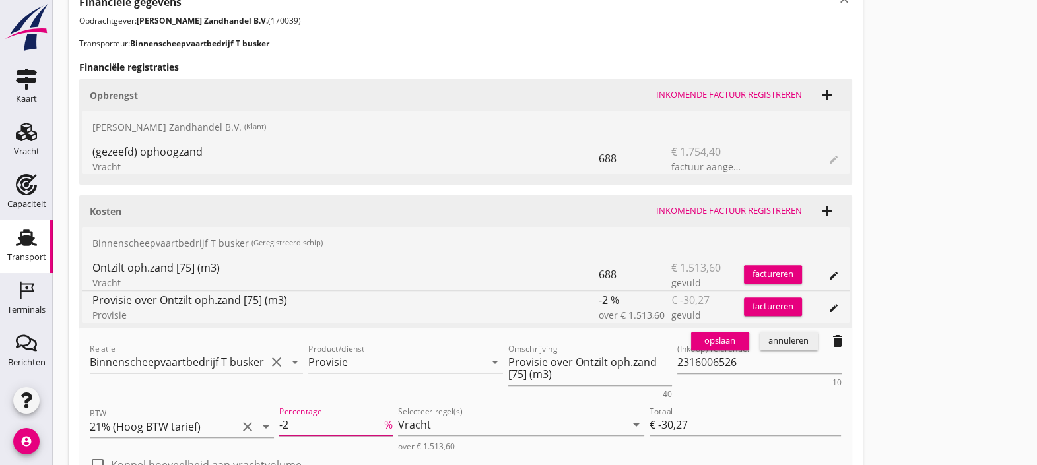
type input "€ 30,27"
type input "-2"
type input "€ -30,27"
type input "2"
type input "€ 30,27"
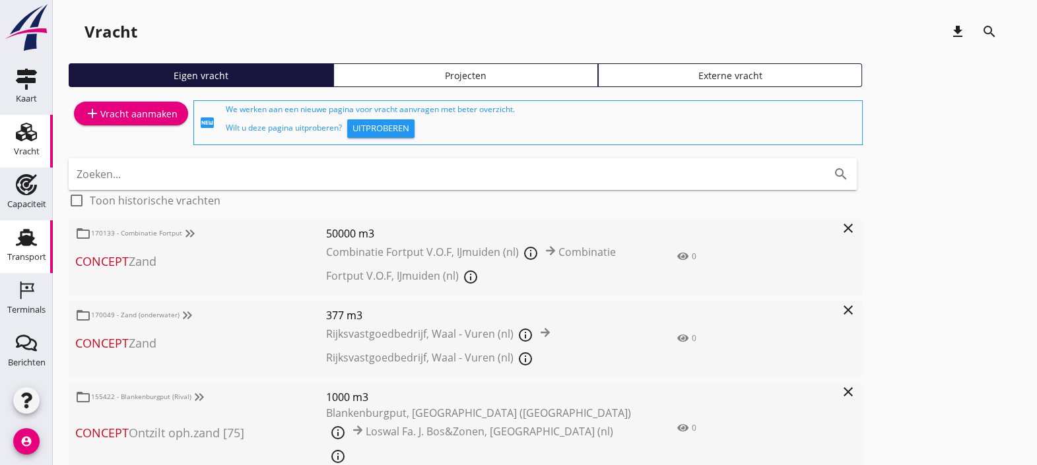
click at [23, 233] on use at bounding box center [26, 237] width 21 height 17
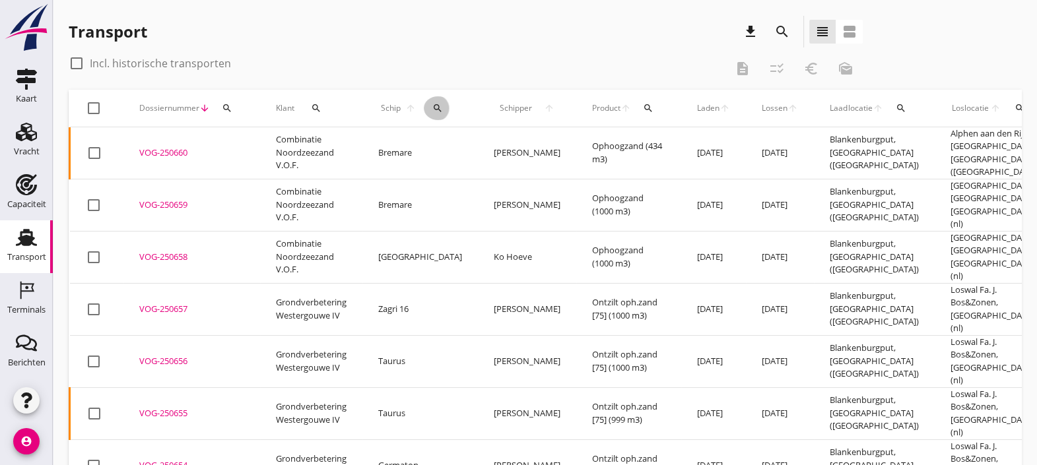
click at [432, 103] on icon "search" at bounding box center [437, 108] width 11 height 11
click at [462, 126] on div "Zoek op (scheeps)naam arrow_drop_down" at bounding box center [507, 147] width 174 height 45
click at [467, 143] on input "Zoek op (scheeps)naam" at bounding box center [488, 146] width 137 height 21
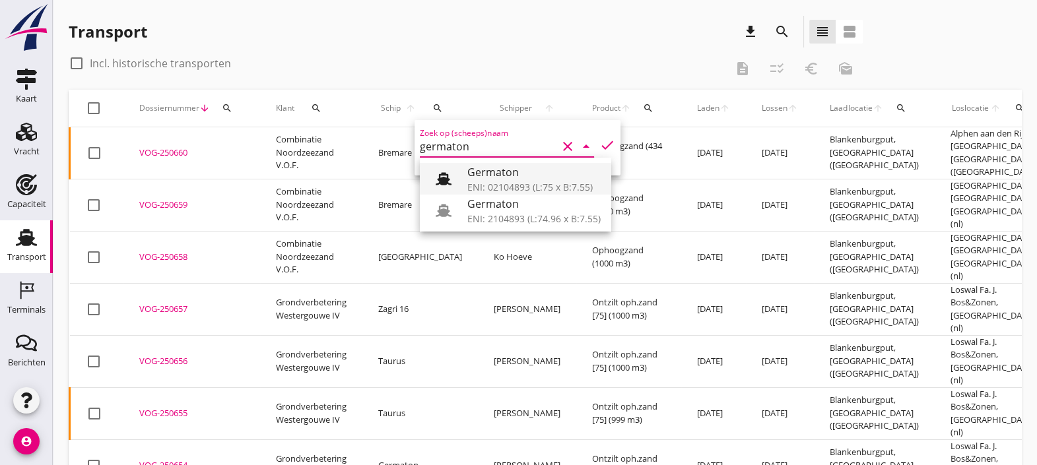
click at [488, 173] on div "Germaton" at bounding box center [533, 172] width 133 height 16
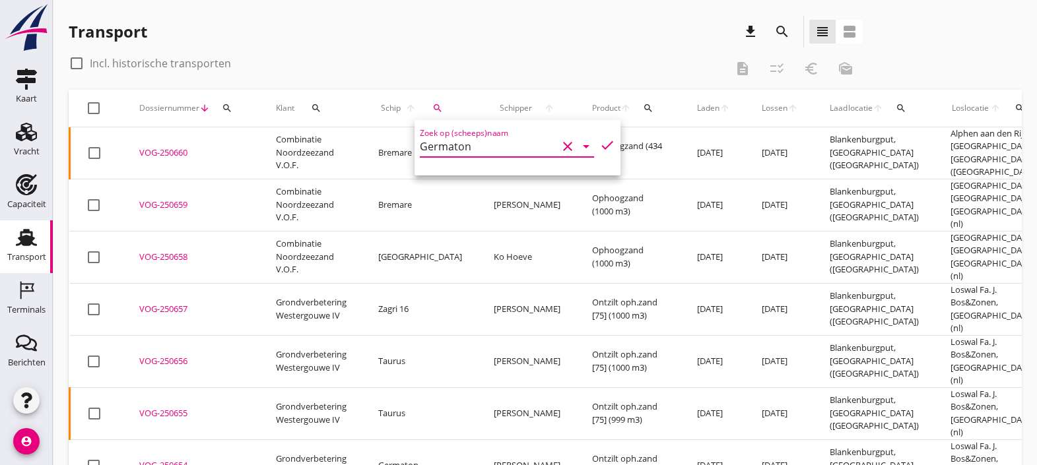
click at [599, 143] on icon "check" at bounding box center [607, 145] width 16 height 16
type input "Germaton"
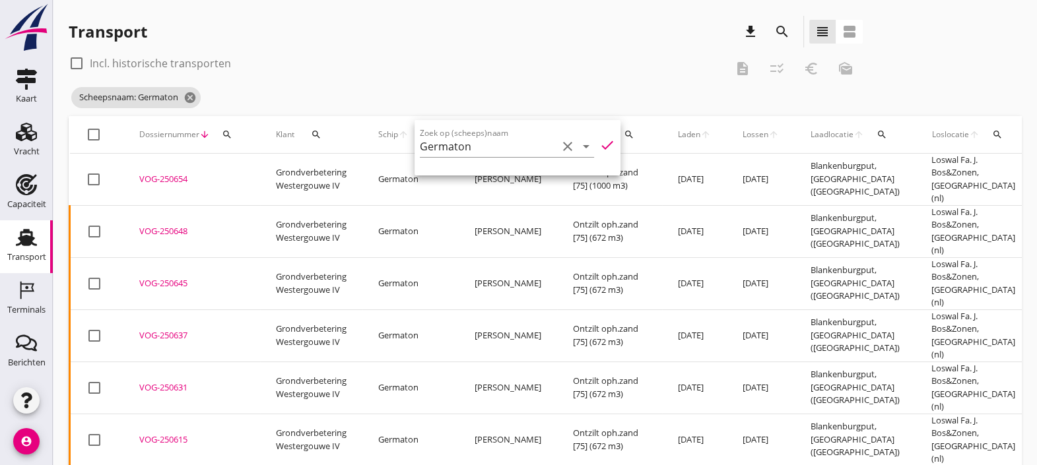
click at [599, 146] on icon "check" at bounding box center [607, 145] width 16 height 16
click at [614, 80] on div "check_box_outline_blank Incl. historische transporten description checklist_rtl…" at bounding box center [466, 69] width 794 height 32
click at [678, 134] on span "Laden" at bounding box center [689, 135] width 22 height 12
click at [79, 53] on div at bounding box center [76, 63] width 22 height 22
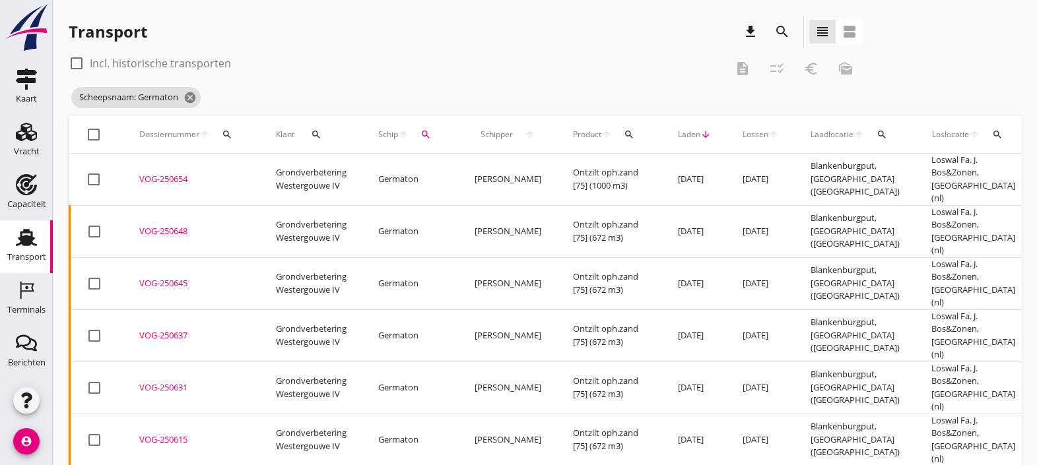
checkbox input "true"
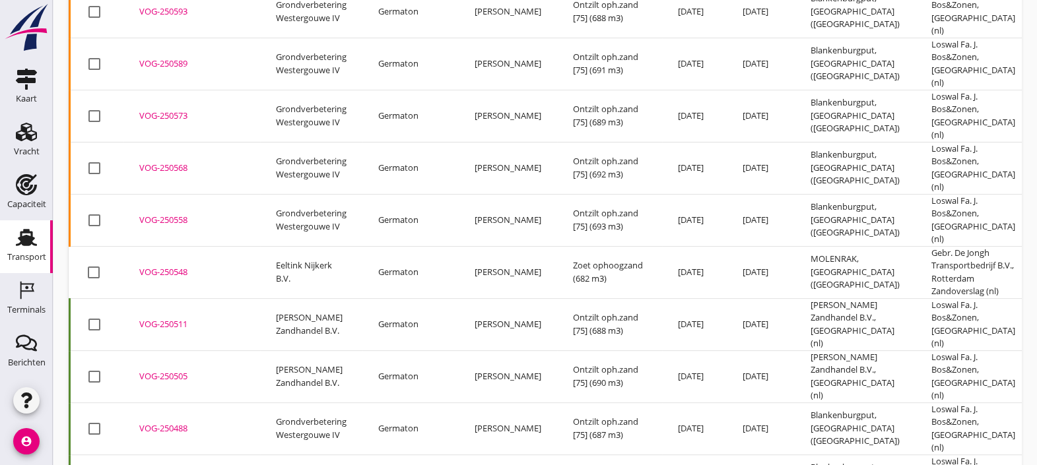
scroll to position [584, 0]
click at [174, 319] on div "VOG-250511" at bounding box center [191, 325] width 105 height 13
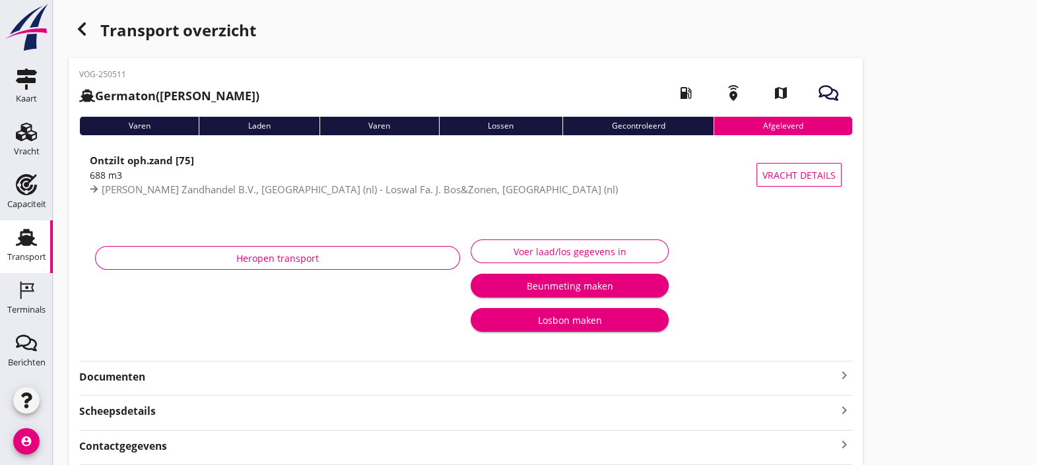
scroll to position [118, 0]
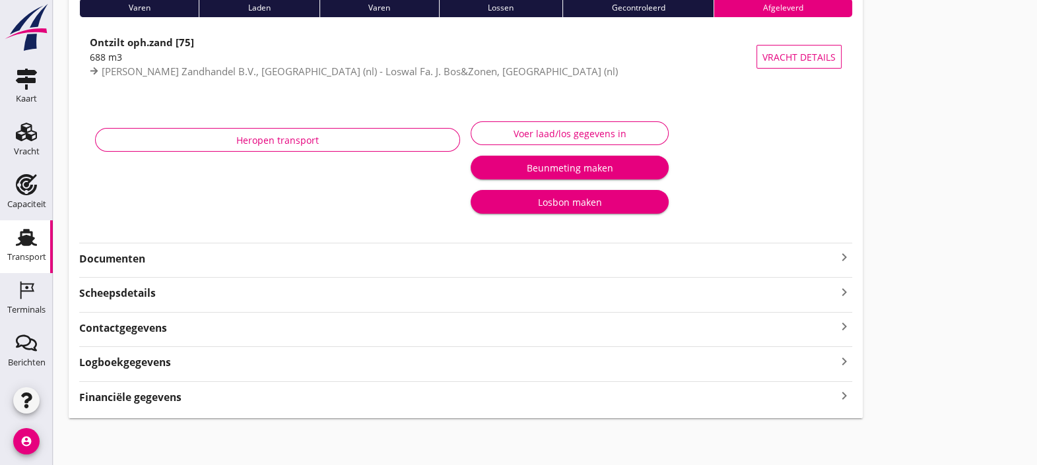
click at [214, 400] on div "Financiële gegevens keyboard_arrow_right" at bounding box center [465, 396] width 773 height 18
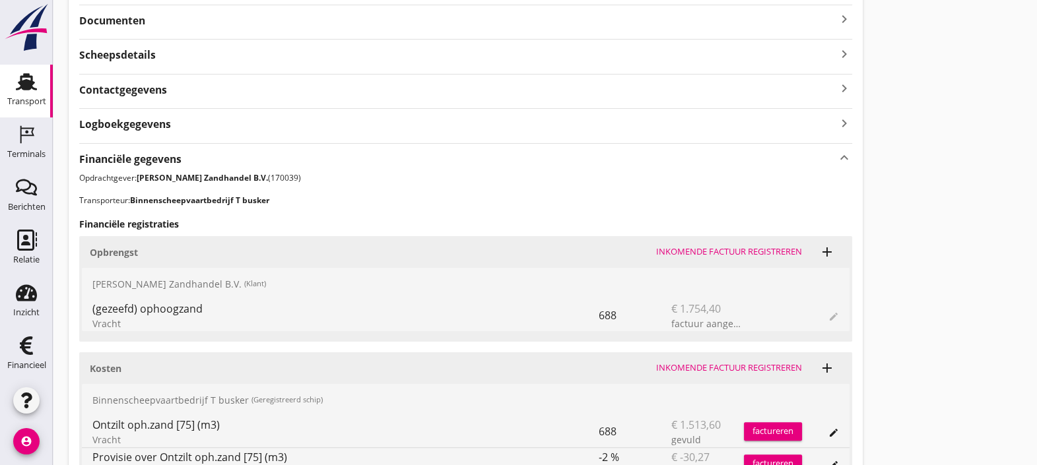
scroll to position [0, 0]
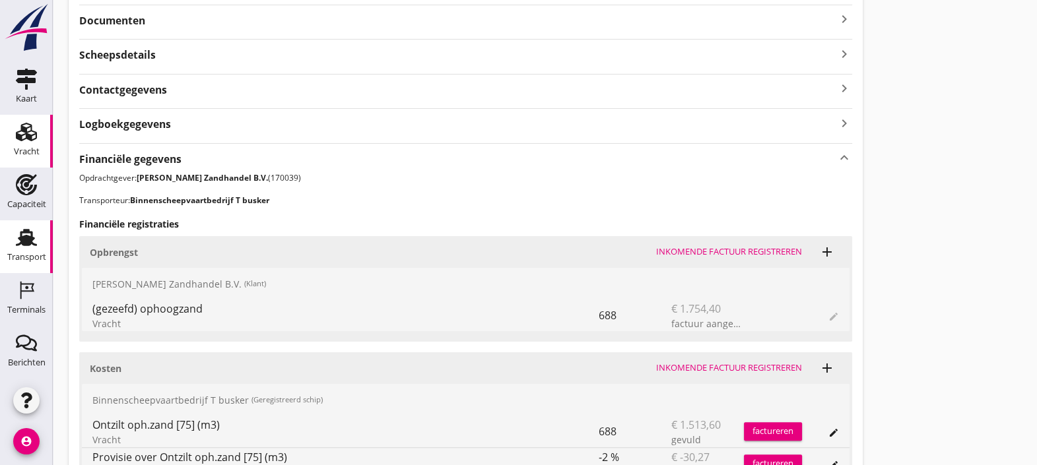
click at [20, 135] on use at bounding box center [26, 132] width 21 height 18
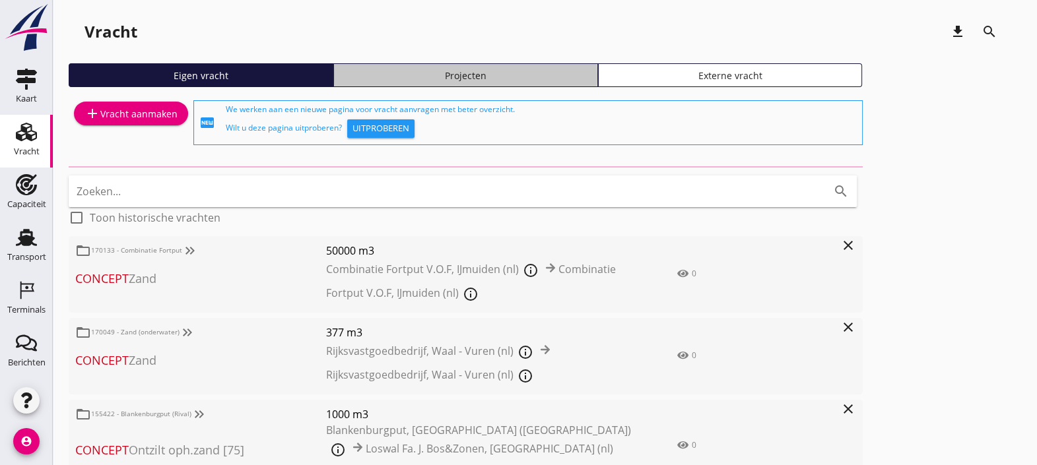
drag, startPoint x: 353, startPoint y: 82, endPoint x: 356, endPoint y: 69, distance: 13.6
click at [356, 69] on div "Projecten" at bounding box center [465, 76] width 253 height 14
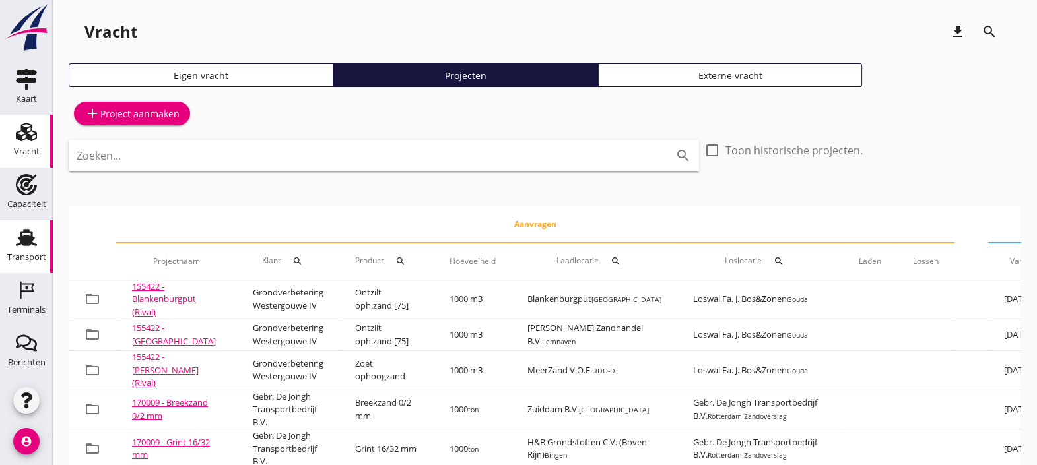
click at [30, 236] on div "Transport" at bounding box center [27, 237] width 32 height 21
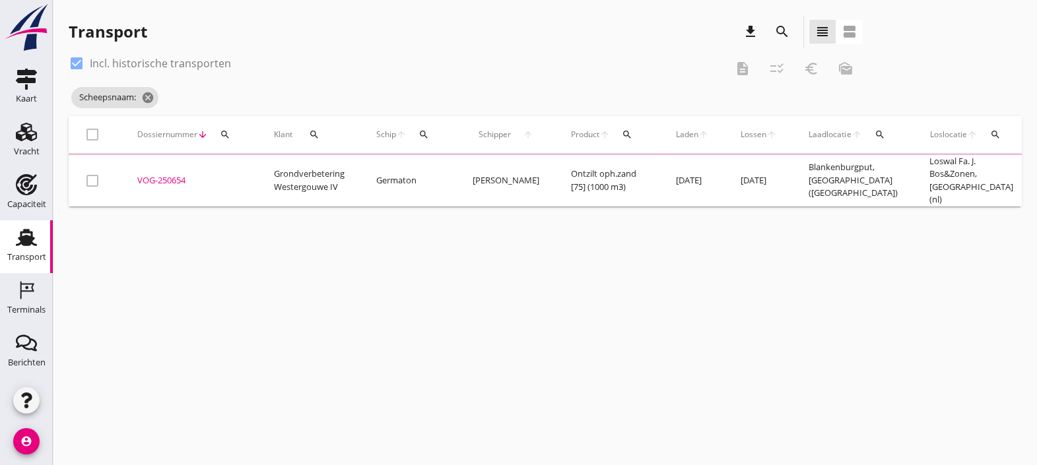
click at [239, 145] on div "Dossiernummer arrow_downward search" at bounding box center [189, 135] width 105 height 32
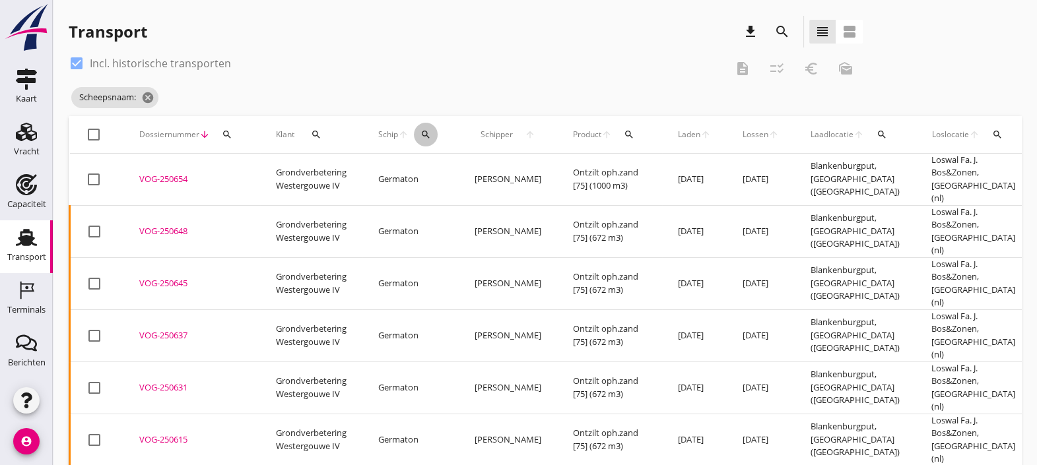
click at [428, 133] on icon "search" at bounding box center [425, 134] width 11 height 11
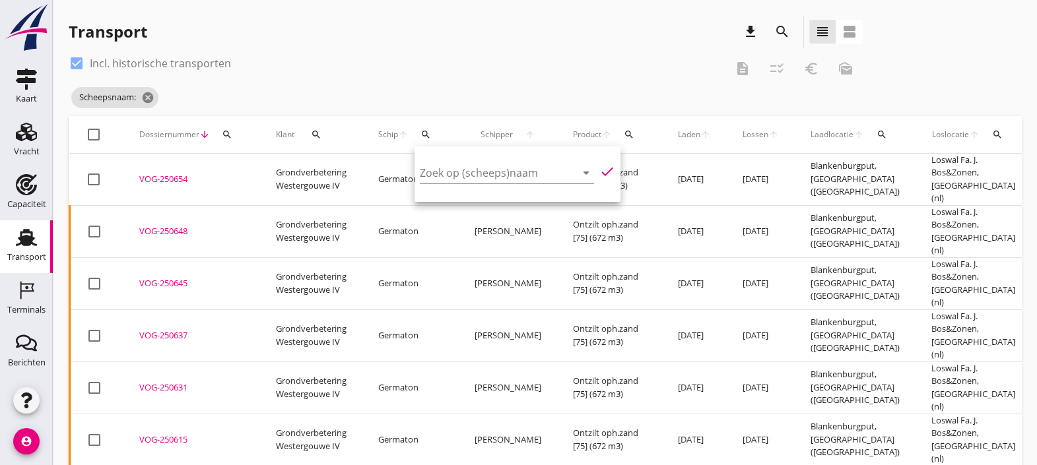
click at [472, 155] on div "Zoek op (scheeps)naam arrow_drop_down" at bounding box center [507, 175] width 174 height 42
click at [474, 173] on input "Zoek op (scheeps)naam" at bounding box center [488, 172] width 137 height 21
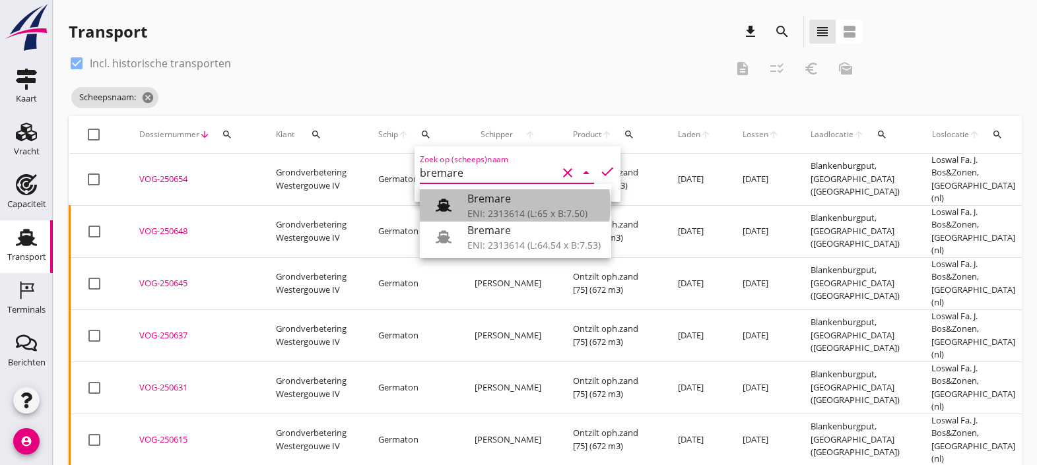
click at [538, 198] on div "Bremare" at bounding box center [533, 199] width 133 height 16
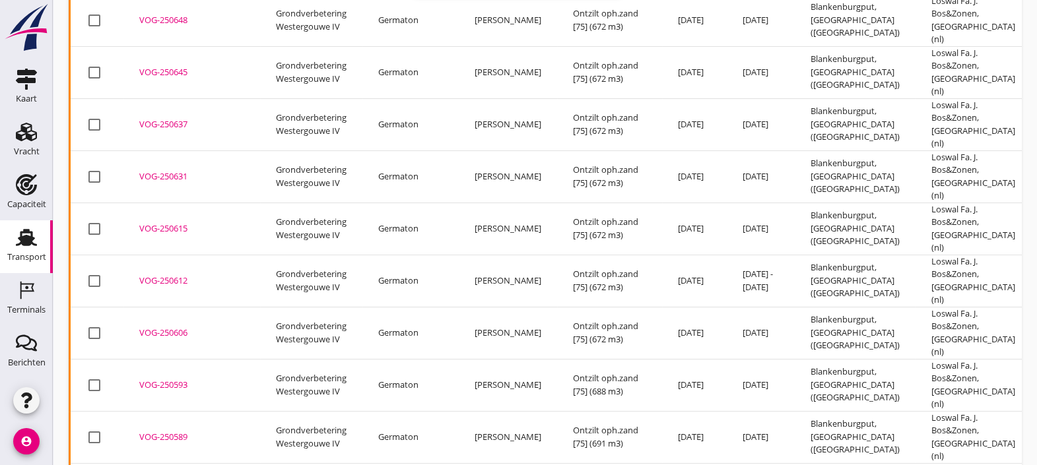
scroll to position [672, 0]
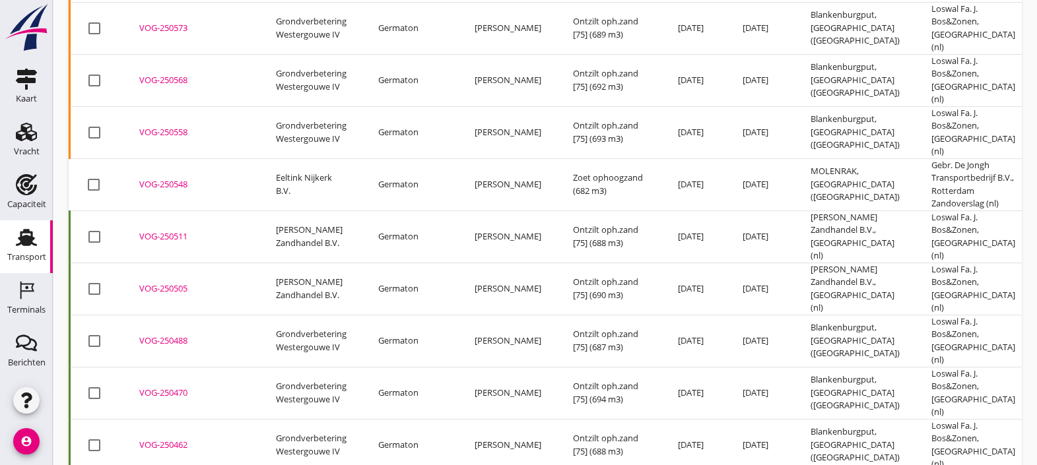
type input "Bremare"
click at [177, 387] on div "VOG-250470" at bounding box center [191, 393] width 105 height 13
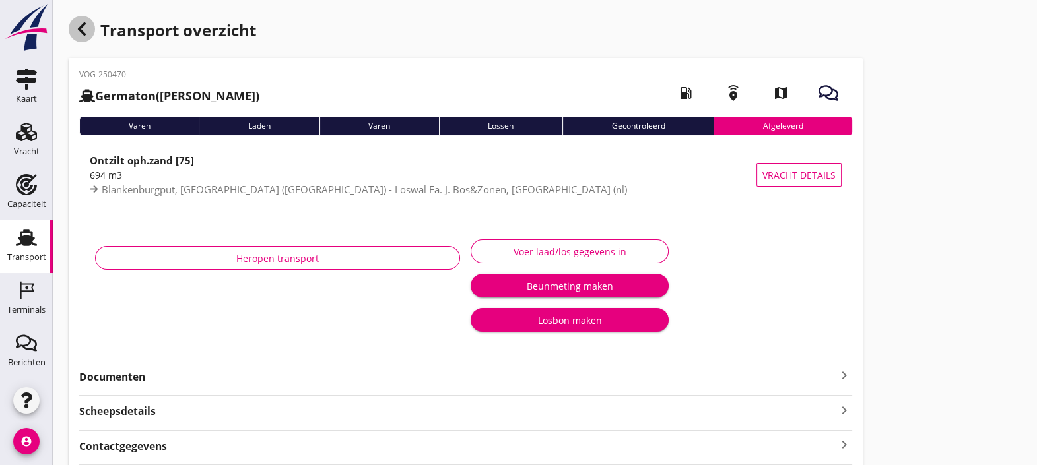
click at [82, 20] on div "button" at bounding box center [82, 29] width 26 height 26
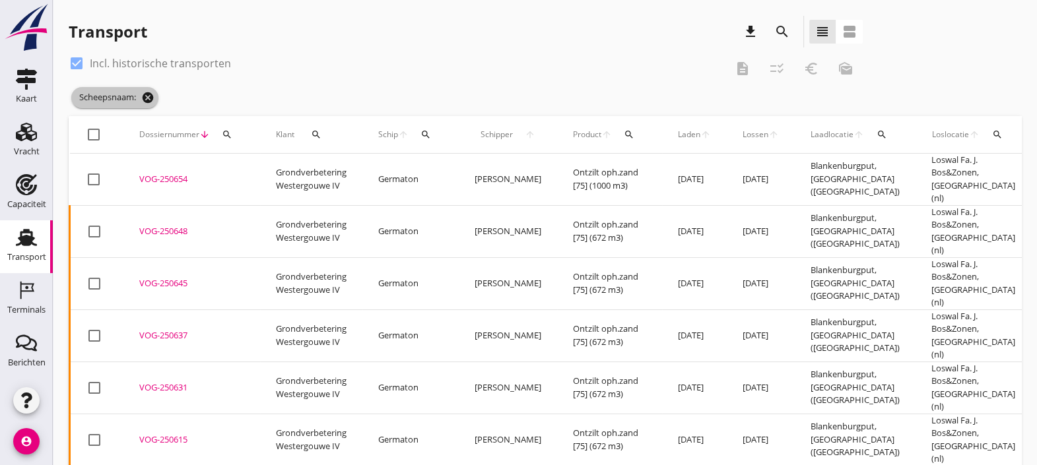
click at [150, 94] on icon "cancel" at bounding box center [147, 97] width 13 height 13
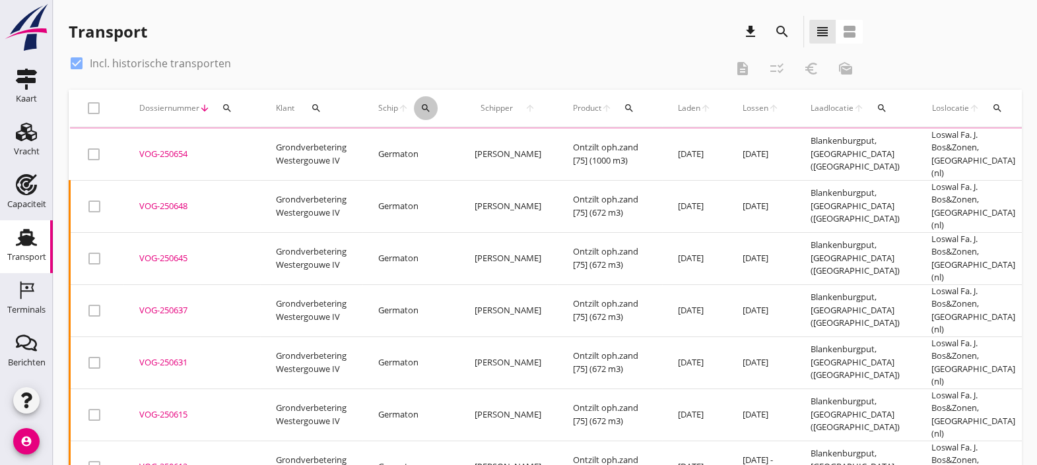
click at [434, 102] on button "search" at bounding box center [426, 108] width 24 height 24
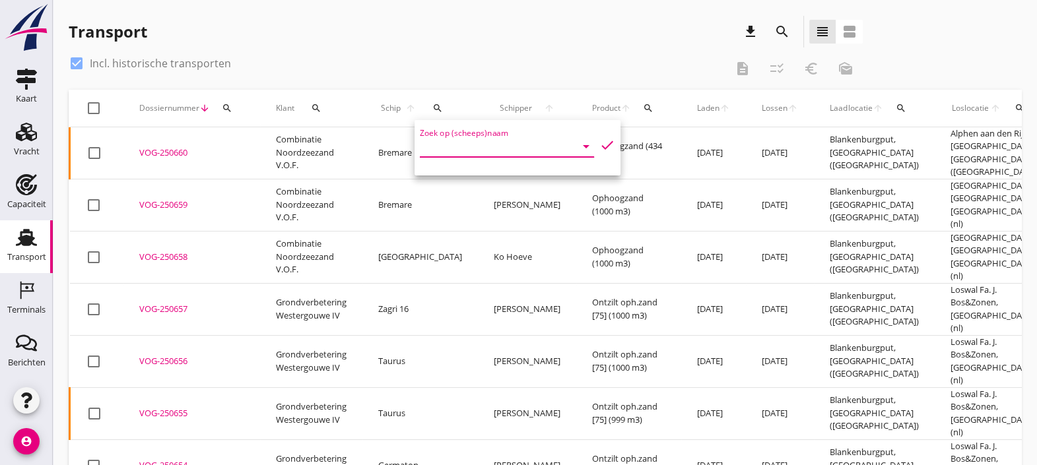
click at [467, 142] on input "Zoek op (scheeps)naam" at bounding box center [488, 146] width 137 height 21
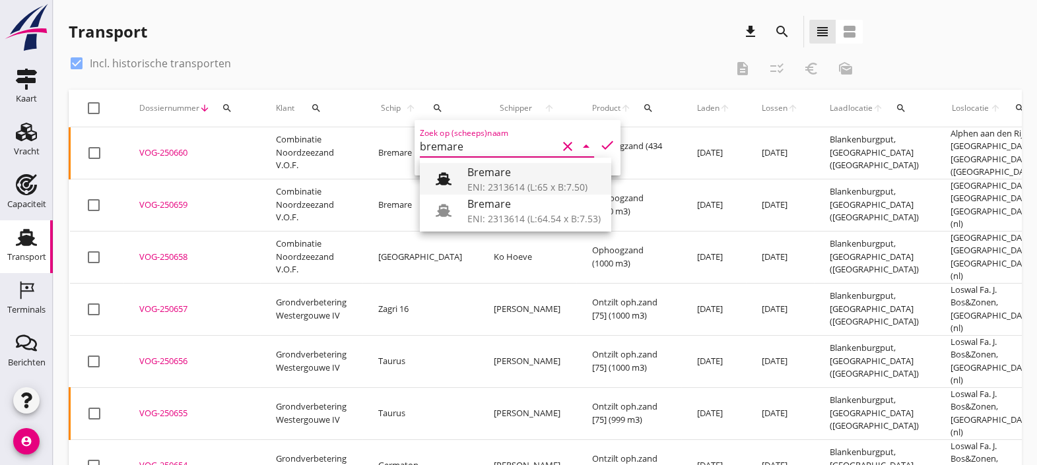
click at [484, 178] on div "Bremare" at bounding box center [533, 172] width 133 height 16
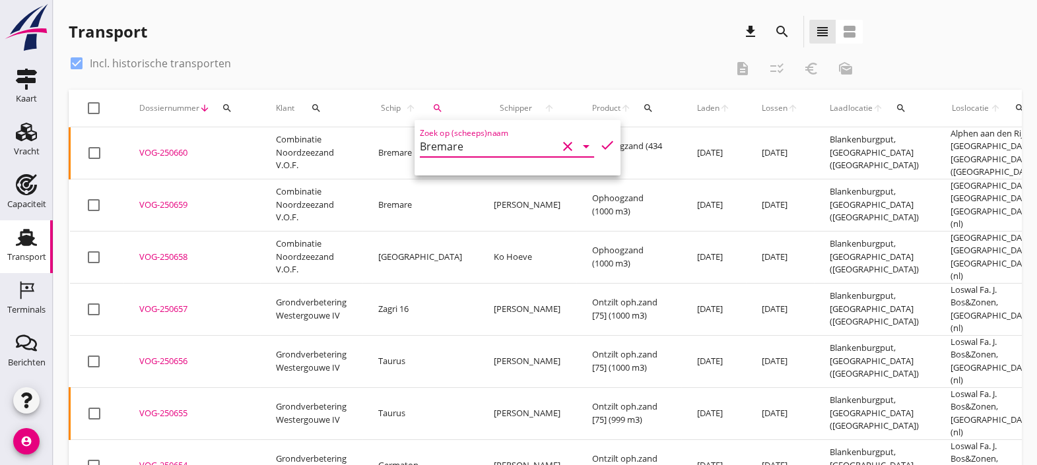
click at [599, 142] on icon "check" at bounding box center [607, 145] width 16 height 16
type input "Bremare"
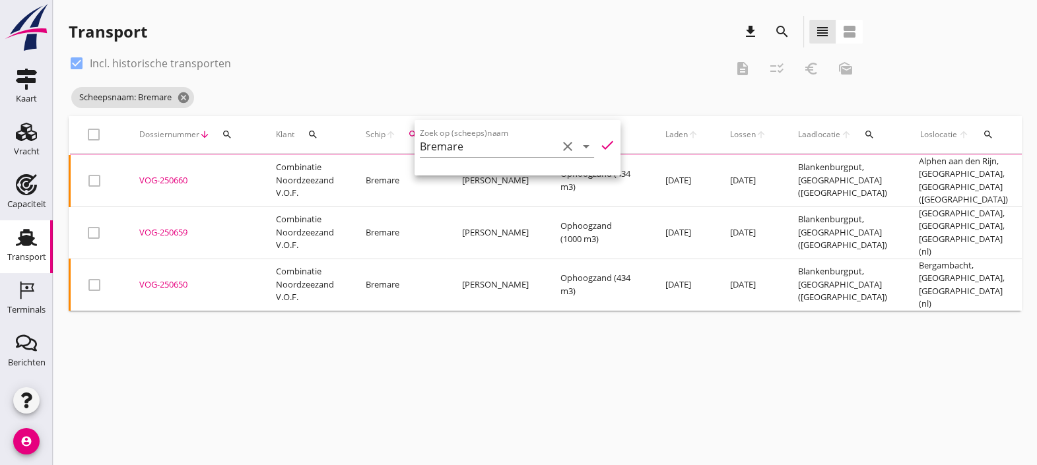
click at [423, 35] on div "Transport download search view_headline view_agenda" at bounding box center [466, 32] width 794 height 32
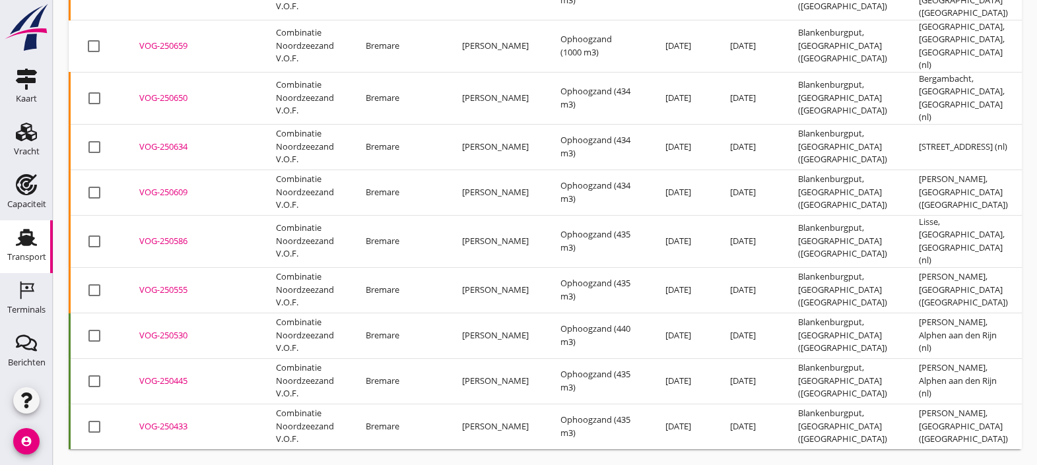
scroll to position [170, 0]
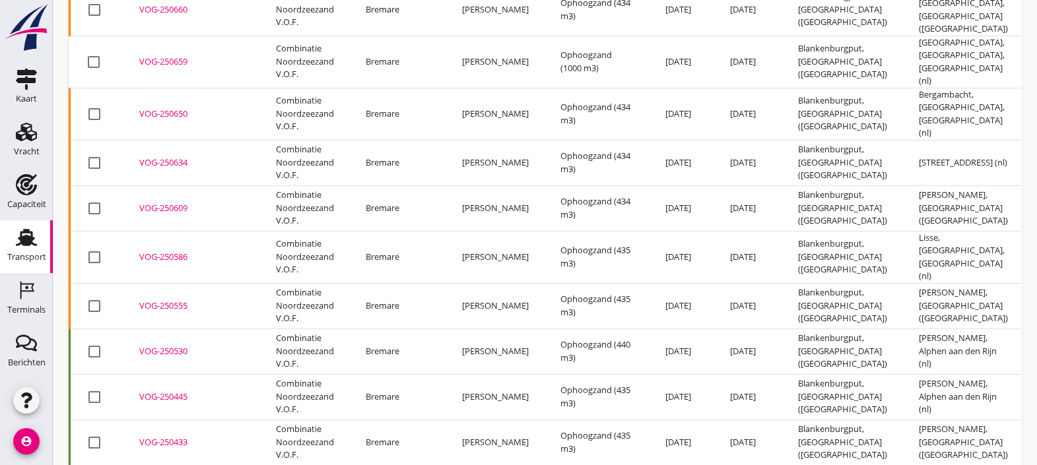
click at [181, 345] on div "VOG-250530" at bounding box center [191, 351] width 105 height 13
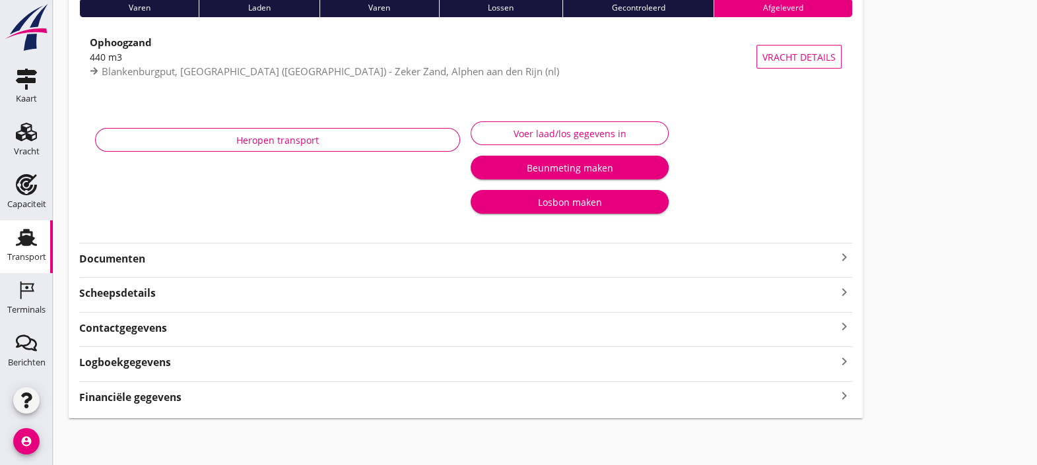
click at [346, 392] on div "Financiële gegevens keyboard_arrow_right" at bounding box center [465, 396] width 773 height 18
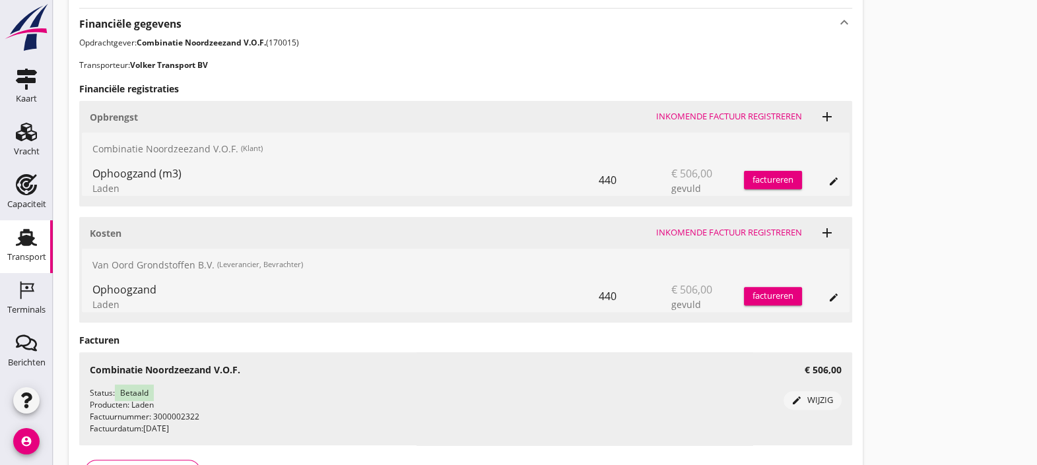
scroll to position [494, 0]
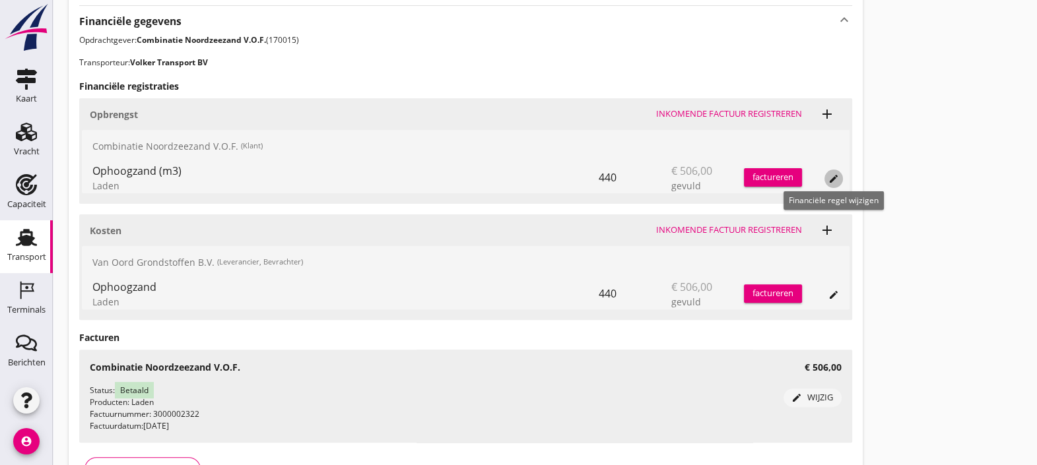
click at [829, 181] on icon "edit" at bounding box center [833, 179] width 11 height 11
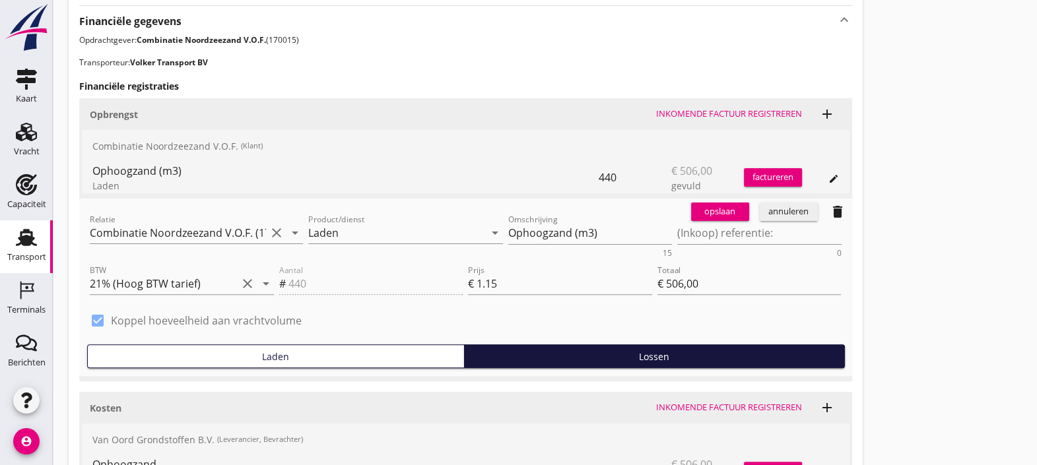
click at [784, 211] on div "annuleren" at bounding box center [789, 211] width 48 height 13
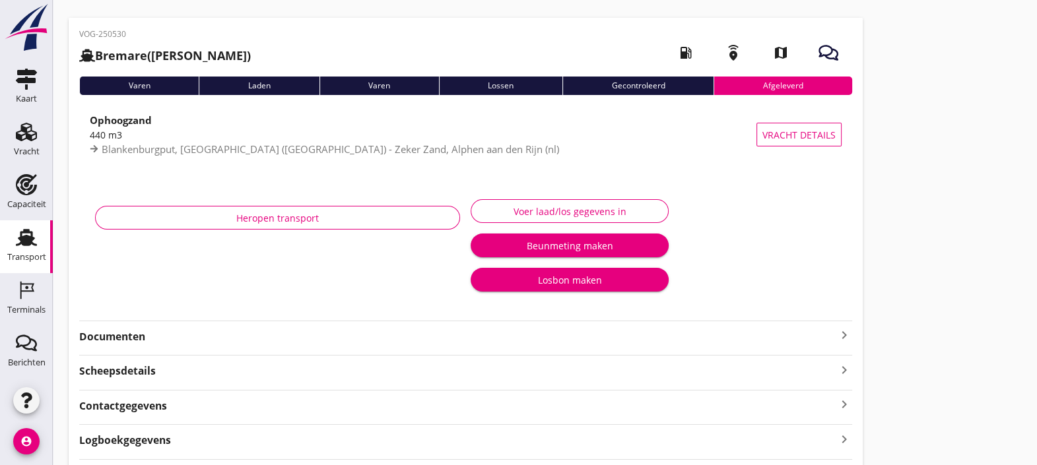
scroll to position [0, 0]
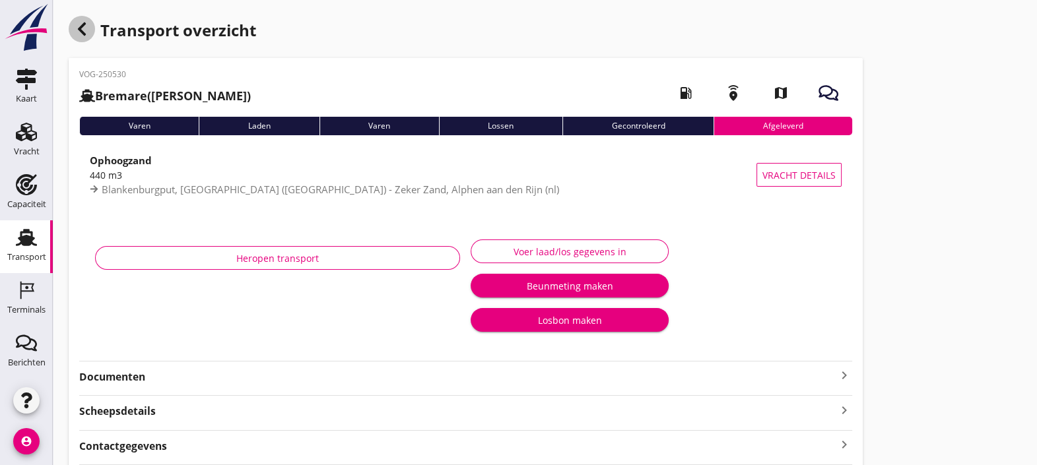
click at [89, 32] on icon "button" at bounding box center [82, 29] width 16 height 16
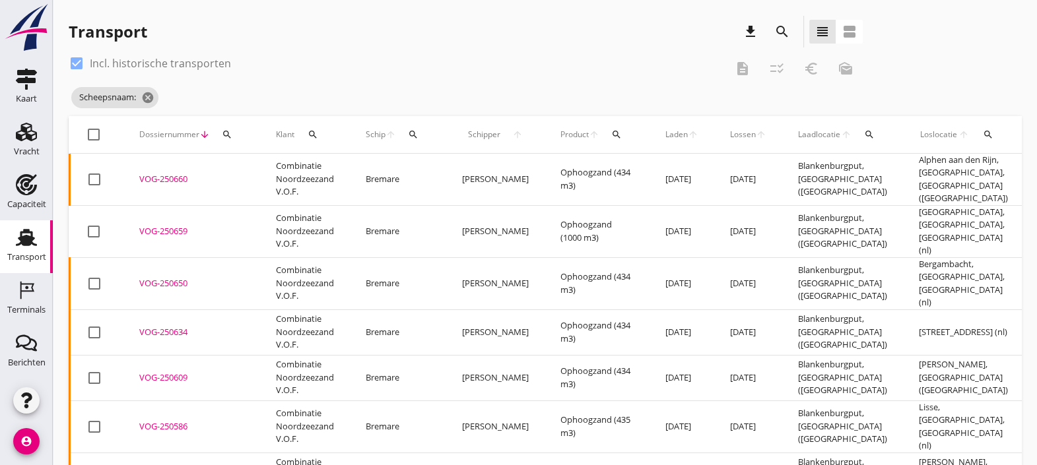
click at [180, 173] on div "VOG-250660" at bounding box center [191, 179] width 105 height 13
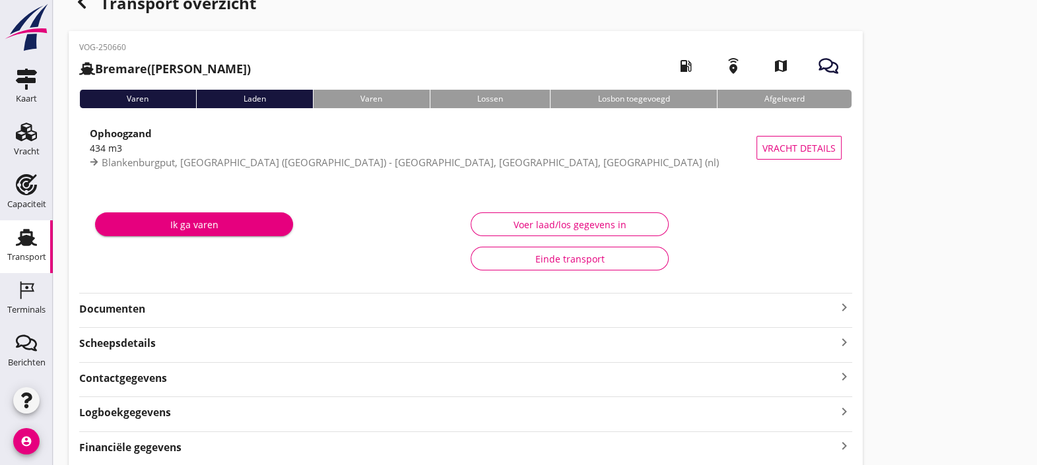
scroll to position [28, 0]
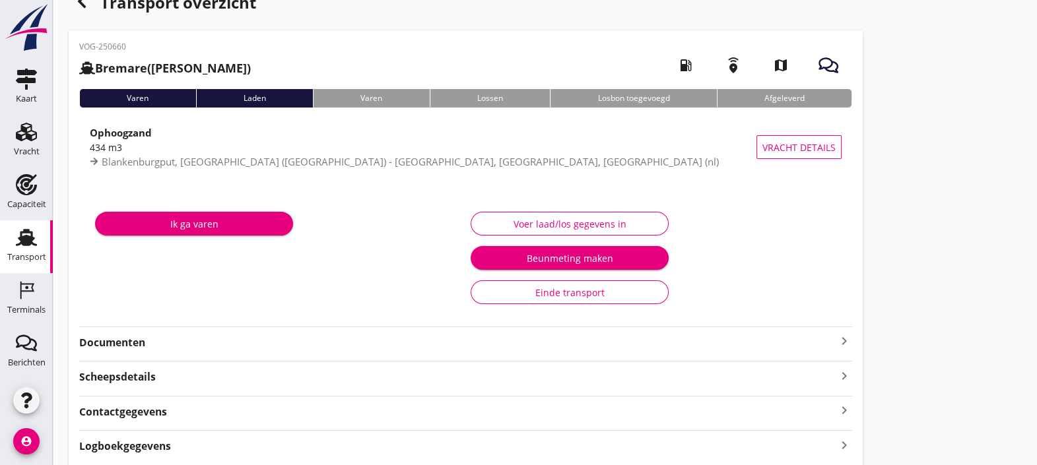
click at [323, 437] on div "Logboekgegevens keyboard_arrow_right" at bounding box center [465, 445] width 773 height 18
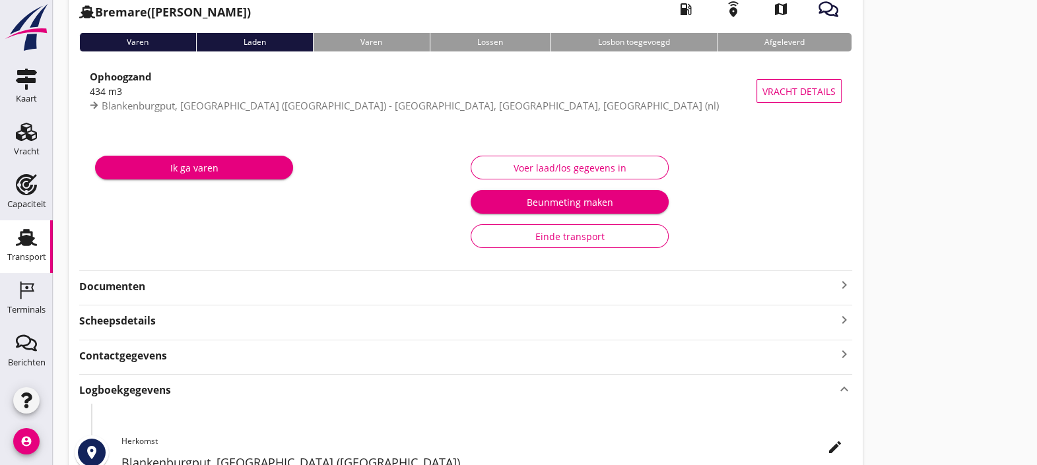
scroll to position [100, 0]
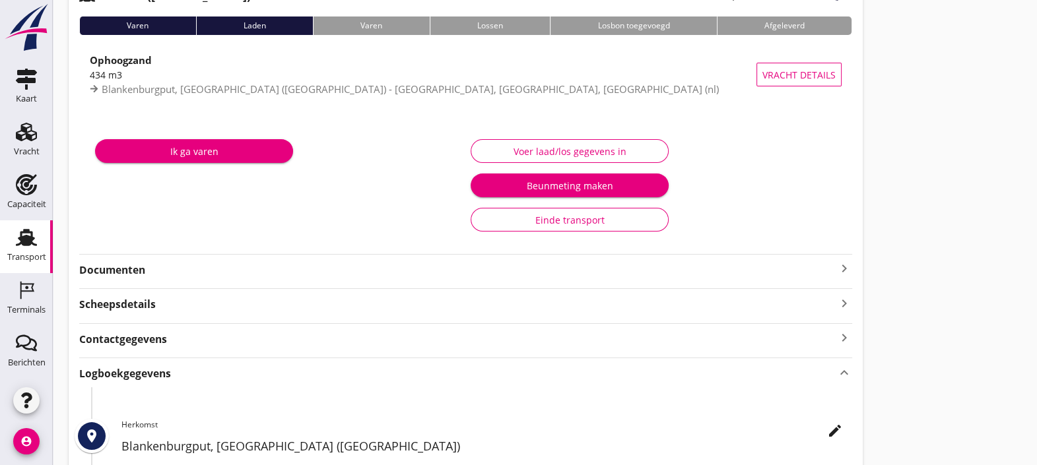
click at [282, 370] on div "Logboekgegevens keyboard_arrow_up" at bounding box center [465, 373] width 773 height 18
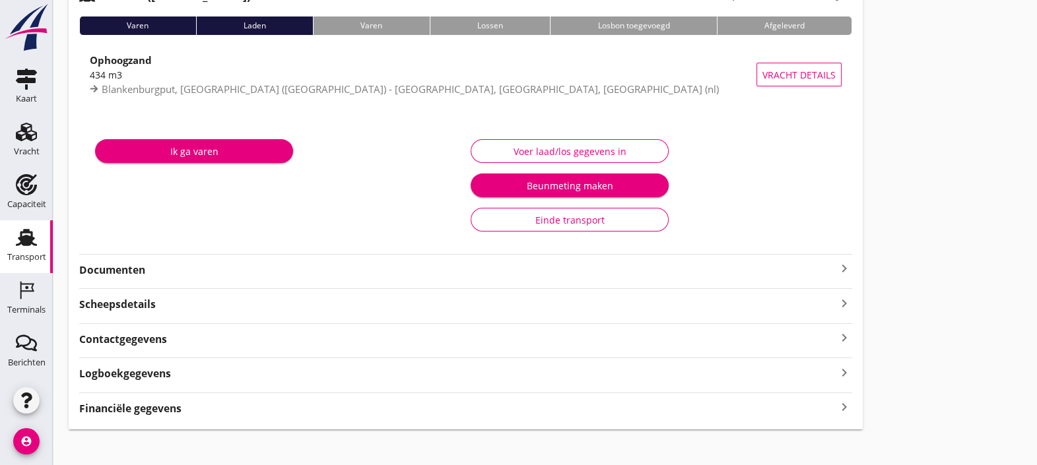
scroll to position [112, 0]
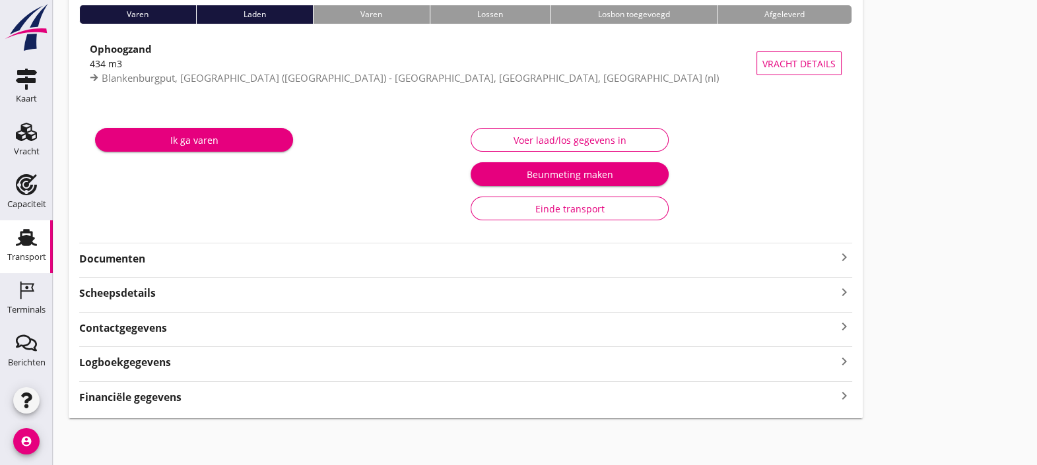
click at [189, 398] on div "Financiële gegevens keyboard_arrow_right" at bounding box center [465, 396] width 773 height 18
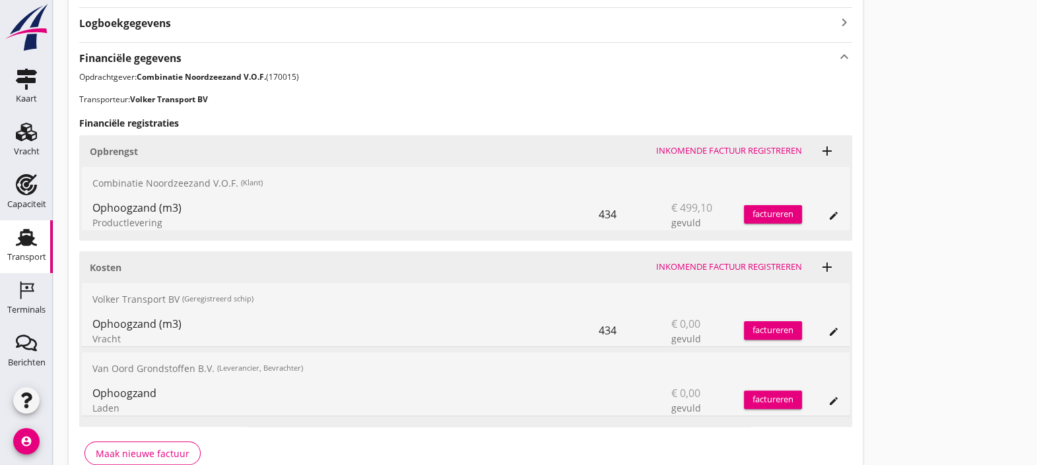
scroll to position [451, 0]
click at [11, 238] on div "Transport" at bounding box center [27, 237] width 32 height 21
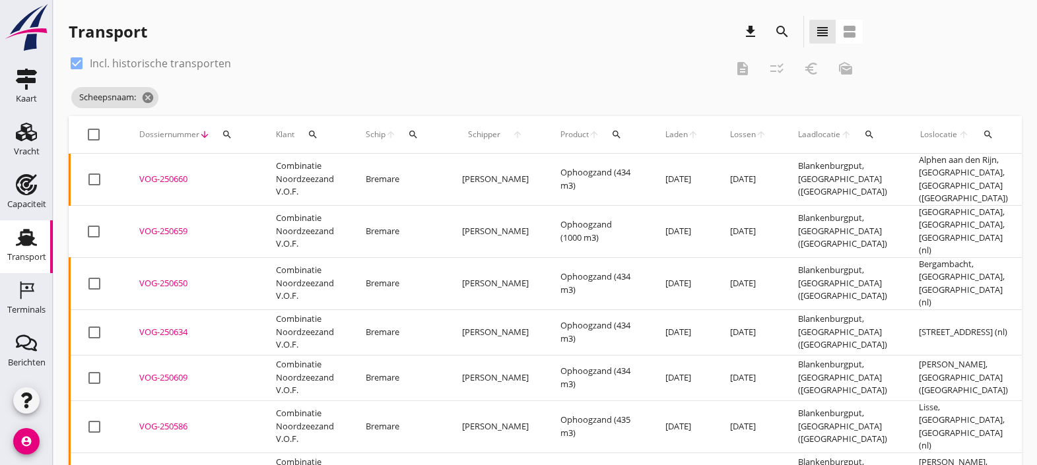
click at [643, 38] on div "Transport download search view_headline view_agenda" at bounding box center [466, 32] width 794 height 32
click at [23, 148] on div "Vracht" at bounding box center [27, 150] width 26 height 9
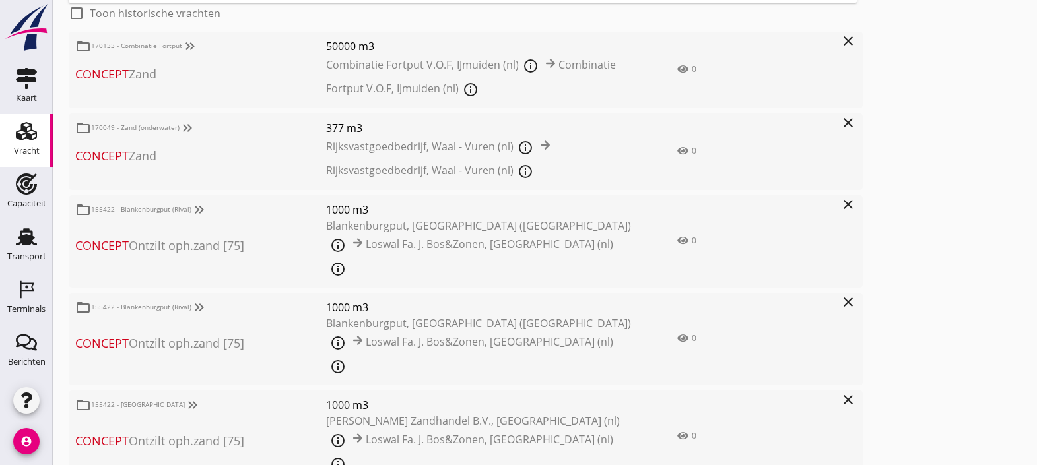
scroll to position [216, 0]
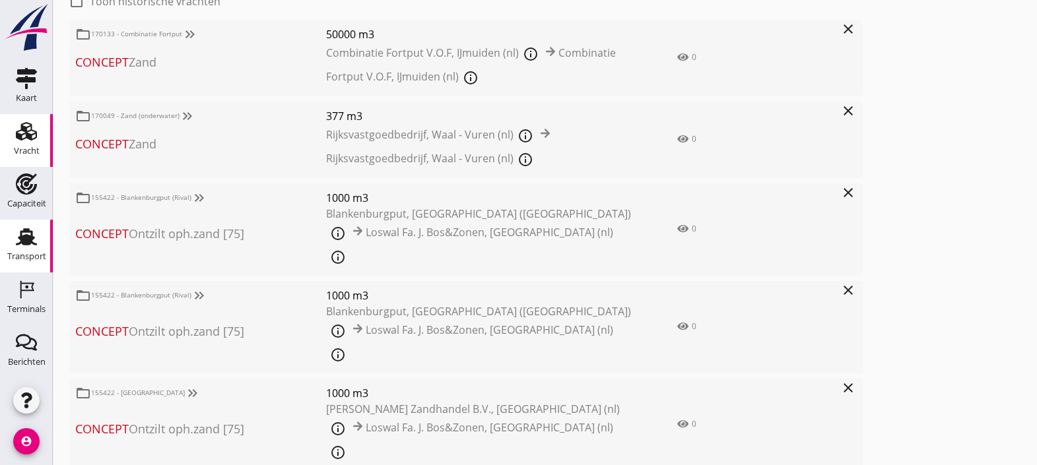
click at [7, 259] on div "Transport" at bounding box center [26, 256] width 39 height 9
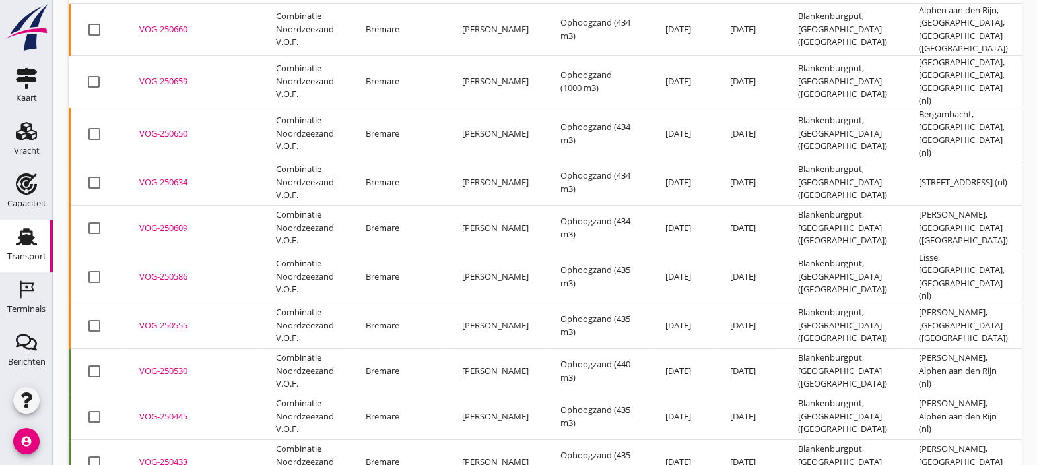
scroll to position [170, 0]
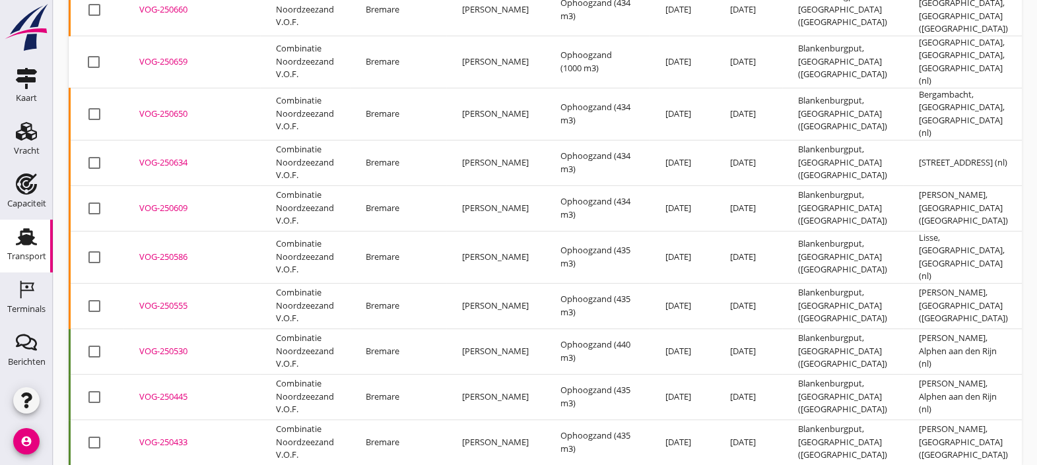
click at [170, 240] on td "VOG-250586 upload_file Drop hier uw bestand om het aan het dossier toe te voegen" at bounding box center [191, 257] width 137 height 52
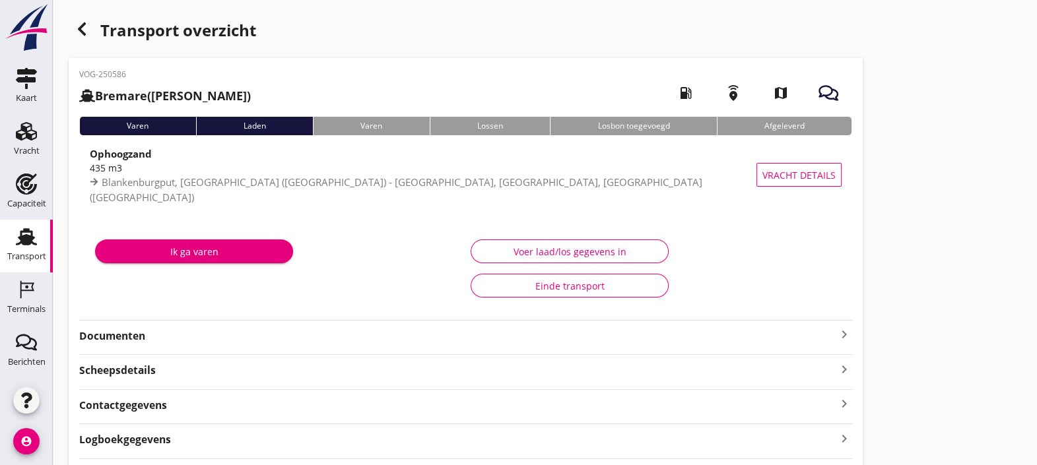
scroll to position [77, 0]
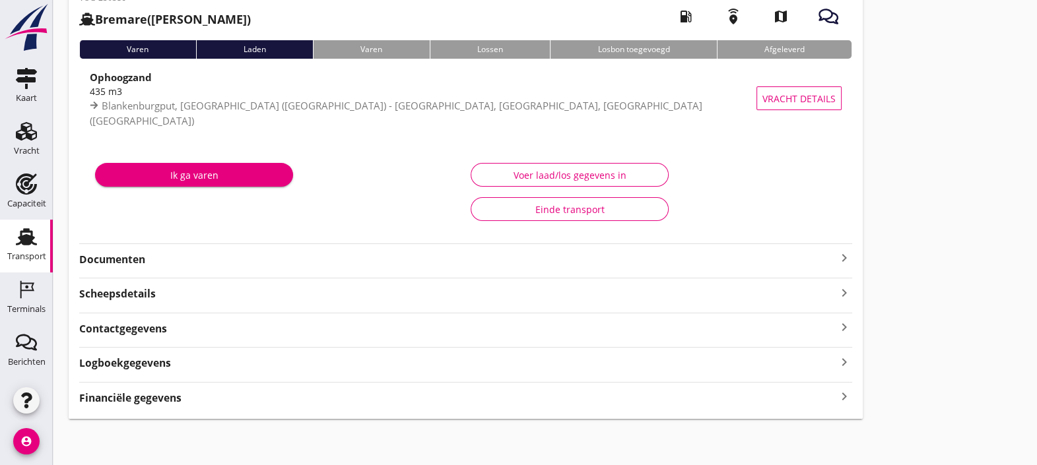
click at [178, 398] on strong "Financiële gegevens" at bounding box center [130, 398] width 102 height 15
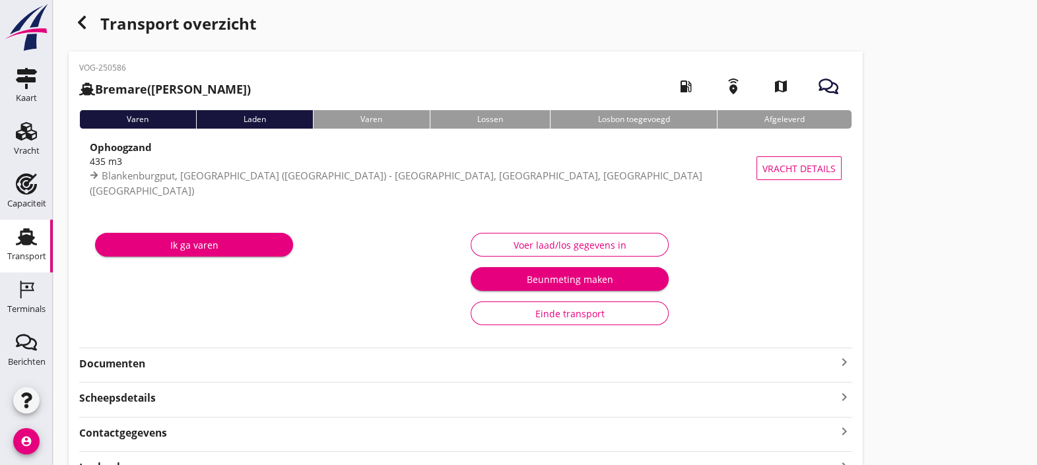
scroll to position [0, 0]
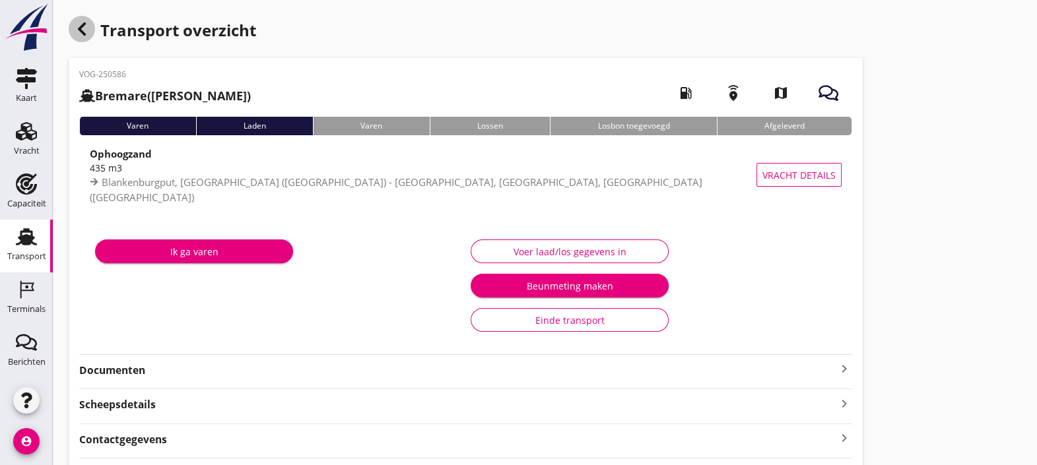
click at [81, 36] on icon "button" at bounding box center [82, 29] width 16 height 16
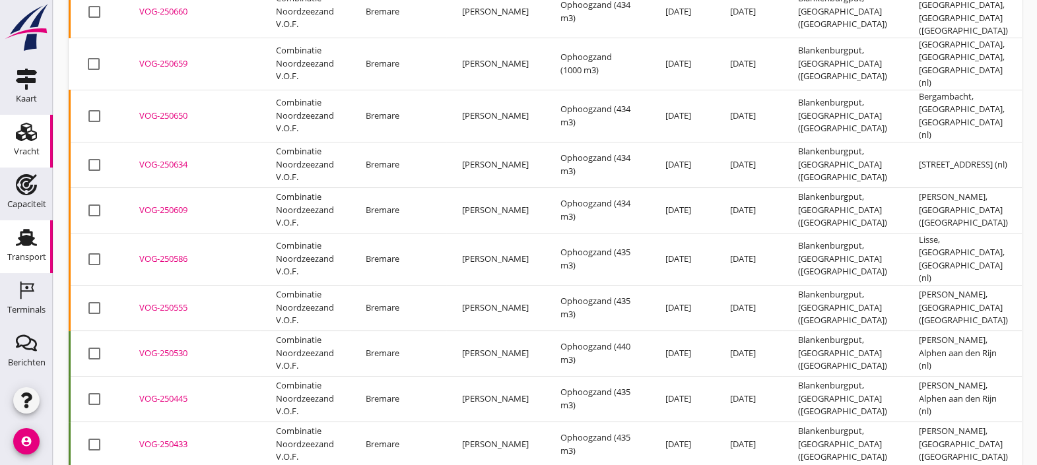
click at [17, 119] on link "Vracht Vracht" at bounding box center [26, 141] width 53 height 53
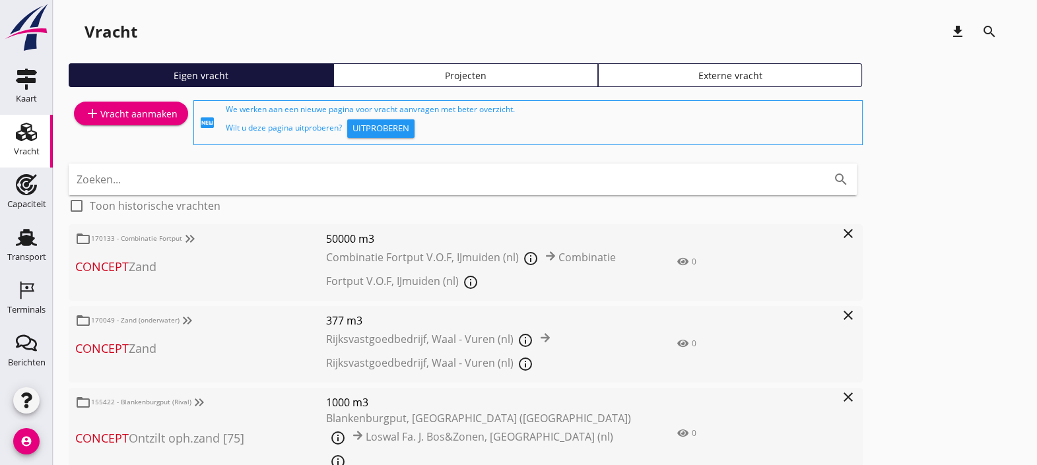
click at [152, 119] on div "add Vracht aanmaken" at bounding box center [130, 114] width 93 height 16
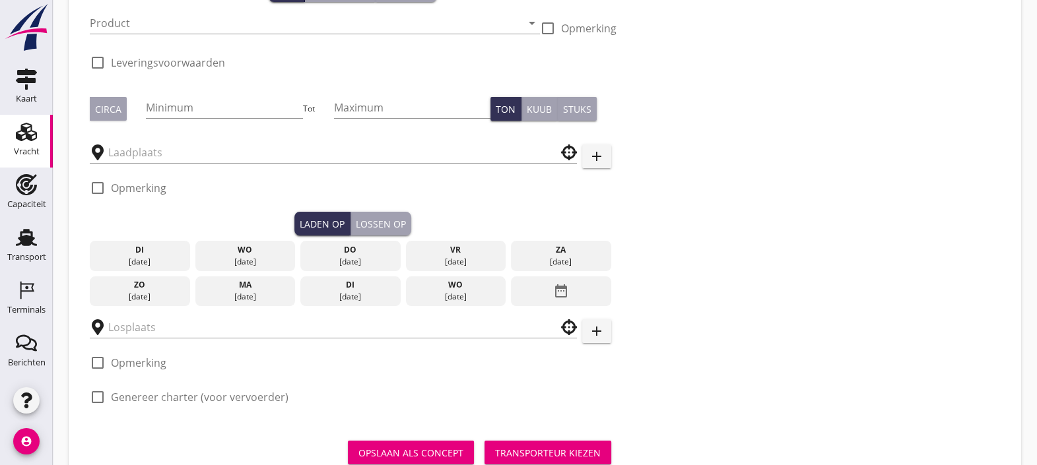
scroll to position [199, 0]
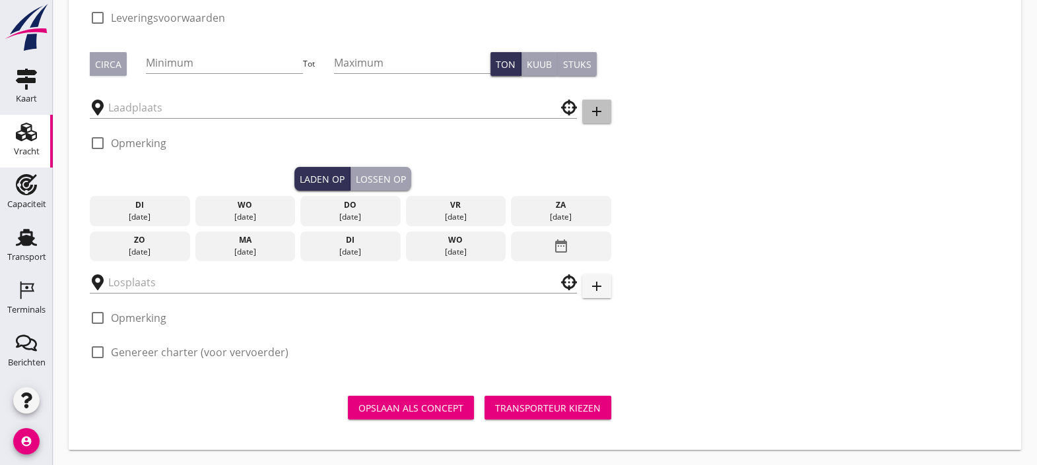
click at [608, 114] on button "add" at bounding box center [596, 112] width 29 height 24
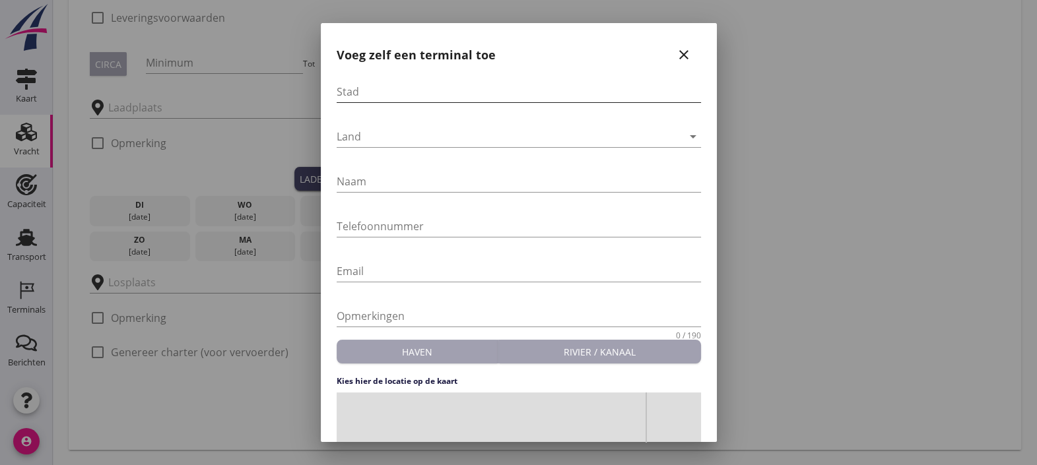
click at [533, 91] on input "Stad" at bounding box center [519, 91] width 364 height 21
type input "Zuilichem"
click at [559, 123] on div "Land arrow_drop_down" at bounding box center [519, 139] width 364 height 42
click at [559, 126] on div at bounding box center [510, 136] width 346 height 21
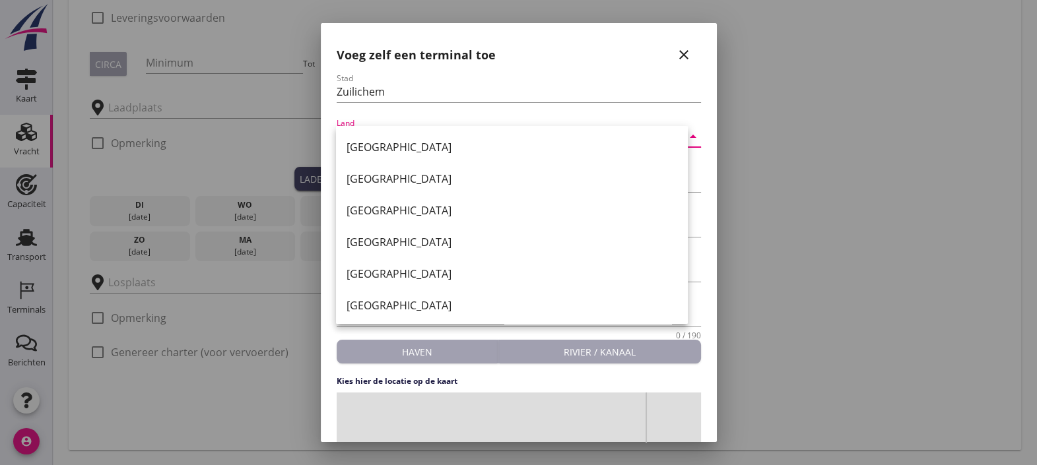
click at [559, 126] on div "Nederland België Duitsland Frankrijk Zwitserland Polen Luxemburg Hongarije Roem…" at bounding box center [512, 400] width 352 height 549
click at [546, 141] on div "[GEOGRAPHIC_DATA]" at bounding box center [511, 147] width 331 height 16
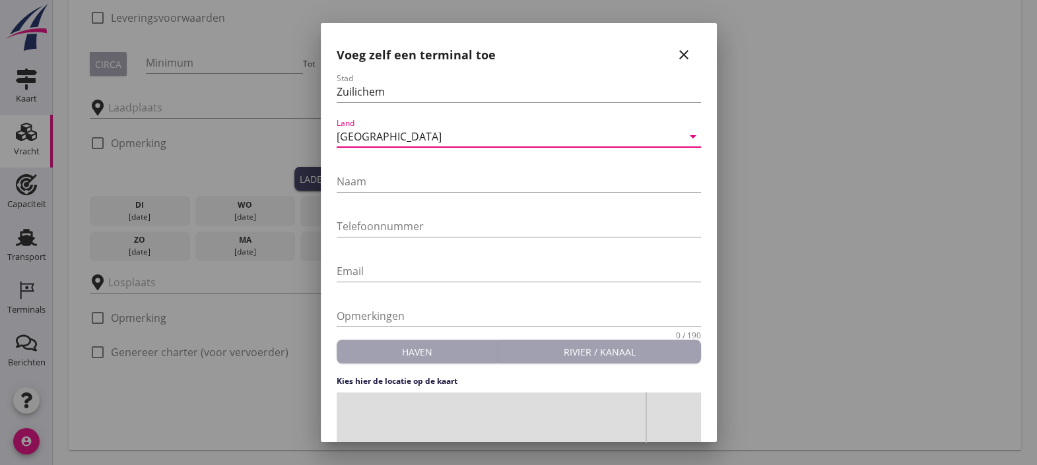
click at [470, 193] on div "Naam" at bounding box center [519, 188] width 364 height 34
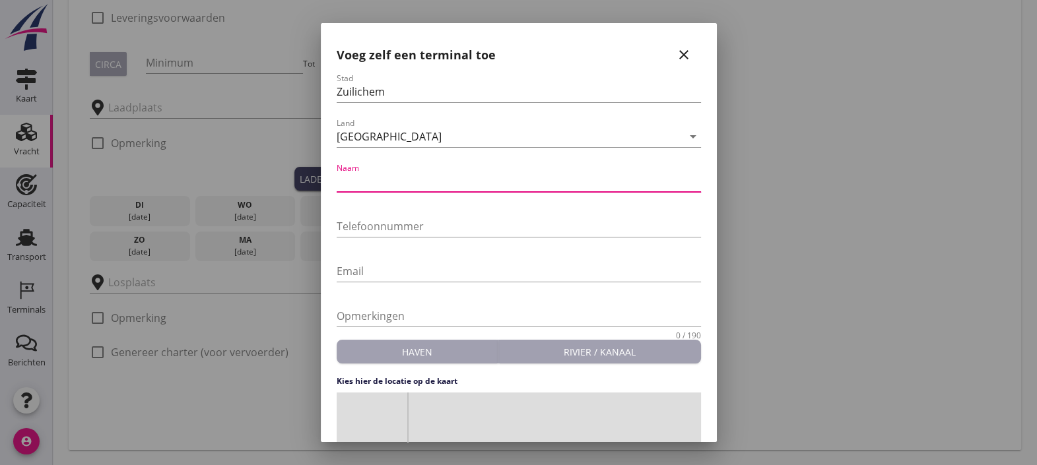
click at [478, 181] on input "Naam" at bounding box center [519, 181] width 364 height 21
type input "Zuiddam, NTB"
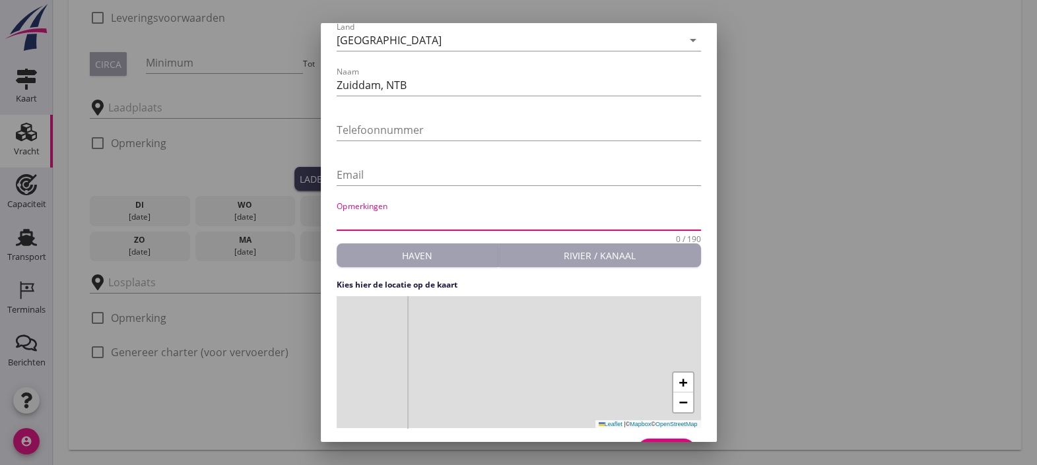
scroll to position [97, 0]
click at [678, 383] on span "+" at bounding box center [682, 381] width 9 height 16
click at [468, 330] on div "+ − Leaflet | © Mapbox © OpenStreetMap" at bounding box center [519, 362] width 364 height 132
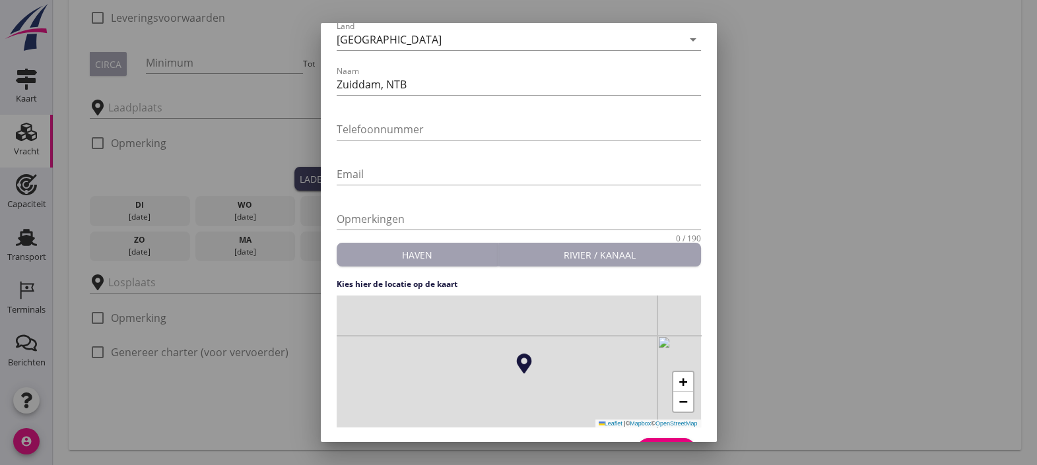
scroll to position [128, 0]
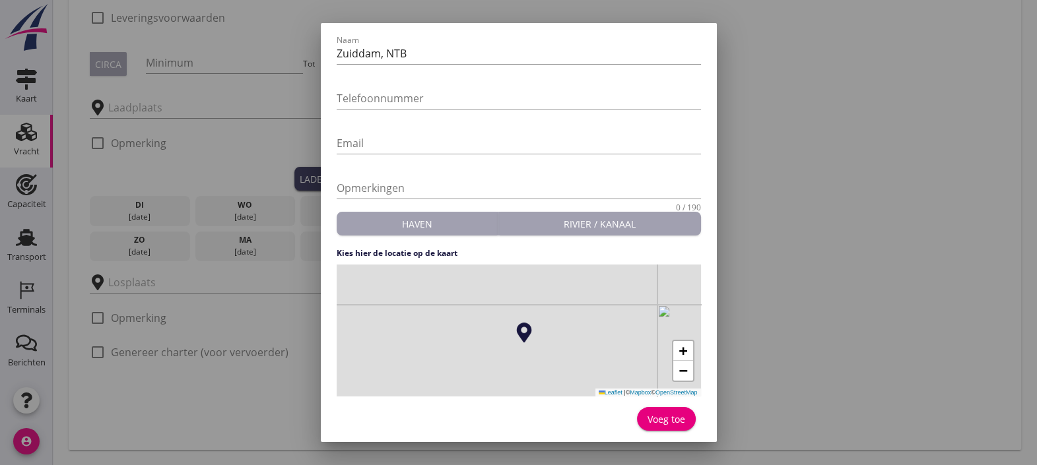
click at [657, 422] on div "Voeg toe" at bounding box center [666, 419] width 38 height 14
type input "Zuiddam, NTB"
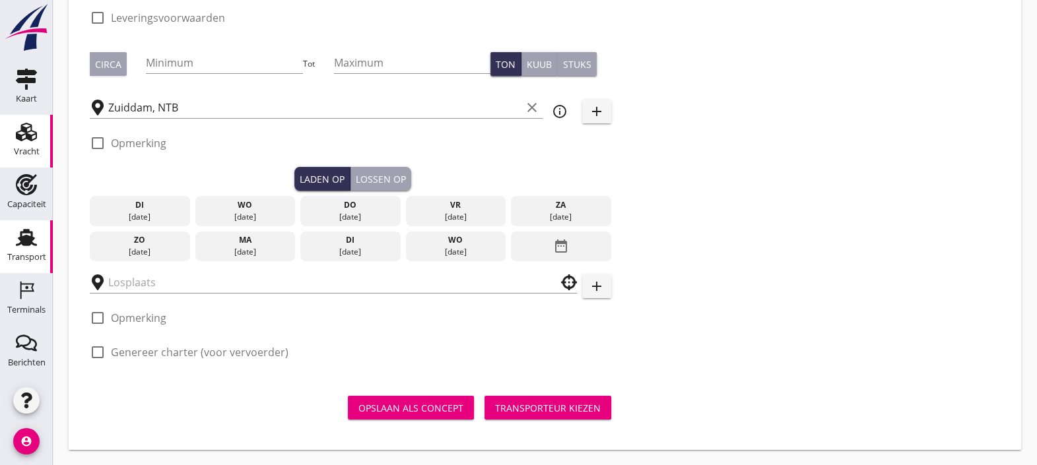
click at [24, 224] on link "Transport Transport" at bounding box center [26, 246] width 53 height 53
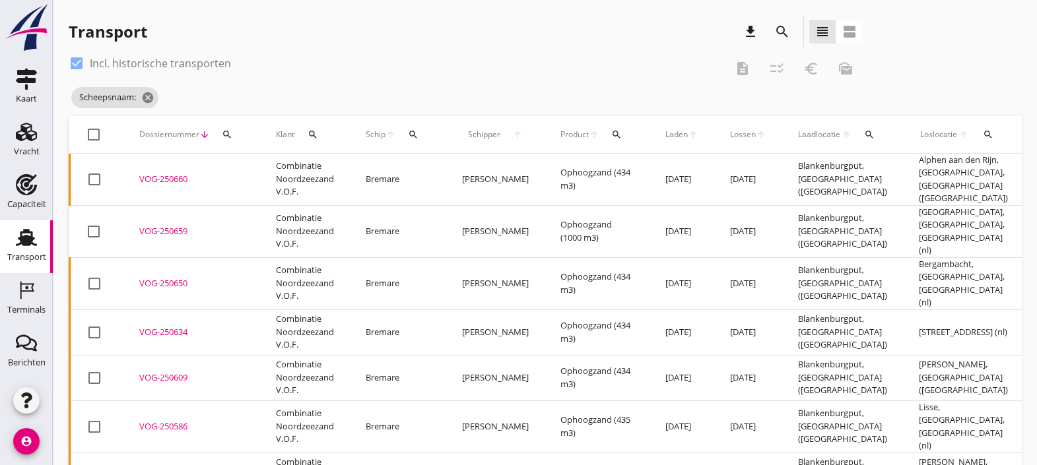
scroll to position [0, 11]
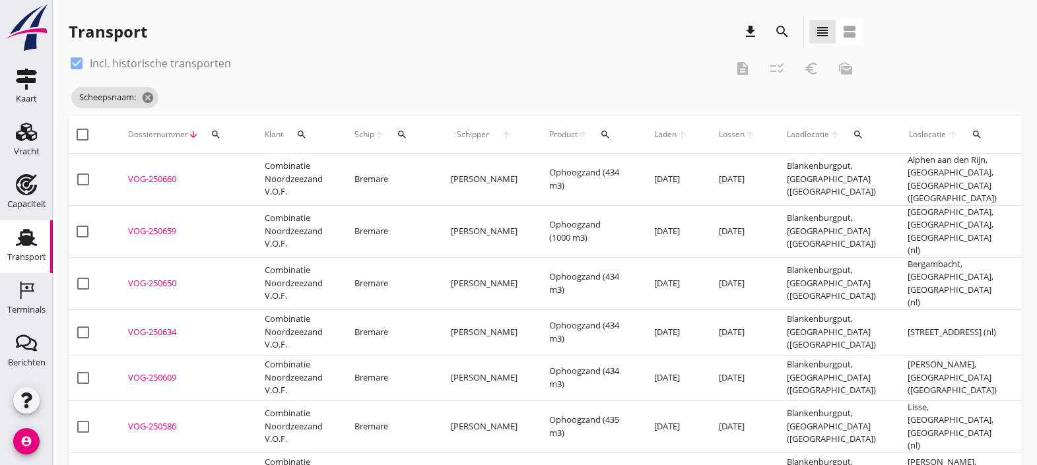
click at [782, 28] on icon "search" at bounding box center [782, 32] width 16 height 16
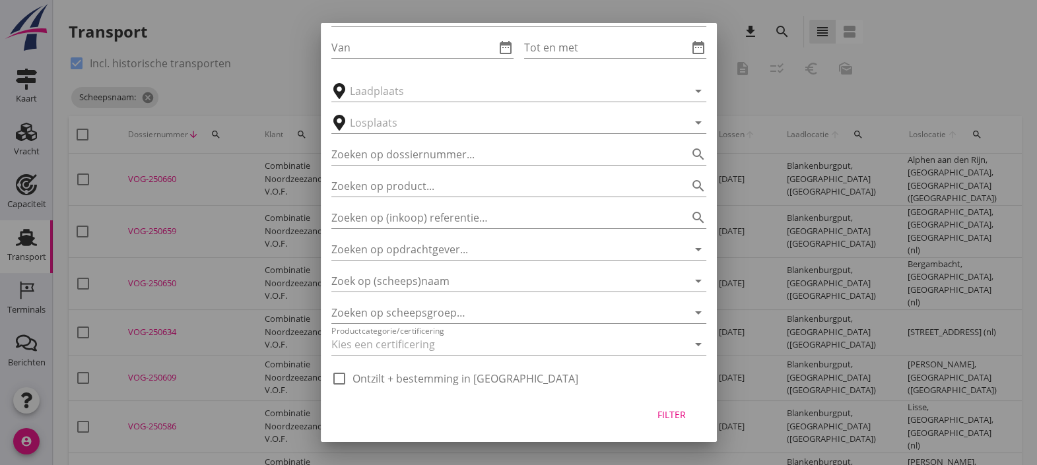
scroll to position [81, 0]
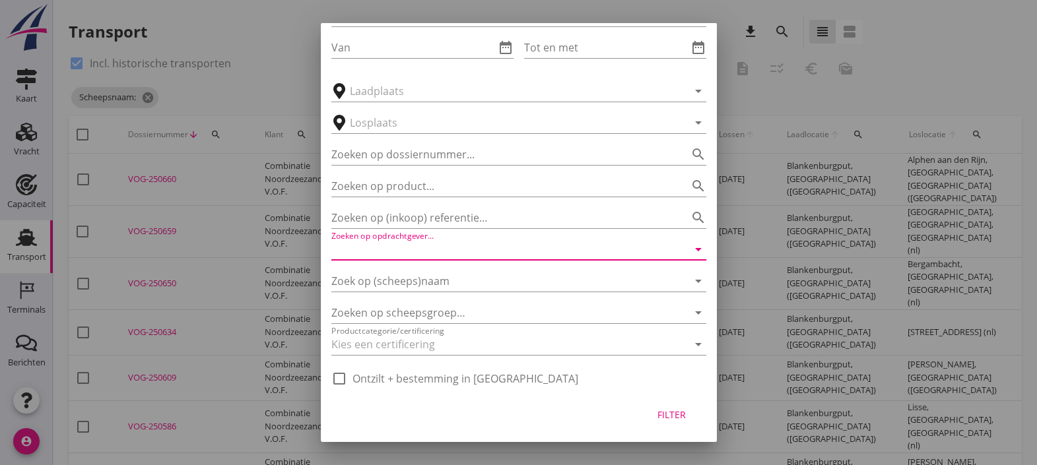
click at [558, 244] on input "Zoeken op opdrachtgever..." at bounding box center [500, 249] width 338 height 21
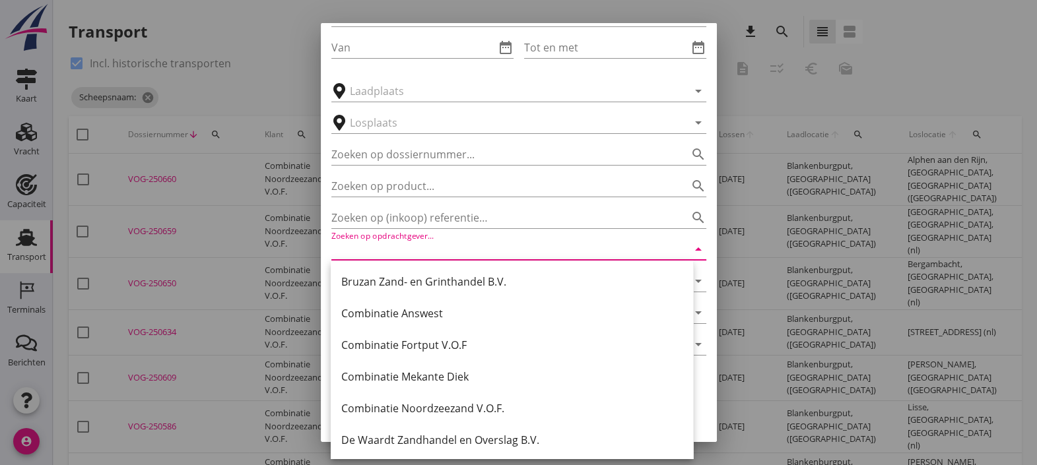
scroll to position [98, 0]
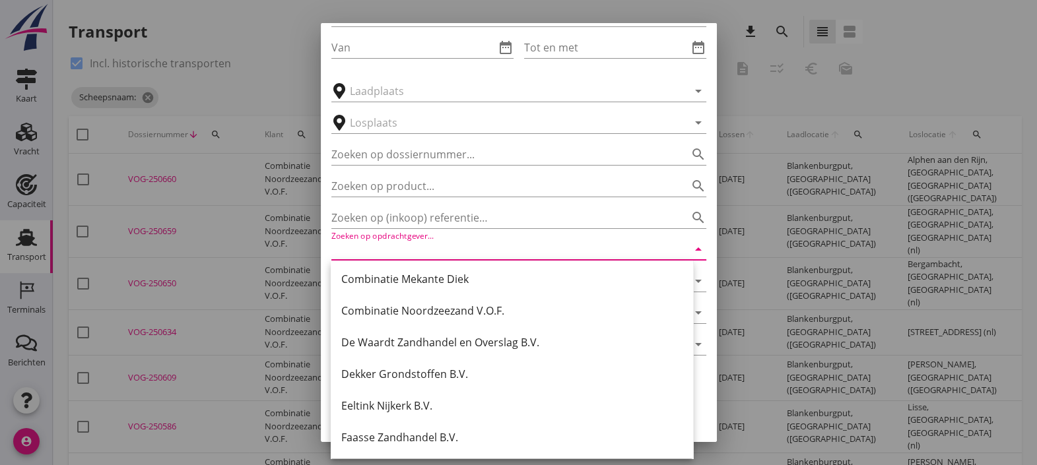
drag, startPoint x: 441, startPoint y: 254, endPoint x: 399, endPoint y: 236, distance: 46.4
click at [399, 236] on div "Zoeken op opdrachtgever... arrow_drop_down" at bounding box center [518, 245] width 375 height 29
click at [690, 249] on icon "arrow_drop_down" at bounding box center [698, 250] width 16 height 16
click at [769, 195] on div at bounding box center [518, 232] width 1037 height 465
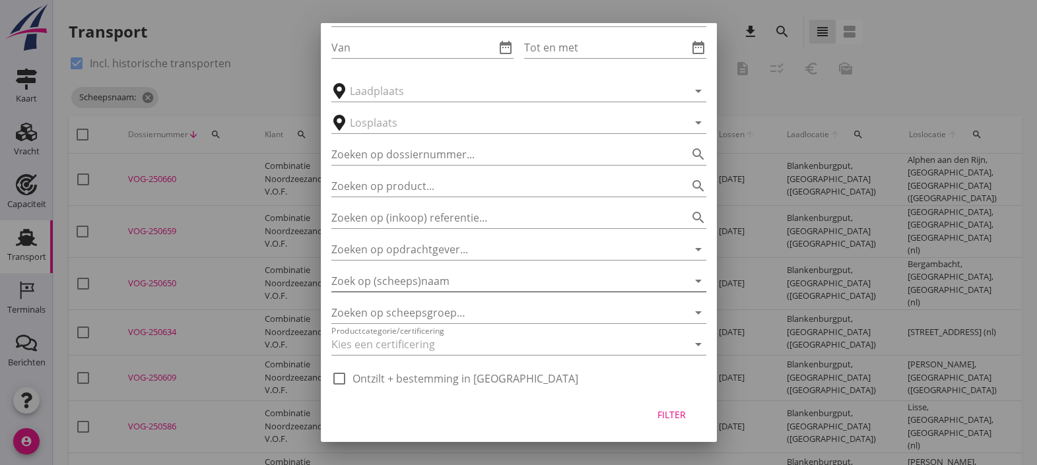
click at [571, 284] on input "Zoek op (scheeps)naam" at bounding box center [500, 281] width 338 height 21
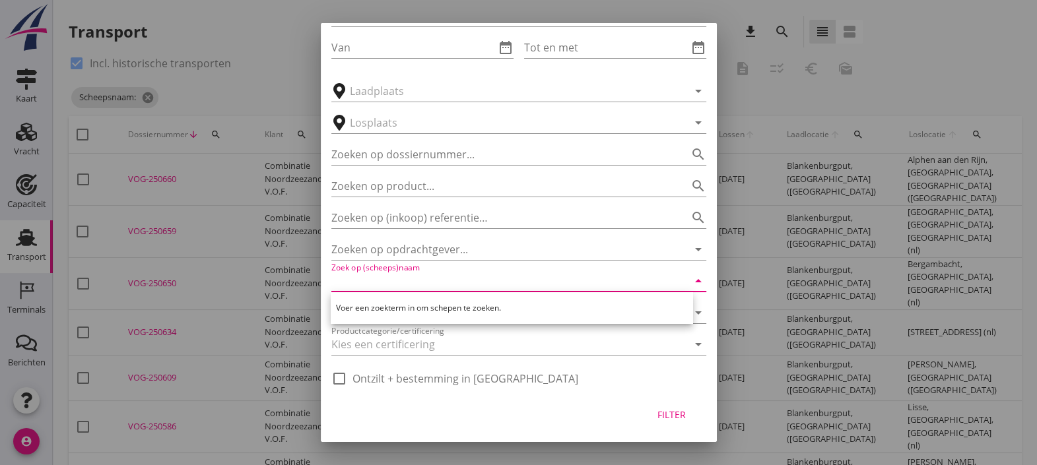
click at [690, 280] on icon "arrow_drop_down" at bounding box center [698, 281] width 16 height 16
click at [702, 285] on div "Gebruiker Allemaal arrow_drop_down Van date_range Tot en met date_range arrow_d…" at bounding box center [519, 188] width 396 height 408
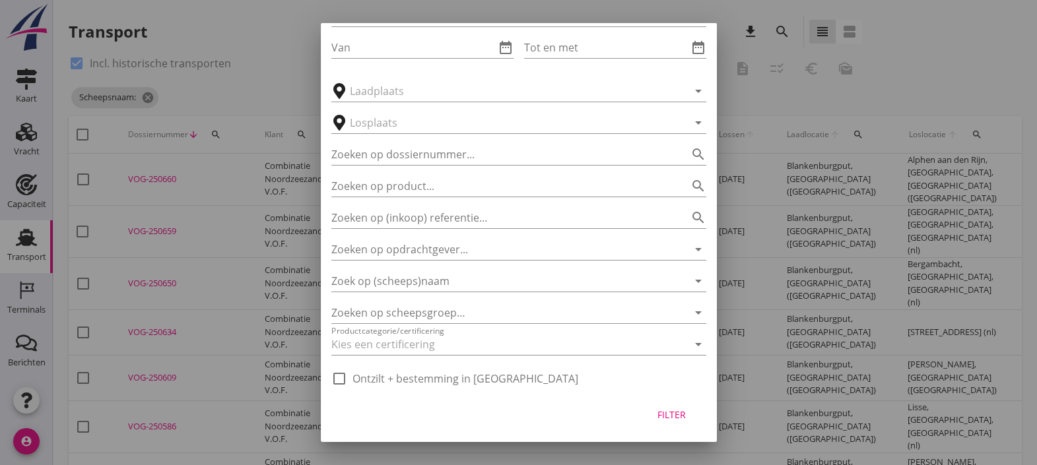
click at [818, 92] on div at bounding box center [518, 232] width 1037 height 465
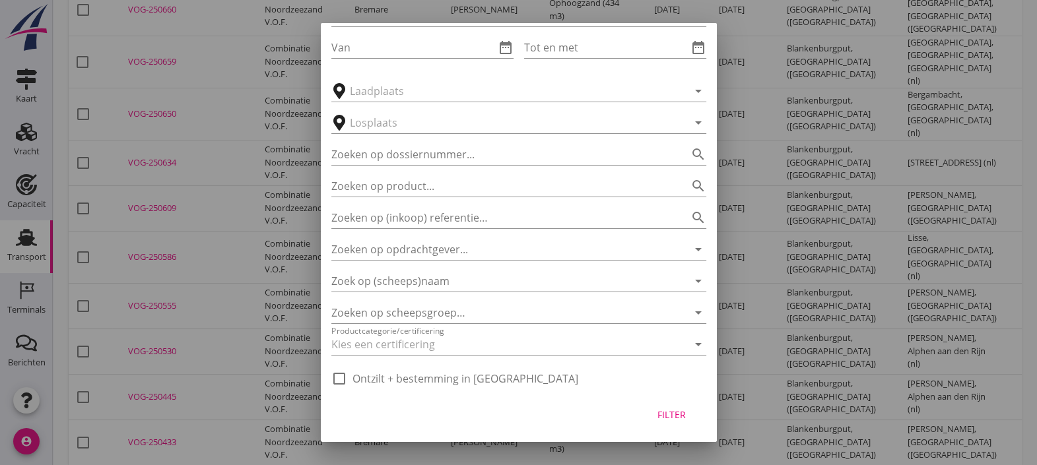
scroll to position [0, 0]
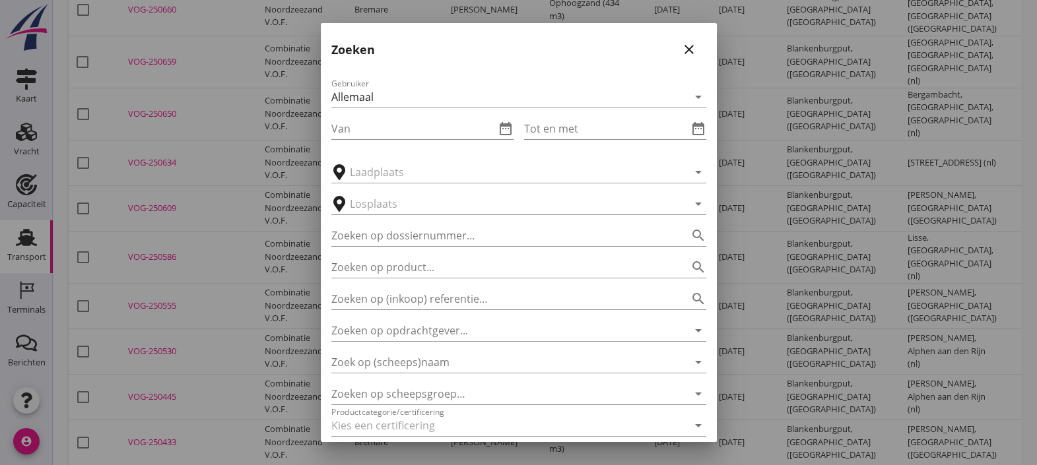
click at [681, 53] on icon "close" at bounding box center [689, 50] width 16 height 16
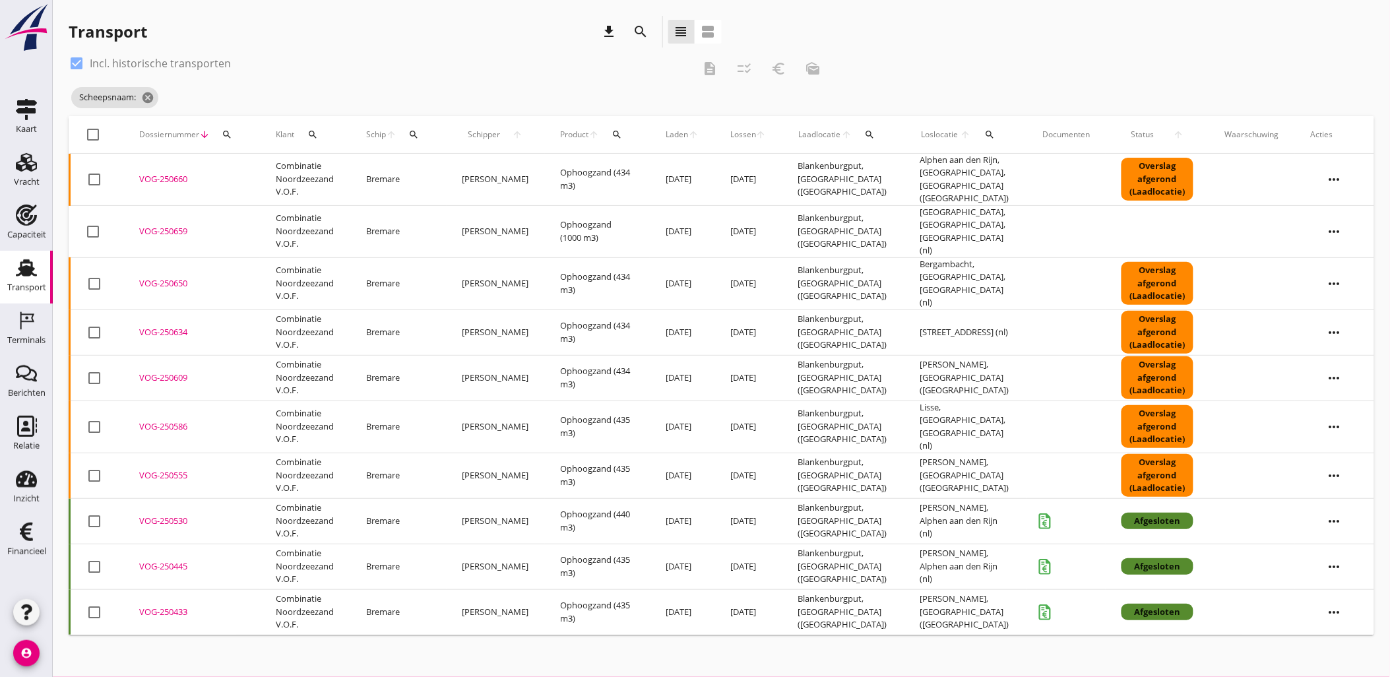
drag, startPoint x: 1005, startPoint y: 73, endPoint x: 876, endPoint y: 172, distance: 162.7
click at [1005, 73] on div "check_box Incl. historische transporten description checklist_rtl euro_symbol m…" at bounding box center [722, 84] width 1306 height 63
click at [28, 276] on icon "Transport" at bounding box center [26, 267] width 21 height 21
click at [187, 100] on icon "cancel" at bounding box center [183, 97] width 13 height 13
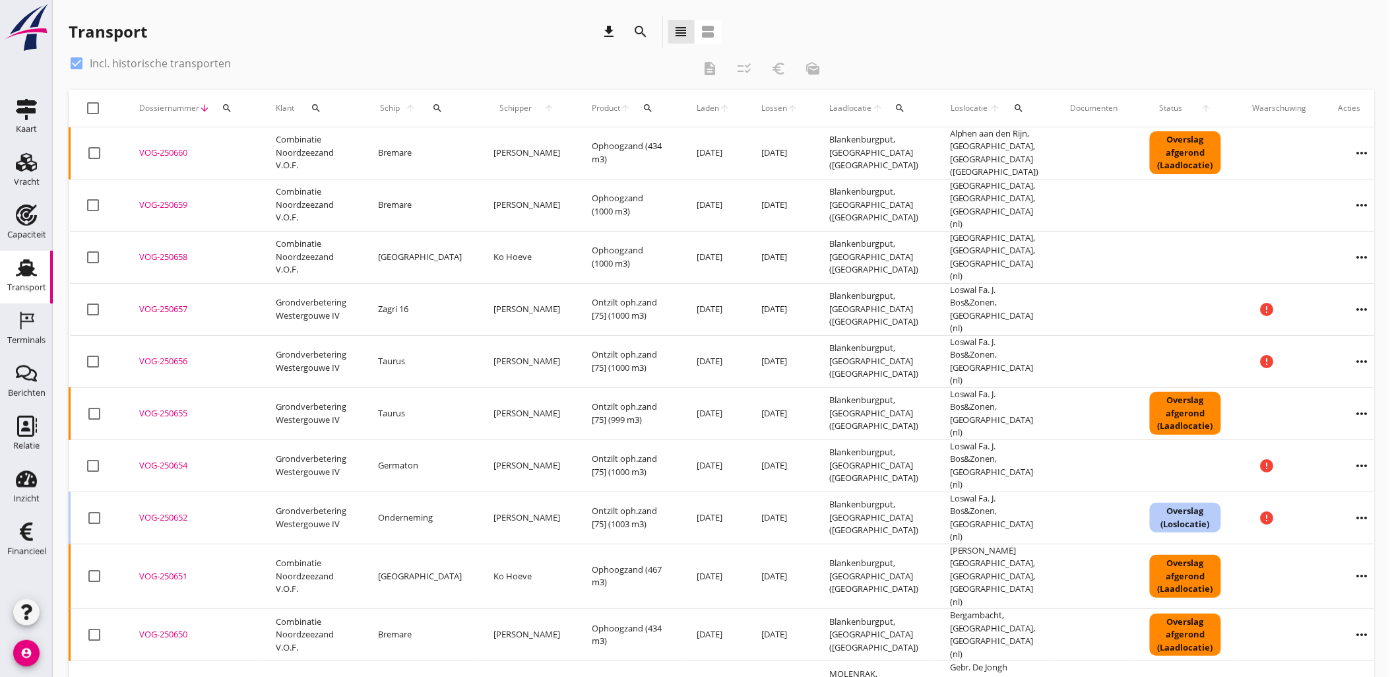
click at [424, 113] on button "search" at bounding box center [438, 108] width 28 height 24
click at [472, 150] on input "Zoek op (scheeps)naam" at bounding box center [491, 146] width 137 height 21
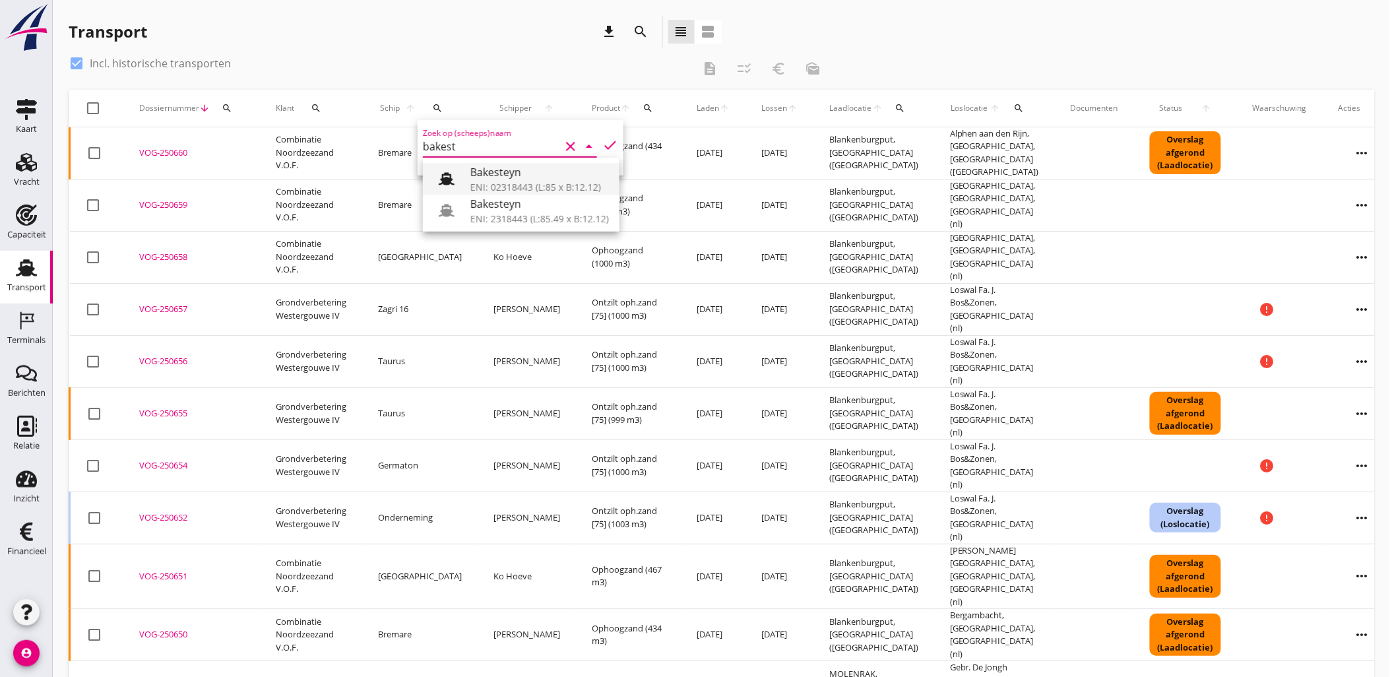
click at [507, 177] on div "Bakesteyn" at bounding box center [539, 172] width 139 height 16
click at [604, 137] on icon "check" at bounding box center [610, 145] width 16 height 16
type input "Bakesteyn"
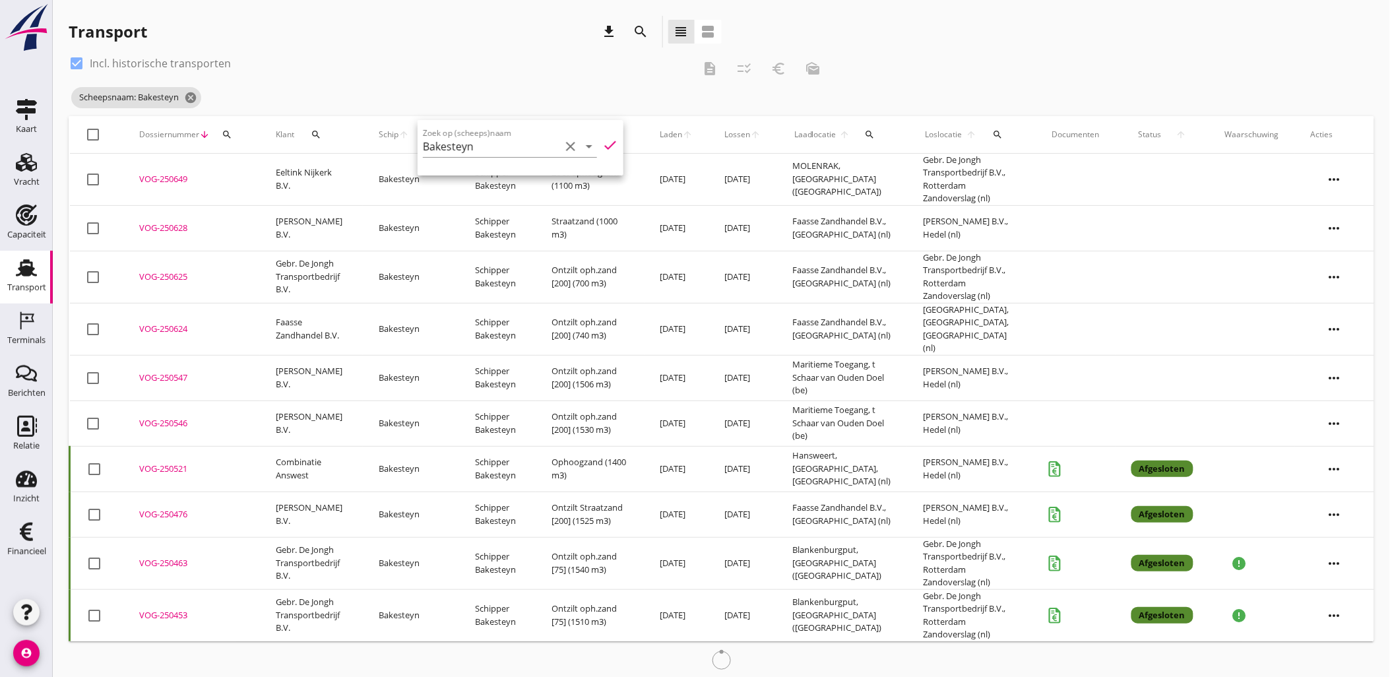
click at [531, 77] on div "check_box Incl. historische transporten description checklist_rtl euro_symbol m…" at bounding box center [449, 69] width 761 height 32
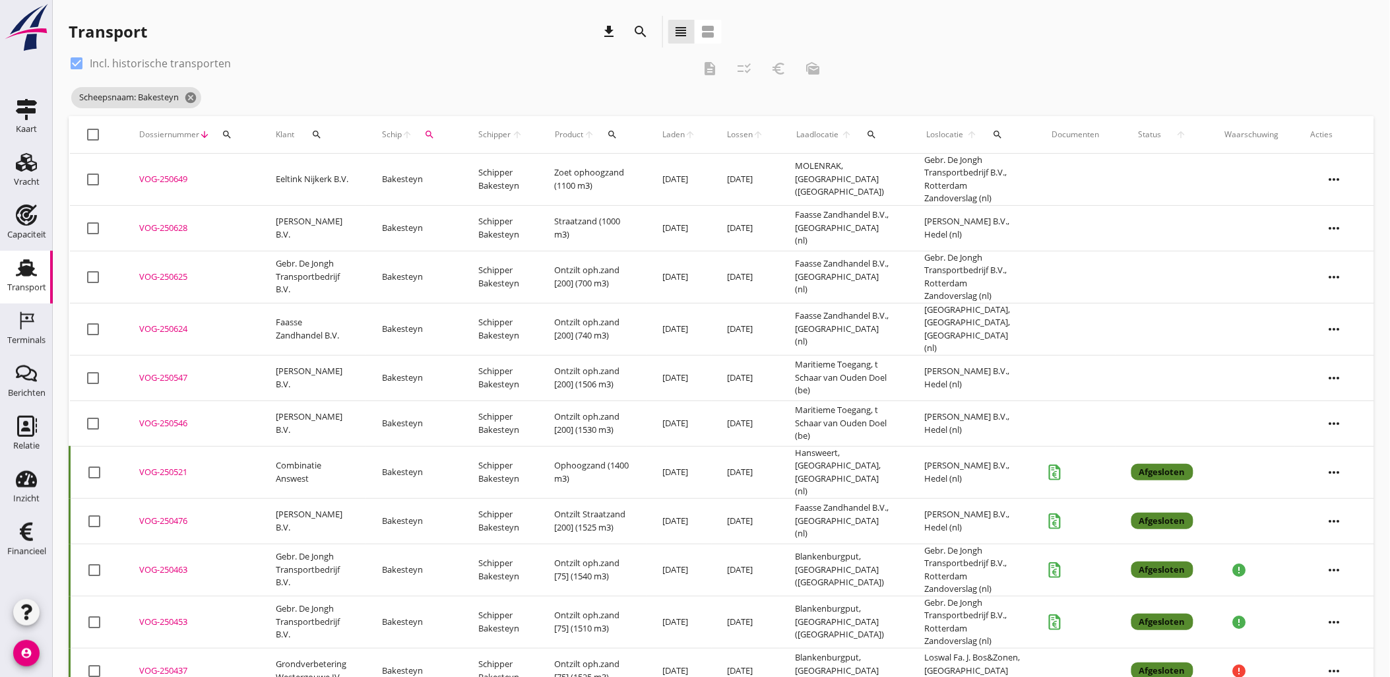
click at [168, 323] on div "VOG-250624" at bounding box center [191, 329] width 105 height 13
click at [156, 276] on div "VOG-250625" at bounding box center [191, 277] width 105 height 13
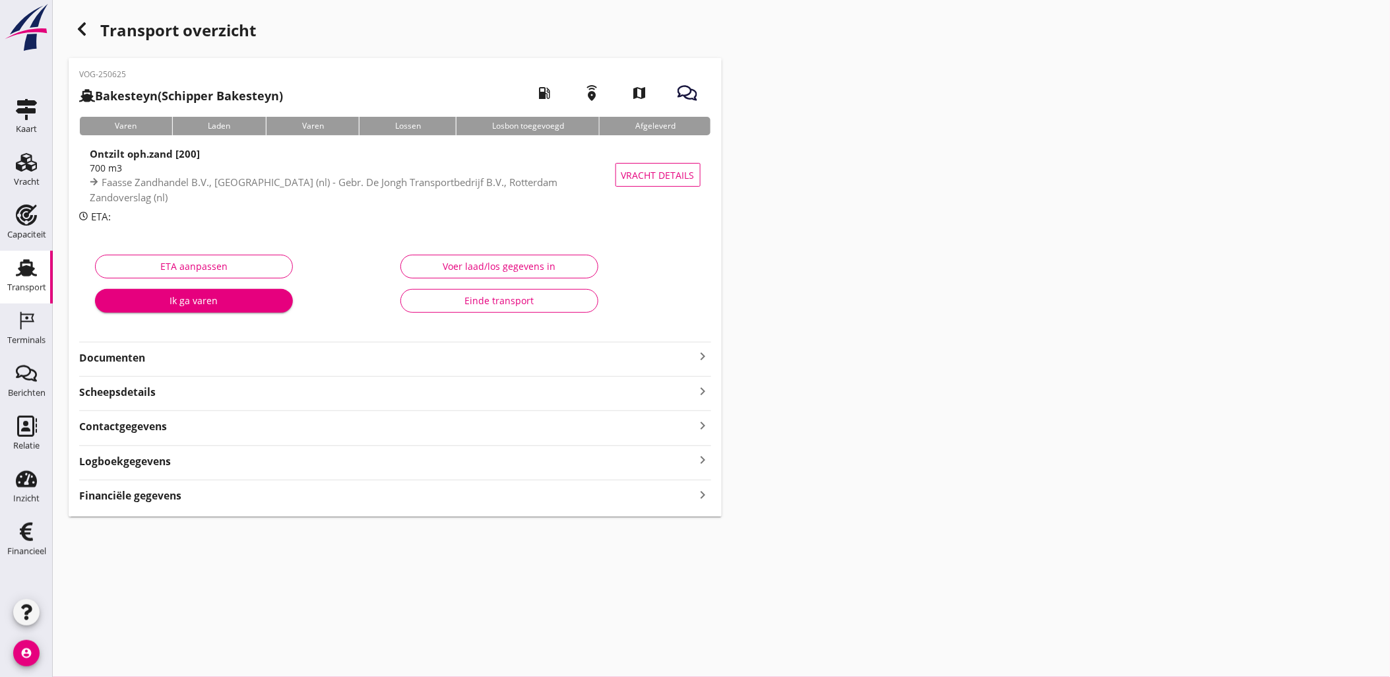
click at [174, 465] on strong "Financiële gegevens" at bounding box center [130, 495] width 102 height 15
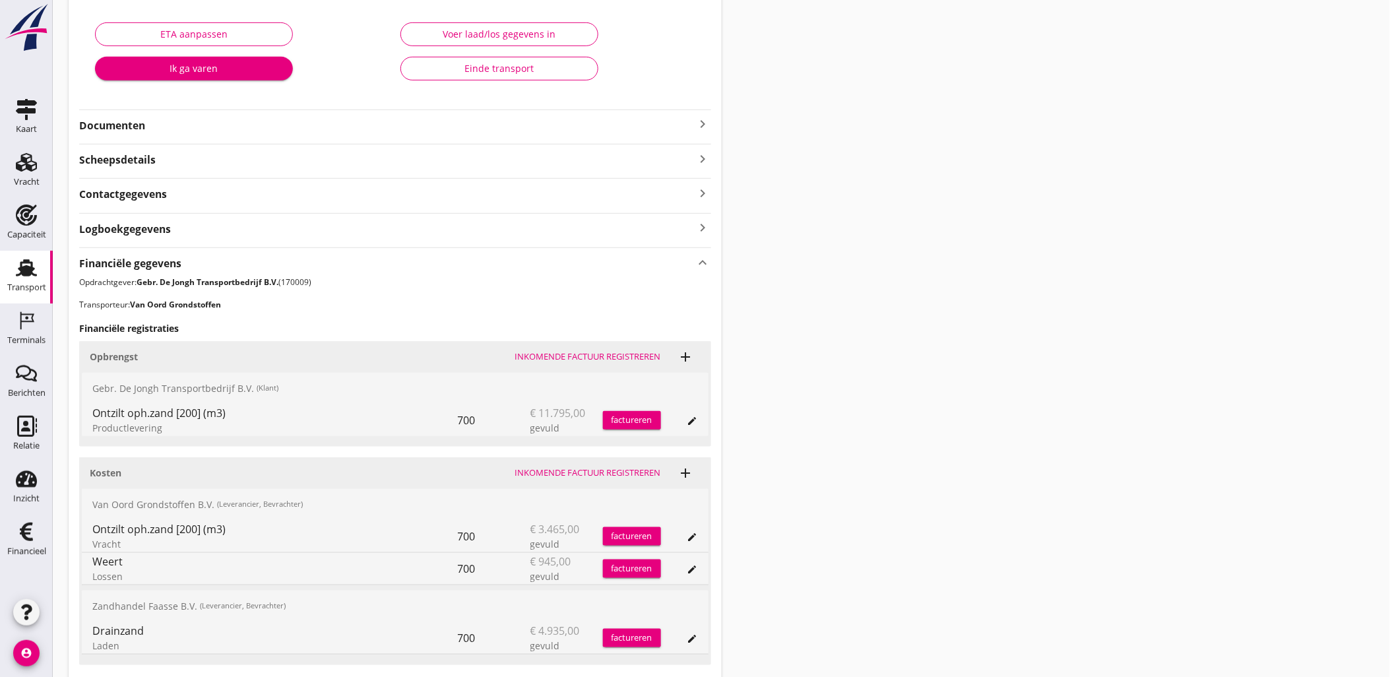
scroll to position [329, 0]
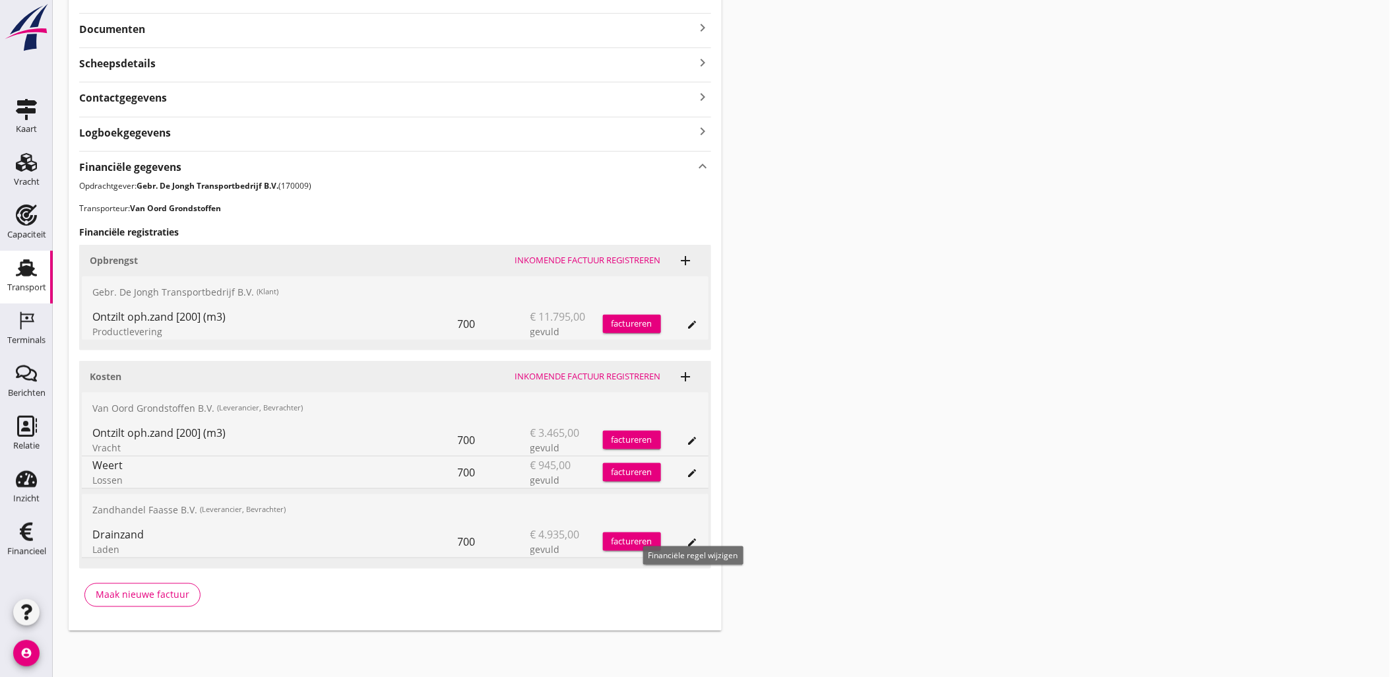
click at [693, 465] on icon "edit" at bounding box center [693, 542] width 11 height 11
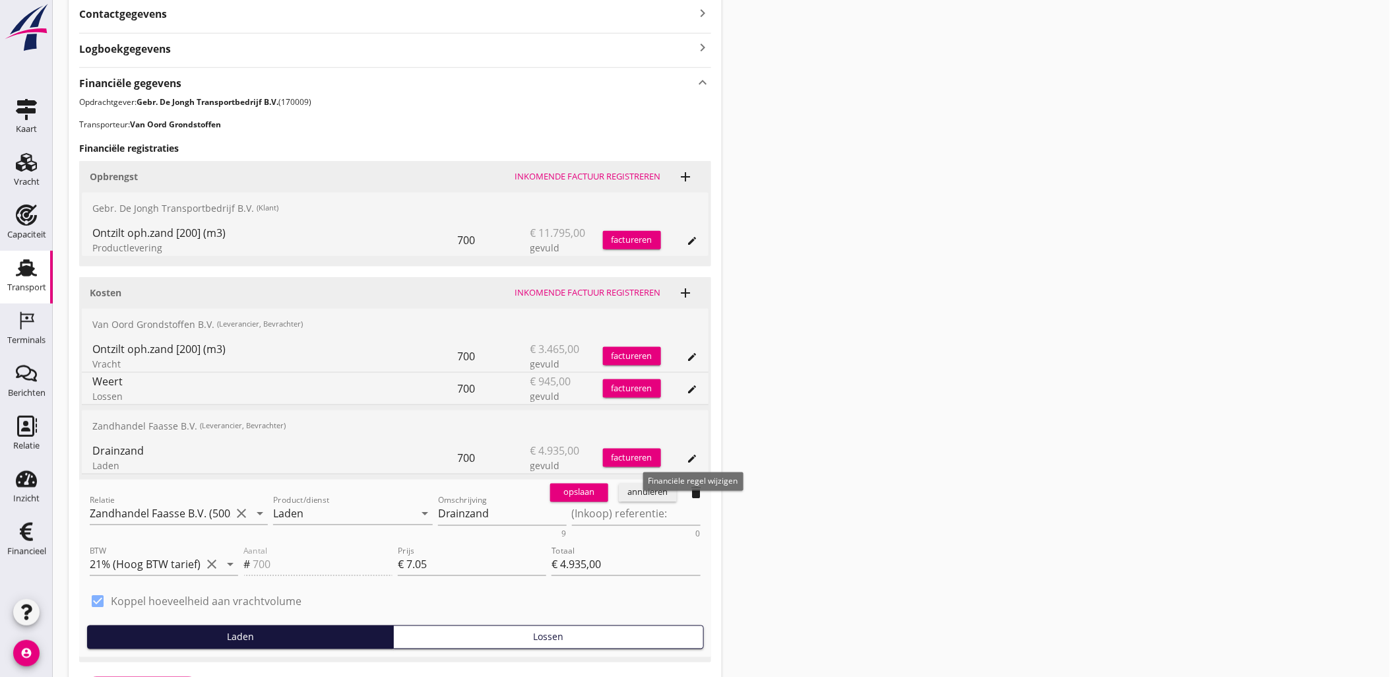
scroll to position [506, 0]
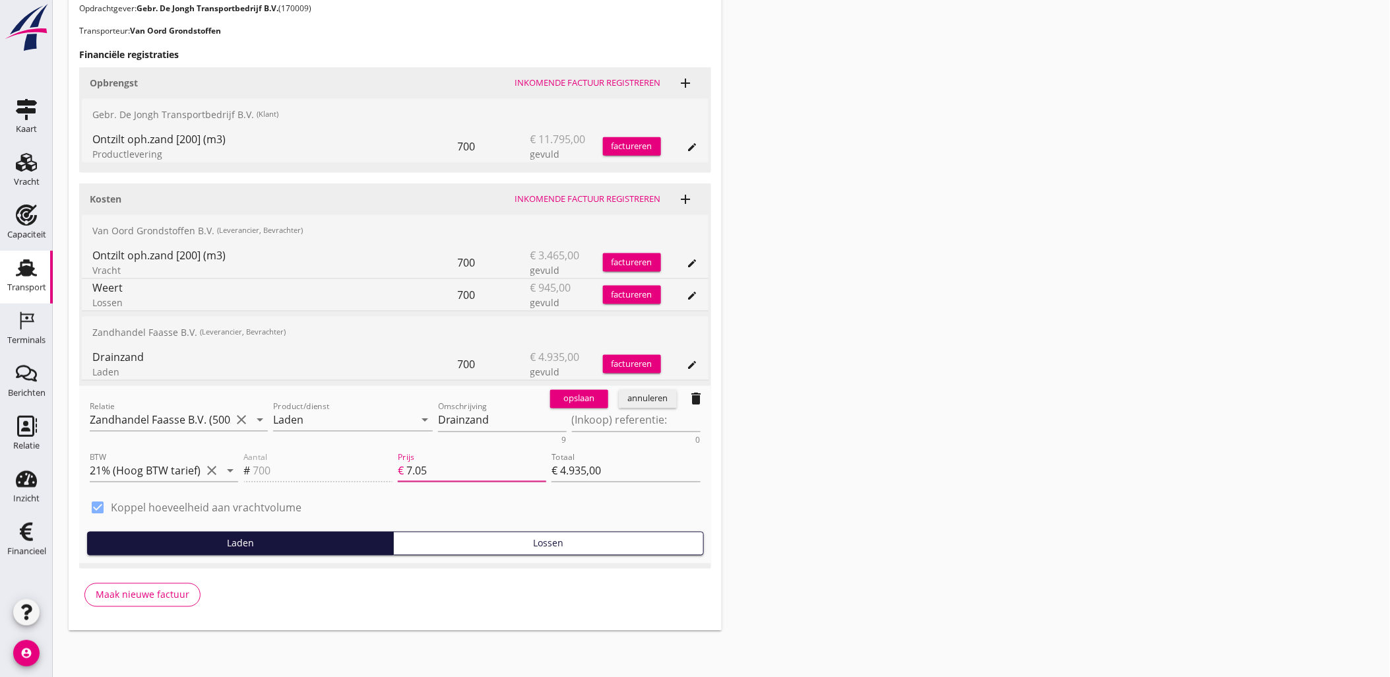
drag, startPoint x: 465, startPoint y: 477, endPoint x: 391, endPoint y: 460, distance: 75.9
click at [391, 460] on div "Aantal # 700 Prijs € 7.05 Totaal € 4.935,00" at bounding box center [472, 472] width 462 height 50
click at [662, 401] on div "annuleren" at bounding box center [648, 399] width 48 height 13
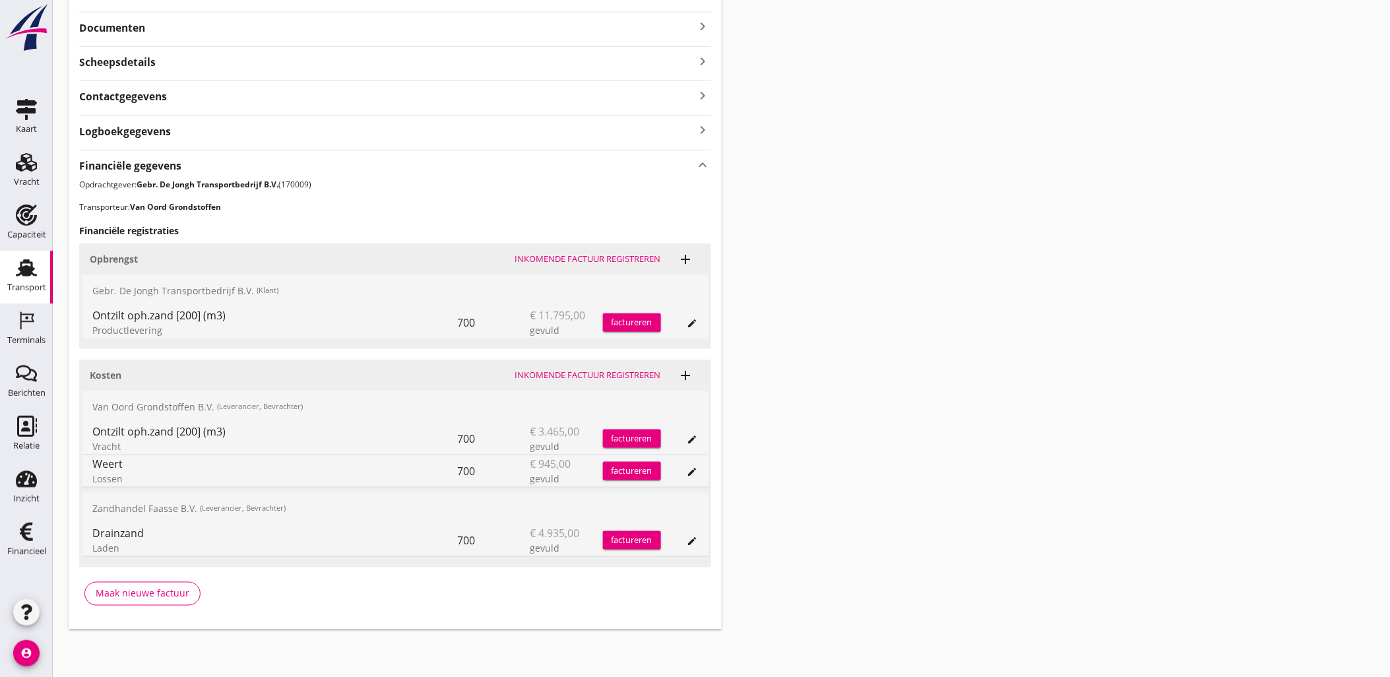
scroll to position [329, 0]
click at [170, 465] on div "Zandhandel Faasse B.V. (Leverancier, Bevrachter)" at bounding box center [395, 510] width 627 height 32
drag, startPoint x: 170, startPoint y: 509, endPoint x: 208, endPoint y: 515, distance: 38.8
click at [208, 465] on div "Zandhandel Faasse B.V. (Leverancier, Bevrachter)" at bounding box center [395, 510] width 627 height 32
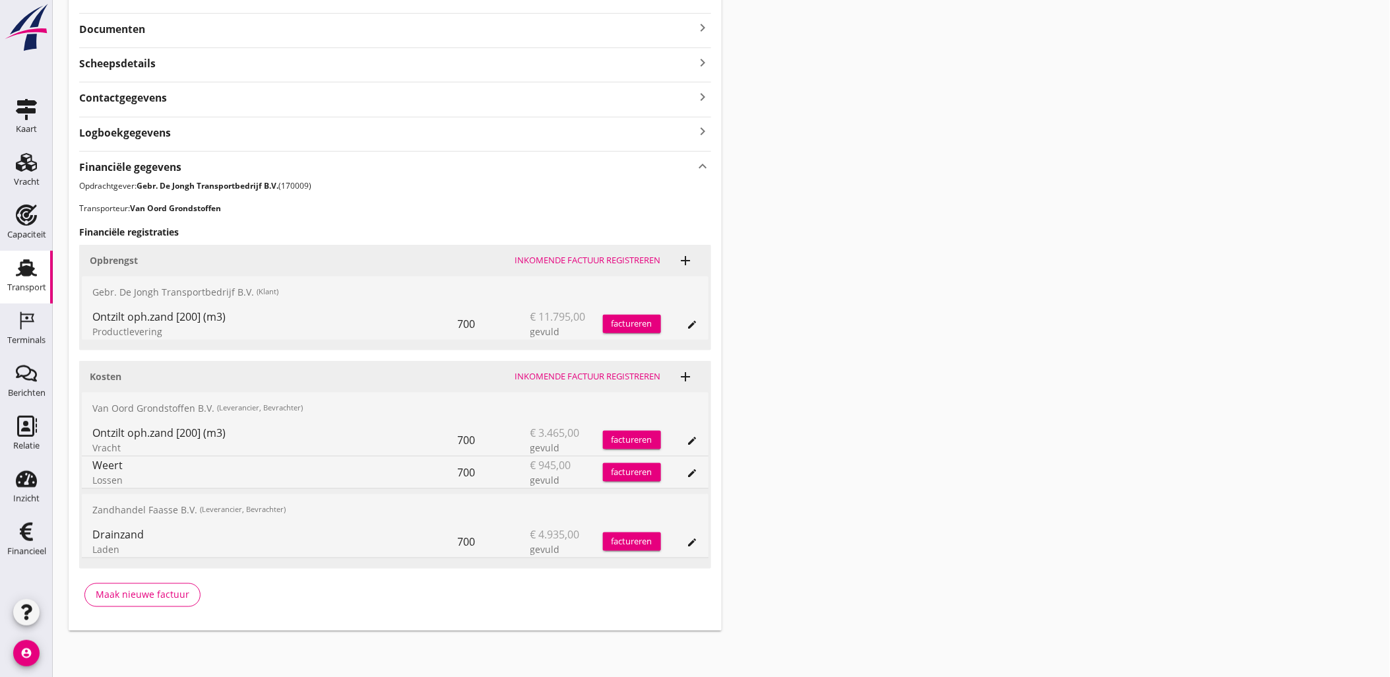
drag, startPoint x: 565, startPoint y: 550, endPoint x: 526, endPoint y: 531, distance: 44.0
click at [526, 465] on div "Drainzand Laden 700 € 4.935,00 gevuld factureren edit" at bounding box center [395, 542] width 627 height 32
drag, startPoint x: 526, startPoint y: 531, endPoint x: 559, endPoint y: 545, distance: 35.8
click at [559, 465] on div "gevuld" at bounding box center [567, 549] width 73 height 14
drag, startPoint x: 562, startPoint y: 446, endPoint x: 437, endPoint y: 437, distance: 125.1
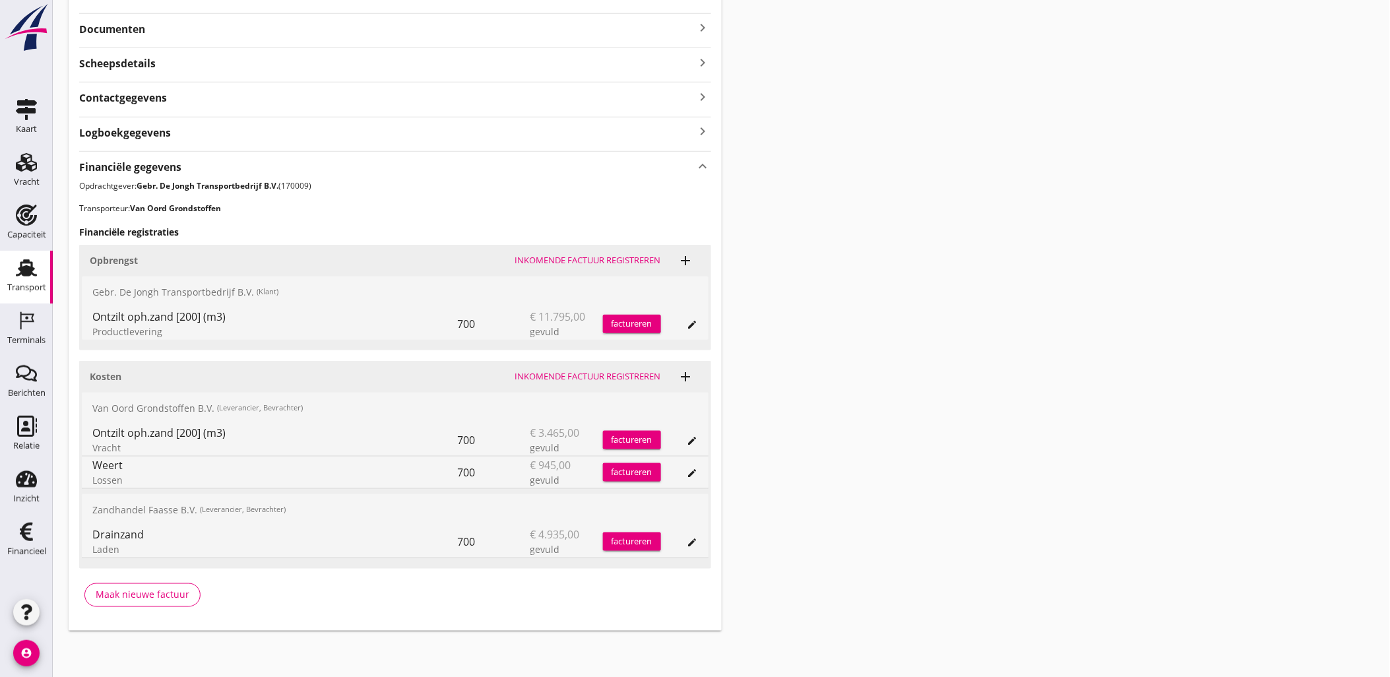
click at [437, 437] on div "Ontzilt oph.zand [200] (m3) Vracht 700 € 3.465,00 gevuld factureren edit" at bounding box center [395, 440] width 627 height 32
drag, startPoint x: 437, startPoint y: 437, endPoint x: 495, endPoint y: 444, distance: 57.9
click at [494, 444] on div "700" at bounding box center [494, 440] width 73 height 32
click at [706, 440] on div "Ontzilt oph.zand [200] (m3) Vracht 700 € 3.465,00 gevuld factureren edit" at bounding box center [395, 440] width 627 height 32
click at [701, 439] on div "edit" at bounding box center [693, 440] width 18 height 11
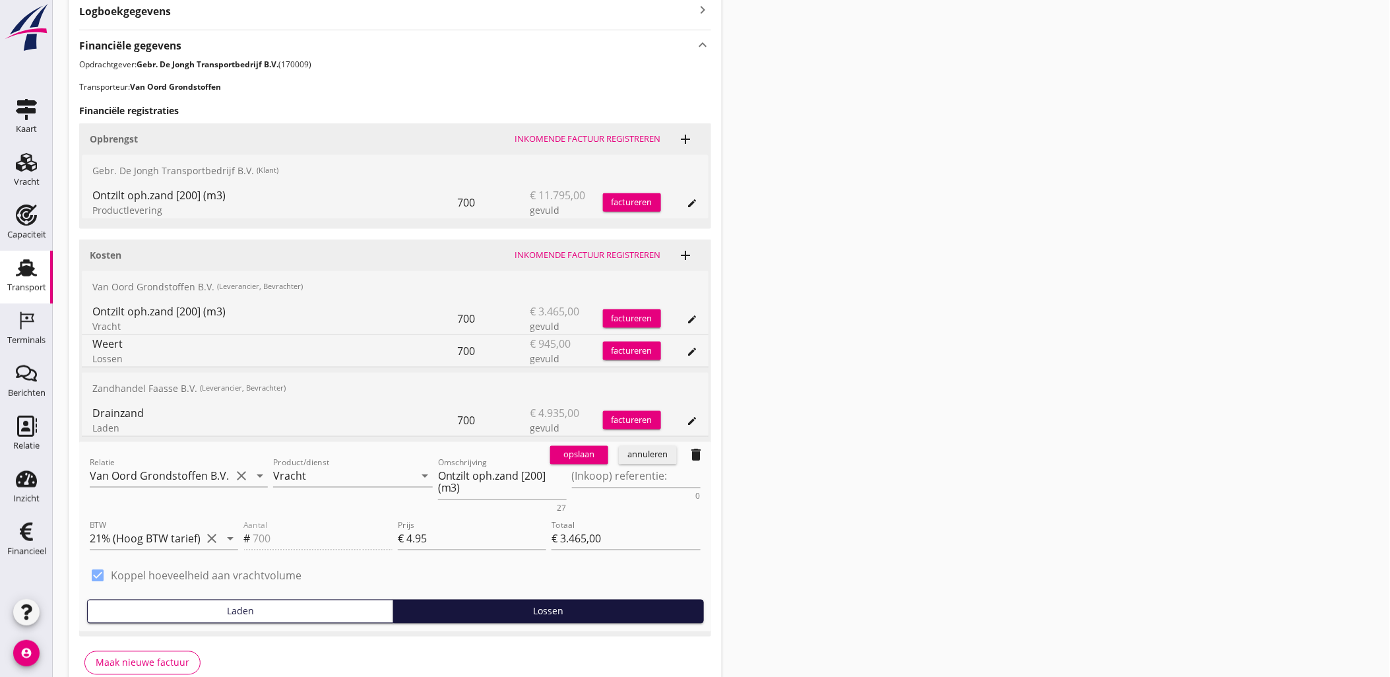
scroll to position [476, 0]
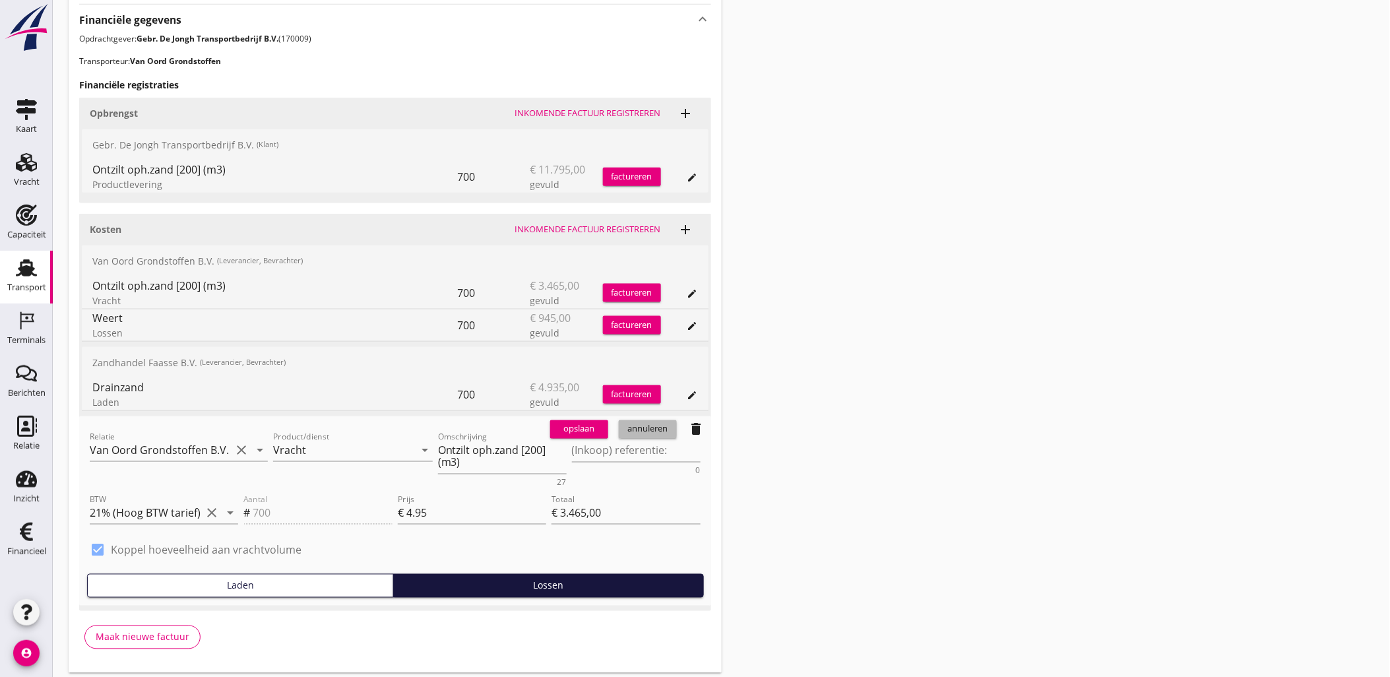
click at [668, 436] on button "annuleren" at bounding box center [648, 429] width 58 height 18
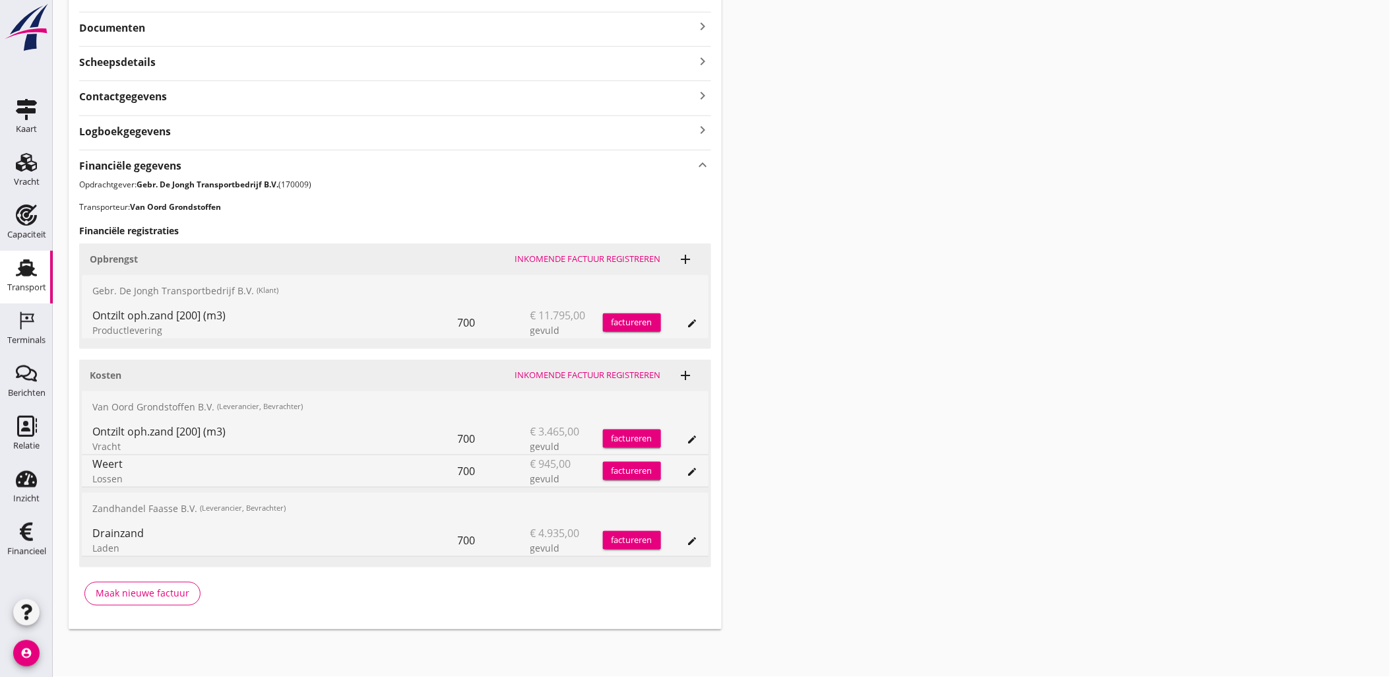
scroll to position [329, 0]
drag, startPoint x: 556, startPoint y: 447, endPoint x: 532, endPoint y: 434, distance: 27.2
click at [532, 434] on div "€ 3.465,00 gevuld" at bounding box center [567, 440] width 73 height 32
drag, startPoint x: 532, startPoint y: 434, endPoint x: 534, endPoint y: 460, distance: 26.5
click at [534, 460] on div "€ 945,00 gevuld" at bounding box center [567, 473] width 73 height 32
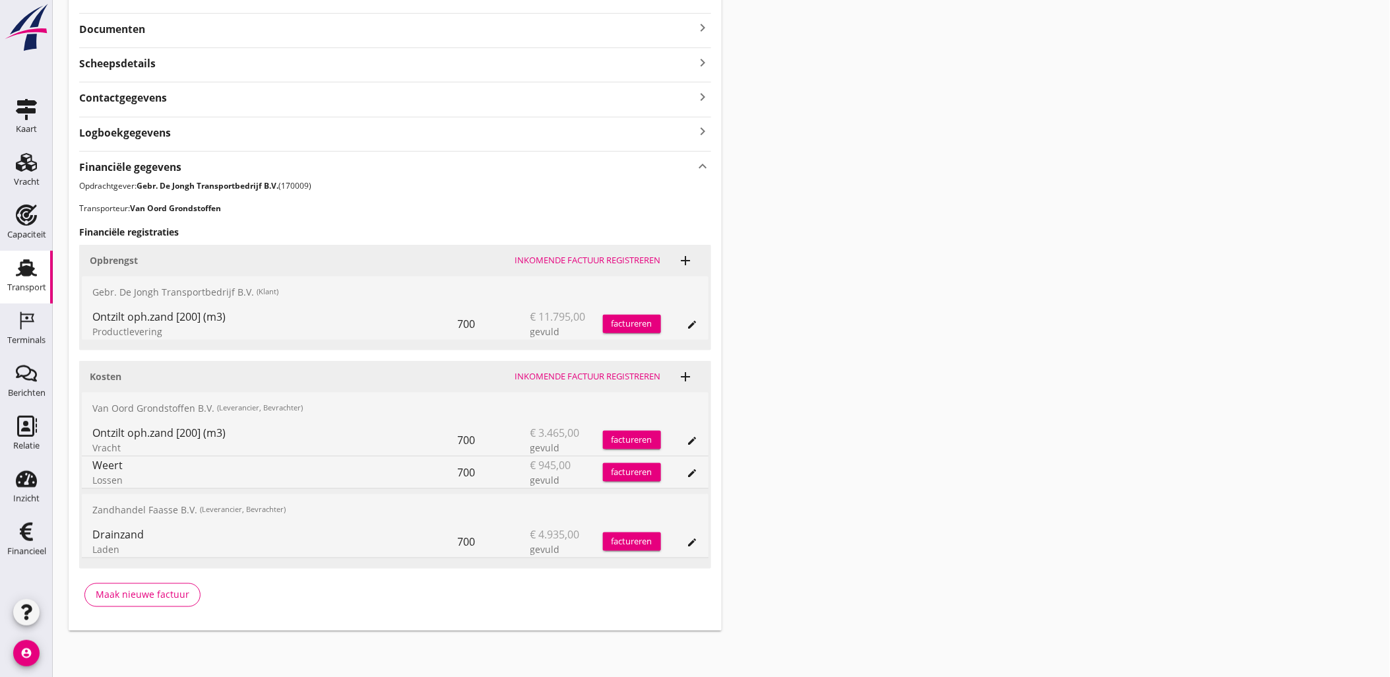
drag, startPoint x: 534, startPoint y: 460, endPoint x: 542, endPoint y: 467, distance: 10.3
click at [542, 465] on span "€ 945,00" at bounding box center [551, 465] width 41 height 16
drag, startPoint x: 578, startPoint y: 337, endPoint x: 507, endPoint y: 313, distance: 75.1
click at [507, 313] on div "Ontzilt oph.zand [200] (m3) Productlevering 700 € 11.795,00 gevuld factureren e…" at bounding box center [395, 324] width 627 height 32
click at [506, 313] on div "700" at bounding box center [494, 324] width 73 height 32
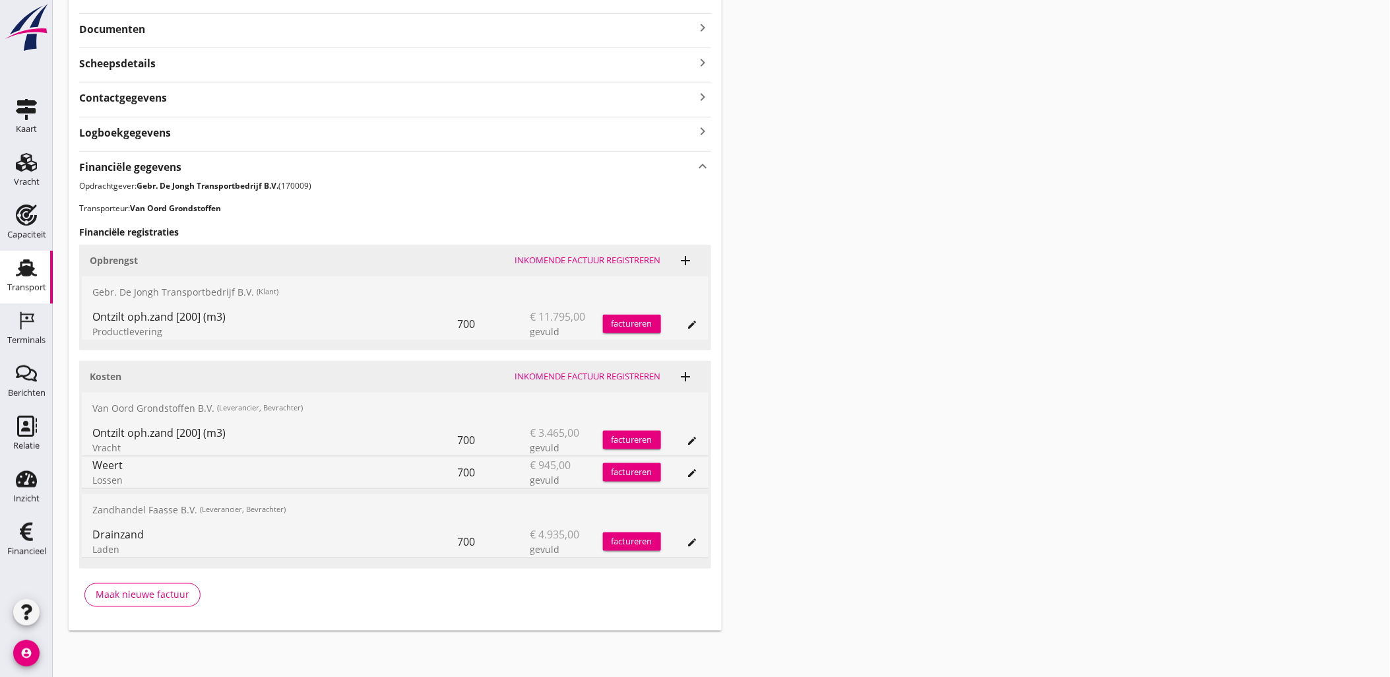
drag, startPoint x: 576, startPoint y: 327, endPoint x: 531, endPoint y: 317, distance: 46.7
click at [531, 317] on div "€ 11.795,00 gevuld" at bounding box center [567, 324] width 73 height 32
drag, startPoint x: 531, startPoint y: 317, endPoint x: 689, endPoint y: 325, distance: 158.6
click at [689, 325] on icon "edit" at bounding box center [693, 324] width 11 height 11
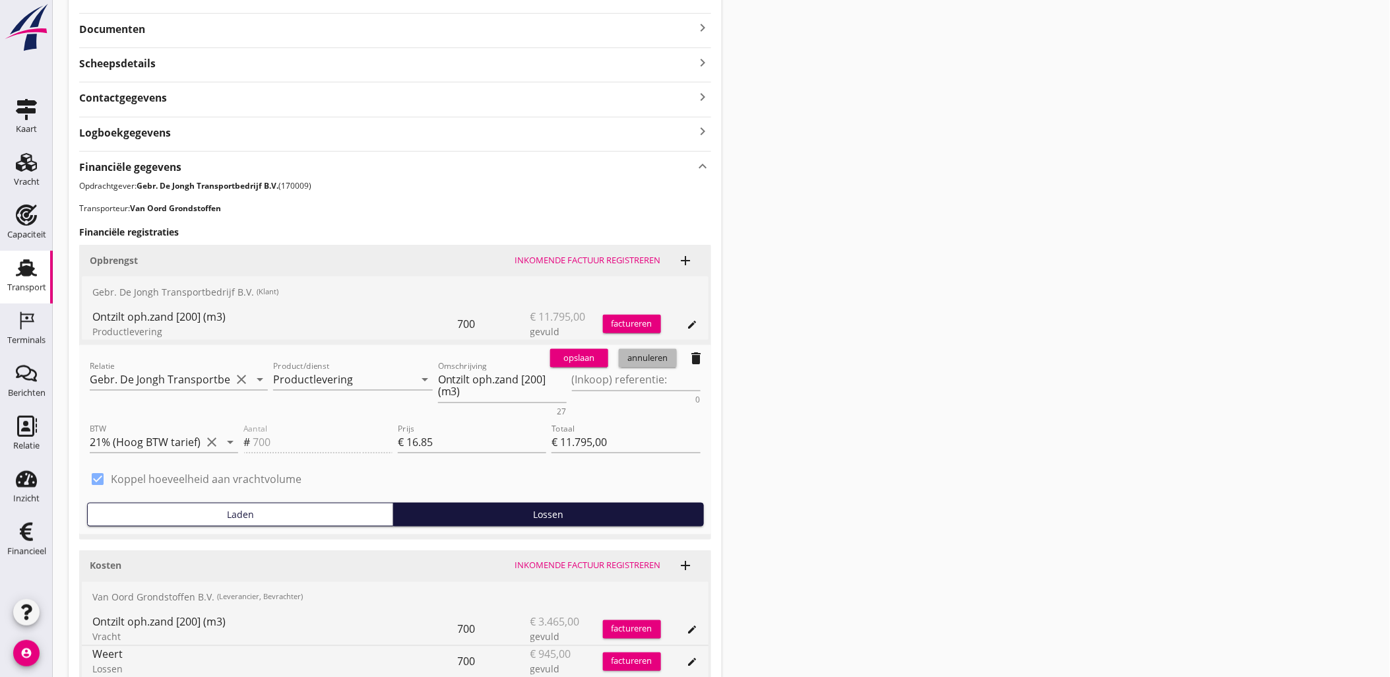
click at [649, 357] on div "annuleren" at bounding box center [648, 358] width 48 height 13
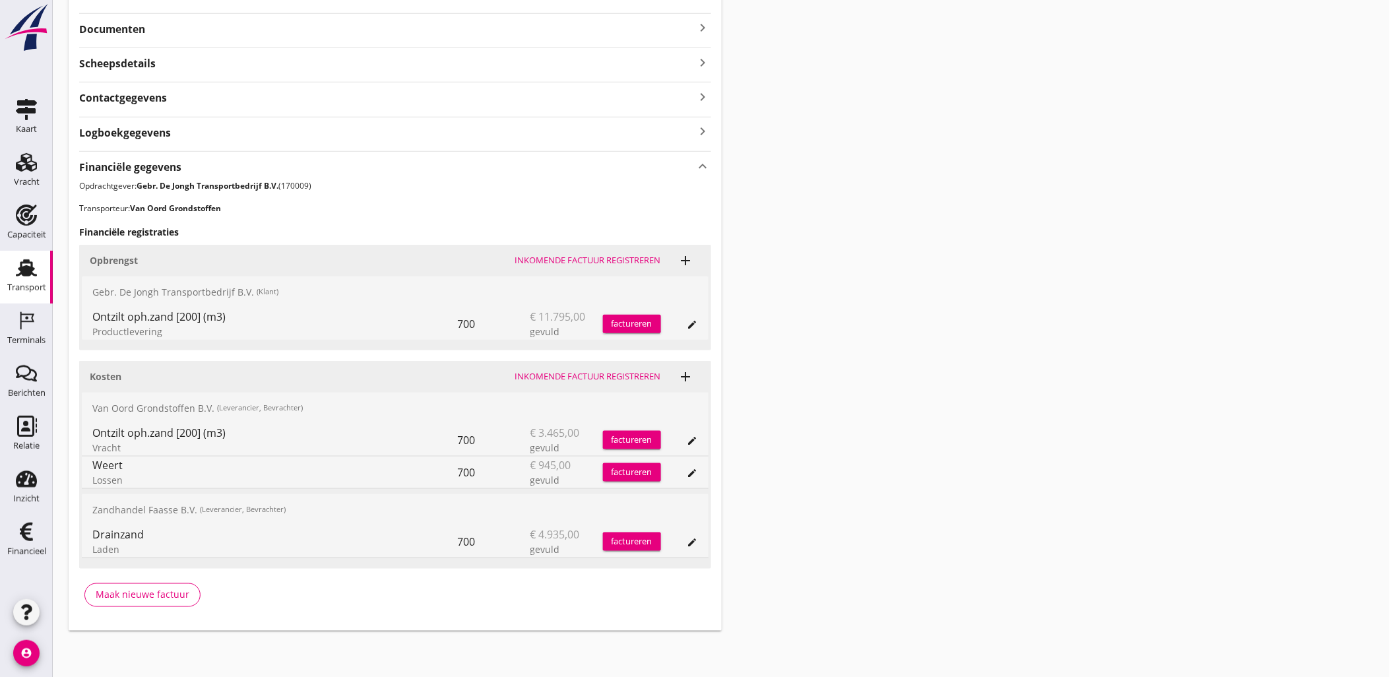
click at [926, 350] on div "Transport overzicht VOG-250625 Bakesteyn (Schipper Bakesteyn) local_gas_station…" at bounding box center [721, 158] width 1337 height 975
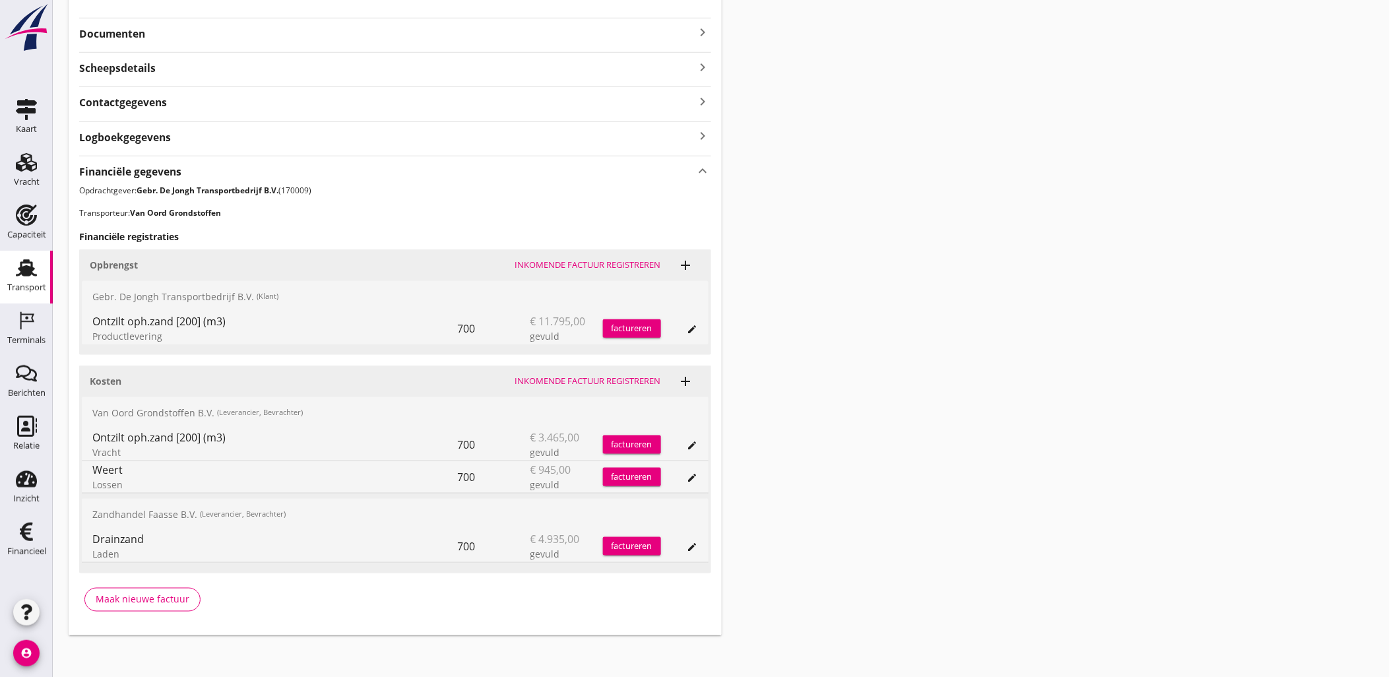
scroll to position [0, 0]
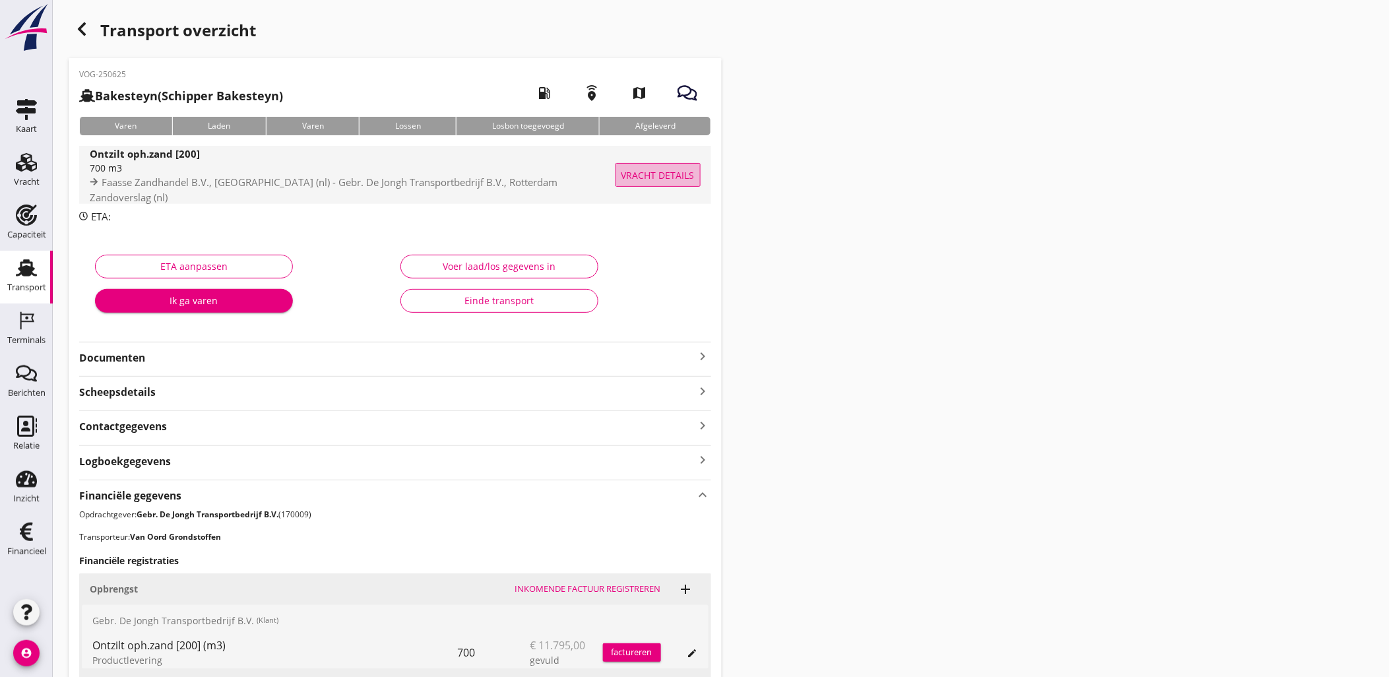
click at [651, 173] on span "Vracht details" at bounding box center [658, 175] width 73 height 14
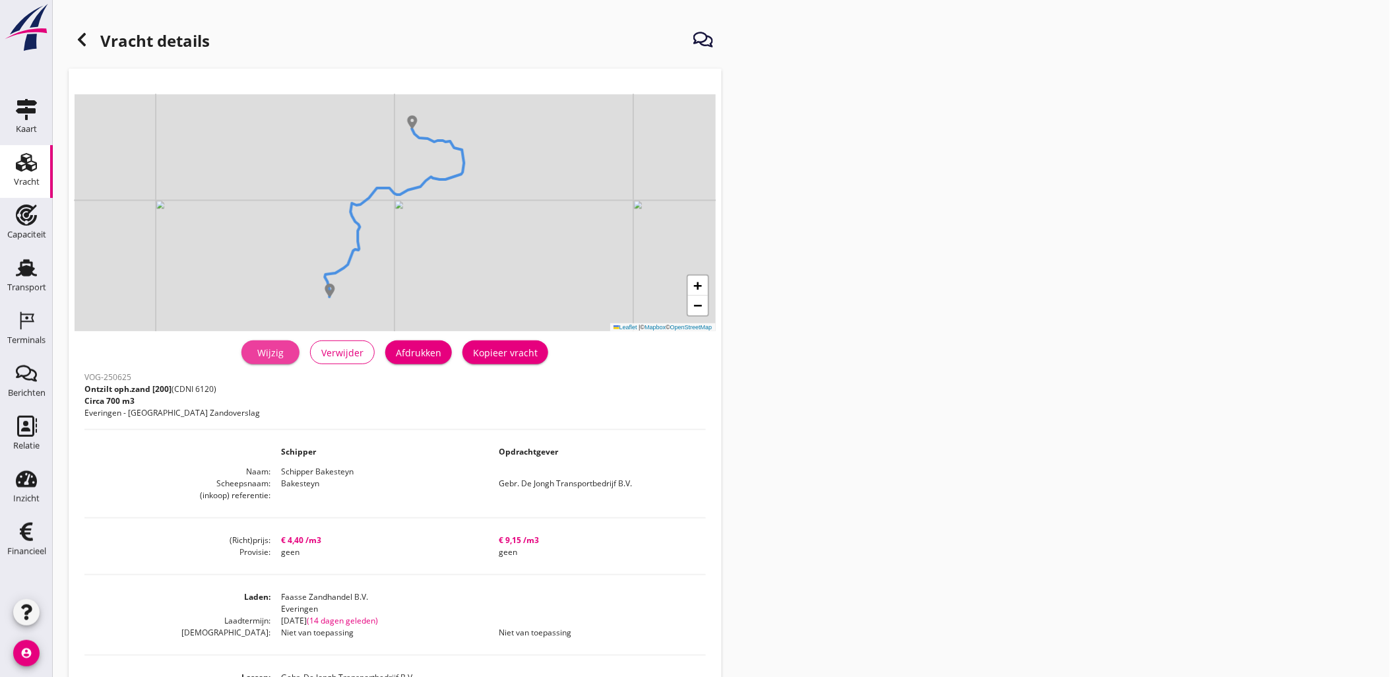
click at [279, 362] on link "Wijzig" at bounding box center [271, 352] width 58 height 24
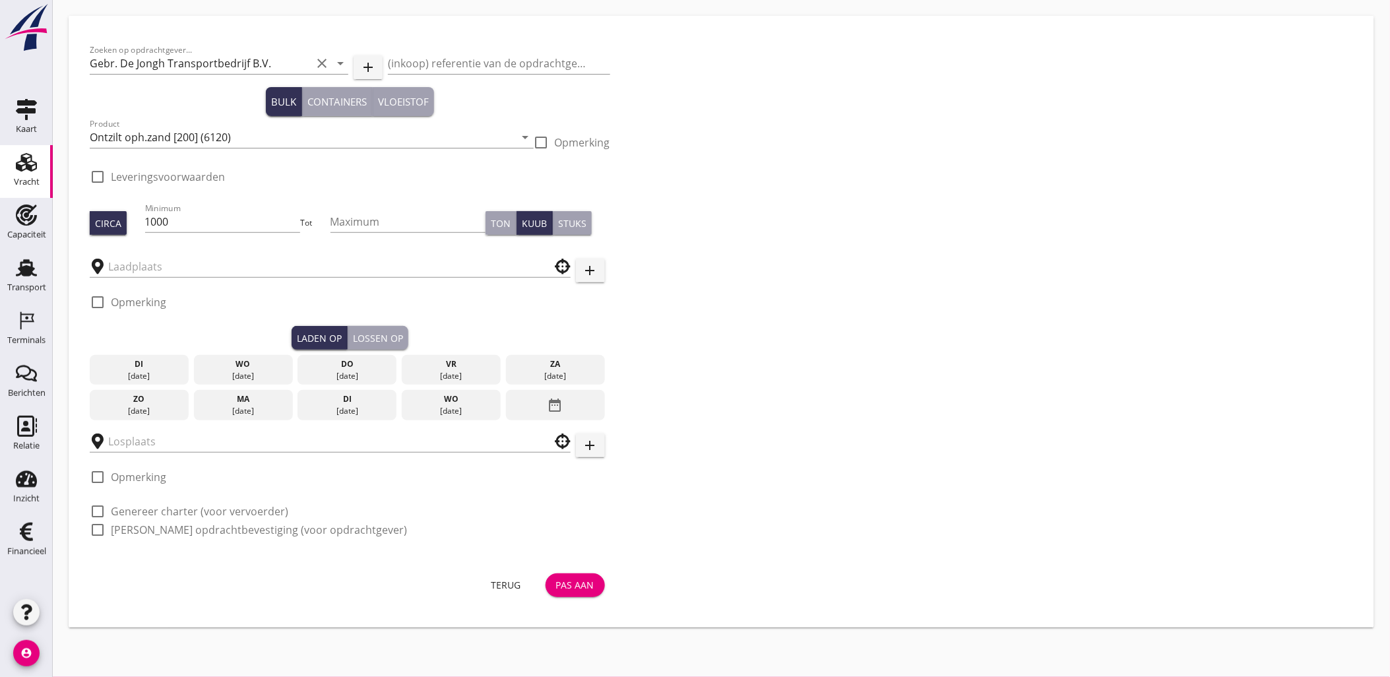
checkbox input "true"
type input "Faasse Zandhandel B.V."
type input "Gebr. De Jongh Transportbedrijf B.V."
checkbox input "true"
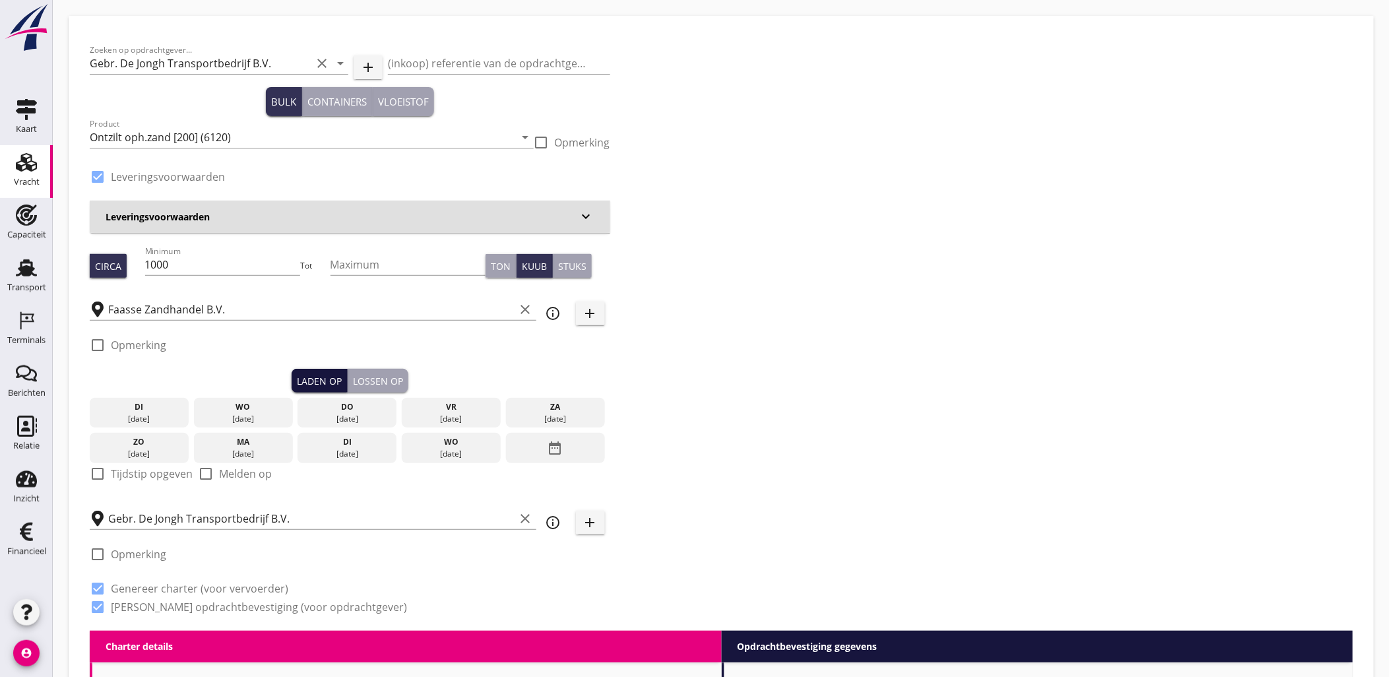
type input "4.4"
radio input "false"
type input "9.15"
radio input "false"
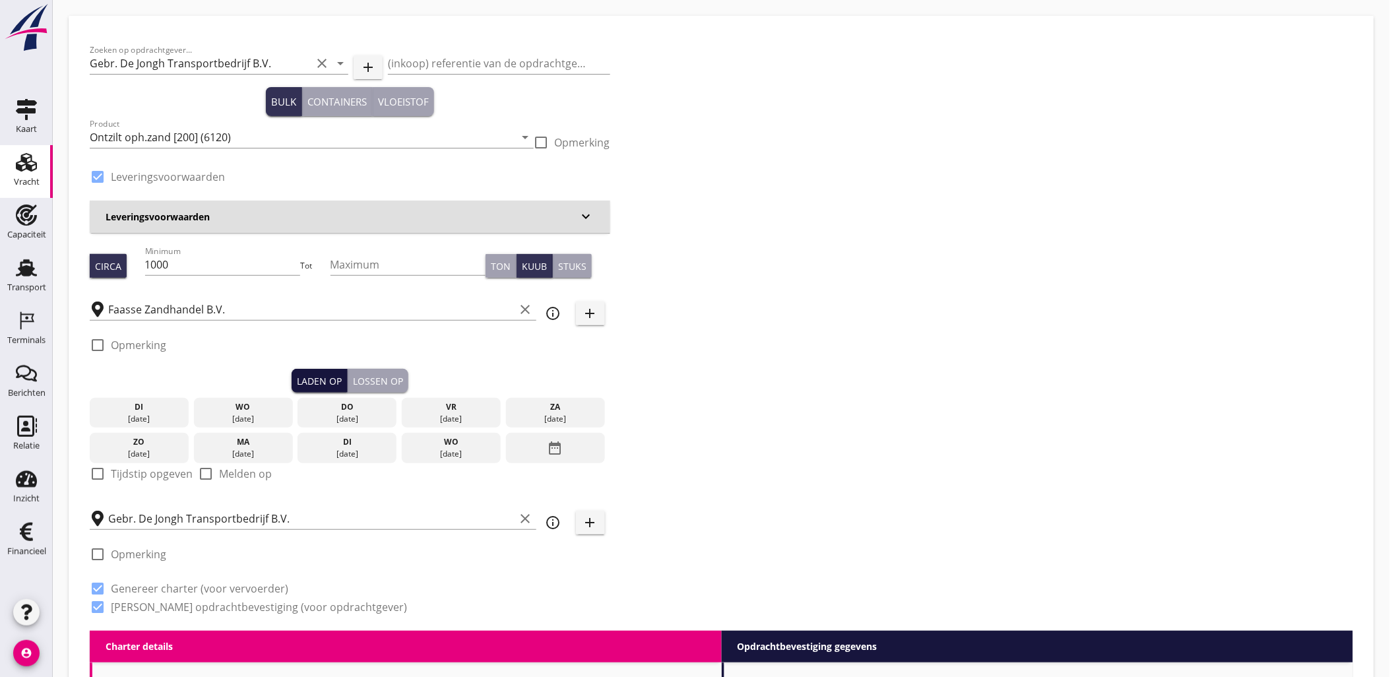
radio input "false"
click at [379, 374] on div "Lossen op" at bounding box center [378, 381] width 50 height 14
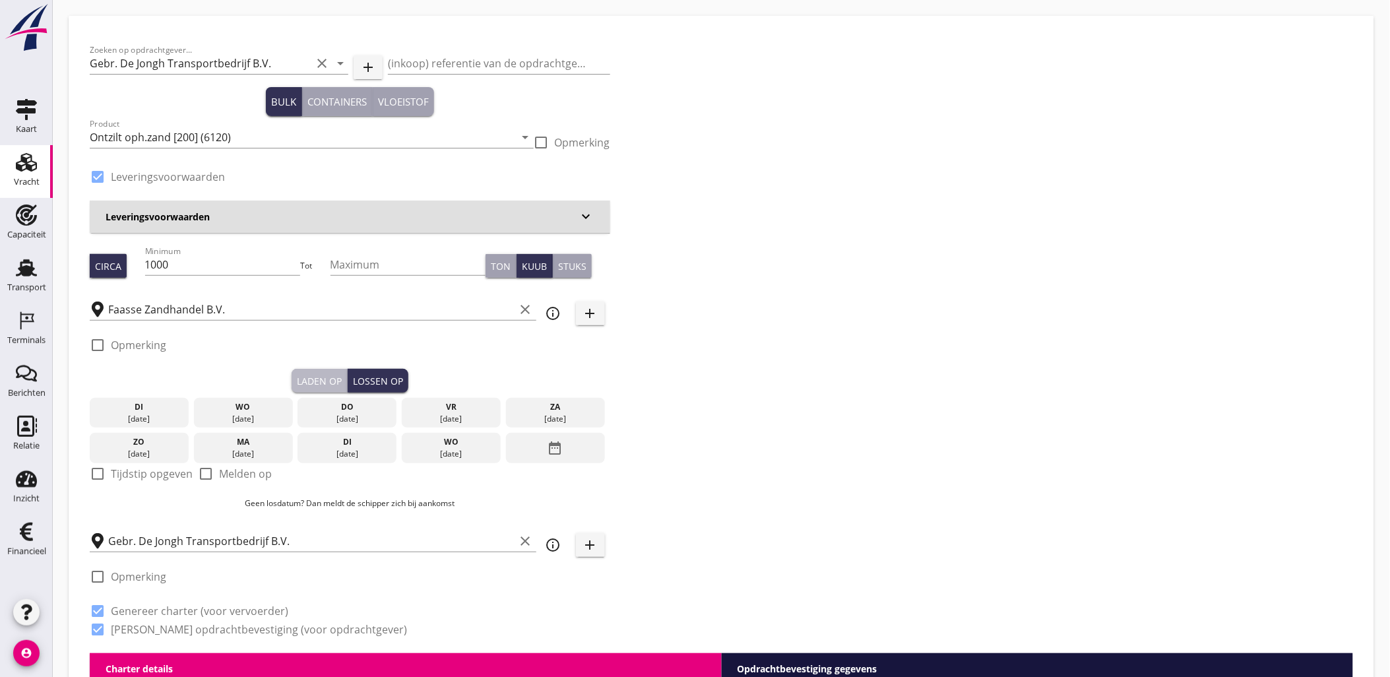
click at [335, 384] on div "Laden op" at bounding box center [319, 381] width 45 height 14
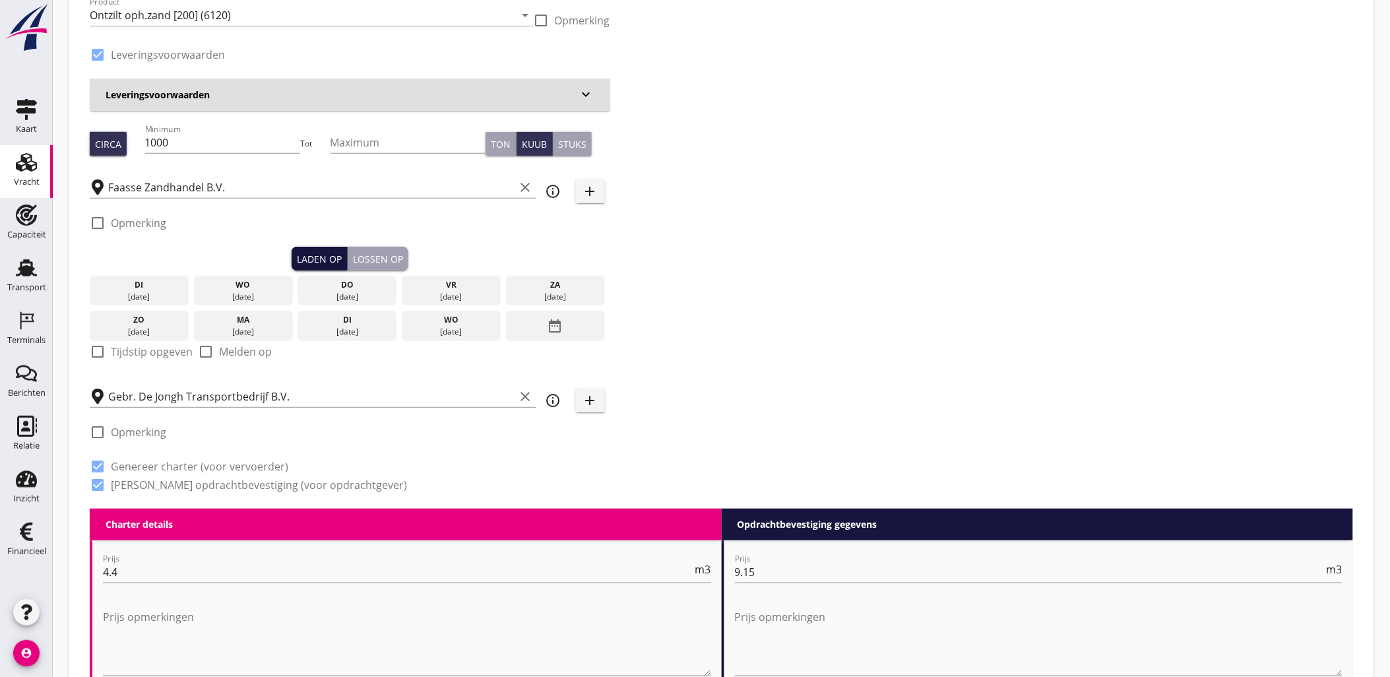
scroll to position [146, 0]
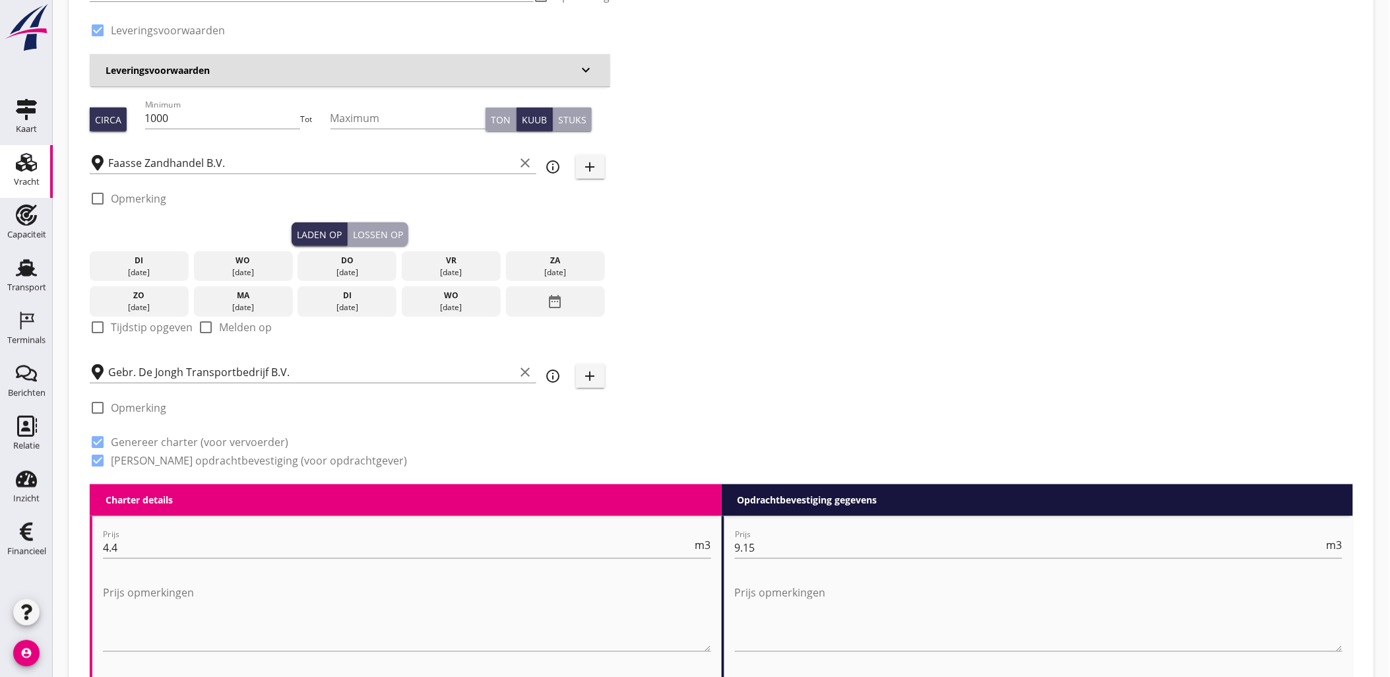
click at [542, 299] on div "date_range" at bounding box center [555, 301] width 99 height 30
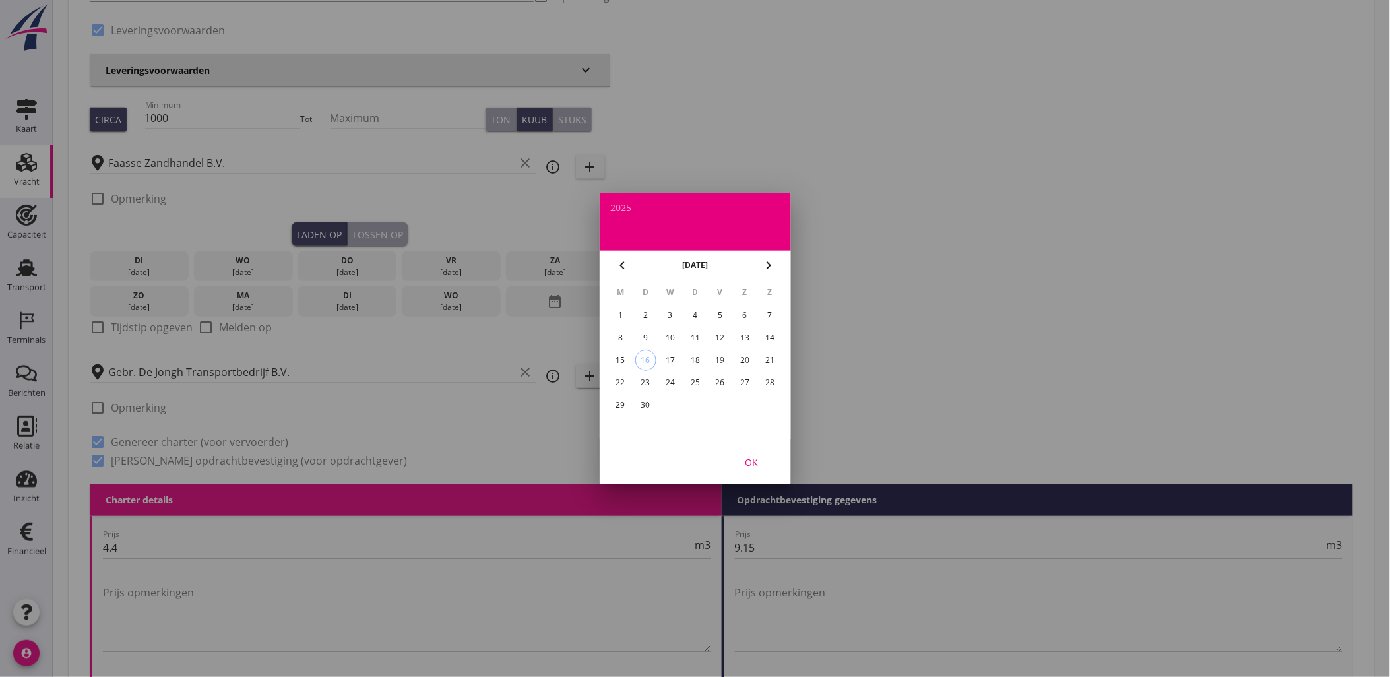
click at [1036, 203] on div at bounding box center [695, 338] width 1390 height 677
